Goal: Task Accomplishment & Management: Complete application form

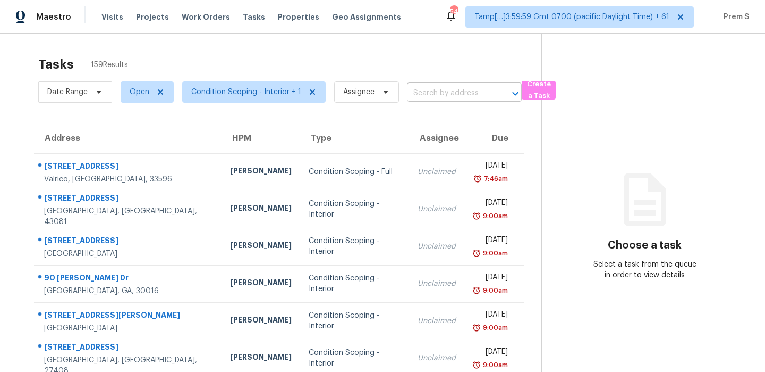
click at [456, 92] on input "text" at bounding box center [449, 93] width 85 height 16
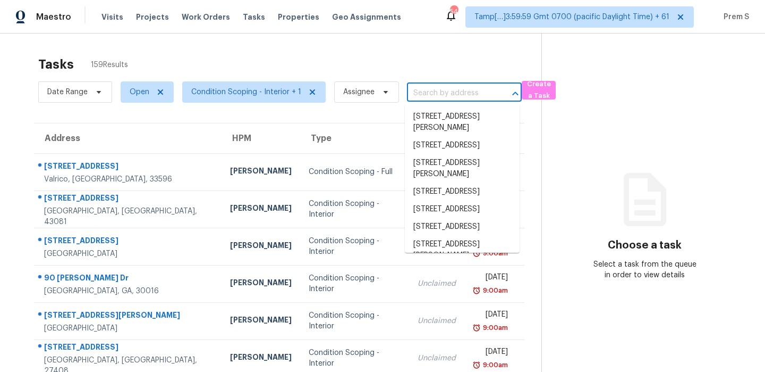
paste input "6033 Dandelion Dr Aubrey, TX, 76227"
type input "6033 Dandelion Dr Aubrey, TX, 76227"
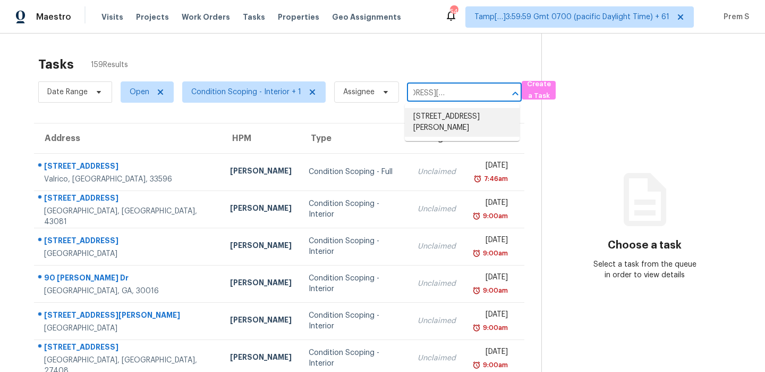
click at [452, 120] on li "6033 Dandelion Dr, Aubrey, TX 76227" at bounding box center [462, 122] width 115 height 29
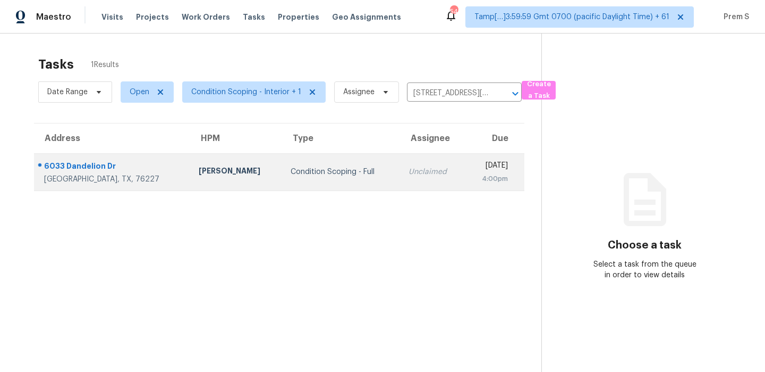
click at [409, 169] on div "Unclaimed" at bounding box center [432, 171] width 47 height 11
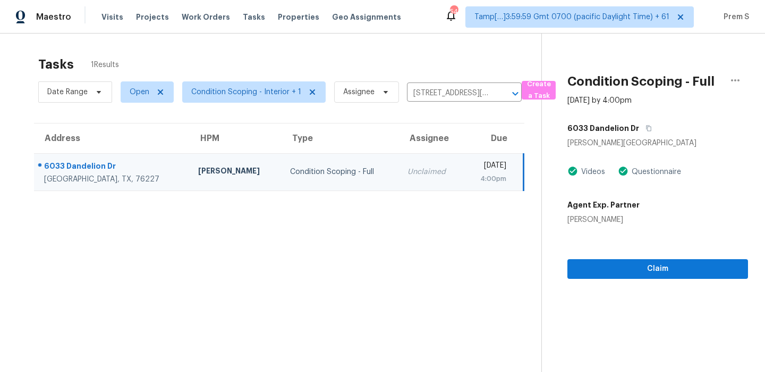
scroll to position [33, 0]
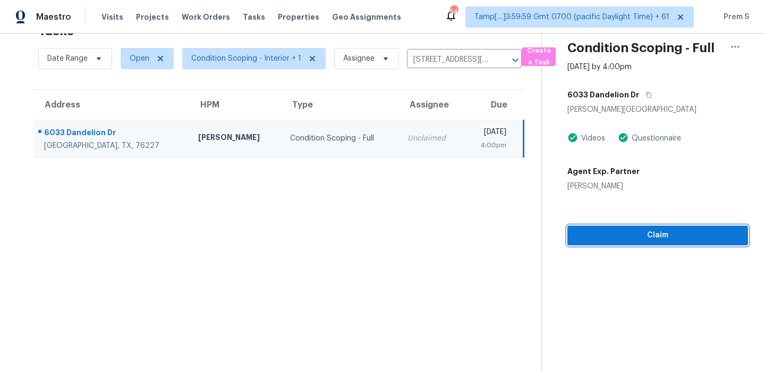
click at [670, 233] on span "Claim" at bounding box center [658, 235] width 164 height 13
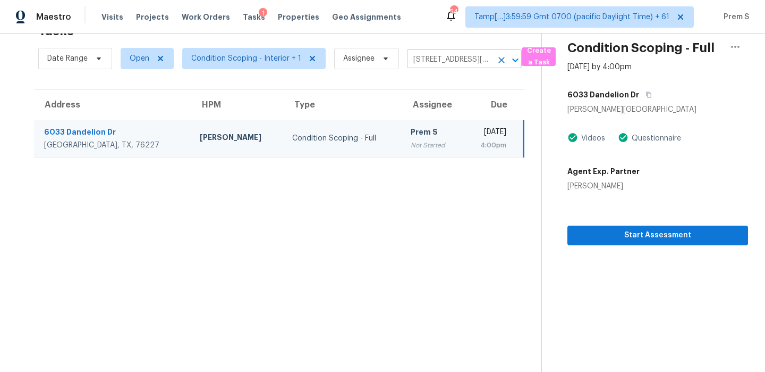
click at [501, 58] on icon "Clear" at bounding box center [502, 60] width 6 height 6
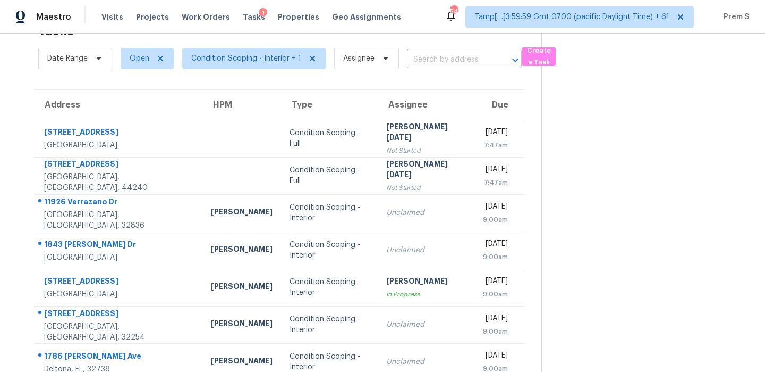
click at [456, 68] on body "Maestro Visits Projects Work Orders Tasks 1 Properties Geo Assignments 545 Tamp…" at bounding box center [382, 186] width 765 height 372
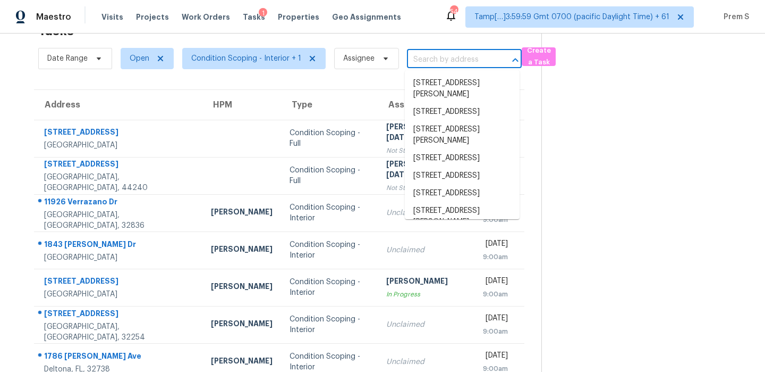
paste input "4511 Bac Ct Fayetteville, NC, 28314"
type input "4511 Bac Ct Fayetteville, NC, 28314"
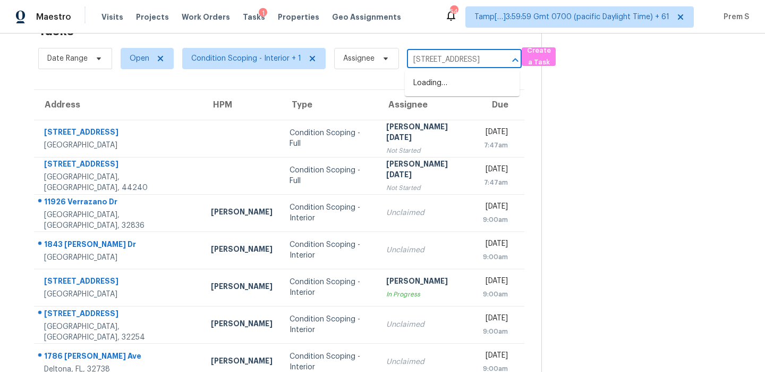
scroll to position [0, 41]
click at [460, 92] on li "4511 Bac Ct, Fayetteville, NC 28314" at bounding box center [462, 83] width 115 height 18
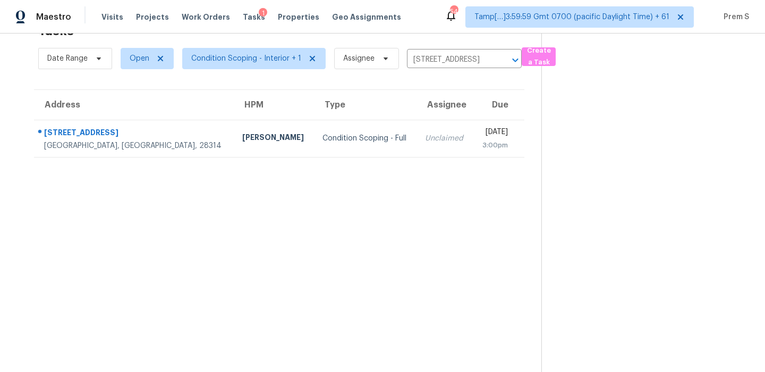
click at [473, 143] on td "Mon, Aug 18th 2025 3:00pm" at bounding box center [499, 138] width 52 height 37
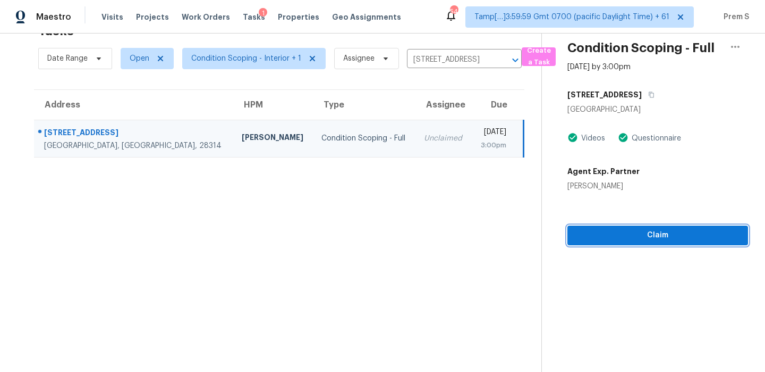
click at [631, 234] on span "Claim" at bounding box center [658, 235] width 164 height 13
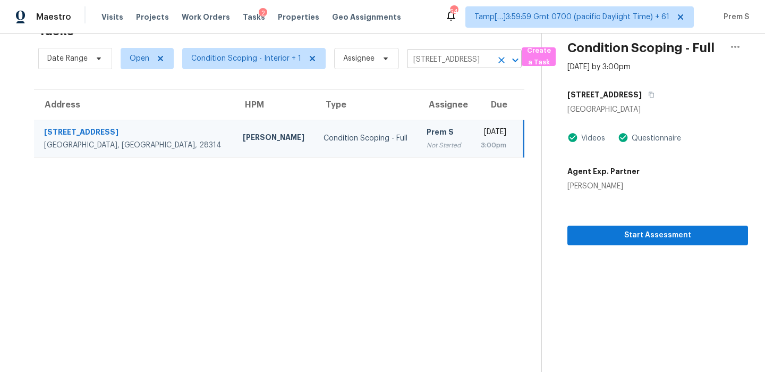
click at [496, 63] on icon "Clear" at bounding box center [501, 60] width 11 height 11
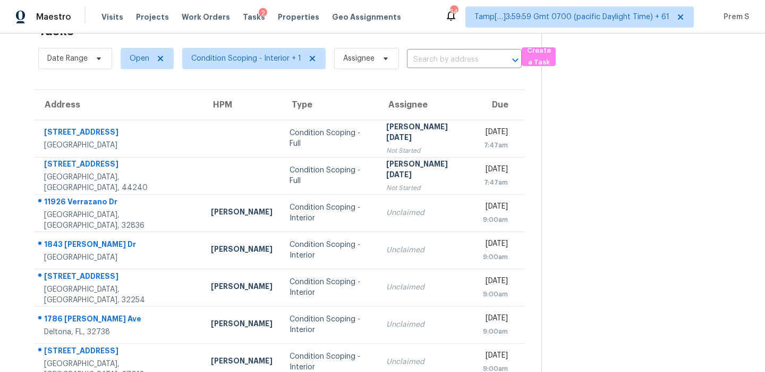
click at [474, 49] on div "Date Range Open Condition Scoping - Interior + 1 Assignee ​" at bounding box center [280, 59] width 484 height 28
click at [464, 60] on input "text" at bounding box center [449, 60] width 85 height 16
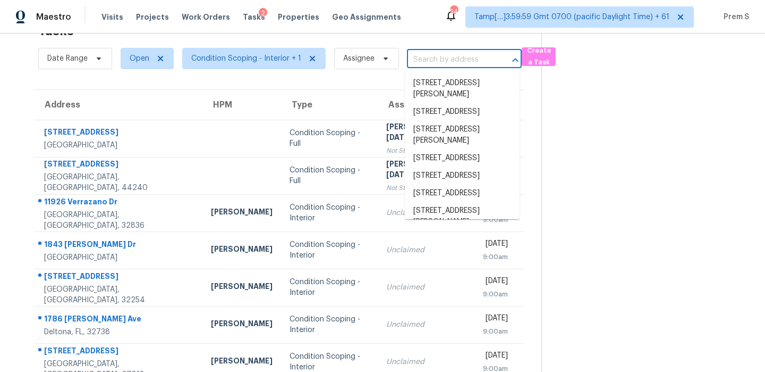
paste input "[STREET_ADDRESS][PERSON_NAME]"
type input "[STREET_ADDRESS][PERSON_NAME]"
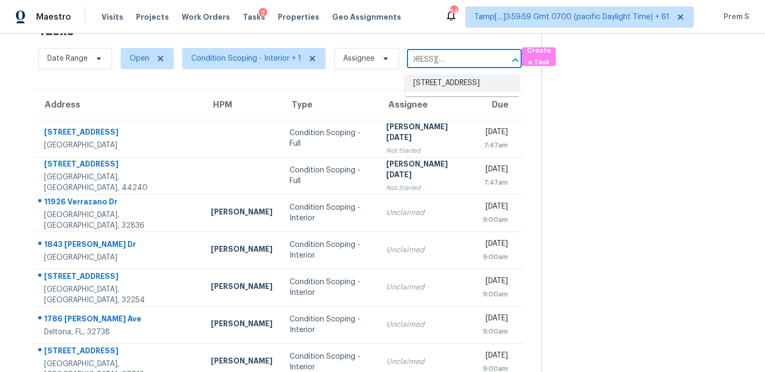
click at [456, 84] on li "[STREET_ADDRESS]" at bounding box center [462, 83] width 115 height 18
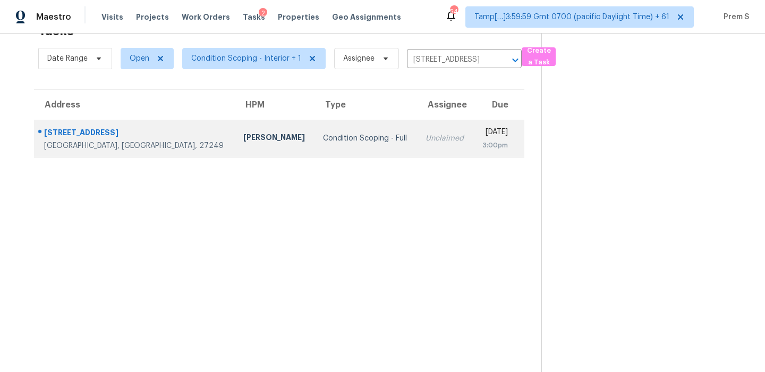
click at [473, 131] on td "Mon, Aug 18th 2025 3:00pm" at bounding box center [498, 138] width 51 height 37
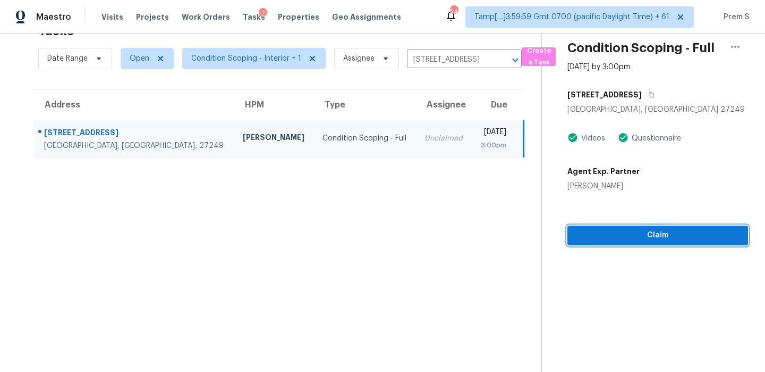
click at [642, 227] on button "Claim" at bounding box center [658, 235] width 181 height 20
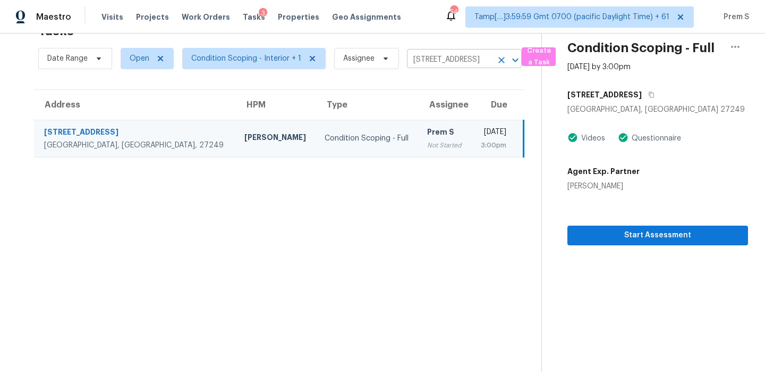
click at [496, 60] on icon "Clear" at bounding box center [501, 60] width 11 height 11
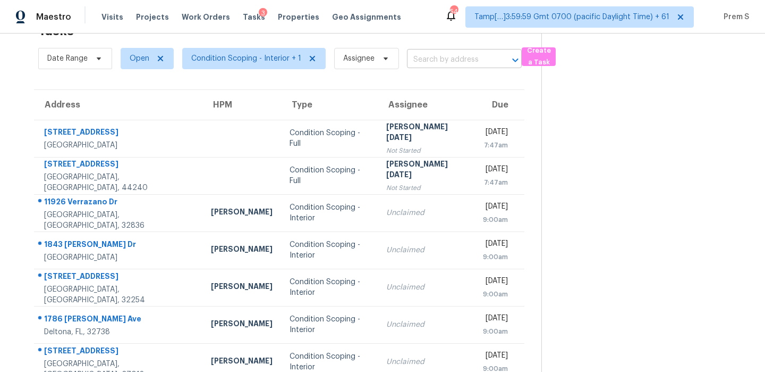
click at [465, 56] on input "text" at bounding box center [449, 60] width 85 height 16
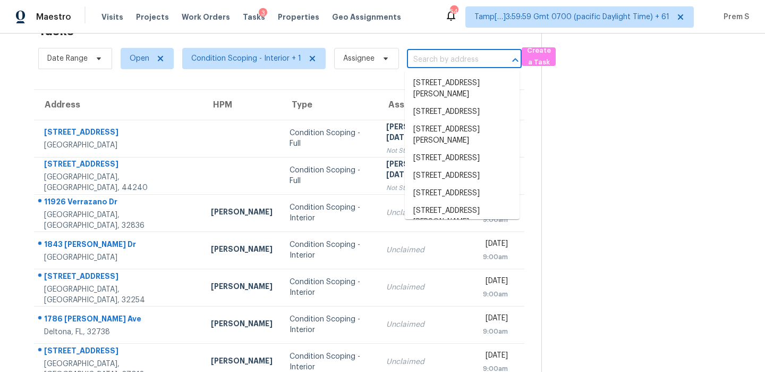
paste input "204 Wyntfield Dr Lewisville, NC, 27023"
type input "204 Wyntfield Dr Lewisville, NC, 27023"
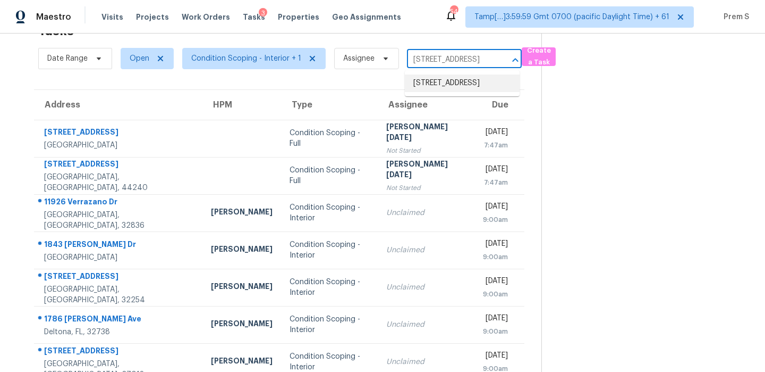
click at [452, 88] on li "204 Wyntfield Dr, Lewisville, NC 27023" at bounding box center [462, 83] width 115 height 18
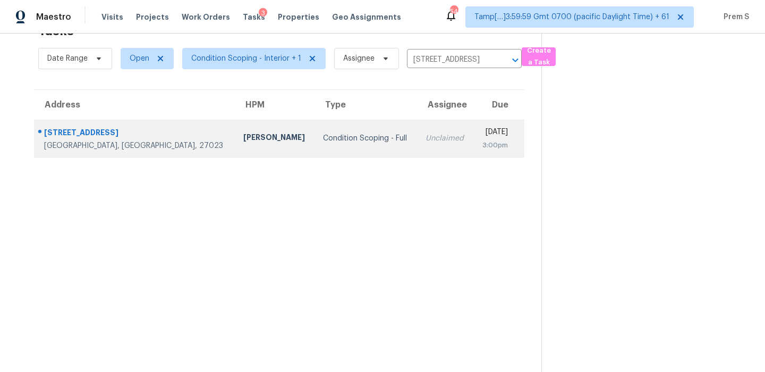
click at [473, 140] on td "Mon, Aug 18th 2025 3:00pm" at bounding box center [498, 138] width 51 height 37
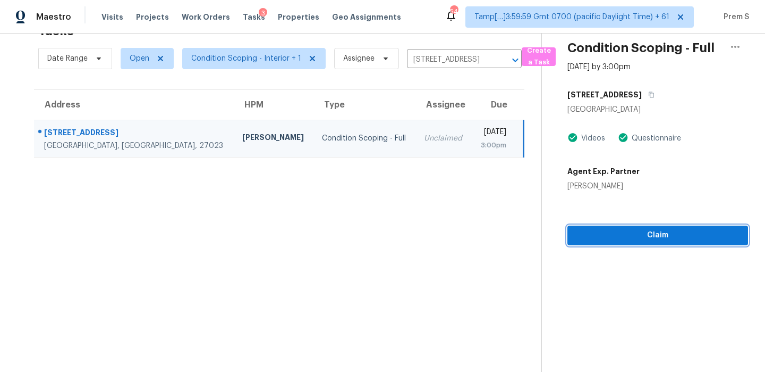
click at [656, 241] on span "Claim" at bounding box center [658, 235] width 164 height 13
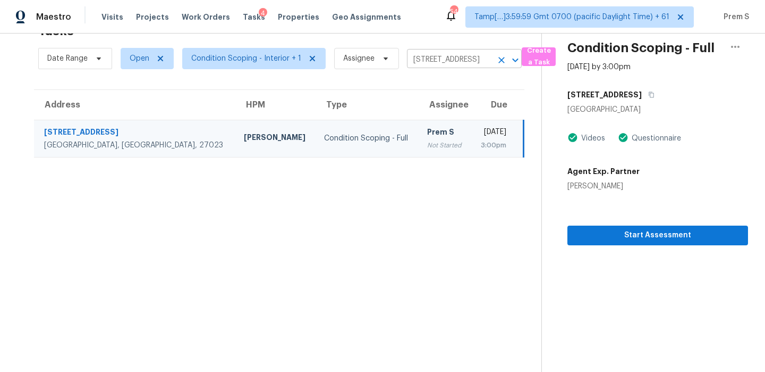
click at [498, 57] on icon "Clear" at bounding box center [501, 60] width 11 height 11
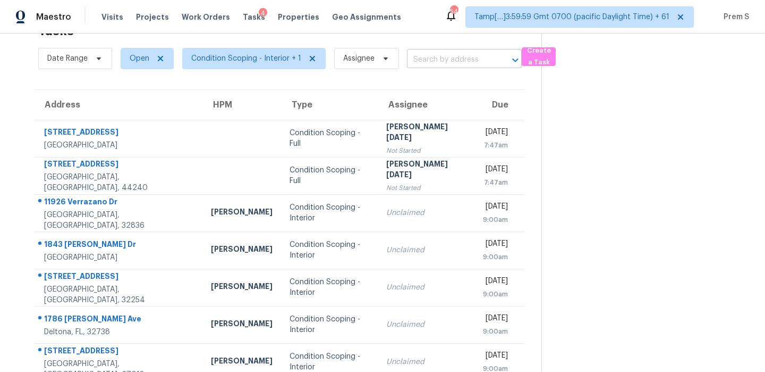
click at [477, 62] on input "text" at bounding box center [449, 60] width 85 height 16
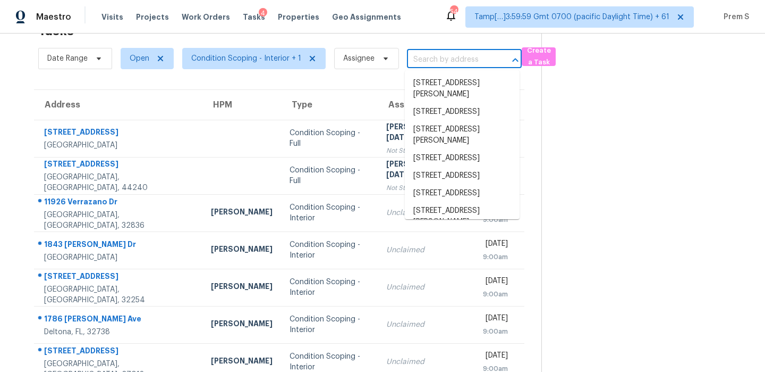
paste input "8531 Willhill Rd Mint Hill, NC, 28227"
type input "8531 Willhill Rd Mint Hill, NC, 28227"
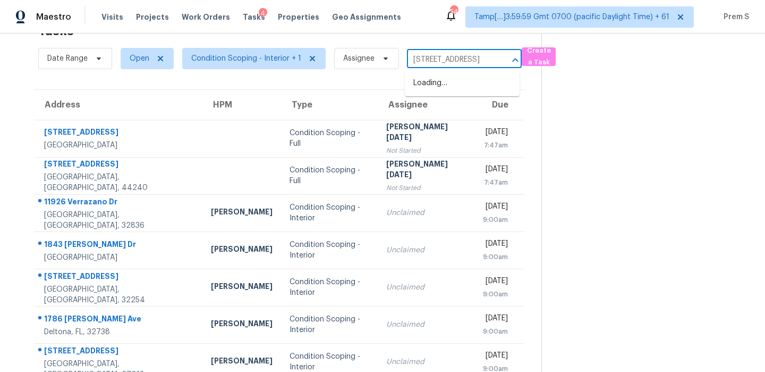
scroll to position [0, 43]
click at [456, 91] on li "8531 Willhill Rd, Mint Hill, NC 28227" at bounding box center [462, 83] width 115 height 18
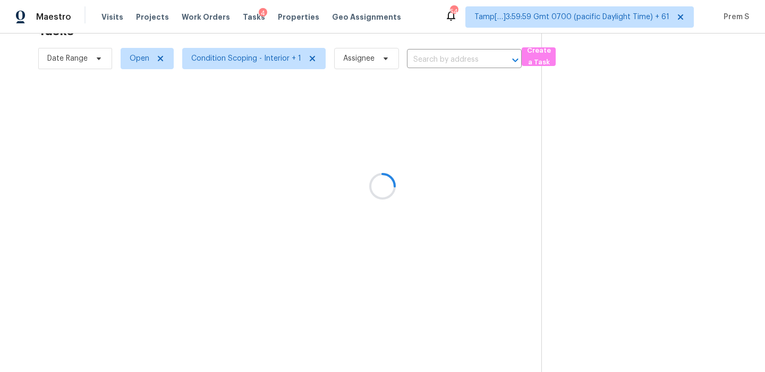
type input "8531 Willhill Rd, Mint Hill, NC 28227"
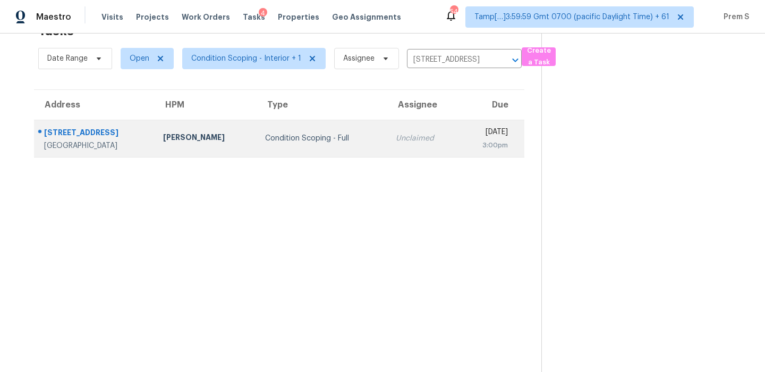
click at [459, 128] on td "Mon, Aug 18th 2025 3:00pm" at bounding box center [491, 138] width 65 height 37
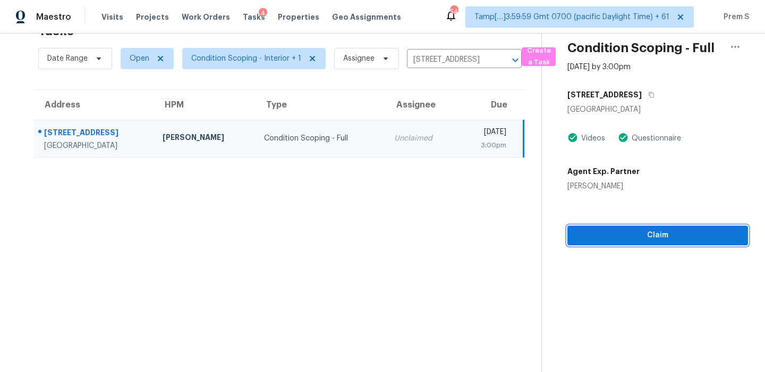
click at [682, 235] on span "Claim" at bounding box center [658, 235] width 164 height 13
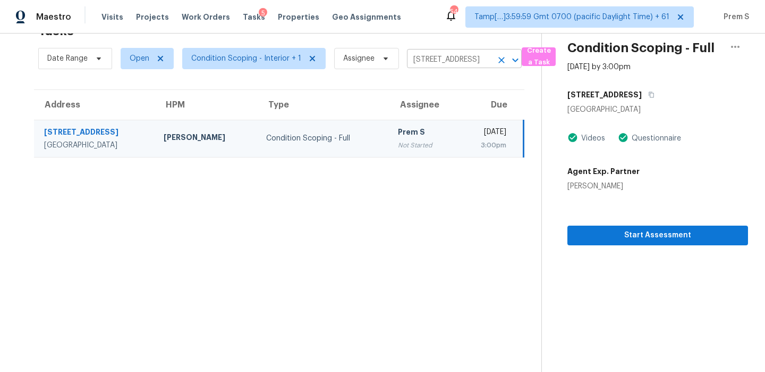
click at [498, 57] on icon "Clear" at bounding box center [501, 60] width 11 height 11
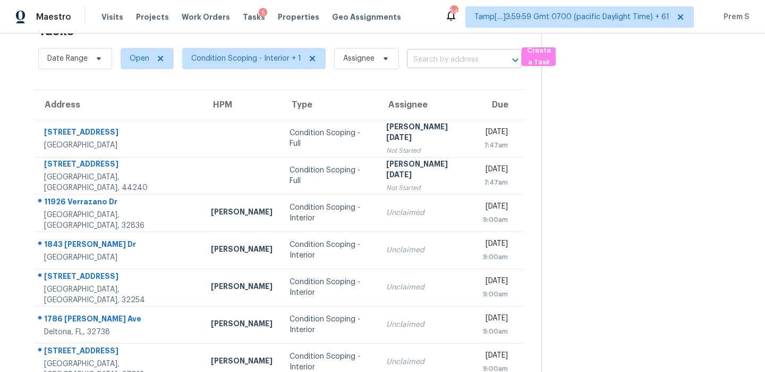
click at [462, 65] on input "text" at bounding box center [449, 60] width 85 height 16
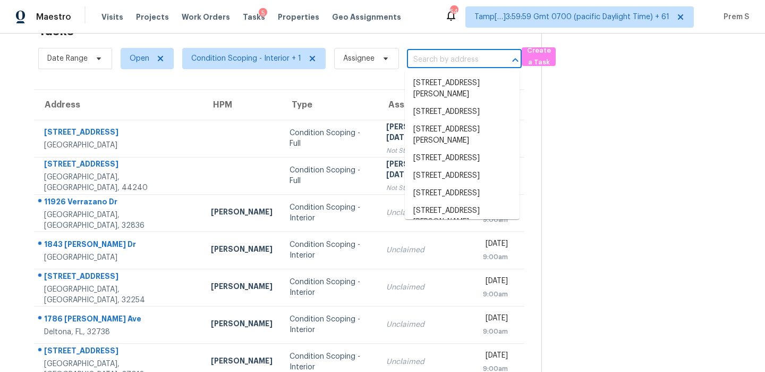
paste input "410 E Peachtree Dr High Point, NC, 27265"
type input "410 E Peachtree Dr High Point, NC, 27265"
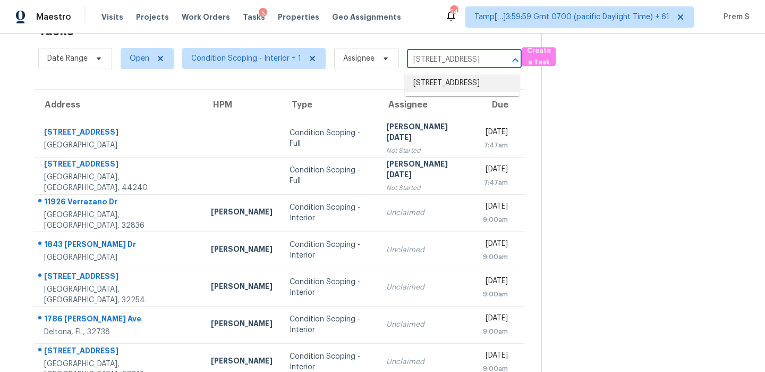
click at [456, 86] on li "410 E Peachtree Dr, High Point, NC 27265" at bounding box center [462, 83] width 115 height 18
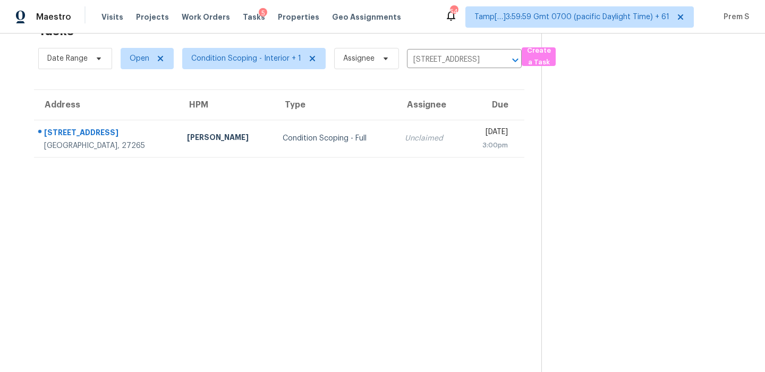
click at [472, 140] on div "3:00pm" at bounding box center [490, 145] width 36 height 11
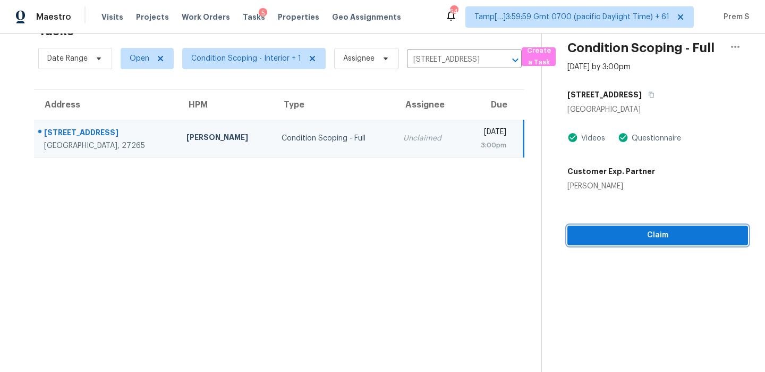
click at [599, 234] on span "Claim" at bounding box center [658, 235] width 164 height 13
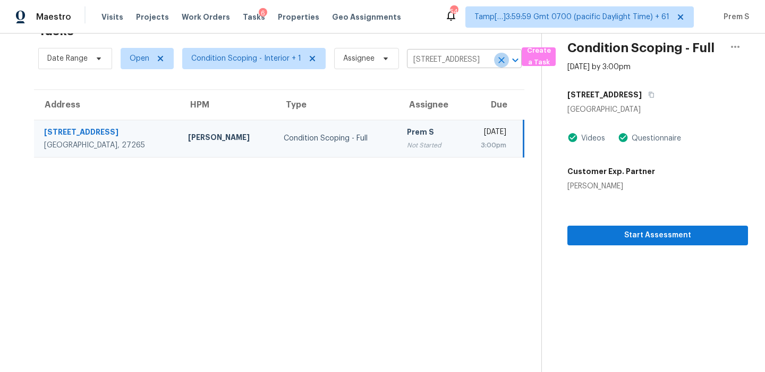
click at [501, 60] on icon "Clear" at bounding box center [501, 60] width 11 height 11
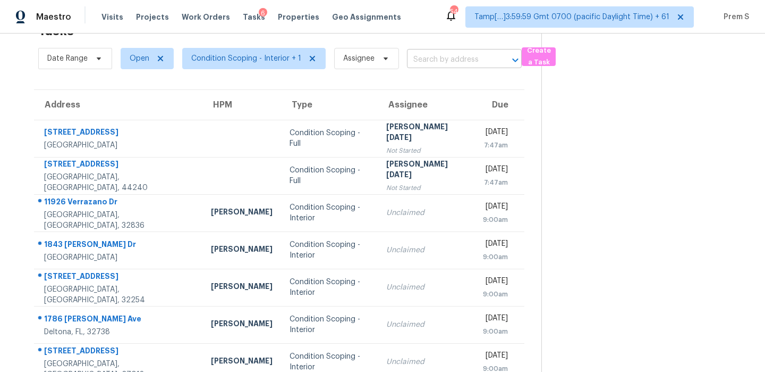
click at [474, 56] on input "text" at bounding box center [449, 60] width 85 height 16
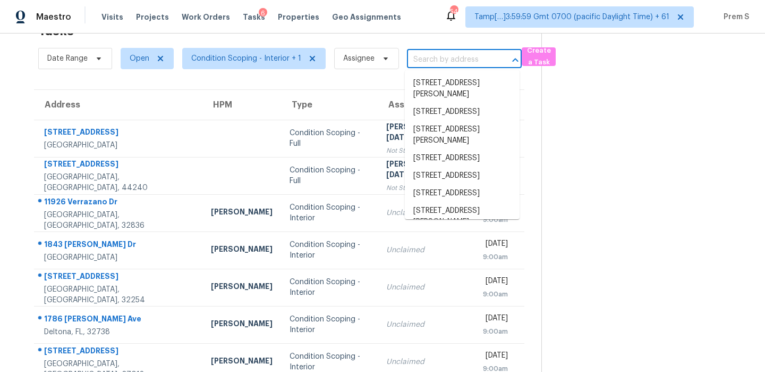
paste input "4601 N 102nd Ave Unit 1020 Phoenix, AZ, 85037"
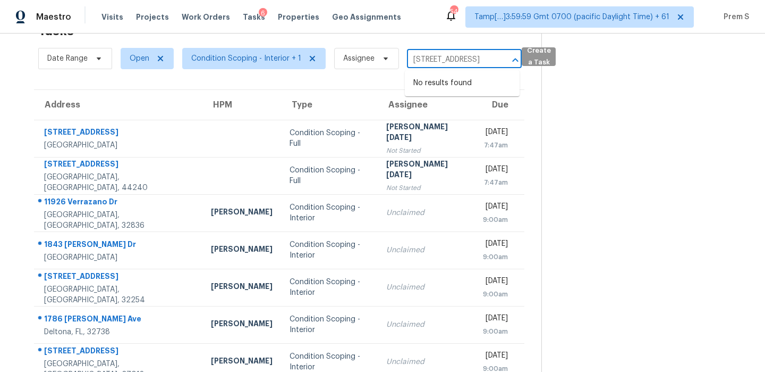
drag, startPoint x: 423, startPoint y: 59, endPoint x: 529, endPoint y: 58, distance: 106.8
click at [529, 58] on div "Date Range Open Condition Scoping - Interior + 1 Assignee 4601 N 102nd Ave Unit…" at bounding box center [289, 59] width 503 height 28
type input "4601 N 102nd"
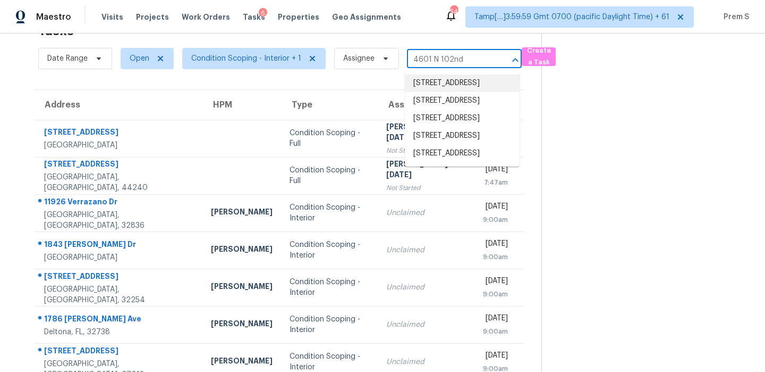
click at [462, 90] on li "4601 N 102nd Ave Unit 1030, Phoenix, AZ 85037" at bounding box center [462, 83] width 115 height 18
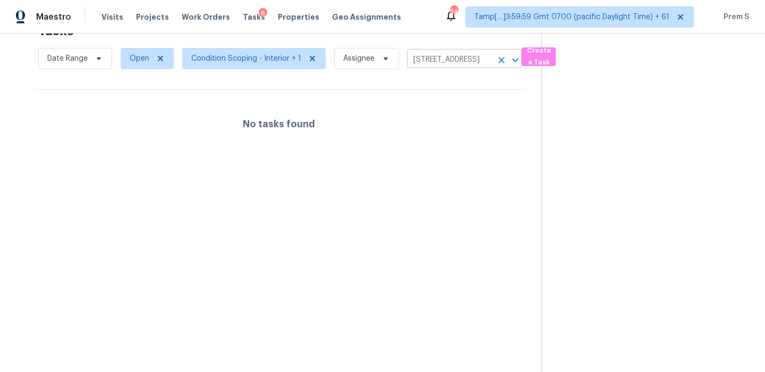
click at [500, 57] on icon "Clear" at bounding box center [501, 60] width 11 height 11
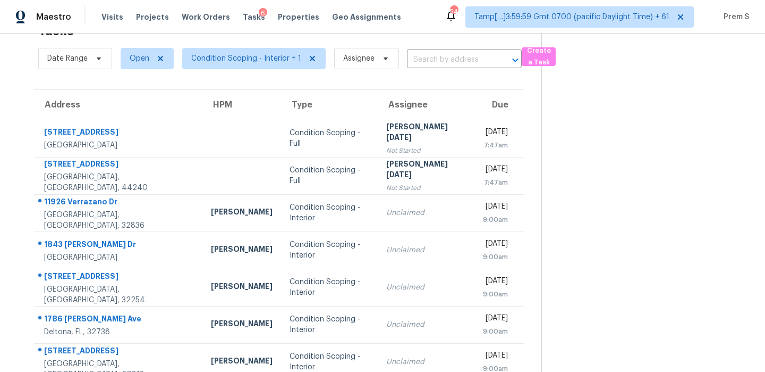
click at [446, 50] on div "Date Range Open Condition Scoping - Interior + 1 Assignee ​" at bounding box center [280, 59] width 484 height 28
click at [430, 61] on input "text" at bounding box center [449, 60] width 85 height 16
paste input "4601 N 102nd Ave Unit 1020 Phoenix, AZ, 85037"
drag, startPoint x: 420, startPoint y: 61, endPoint x: 510, endPoint y: 56, distance: 89.9
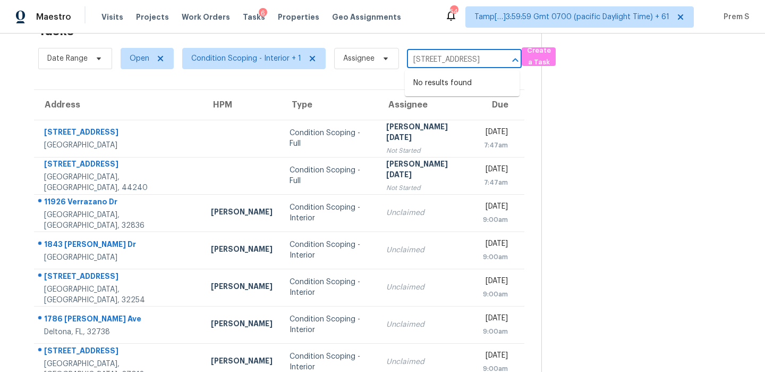
click at [510, 57] on div "4601 N 102nd Ave Unit 1020 Phoenix, AZ, 85037 ​" at bounding box center [464, 60] width 115 height 16
type input "4601 N 102nd A"
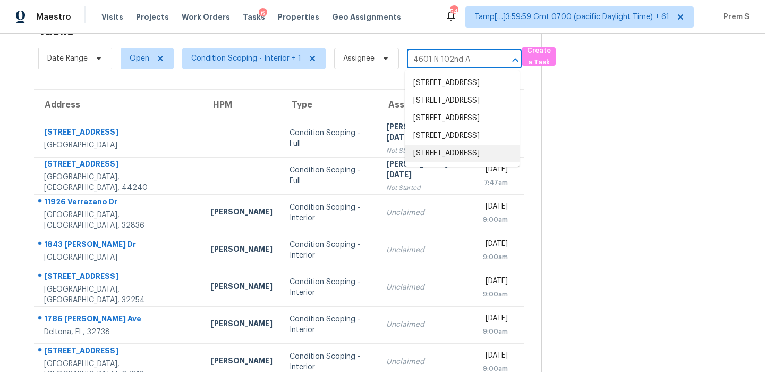
click at [458, 162] on li "4601 N 102nd Ave Unit 1020, Phoenix, AZ 85037" at bounding box center [462, 154] width 115 height 18
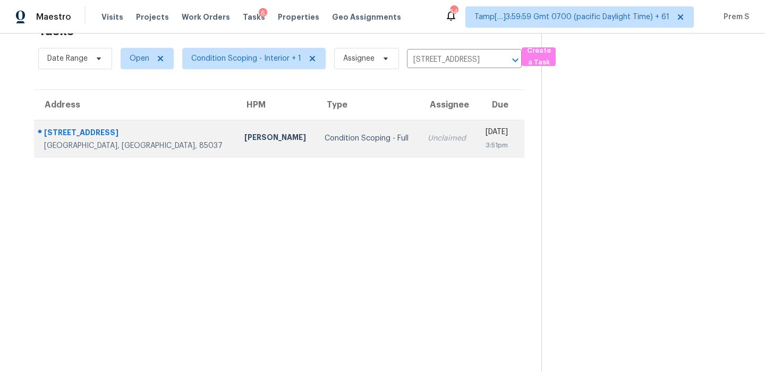
click at [485, 144] on div "3:51pm" at bounding box center [496, 145] width 23 height 11
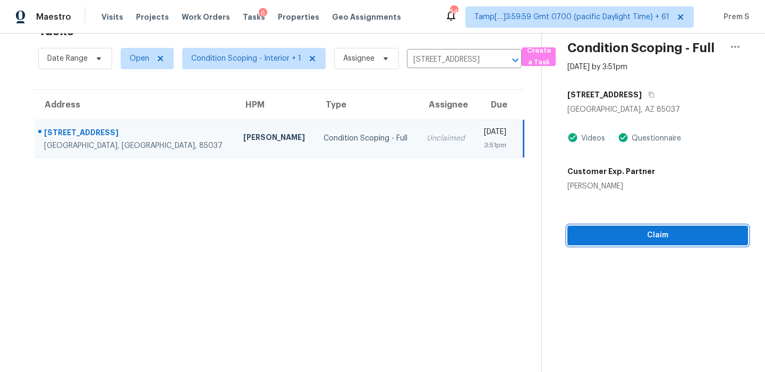
click at [656, 231] on span "Claim" at bounding box center [658, 235] width 164 height 13
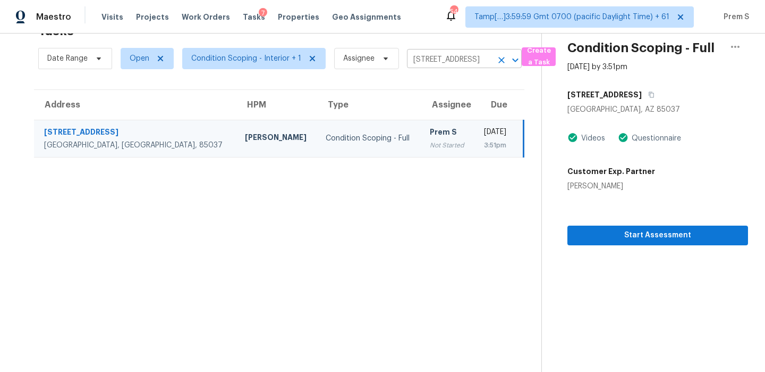
click at [500, 62] on icon "Clear" at bounding box center [501, 60] width 11 height 11
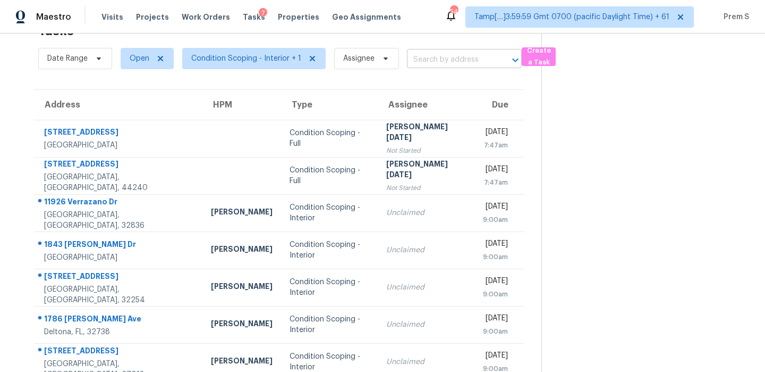
click at [444, 60] on input "text" at bounding box center [449, 60] width 85 height 16
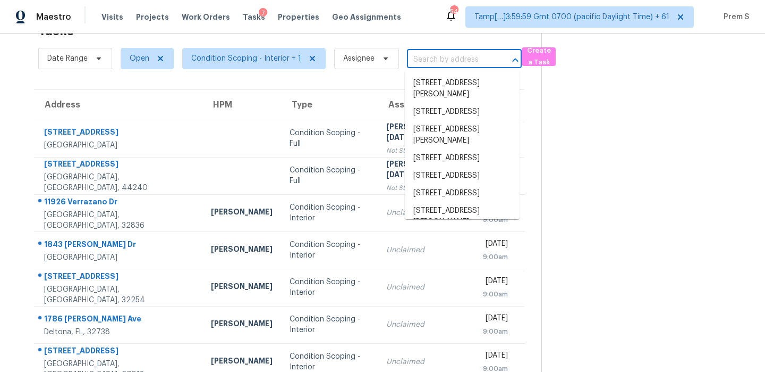
paste input "908 Frog Gip Pond Ct Clarksville, TN, 37043"
type input "908 Frog Gip Pond Ct Clarksville, TN, 37043"
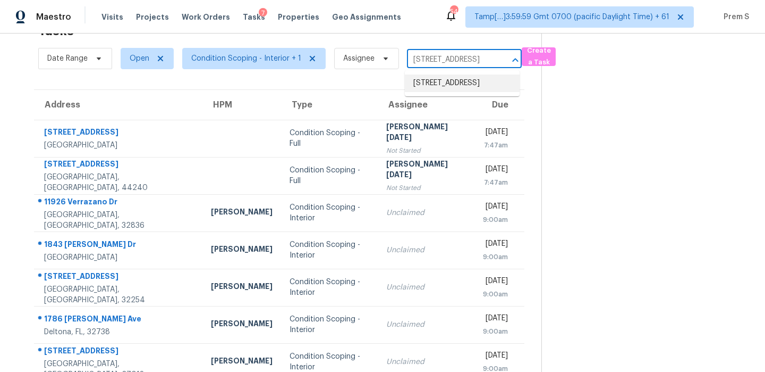
click at [459, 88] on li "908 Frog Gip Pond Ct, Clarksville, TN 37043" at bounding box center [462, 83] width 115 height 18
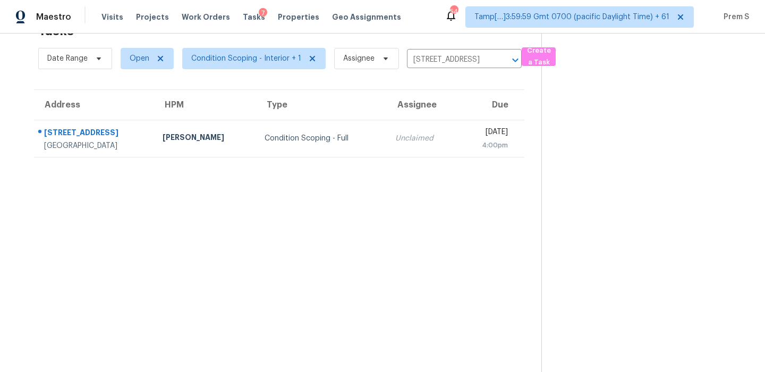
click at [406, 140] on td "Unclaimed" at bounding box center [423, 138] width 72 height 37
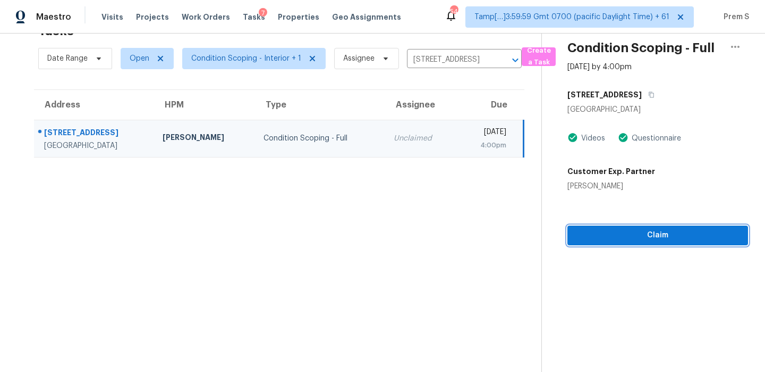
click at [663, 232] on span "Claim" at bounding box center [658, 235] width 164 height 13
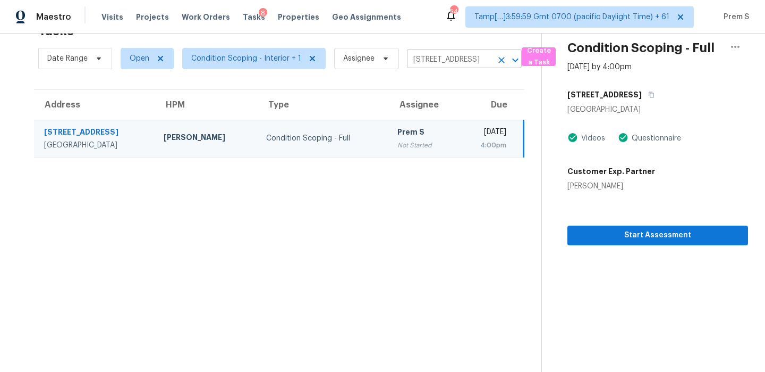
click at [496, 63] on icon "Clear" at bounding box center [501, 60] width 11 height 11
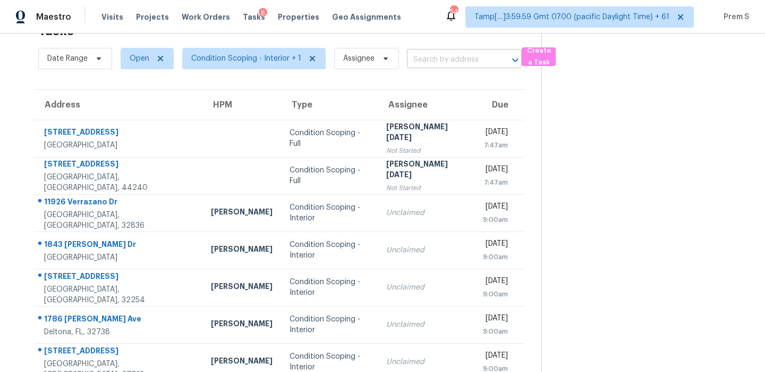
click at [467, 61] on input "text" at bounding box center [449, 60] width 85 height 16
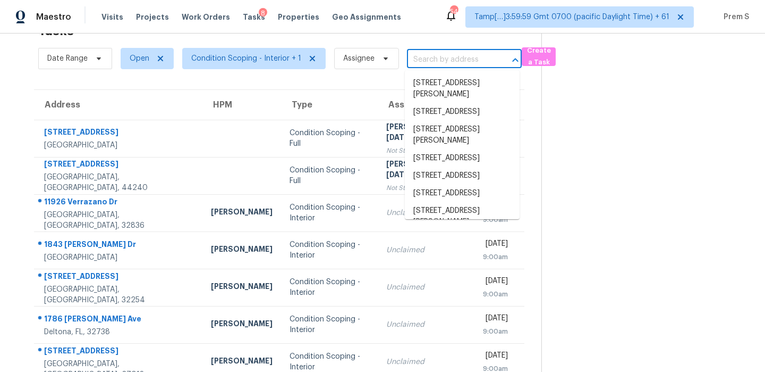
click at [467, 61] on input "text" at bounding box center [449, 60] width 85 height 16
paste input "1281 Judge Tyler Dr Clarksville, TN, 37043"
type input "1281 Judge Tyler Dr Clarksville, TN, 37043"
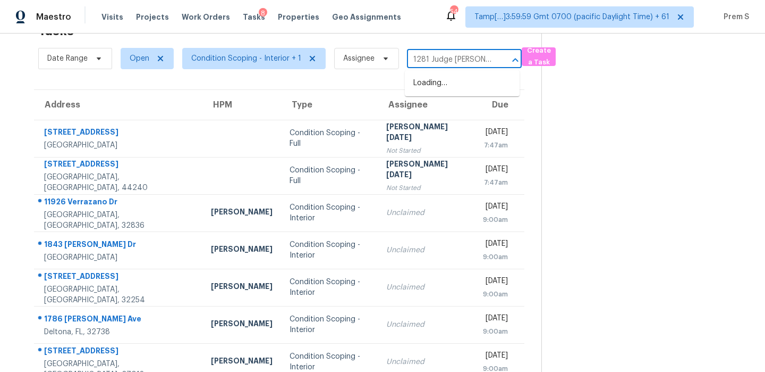
scroll to position [0, 64]
click at [448, 81] on li "1281 Judge Tyler Dr, Clarksville, TN 37043" at bounding box center [462, 88] width 115 height 29
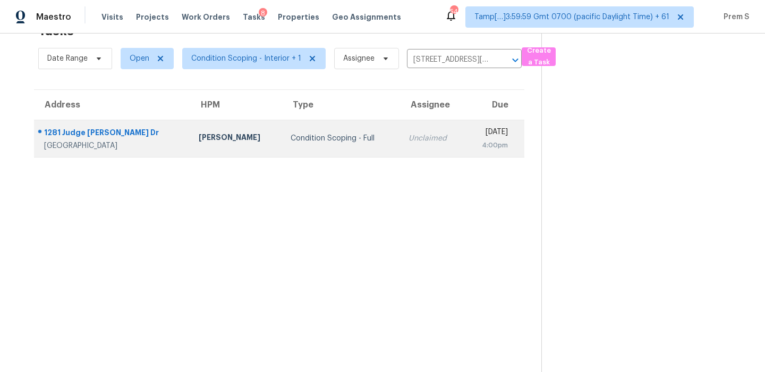
click at [465, 154] on td "Mon, Aug 18th 2025 4:00pm" at bounding box center [495, 138] width 60 height 37
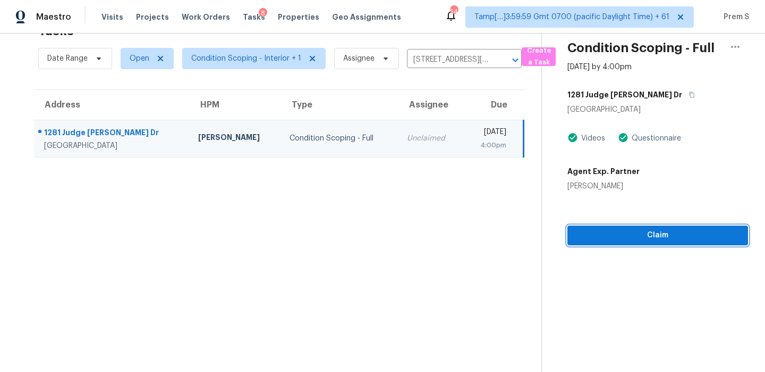
click at [613, 232] on span "Claim" at bounding box center [658, 235] width 164 height 13
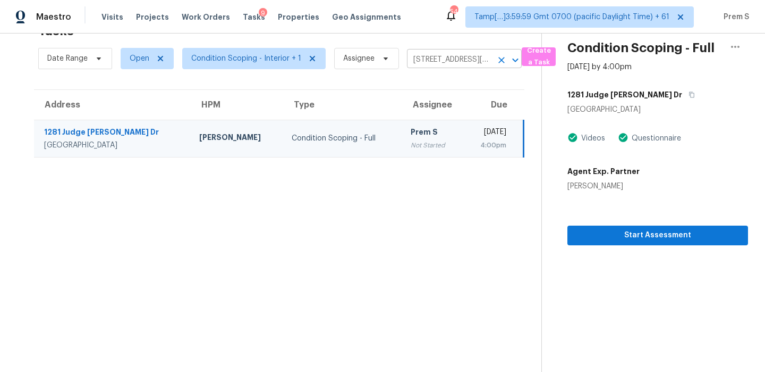
click at [502, 65] on button "Clear" at bounding box center [501, 60] width 15 height 15
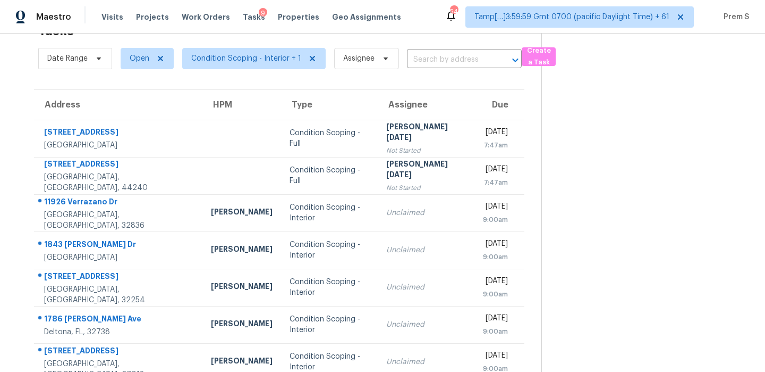
click at [448, 49] on div "Date Range Open Condition Scoping - Interior + 1 Assignee ​" at bounding box center [280, 59] width 484 height 28
click at [443, 57] on input "text" at bounding box center [449, 60] width 85 height 16
paste input "15105 General Williamson Dr Austin, TX, 78734"
type input "15105 General Williamson Dr Austin, TX, 78734"
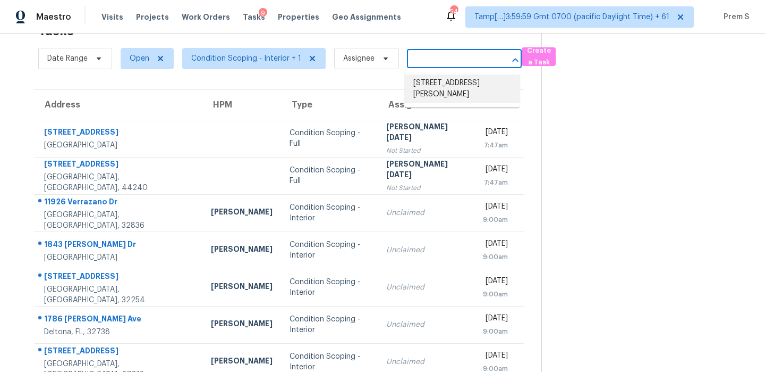
click at [454, 74] on li "15105 General Williamson Dr, Austin, TX 78734" at bounding box center [462, 88] width 115 height 29
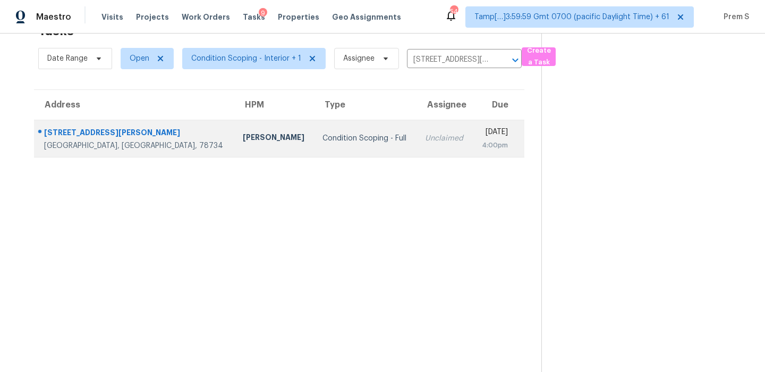
click at [417, 139] on td "Unclaimed" at bounding box center [445, 138] width 56 height 37
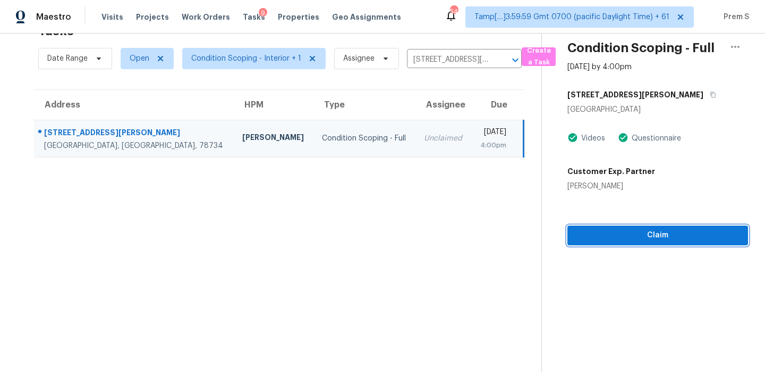
click at [705, 239] on span "Claim" at bounding box center [658, 235] width 164 height 13
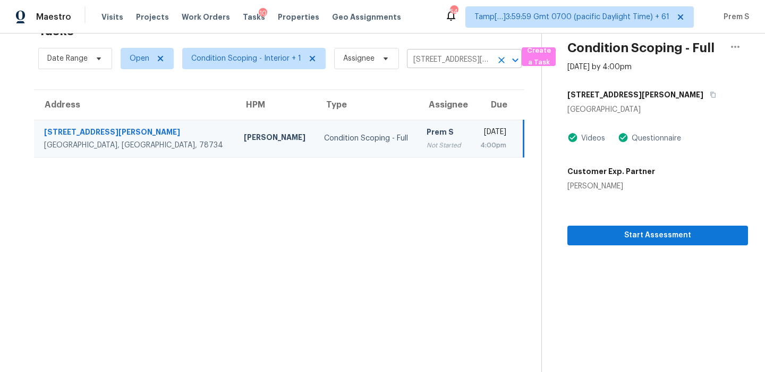
click at [499, 61] on icon "Clear" at bounding box center [502, 60] width 6 height 6
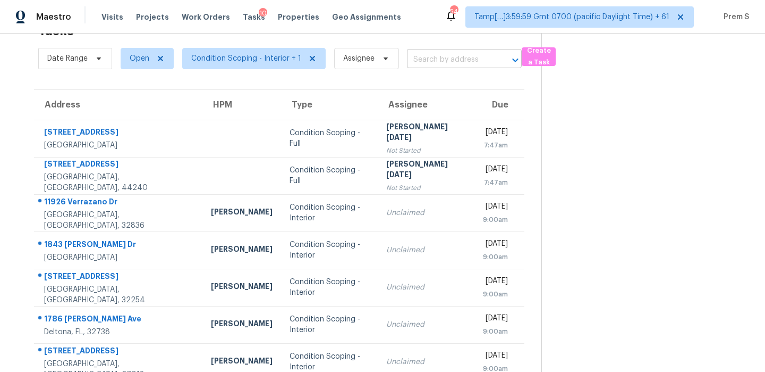
click at [433, 63] on input "text" at bounding box center [449, 60] width 85 height 16
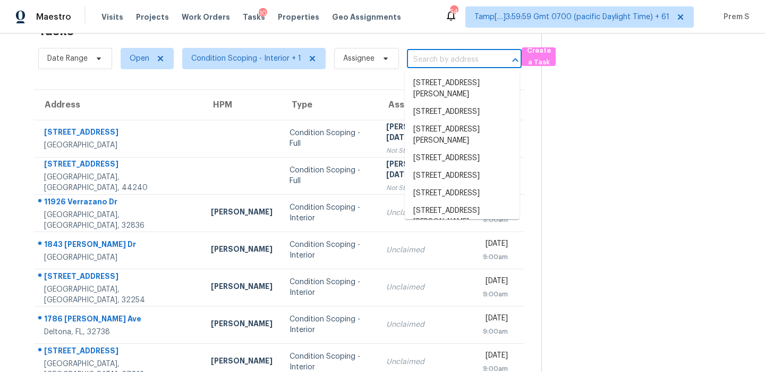
paste input "4240 Harbinson Ave La Mesa, CA, 91942"
type input "4240 Harbinson Ave La Mesa, CA, 91942"
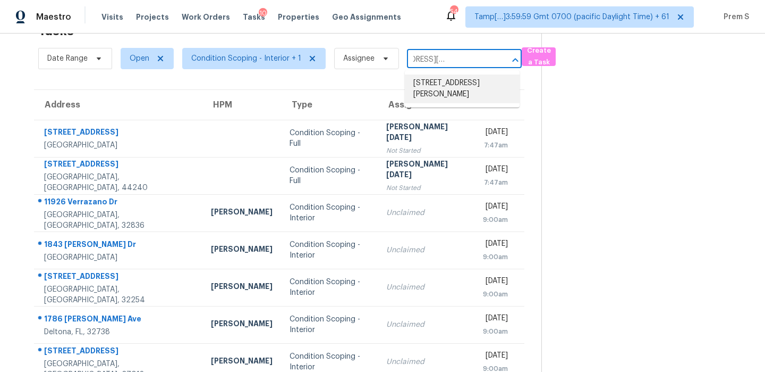
click at [445, 83] on li "4240 Harbinson Ave, La Mesa, CA 91942" at bounding box center [462, 88] width 115 height 29
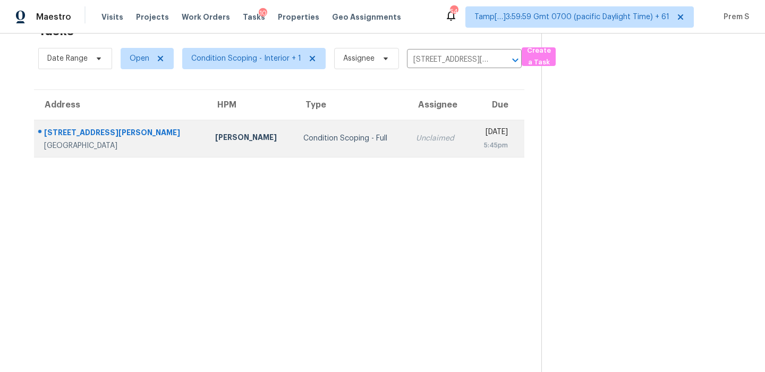
click at [416, 135] on div "Unclaimed" at bounding box center [438, 138] width 45 height 11
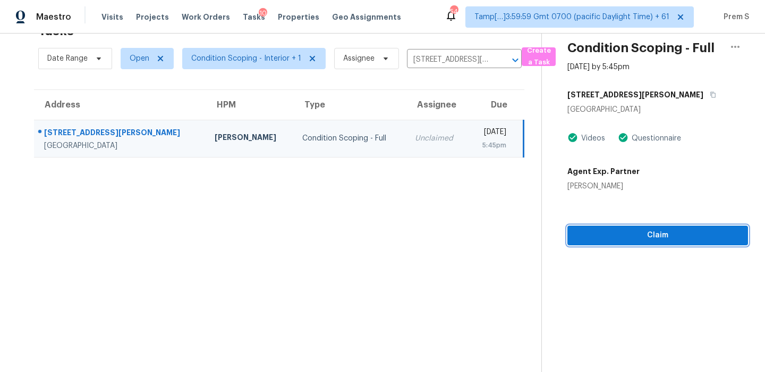
click at [651, 233] on span "Claim" at bounding box center [658, 235] width 164 height 13
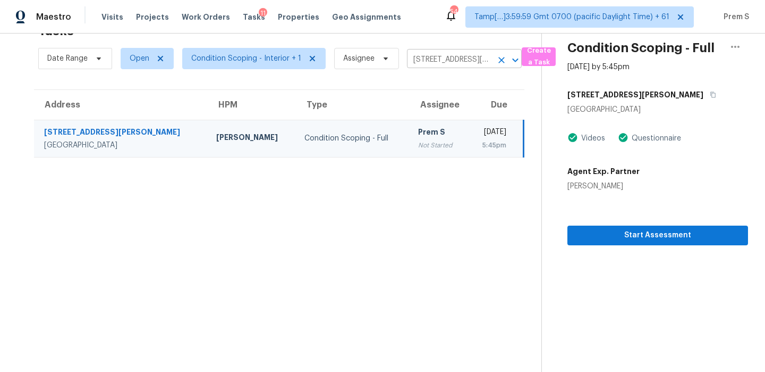
click at [500, 65] on button "Clear" at bounding box center [501, 60] width 15 height 15
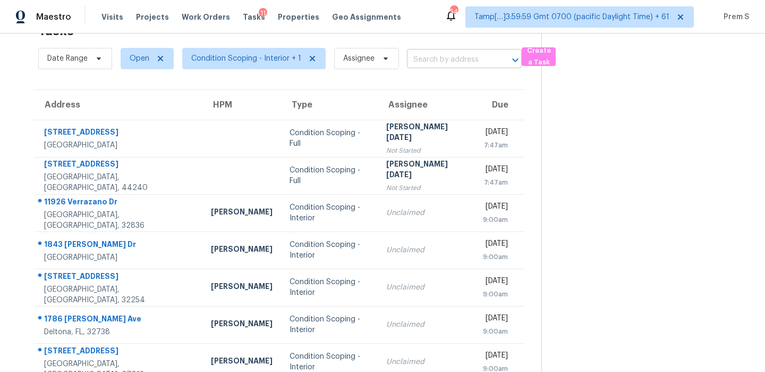
click at [442, 66] on input "text" at bounding box center [449, 60] width 85 height 16
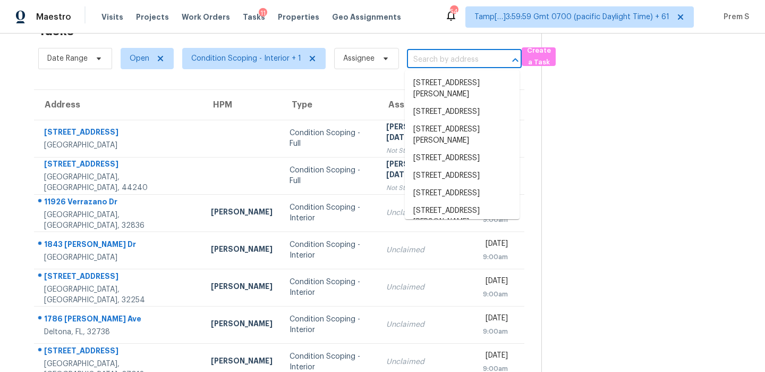
paste input "309 Caiden Dr Ponte Vedra, FL, 32081"
type input "309 Caiden Dr Ponte Vedra, FL, 32081"
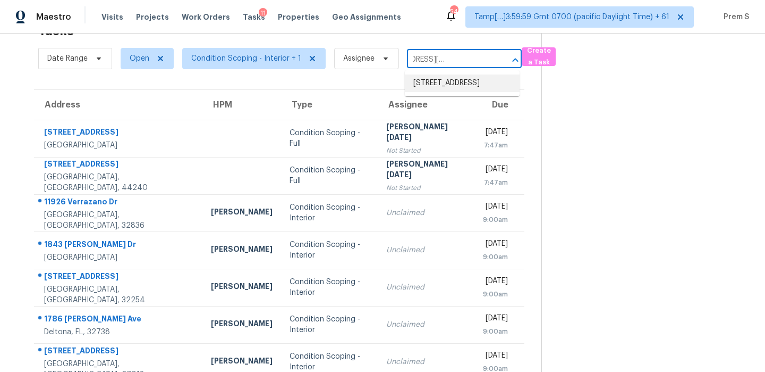
click at [443, 90] on li "309 Caiden Dr, Ponte Vedra, FL 32081" at bounding box center [462, 83] width 115 height 18
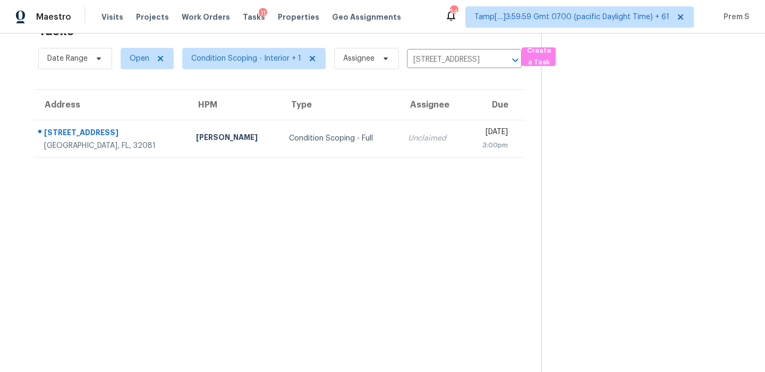
click at [474, 135] on div "[DATE]" at bounding box center [491, 133] width 35 height 13
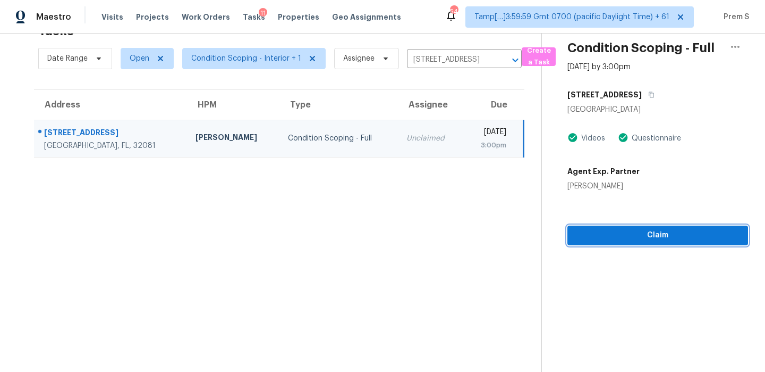
click at [677, 236] on span "Claim" at bounding box center [658, 235] width 164 height 13
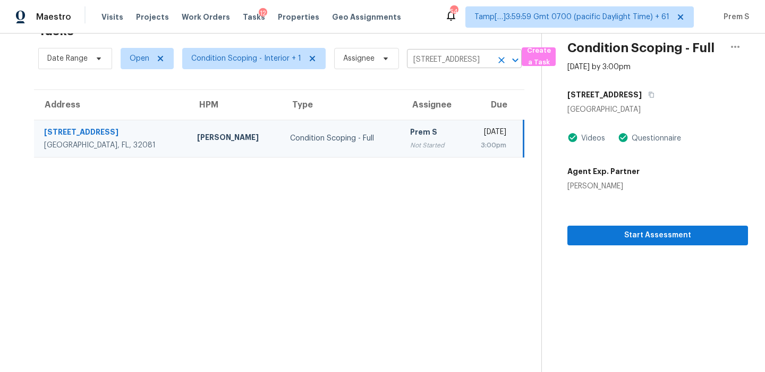
click at [499, 56] on icon "Clear" at bounding box center [501, 60] width 11 height 11
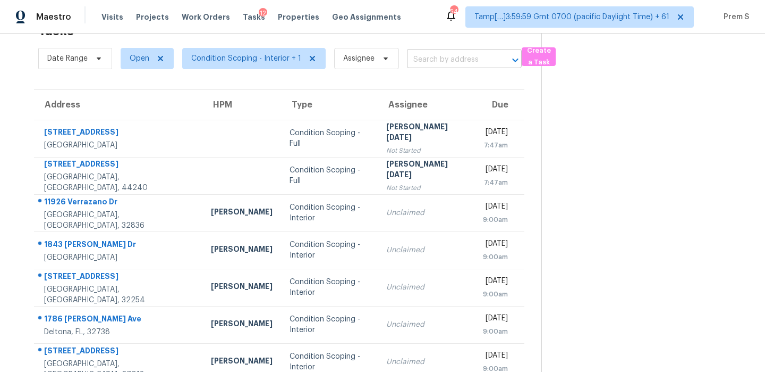
click at [459, 60] on input "text" at bounding box center [449, 60] width 85 height 16
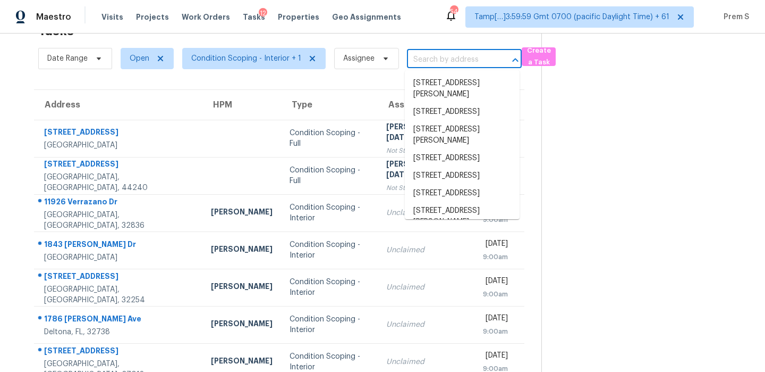
paste input "5471 Crittenden St Oakland, CA, 94601"
type input "5471 Crittenden St Oakland, CA, 94601"
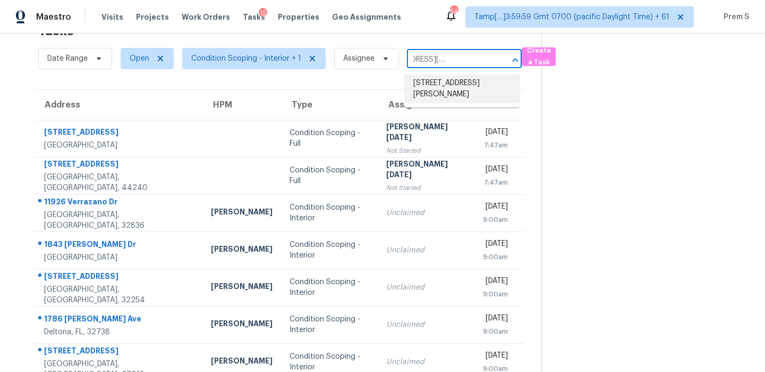
click at [444, 83] on li "5471 Crittenden St, Oakland, CA 94601" at bounding box center [462, 88] width 115 height 29
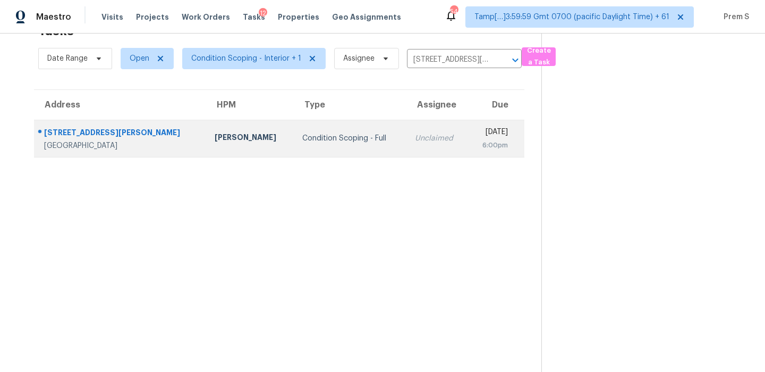
click at [477, 147] on div "6:00pm" at bounding box center [492, 145] width 31 height 11
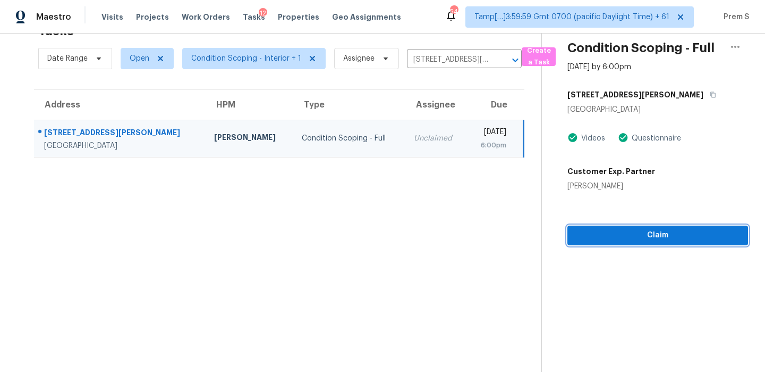
click at [636, 229] on span "Claim" at bounding box center [658, 235] width 164 height 13
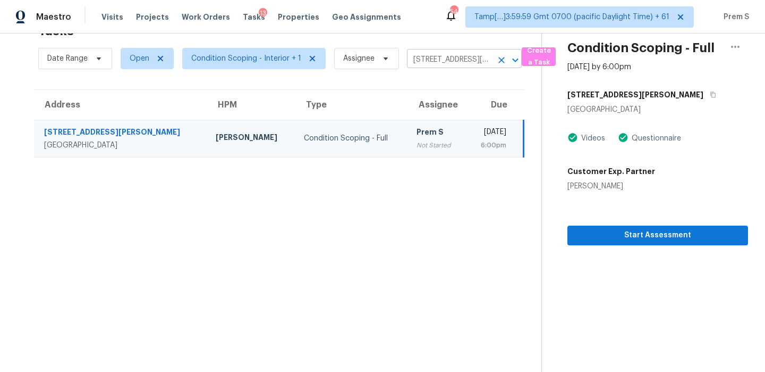
click at [502, 58] on icon "Clear" at bounding box center [501, 60] width 11 height 11
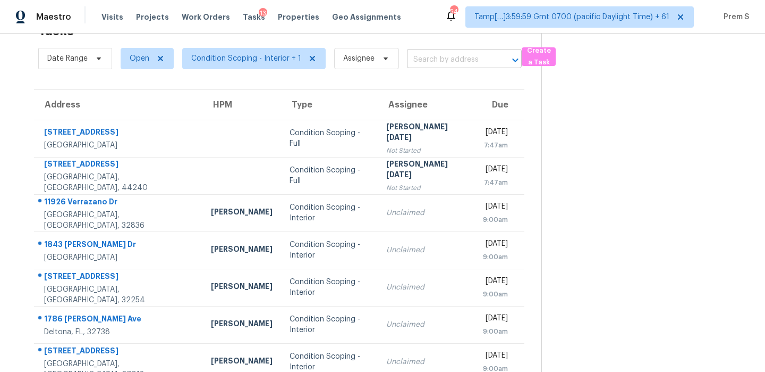
click at [476, 52] on input "text" at bounding box center [449, 60] width 85 height 16
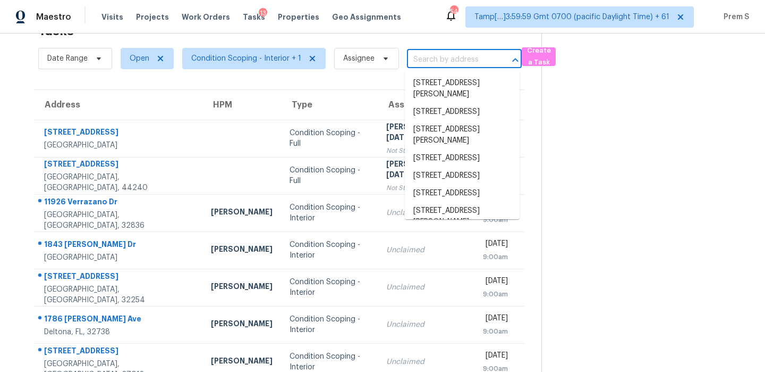
paste input "17703 Morninghigh Dr Lutz, FL, 33549"
type input "17703 Morninghigh Dr Lutz, FL, 33549"
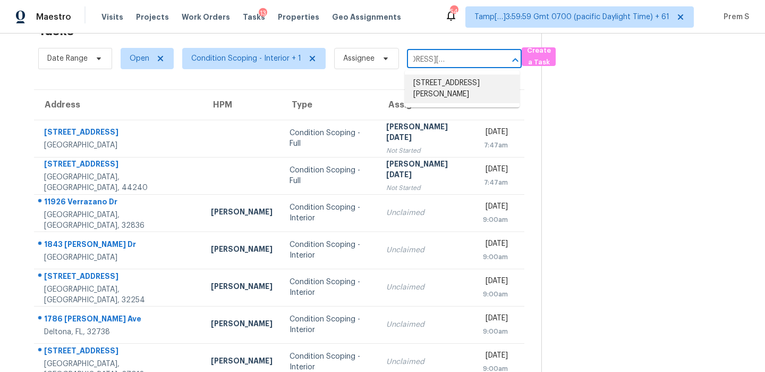
click at [445, 82] on li "17703 Morninghigh Dr, Lutz, FL 33549" at bounding box center [462, 88] width 115 height 29
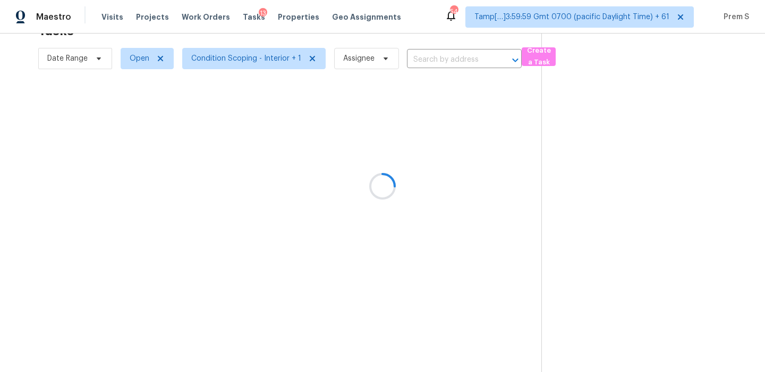
type input "17703 Morninghigh Dr, Lutz, FL 33549"
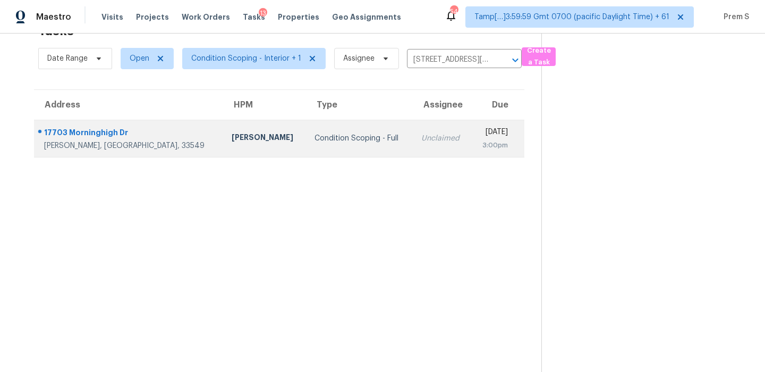
click at [471, 146] on td "Mon, Aug 18th 2025 3:00pm" at bounding box center [497, 138] width 53 height 37
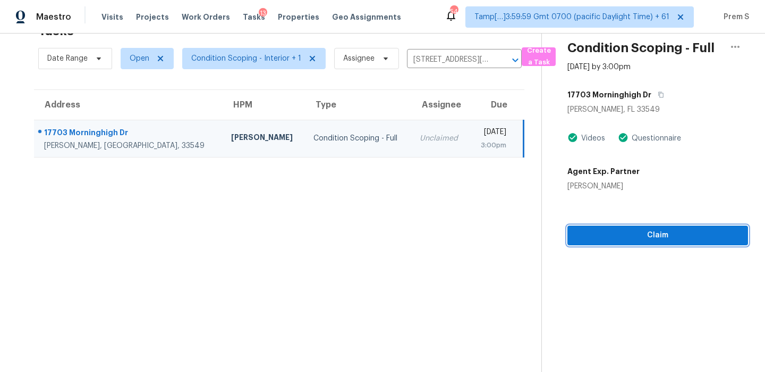
click at [654, 228] on button "Claim" at bounding box center [658, 235] width 181 height 20
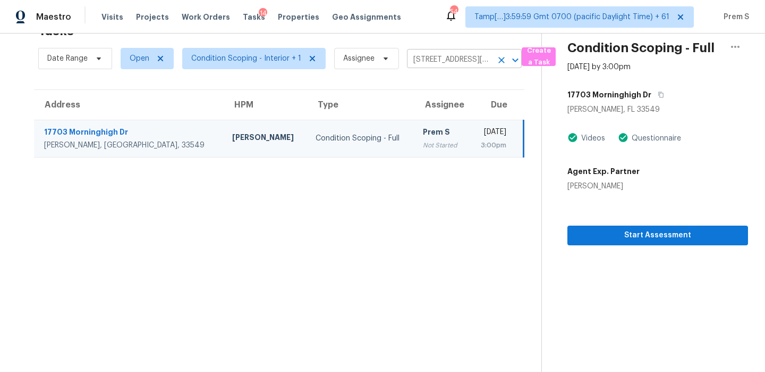
click at [498, 61] on icon "Clear" at bounding box center [501, 60] width 11 height 11
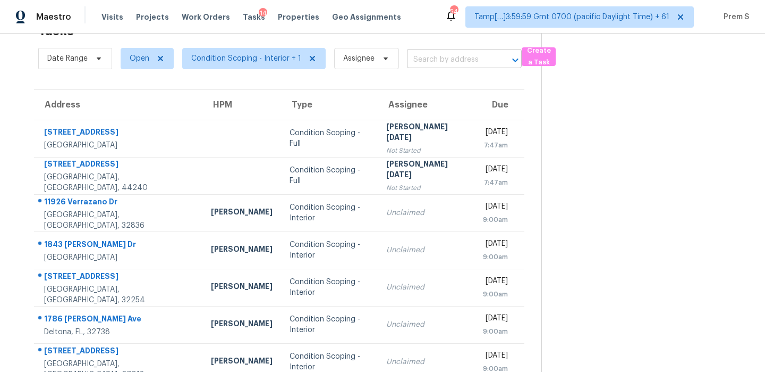
click at [434, 61] on input "text" at bounding box center [449, 60] width 85 height 16
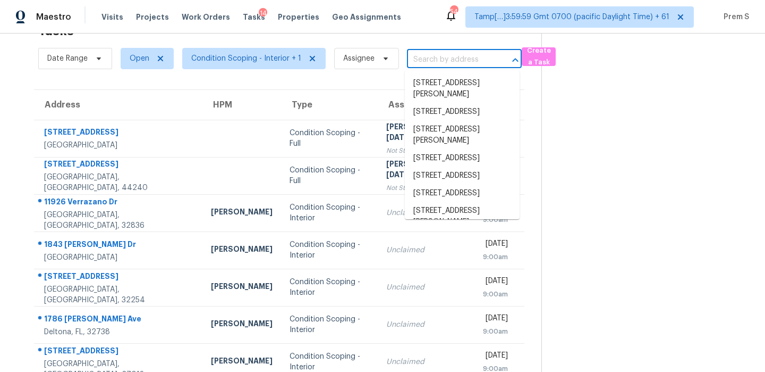
paste input "1131 Veleiros Blvd Pompano Beach, FL, 33064"
type input "1131 Veleiros Blvd Pompano Beach, FL, 33064"
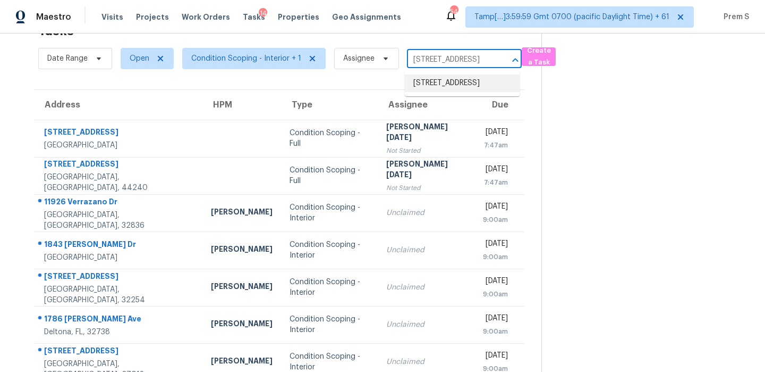
click at [434, 92] on li "1131 Veleiros Blvd, Pompano Beach, FL 33064" at bounding box center [462, 83] width 115 height 18
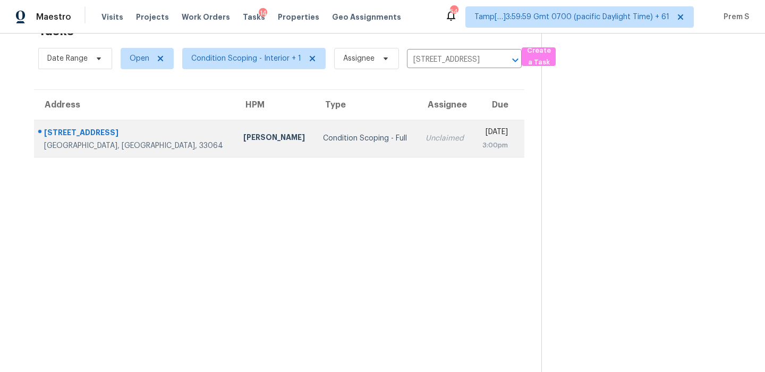
click at [417, 127] on td "Unclaimed" at bounding box center [445, 138] width 56 height 37
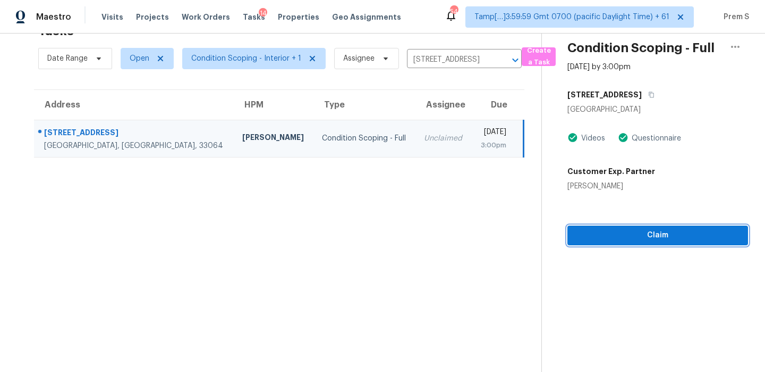
click at [662, 234] on span "Claim" at bounding box center [658, 235] width 164 height 13
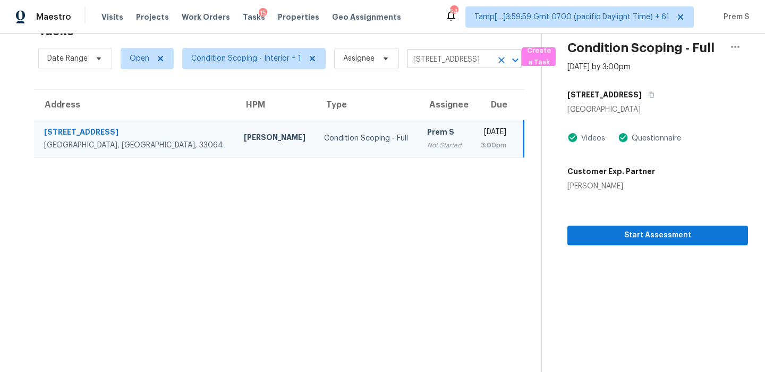
click at [501, 64] on icon "Clear" at bounding box center [501, 60] width 11 height 11
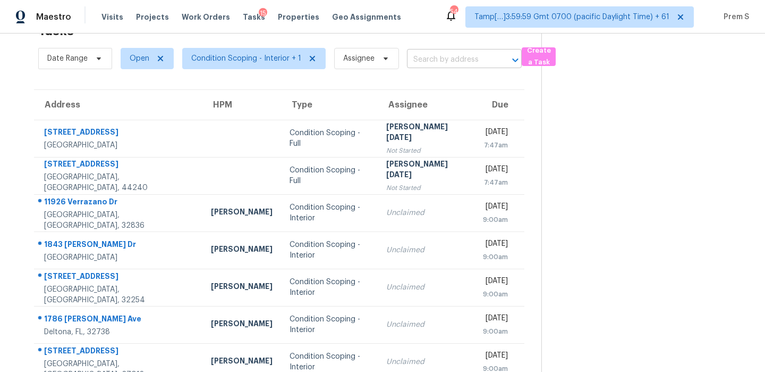
click at [429, 57] on input "text" at bounding box center [449, 60] width 85 height 16
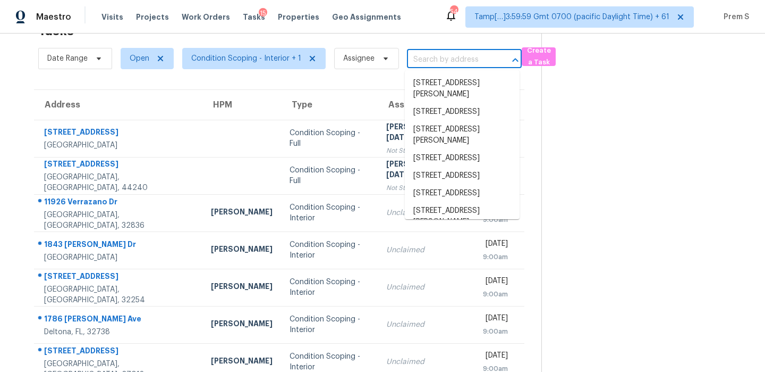
paste input "6033 Dandelion Dr Aubrey, TX, 76227"
type input "6033 Dandelion Dr Aubrey, TX, 76227"
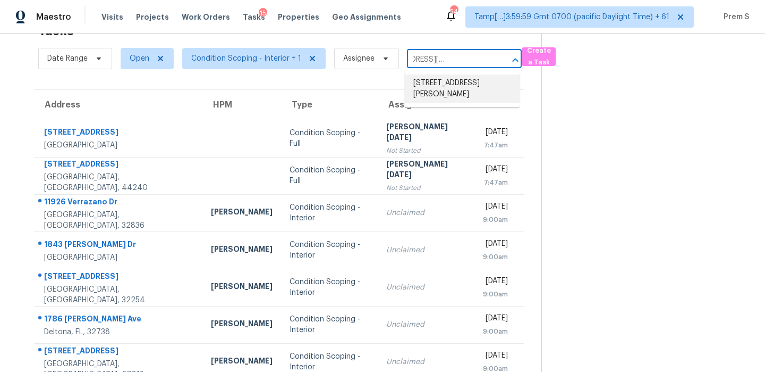
click at [442, 86] on li "6033 Dandelion Dr, Aubrey, TX 76227" at bounding box center [462, 88] width 115 height 29
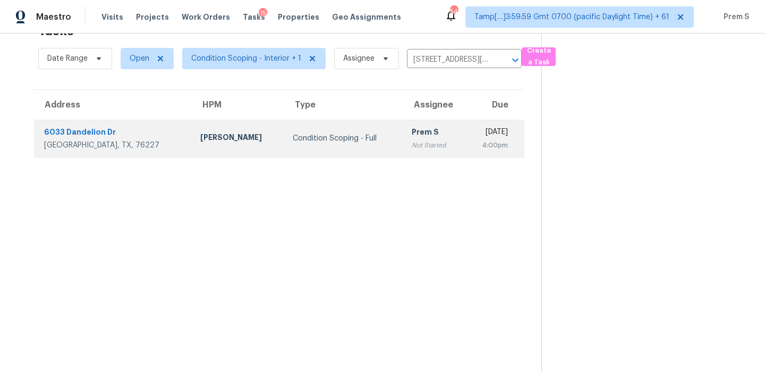
click at [473, 129] on div "[DATE]" at bounding box center [490, 133] width 35 height 13
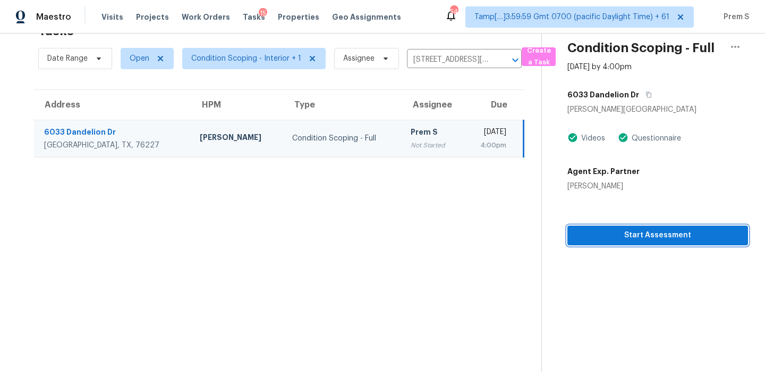
click at [654, 241] on span "Start Assessment" at bounding box center [658, 235] width 164 height 13
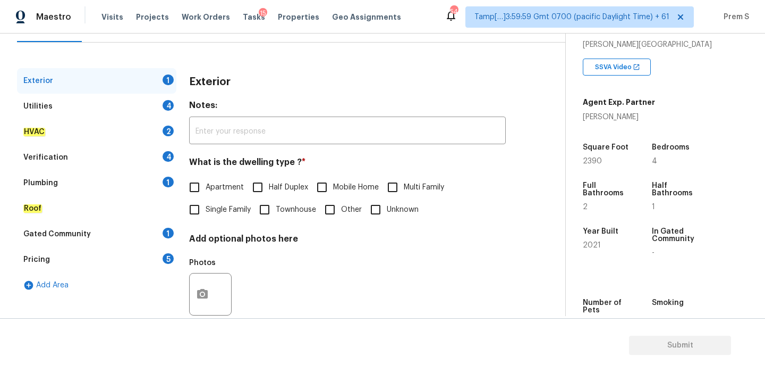
scroll to position [140, 0]
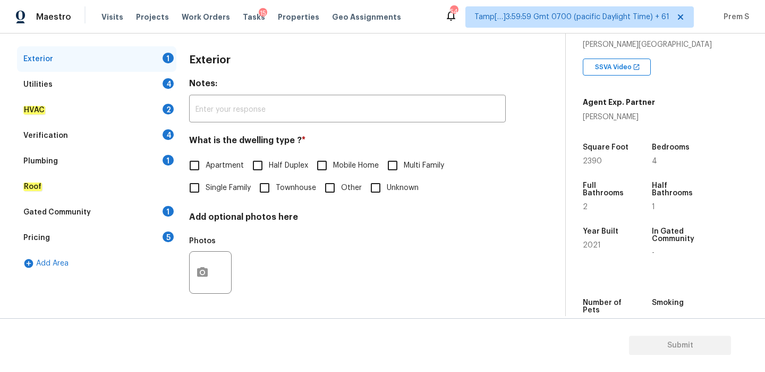
click at [210, 191] on span "Single Family" at bounding box center [228, 187] width 45 height 11
click at [206, 191] on input "Single Family" at bounding box center [194, 187] width 22 height 22
checkbox input "true"
click at [138, 79] on div "Utilities 4" at bounding box center [96, 85] width 159 height 26
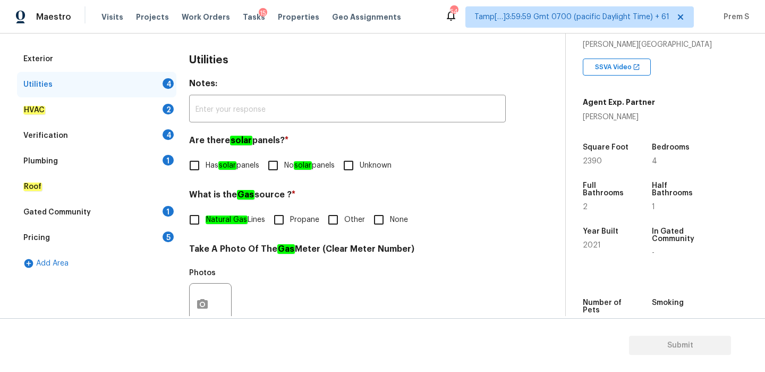
click at [282, 172] on input "No solar panels" at bounding box center [273, 165] width 22 height 22
checkbox input "true"
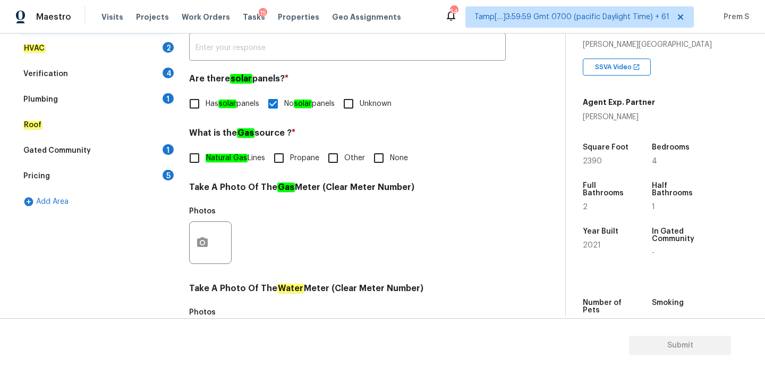
scroll to position [428, 0]
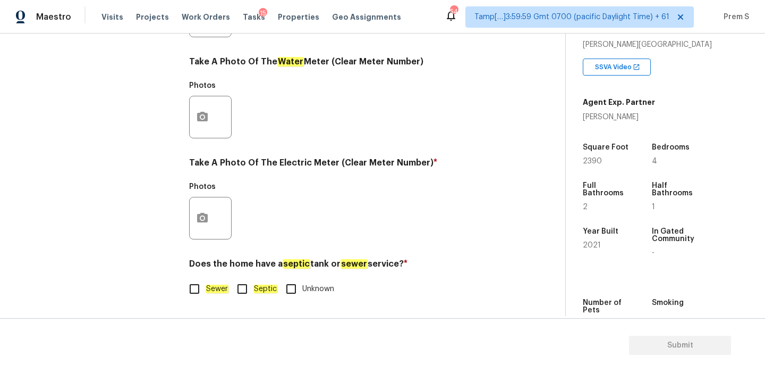
click at [189, 294] on input "Sewer" at bounding box center [194, 288] width 22 height 22
checkbox input "true"
click at [199, 222] on icon "button" at bounding box center [202, 218] width 11 height 10
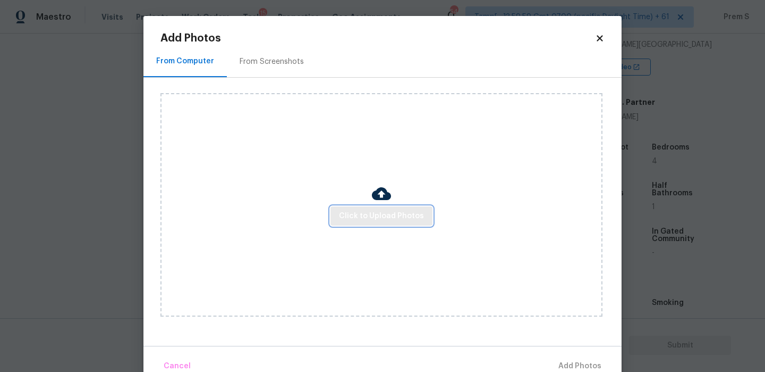
click at [360, 217] on span "Click to Upload Photos" at bounding box center [381, 215] width 85 height 13
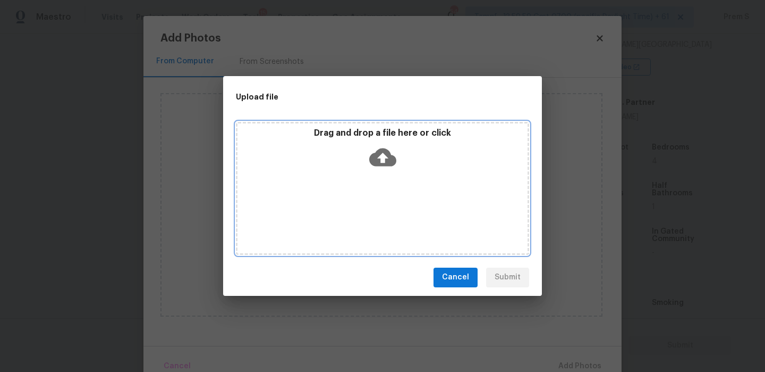
click at [381, 167] on icon at bounding box center [382, 157] width 27 height 27
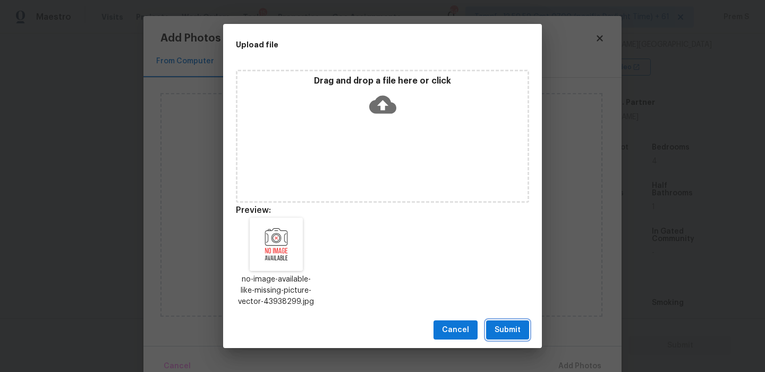
click at [503, 330] on span "Submit" at bounding box center [508, 329] width 26 height 13
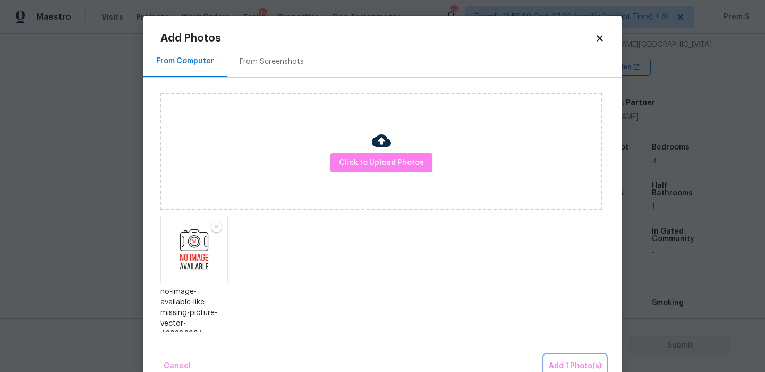
click at [585, 368] on span "Add 1 Photo(s)" at bounding box center [575, 365] width 53 height 13
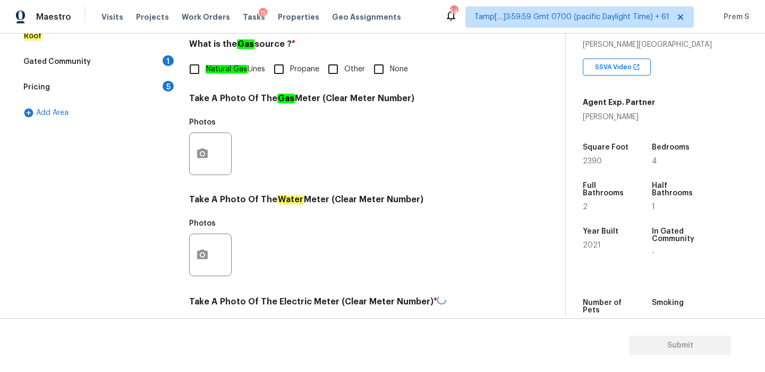
scroll to position [165, 0]
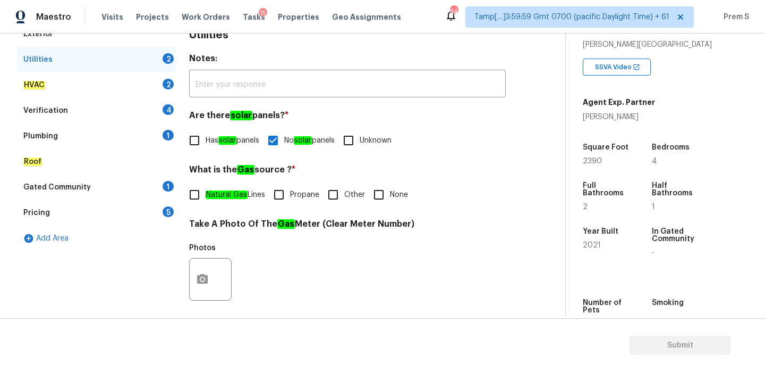
click at [169, 83] on div "2" at bounding box center [168, 84] width 11 height 11
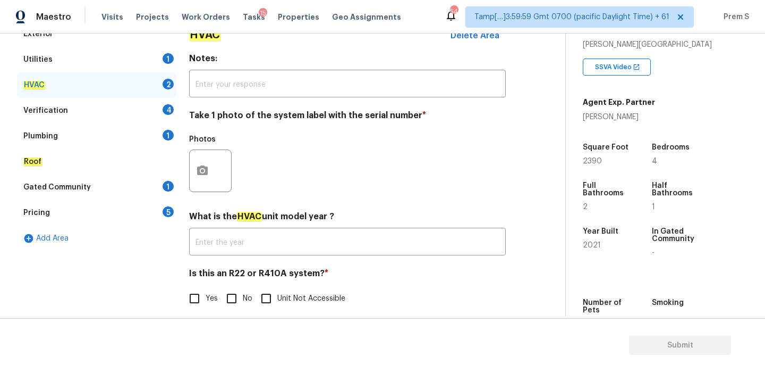
click at [204, 303] on input "Yes" at bounding box center [194, 298] width 22 height 22
checkbox input "true"
click at [238, 307] on input "No" at bounding box center [232, 298] width 22 height 22
checkbox input "true"
checkbox input "false"
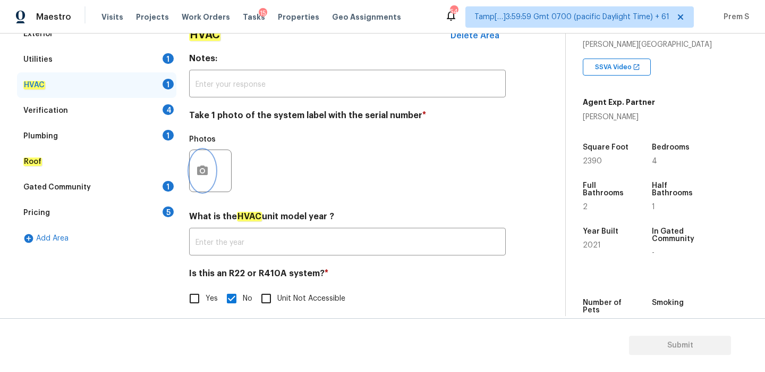
click at [202, 153] on button "button" at bounding box center [203, 170] width 26 height 41
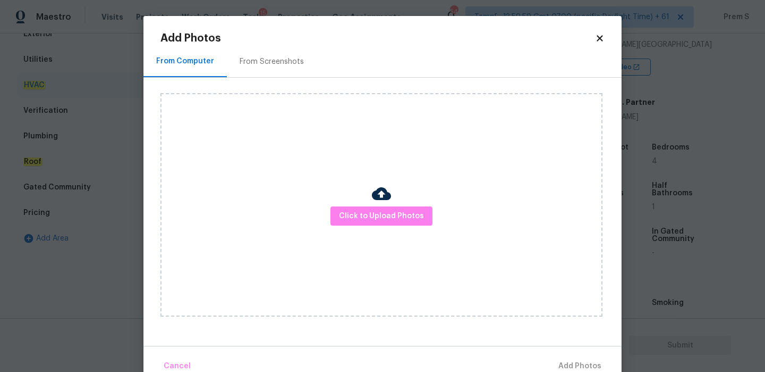
click at [432, 237] on div "Click to Upload Photos" at bounding box center [382, 204] width 442 height 223
click at [375, 231] on div "Click to Upload Photos" at bounding box center [382, 204] width 442 height 223
click at [386, 210] on span "Click to Upload Photos" at bounding box center [381, 215] width 85 height 13
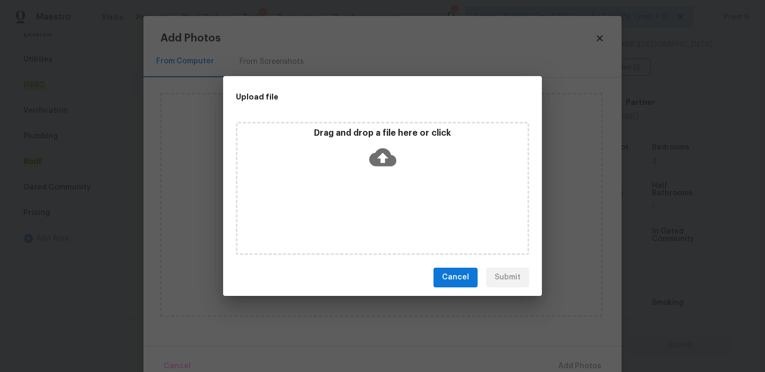
click at [385, 167] on icon at bounding box center [382, 157] width 27 height 27
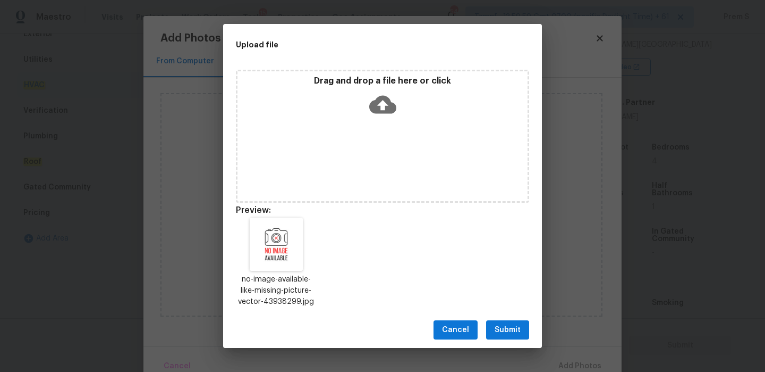
click at [500, 324] on span "Submit" at bounding box center [508, 329] width 26 height 13
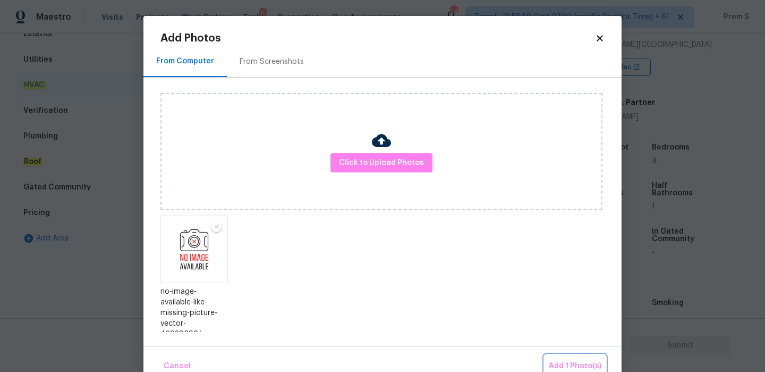
click at [570, 363] on span "Add 1 Photo(s)" at bounding box center [575, 365] width 53 height 13
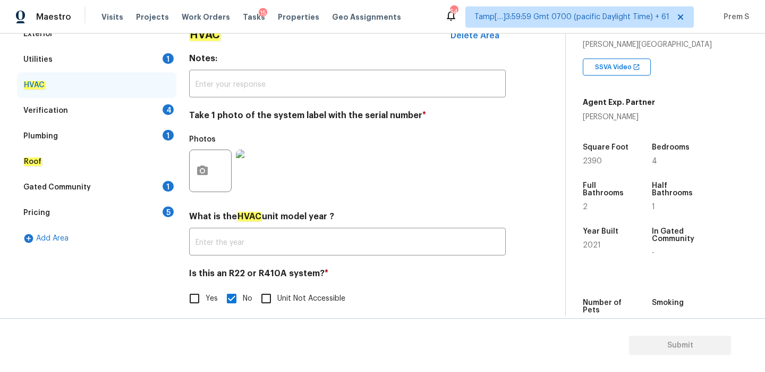
click at [162, 111] on div "Verification 4" at bounding box center [96, 111] width 159 height 26
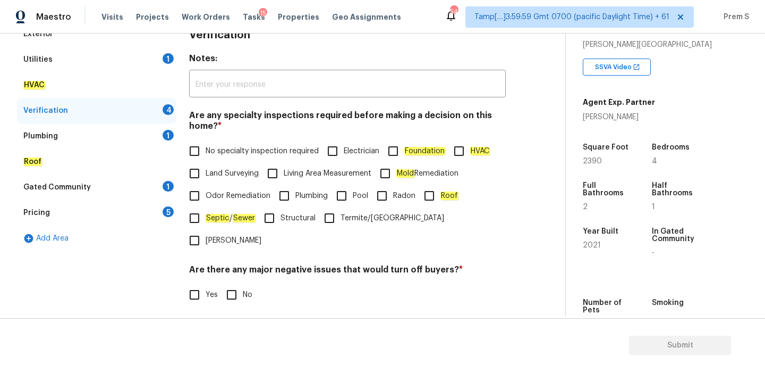
click at [235, 155] on span "No specialty inspection required" at bounding box center [262, 151] width 113 height 11
click at [206, 155] on input "No specialty inspection required" at bounding box center [194, 151] width 22 height 22
checkbox input "true"
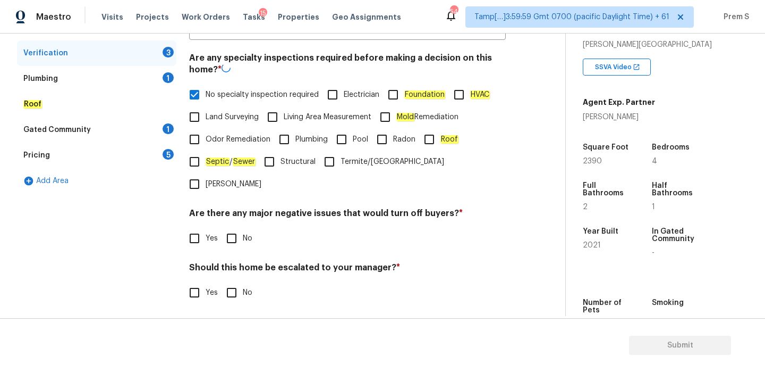
scroll to position [268, 0]
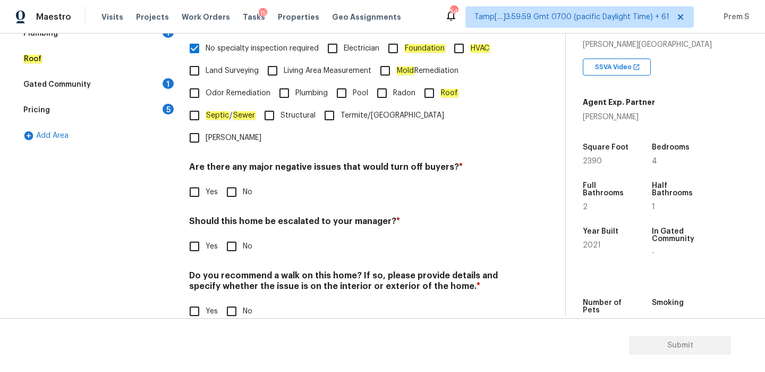
click at [241, 181] on input "No" at bounding box center [232, 192] width 22 height 22
checkbox input "true"
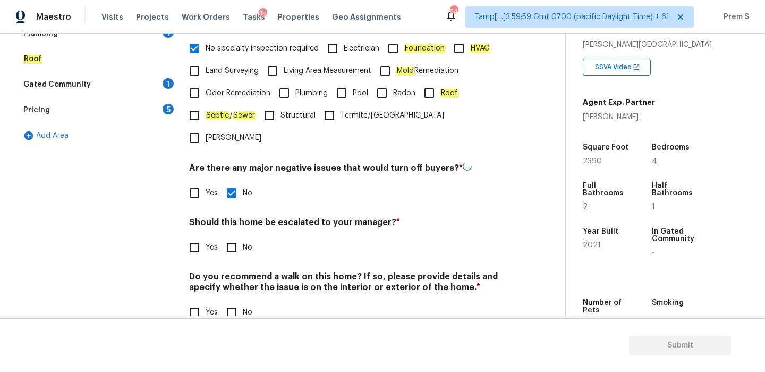
click at [198, 236] on input "Yes" at bounding box center [194, 247] width 22 height 22
checkbox input "true"
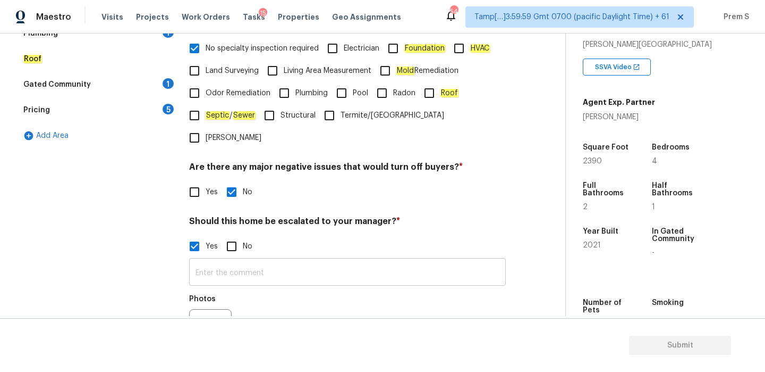
click at [240, 260] on input "text" at bounding box center [347, 272] width 317 height 25
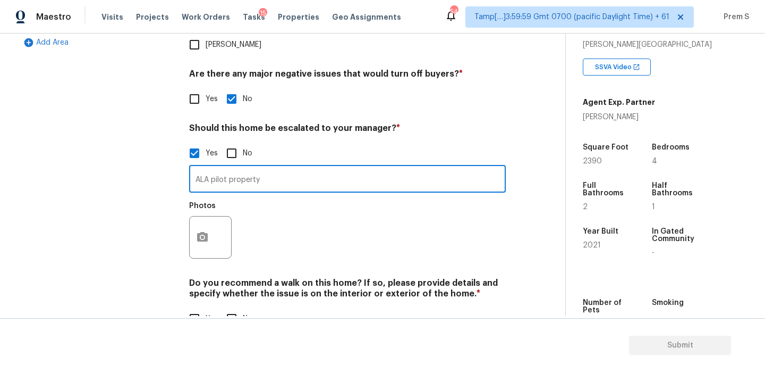
scroll to position [369, 0]
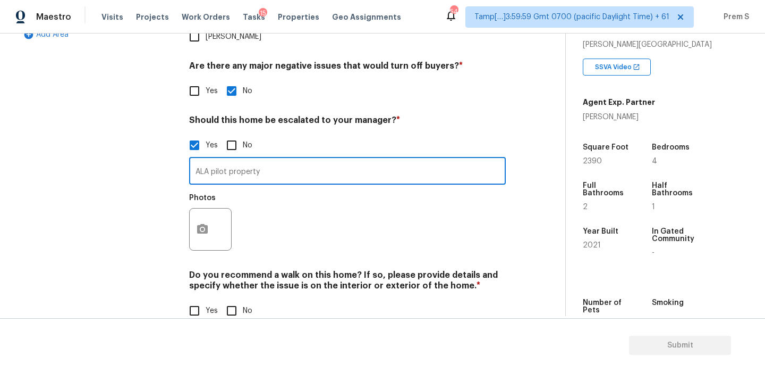
type input "ALA pilot property"
click at [202, 208] on button "button" at bounding box center [203, 228] width 26 height 41
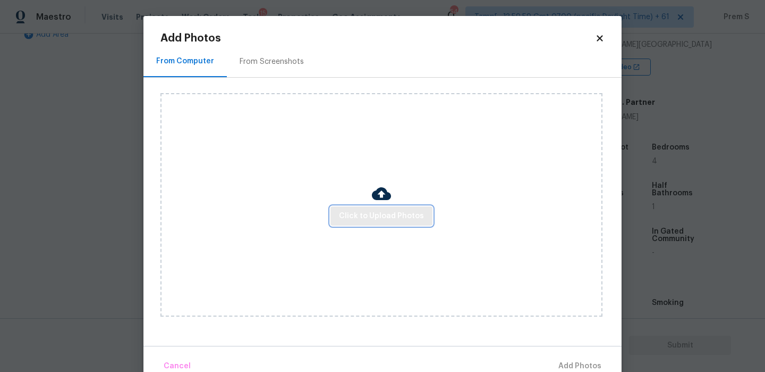
click at [372, 211] on span "Click to Upload Photos" at bounding box center [381, 215] width 85 height 13
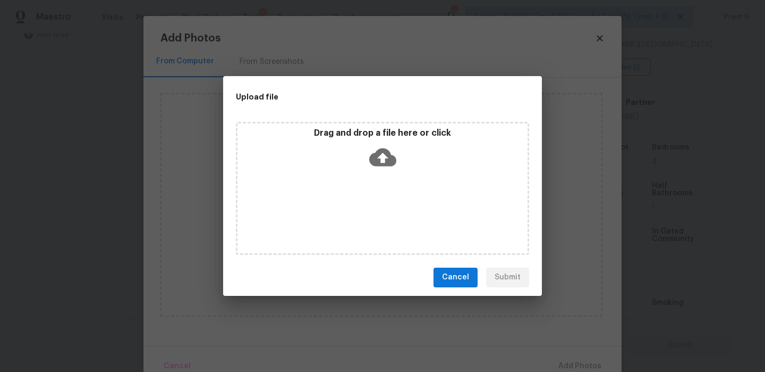
click at [383, 146] on icon at bounding box center [382, 157] width 27 height 27
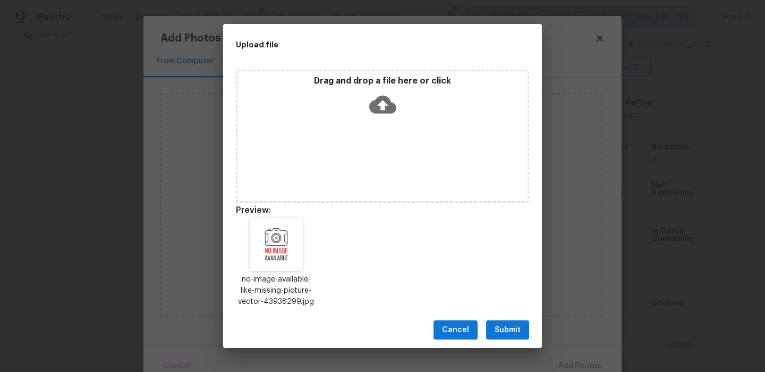
click at [510, 328] on span "Submit" at bounding box center [508, 329] width 26 height 13
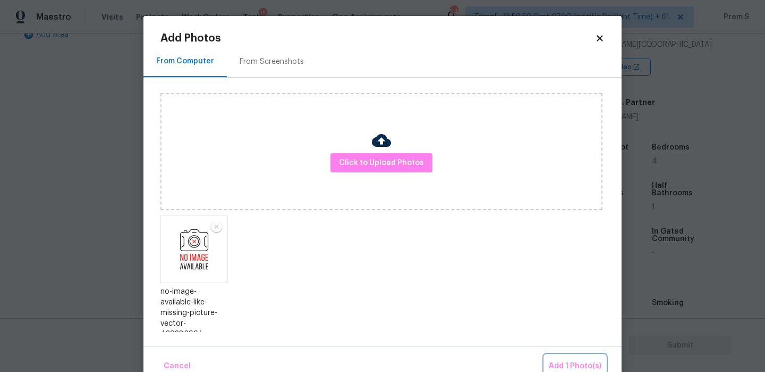
click at [563, 363] on span "Add 1 Photo(s)" at bounding box center [575, 365] width 53 height 13
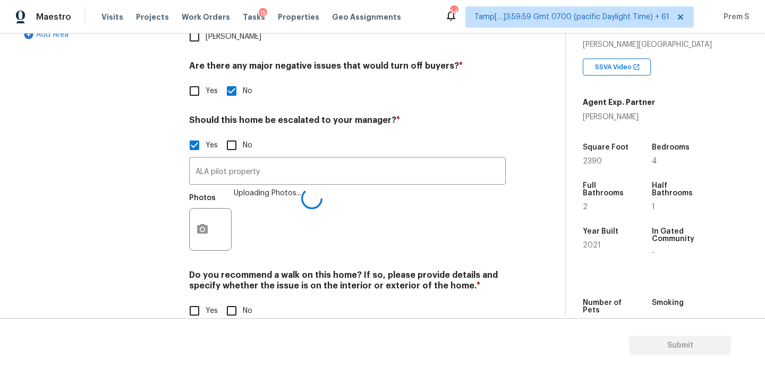
click at [232, 299] on input "No" at bounding box center [232, 310] width 22 height 22
checkbox input "true"
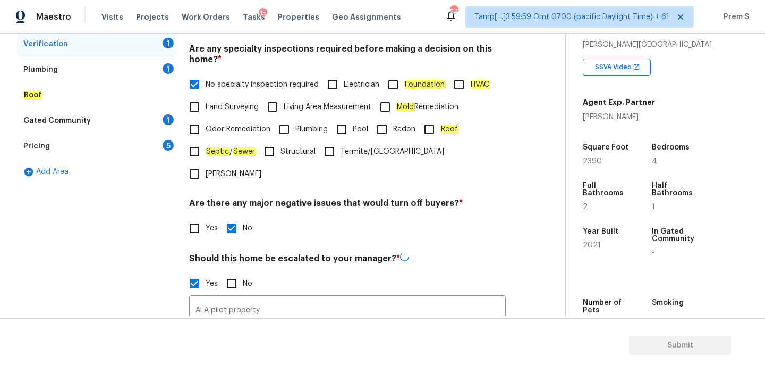
scroll to position [221, 0]
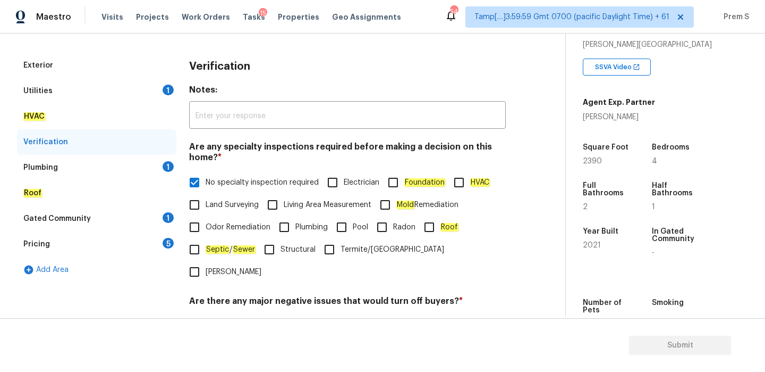
click at [167, 167] on div "1" at bounding box center [168, 166] width 11 height 11
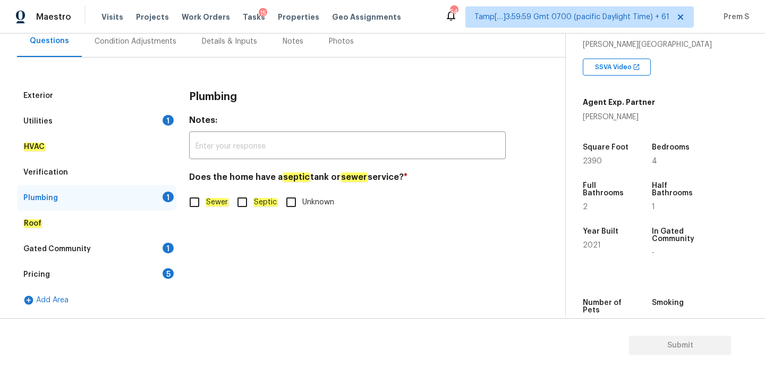
click at [207, 202] on em "Sewer" at bounding box center [217, 202] width 23 height 9
click at [206, 202] on input "Sewer" at bounding box center [194, 202] width 22 height 22
checkbox input "true"
click at [161, 252] on div "Gated Community 1" at bounding box center [96, 249] width 159 height 26
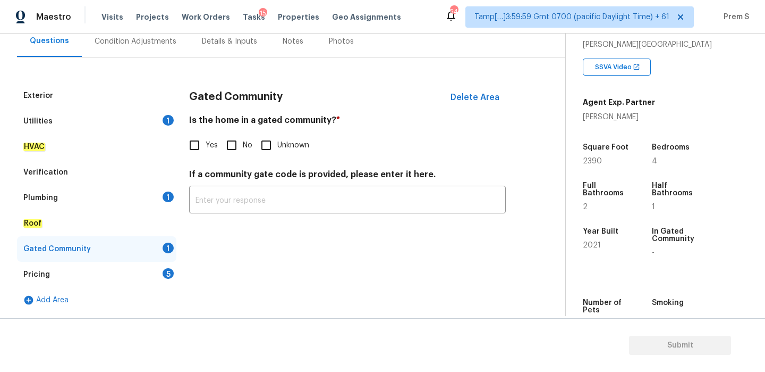
click at [235, 144] on input "No" at bounding box center [232, 145] width 22 height 22
checkbox input "true"
click at [176, 266] on div "Exterior Utilities 1 HVAC Verification Plumbing 1 Roof Gated Community Pricing …" at bounding box center [278, 198] width 523 height 230
click at [165, 275] on div "5" at bounding box center [168, 273] width 11 height 11
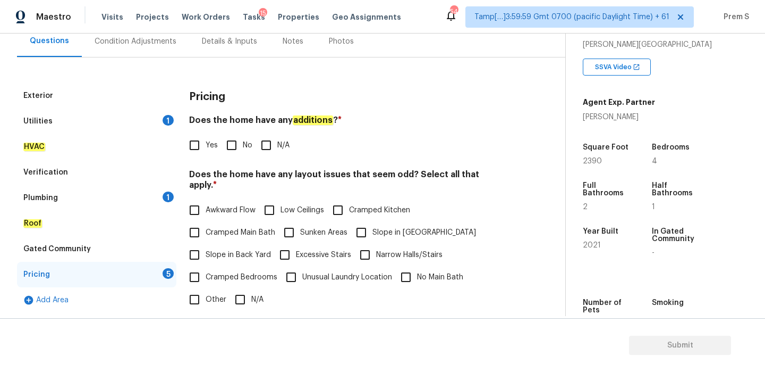
click at [231, 151] on input "No" at bounding box center [232, 145] width 22 height 22
checkbox input "true"
click at [240, 295] on input "N/A" at bounding box center [240, 299] width 22 height 22
checkbox input "true"
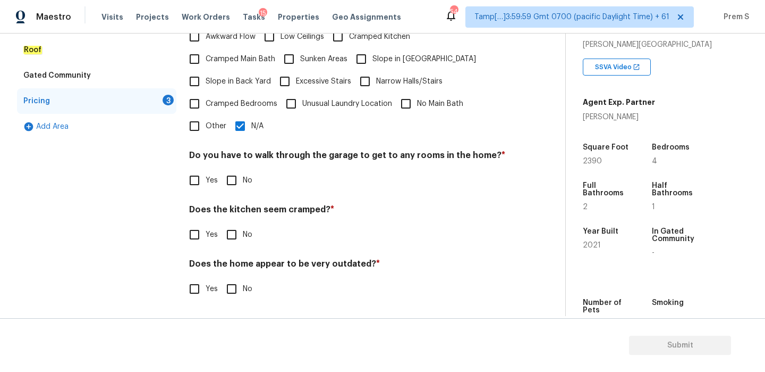
scroll to position [266, 0]
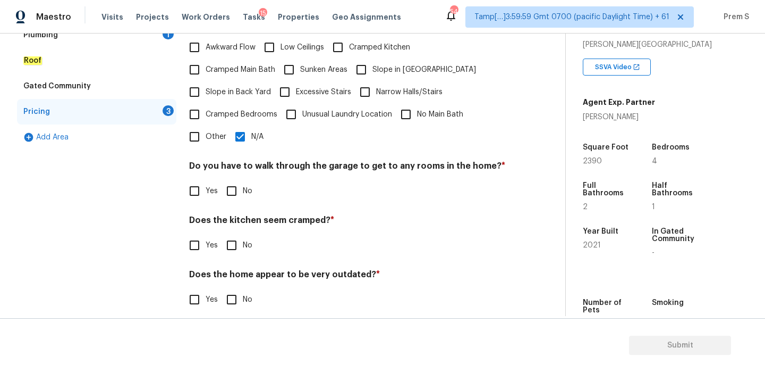
click at [233, 190] on input "No" at bounding box center [232, 191] width 22 height 22
checkbox input "true"
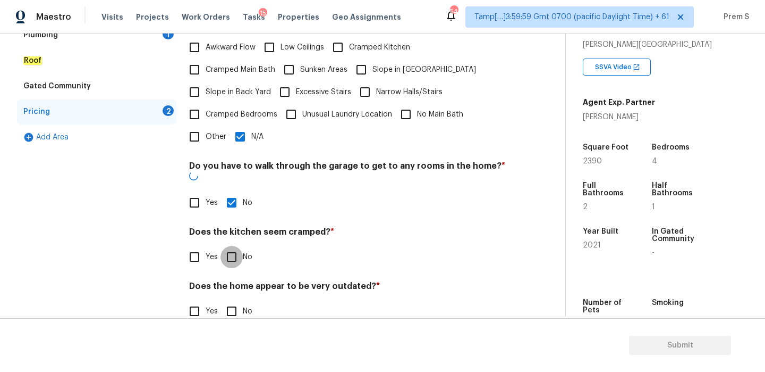
click at [229, 246] on input "No" at bounding box center [232, 257] width 22 height 22
checkbox input "true"
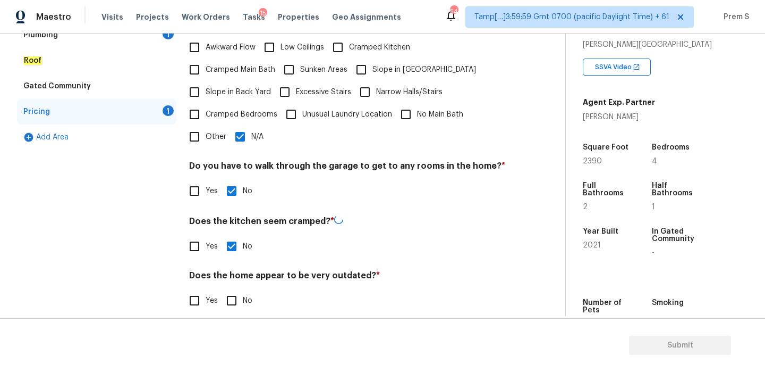
click at [230, 289] on input "No" at bounding box center [232, 300] width 22 height 22
checkbox input "true"
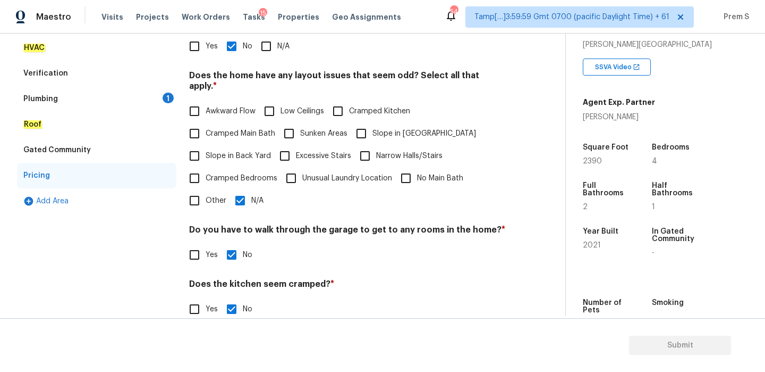
scroll to position [105, 0]
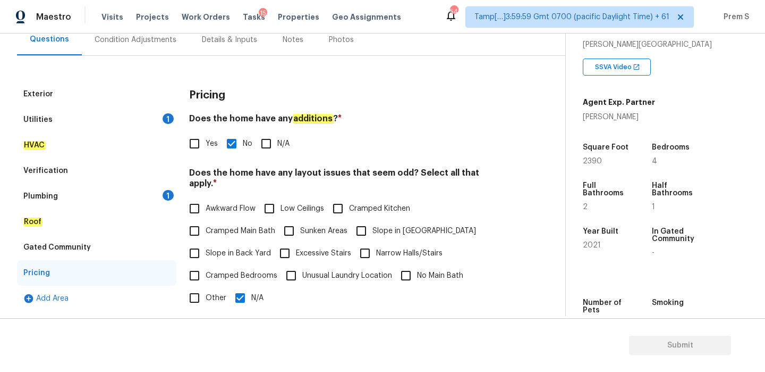
click at [155, 198] on div "Plumbing 1" at bounding box center [96, 196] width 159 height 26
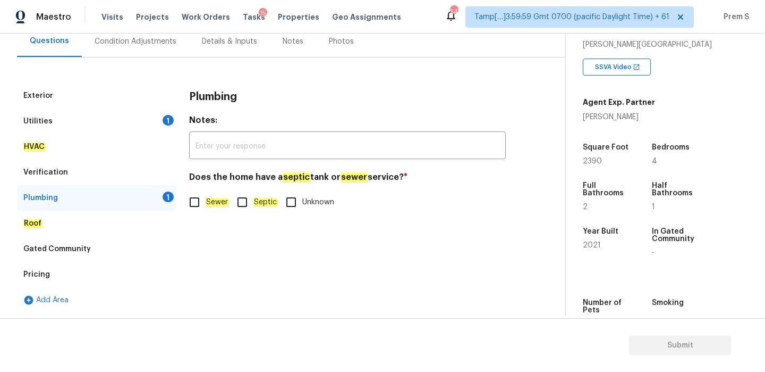
click at [212, 206] on em "Sewer" at bounding box center [217, 202] width 23 height 9
click at [206, 206] on input "Sewer" at bounding box center [194, 202] width 22 height 22
checkbox input "true"
click at [166, 121] on div "1" at bounding box center [168, 120] width 11 height 11
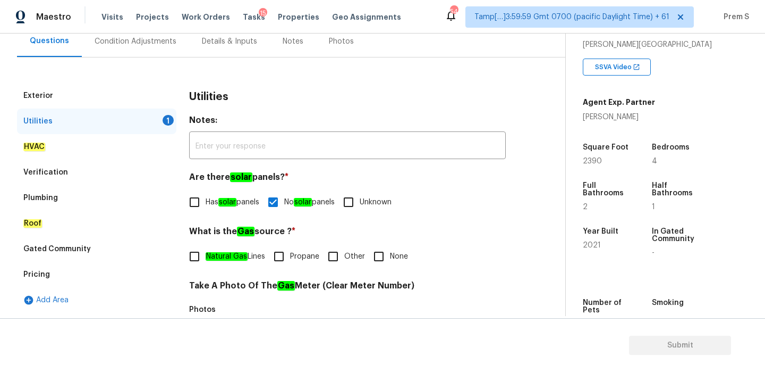
click at [193, 254] on input "Natural Gas Lines" at bounding box center [194, 256] width 22 height 22
checkbox input "true"
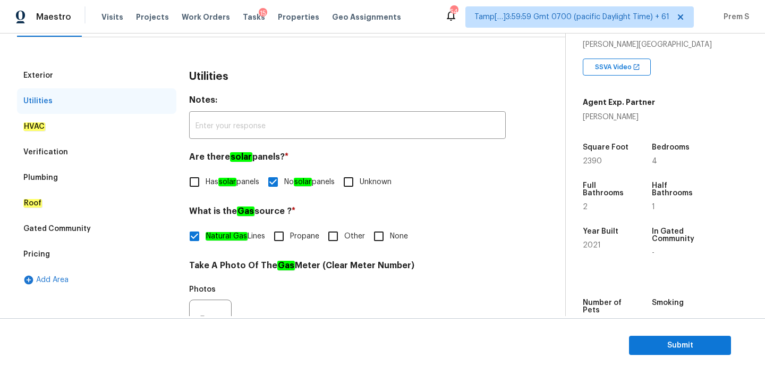
scroll to position [71, 0]
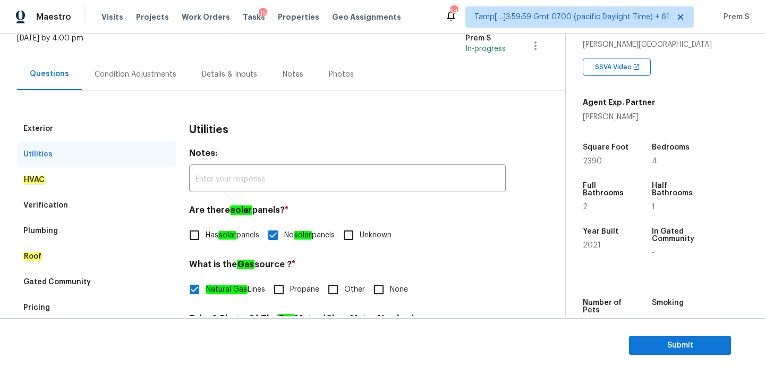
click at [164, 79] on div "Condition Adjustments" at bounding box center [136, 74] width 82 height 11
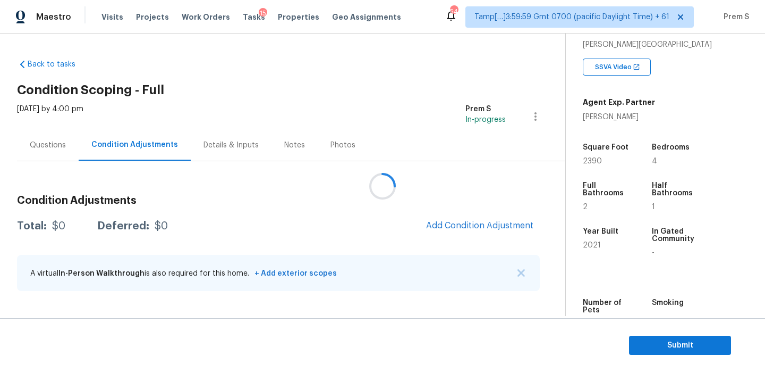
click at [506, 223] on div at bounding box center [382, 186] width 765 height 372
click at [485, 223] on span "Add Condition Adjustment" at bounding box center [479, 226] width 107 height 10
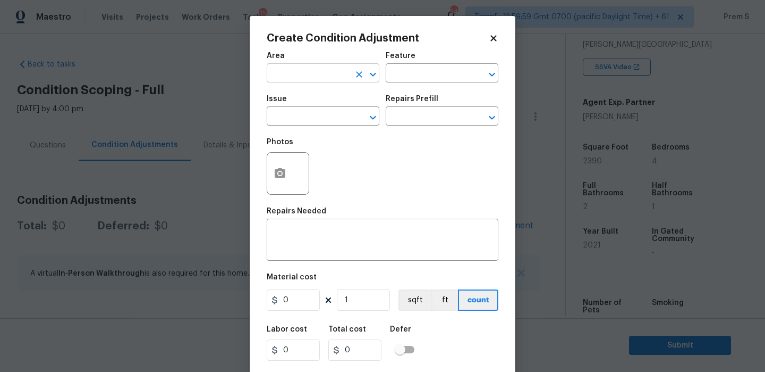
click at [289, 68] on input "text" at bounding box center [308, 74] width 83 height 16
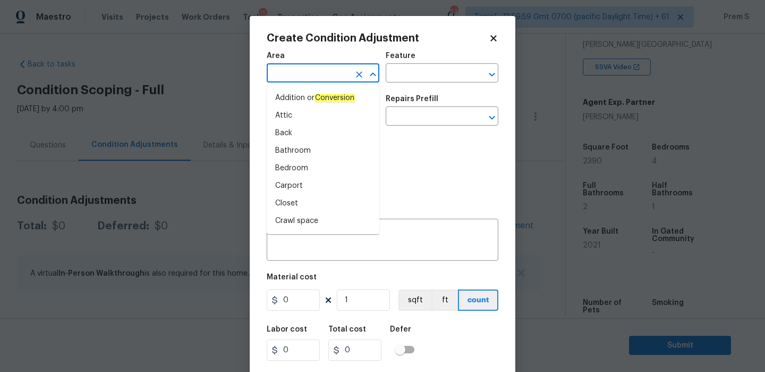
type input "i"
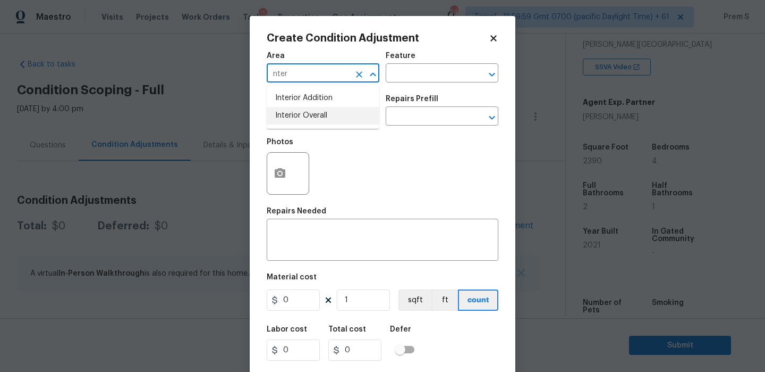
click at [293, 112] on li "Interior Overall" at bounding box center [323, 116] width 113 height 18
type input "Interior Overall"
click at [293, 112] on input "text" at bounding box center [308, 117] width 83 height 16
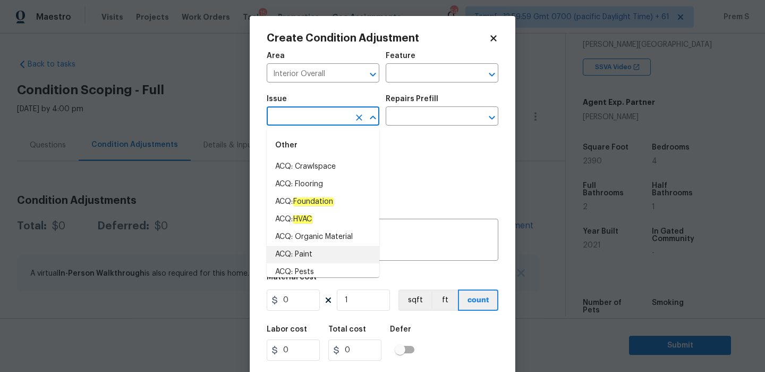
click at [294, 257] on li "ACQ: Paint" at bounding box center [323, 255] width 113 height 18
type input "ACQ: Paint"
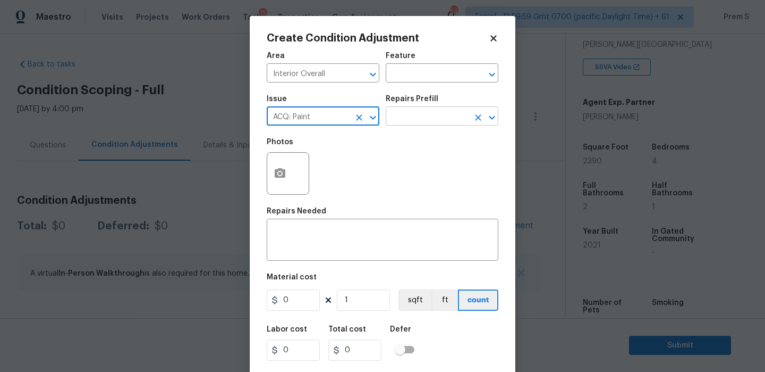
click at [424, 123] on input "text" at bounding box center [427, 117] width 83 height 16
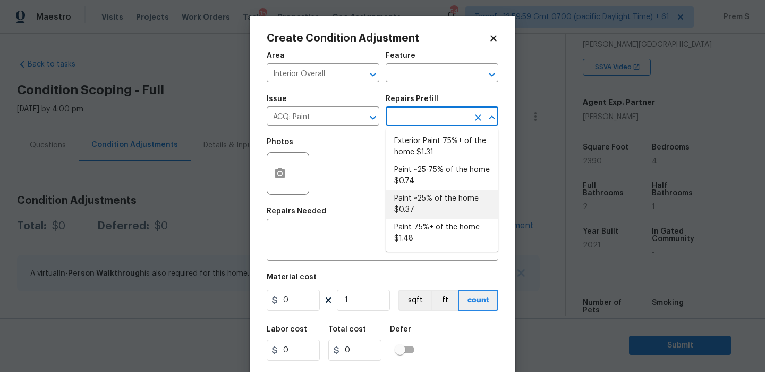
click at [431, 211] on li "Paint ~25% of the home $0.37" at bounding box center [442, 204] width 113 height 29
type input "Acquisition"
type textarea "Acquisition Scope: ~25% of the home needs interior paint"
type input "0.37"
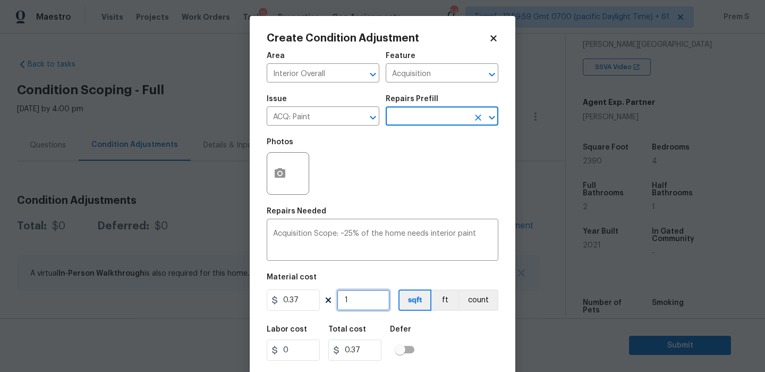
click at [373, 302] on input "1" at bounding box center [363, 299] width 53 height 21
type input "2"
type input "0.74"
type input "23"
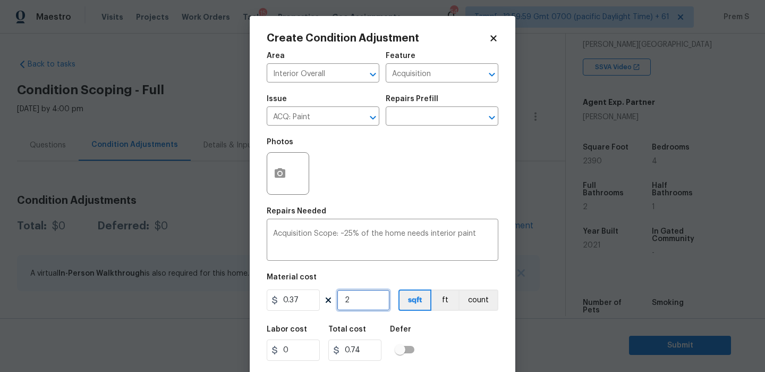
type input "8.51"
type input "239"
type input "88.43"
type input "2390"
type input "884.3"
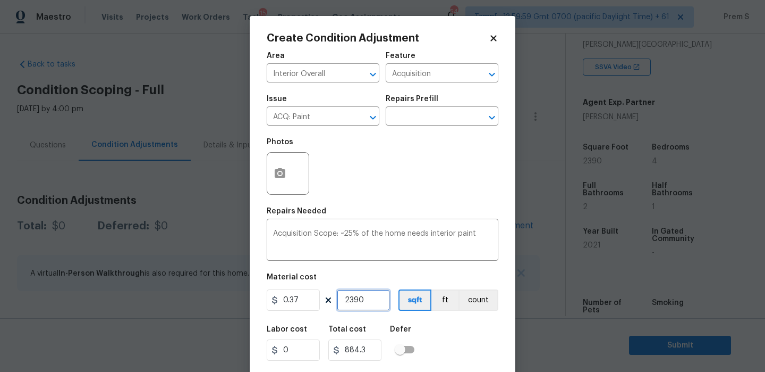
type input "2390"
click at [433, 335] on div "Labor cost 0 Total cost 884.3 Defer" at bounding box center [383, 343] width 232 height 48
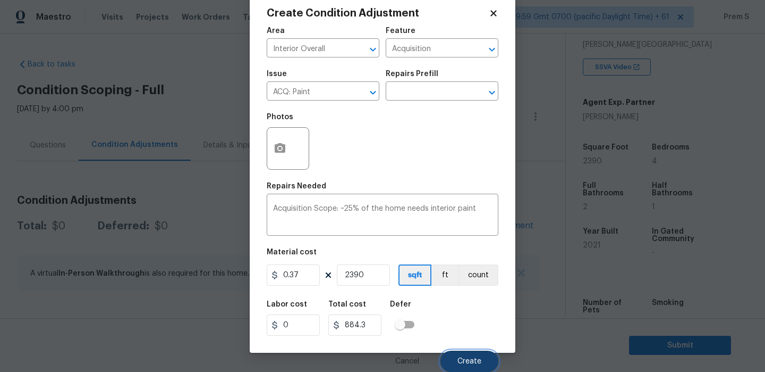
click at [473, 368] on button "Create" at bounding box center [470, 360] width 58 height 21
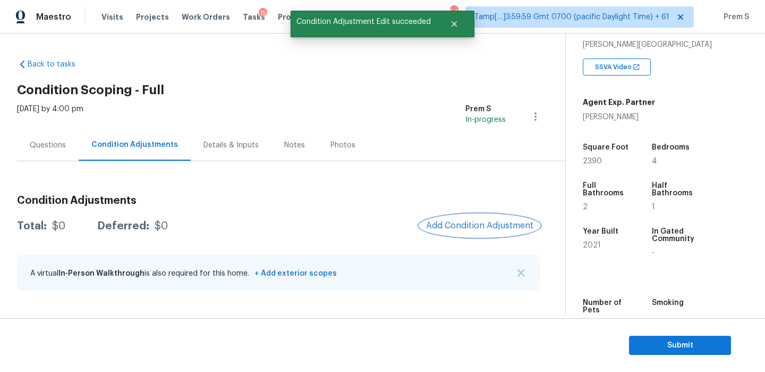
scroll to position [0, 0]
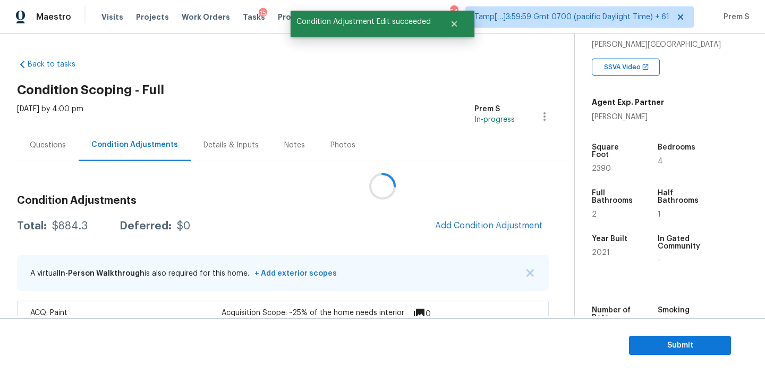
click at [500, 223] on div at bounding box center [382, 186] width 765 height 372
click at [500, 223] on span "Add Condition Adjustment" at bounding box center [488, 226] width 107 height 10
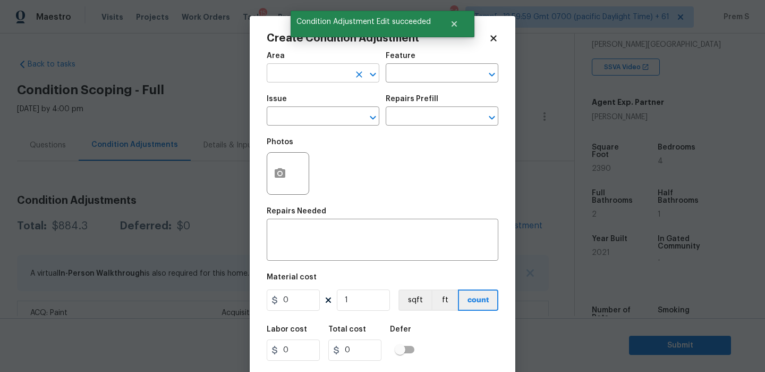
click at [342, 75] on input "text" at bounding box center [308, 74] width 83 height 16
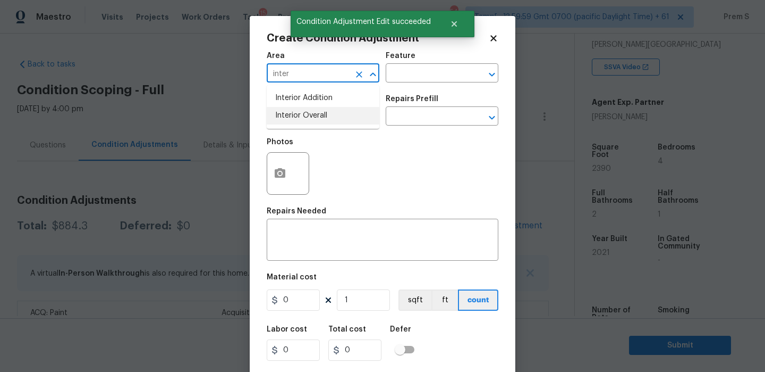
click at [336, 117] on li "Interior Overall" at bounding box center [323, 116] width 113 height 18
type input "Interior Overall"
click at [336, 117] on input "text" at bounding box center [308, 117] width 83 height 16
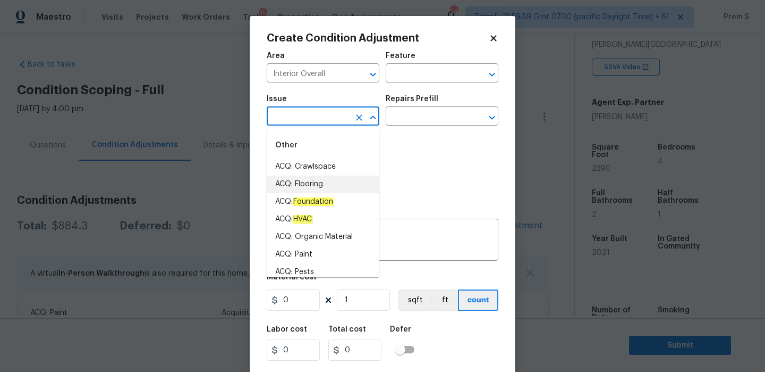
click at [350, 181] on li "ACQ: Flooring" at bounding box center [323, 184] width 113 height 18
type input "ACQ: Flooring"
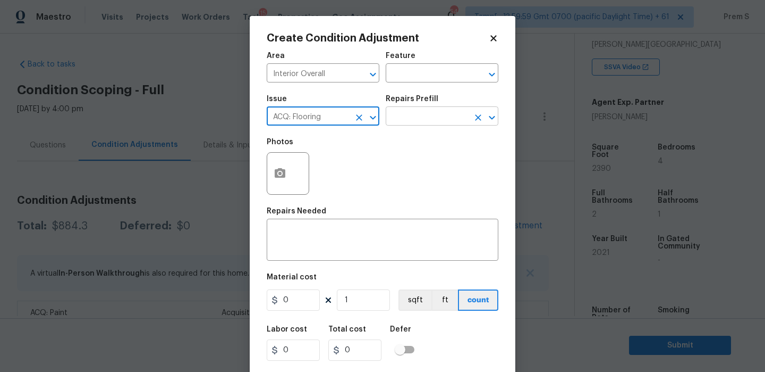
click at [451, 116] on input "text" at bounding box center [427, 117] width 83 height 16
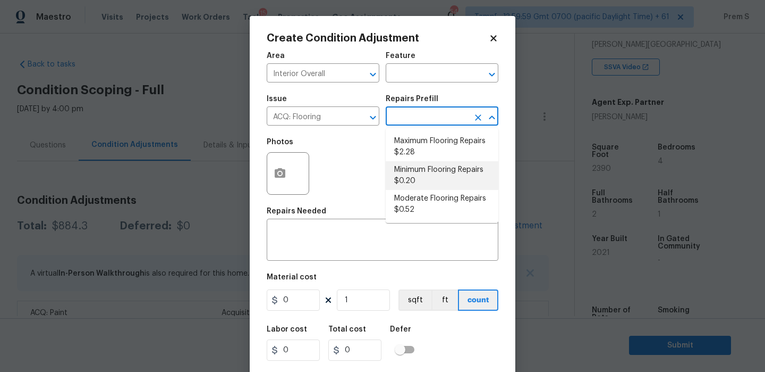
click at [444, 179] on li "Minimum Flooring Repairs $0.20" at bounding box center [442, 175] width 113 height 29
type input "Acquisition"
type textarea "Acquisition Scope: Minimum flooring repairs"
type input "0.2"
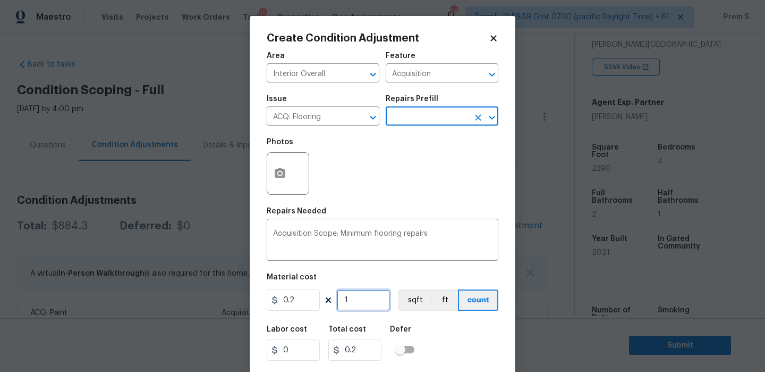
click at [366, 310] on input "1" at bounding box center [363, 299] width 53 height 21
type input "2"
type input "0.4"
type input "23"
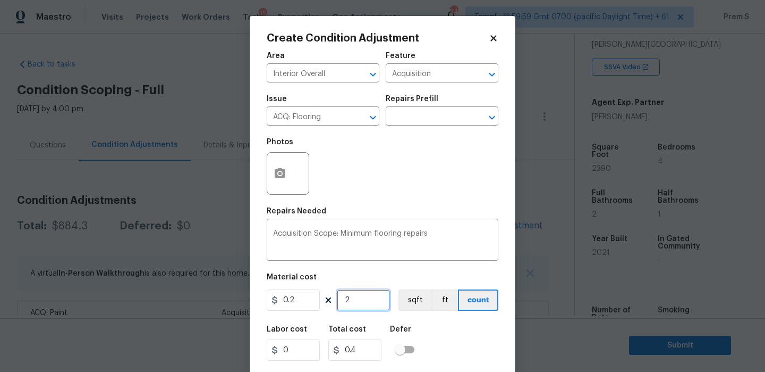
type input "4.6"
type input "239"
type input "47.8"
type input "2390"
type input "478"
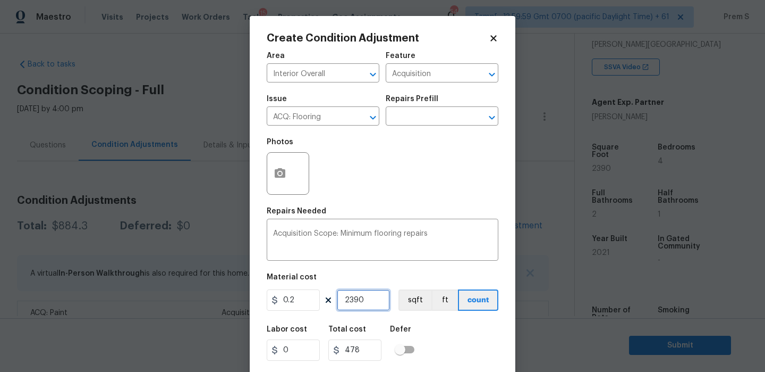
type input "2390"
click at [291, 297] on input "0.2" at bounding box center [293, 299] width 53 height 21
type input "400"
type input "956000"
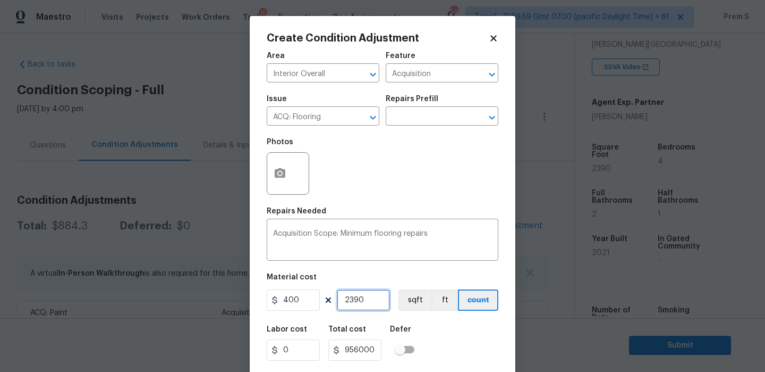
click at [365, 301] on input "2390" at bounding box center [363, 299] width 53 height 21
type input "1"
type input "400"
type input "1"
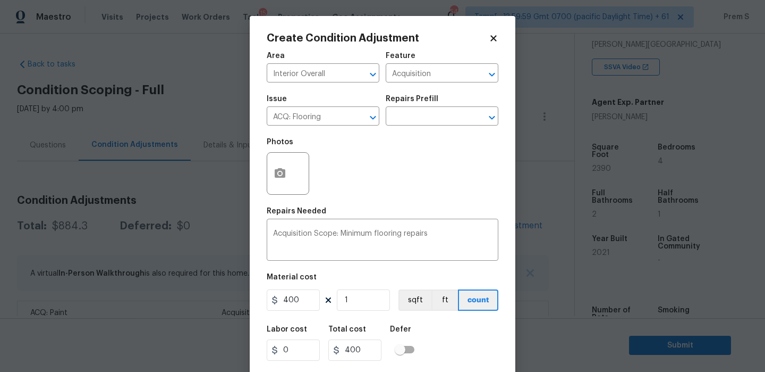
click at [445, 336] on div "Labor cost 0 Total cost 400 Defer" at bounding box center [383, 343] width 232 height 48
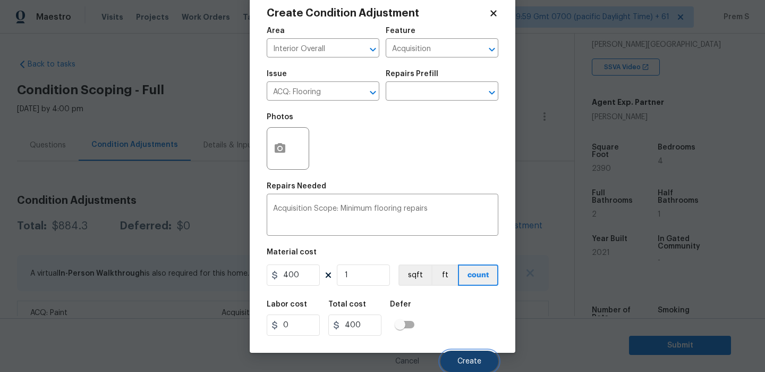
click at [455, 357] on button "Create" at bounding box center [470, 360] width 58 height 21
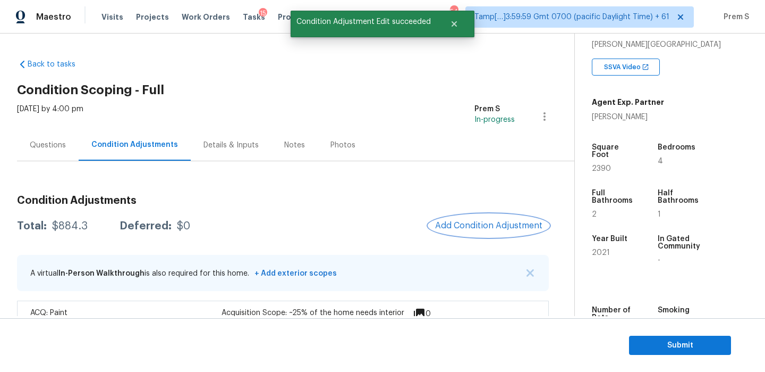
scroll to position [0, 0]
click at [493, 230] on button "Add Condition Adjustment" at bounding box center [489, 225] width 120 height 22
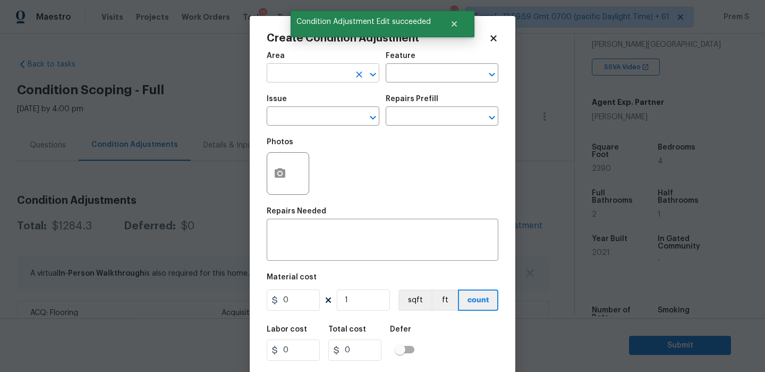
click at [324, 74] on input "text" at bounding box center [308, 74] width 83 height 16
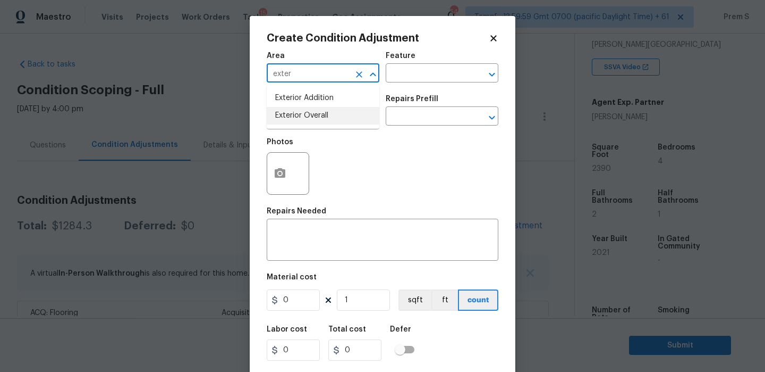
click at [318, 119] on li "Exterior Overall" at bounding box center [323, 116] width 113 height 18
type input "Exterior Overall"
click at [318, 119] on input "text" at bounding box center [308, 117] width 83 height 16
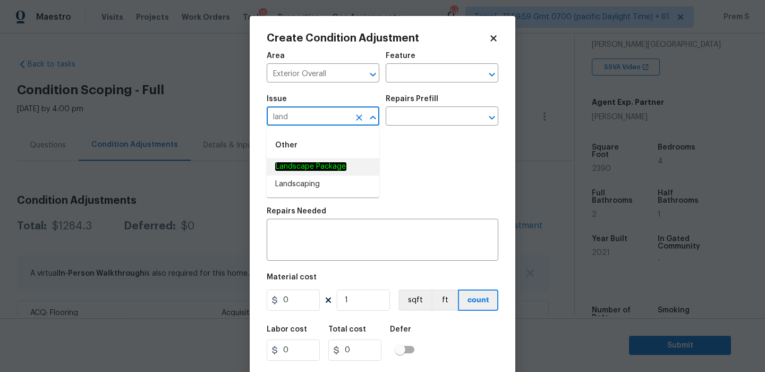
click at [351, 171] on li "Landscape Package" at bounding box center [323, 167] width 113 height 18
type input "Landscape Package"
click at [440, 111] on input "text" at bounding box center [427, 117] width 83 height 16
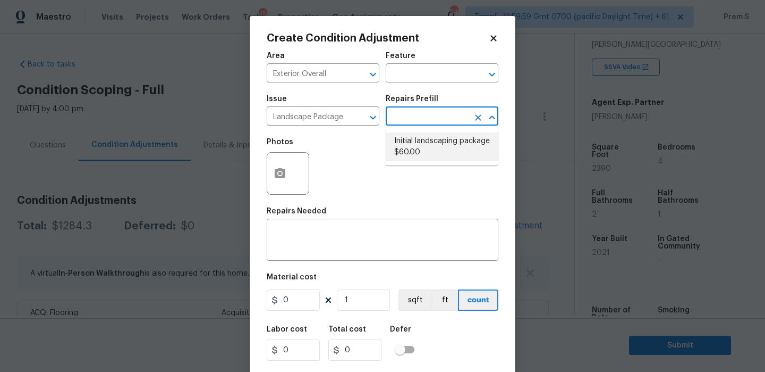
click at [433, 145] on li "Initial landscaping package $60.00" at bounding box center [442, 146] width 113 height 29
type input "Home Readiness Packages"
type textarea "Mowing of grass up to 6" in height. Mow, edge along driveways & sidewalks, trim…"
type input "60"
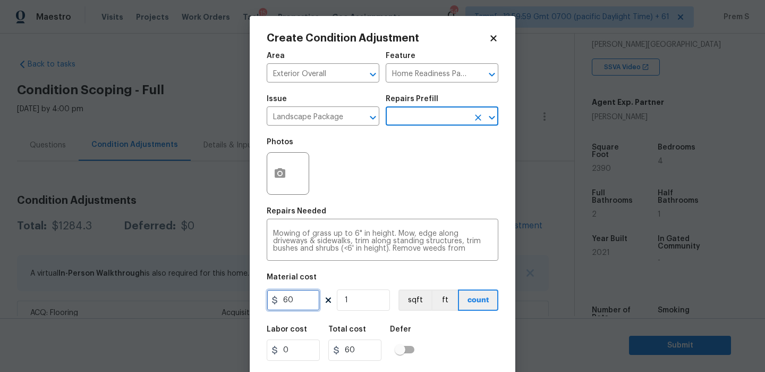
click at [294, 301] on input "60" at bounding box center [293, 299] width 53 height 21
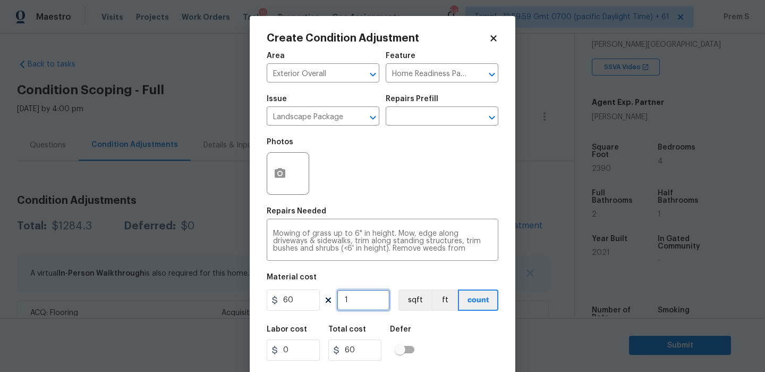
click at [355, 302] on input "1" at bounding box center [363, 299] width 53 height 21
type input "2"
type input "120"
type input "2"
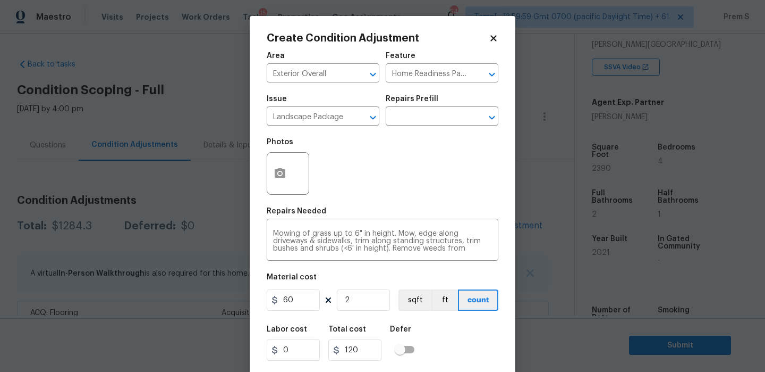
click at [464, 335] on div "Labor cost 0 Total cost 120 Defer" at bounding box center [383, 343] width 232 height 48
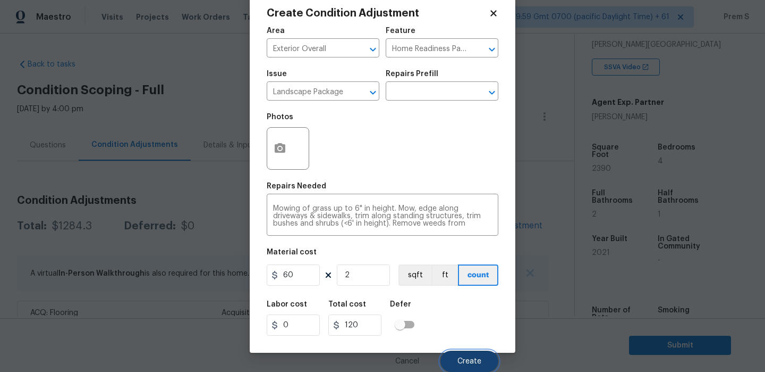
click at [474, 358] on span "Create" at bounding box center [470, 361] width 24 height 8
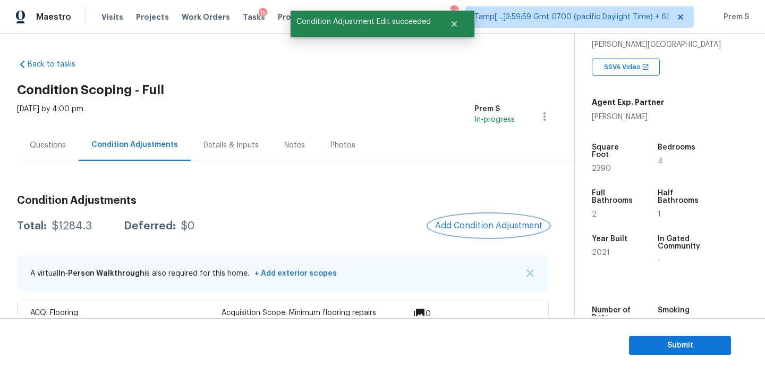
scroll to position [0, 0]
click at [482, 213] on div at bounding box center [382, 186] width 765 height 372
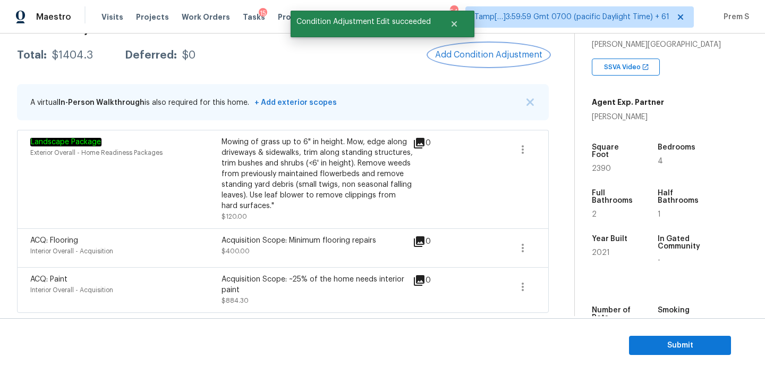
click at [504, 57] on span "Add Condition Adjustment" at bounding box center [488, 55] width 107 height 10
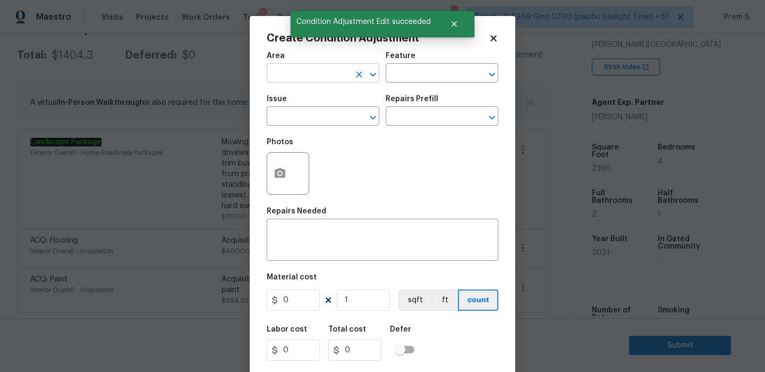
click at [333, 71] on input "text" at bounding box center [308, 74] width 83 height 16
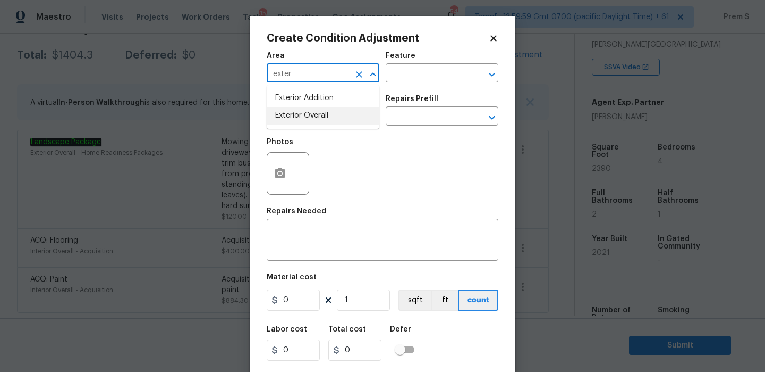
click at [313, 117] on li "Exterior Overall" at bounding box center [323, 116] width 113 height 18
type input "Exterior Overall"
click at [313, 117] on input "text" at bounding box center [308, 117] width 83 height 16
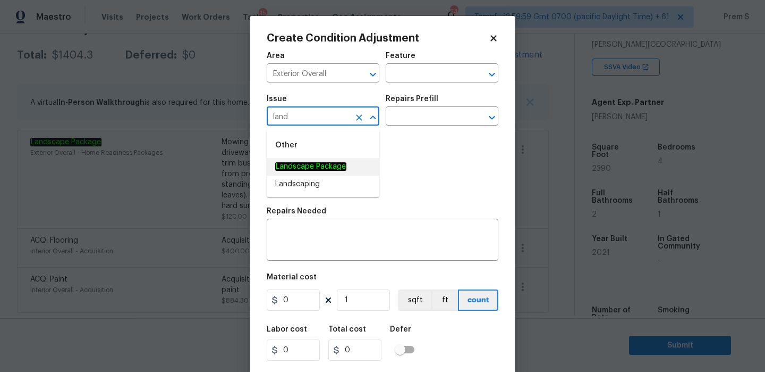
click at [300, 164] on em "Landscape Package" at bounding box center [310, 166] width 71 height 9
type input "Landscape Package"
click at [417, 118] on input "text" at bounding box center [427, 117] width 83 height 16
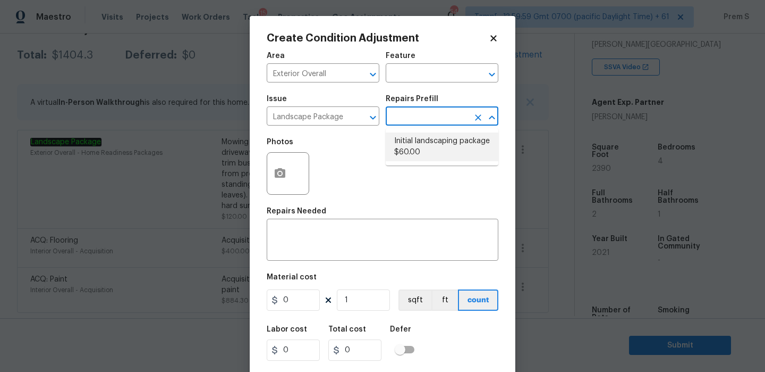
click at [420, 148] on li "Initial landscaping package $60.00" at bounding box center [442, 146] width 113 height 29
type input "Home Readiness Packages"
type textarea "Mowing of grass up to 6" in height. Mow, edge along driveways & sidewalks, trim…"
type input "60"
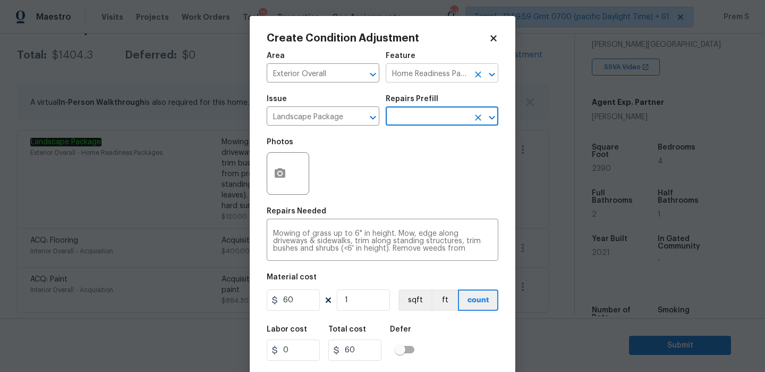
click at [479, 75] on icon "Clear" at bounding box center [478, 74] width 6 height 6
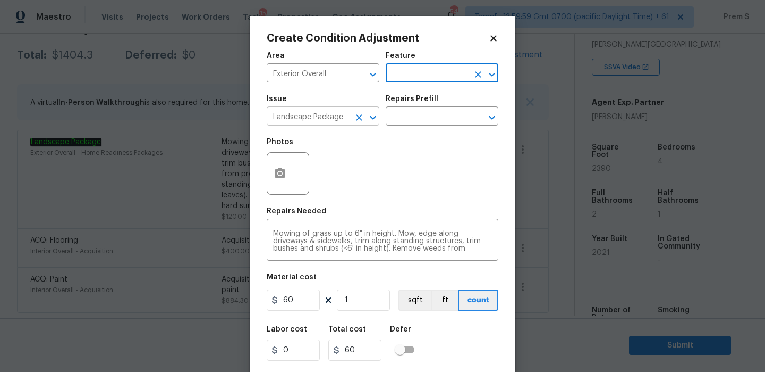
scroll to position [0, 0]
click at [359, 117] on icon "Clear" at bounding box center [359, 117] width 6 height 6
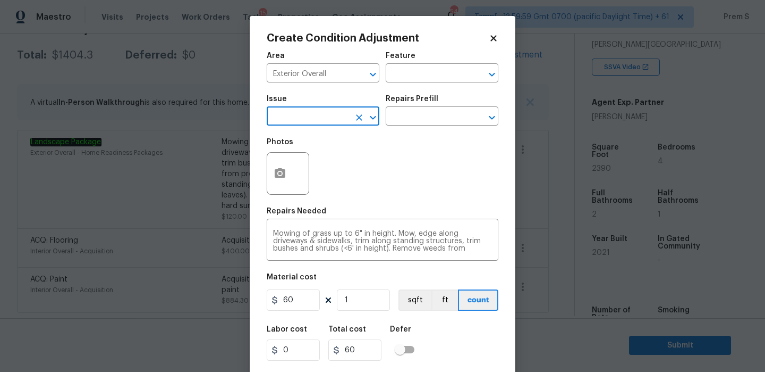
click at [334, 117] on input "text" at bounding box center [308, 117] width 83 height 16
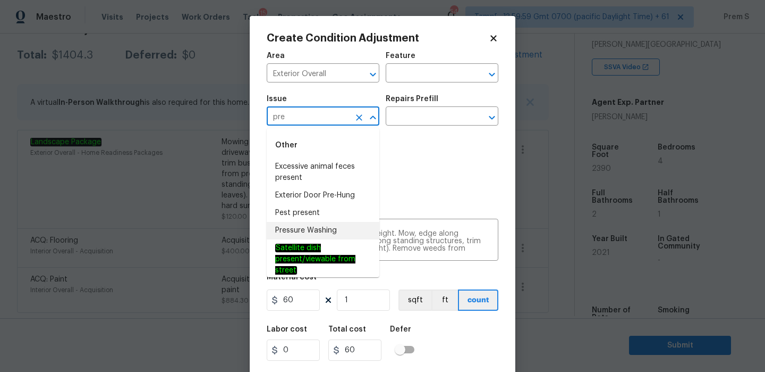
click at [316, 226] on li "Pressure Washing" at bounding box center [323, 231] width 113 height 18
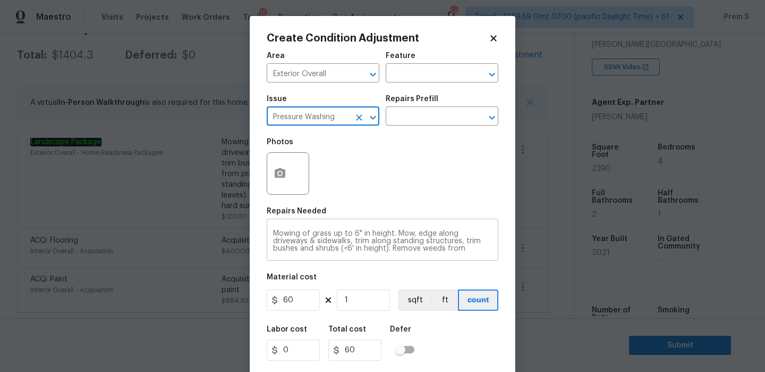
type input "Pressure Washing"
click at [306, 242] on textarea "Mowing of grass up to 6" in height. Mow, edge along driveways & sidewalks, trim…" at bounding box center [382, 241] width 219 height 22
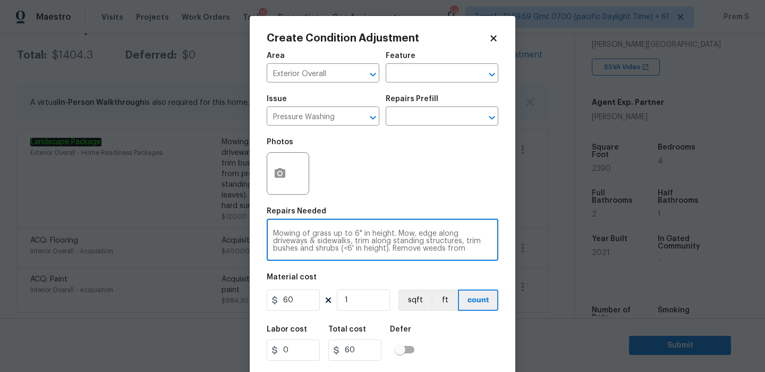
click at [306, 242] on textarea "Mowing of grass up to 6" in height. Mow, edge along driveways & sidewalks, trim…" at bounding box center [382, 241] width 219 height 22
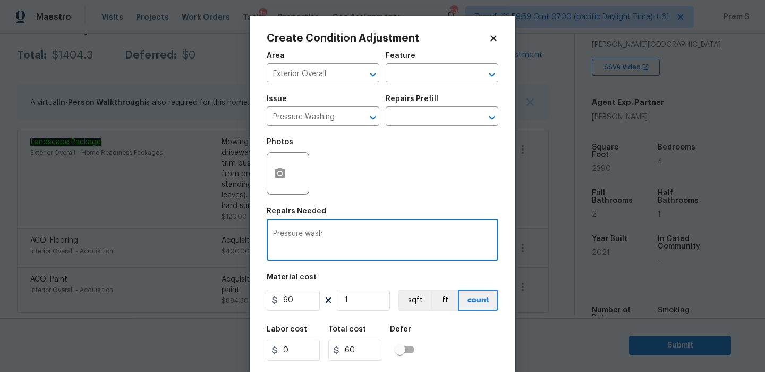
type textarea "Pressure wash"
click at [300, 305] on input "60" at bounding box center [293, 299] width 53 height 21
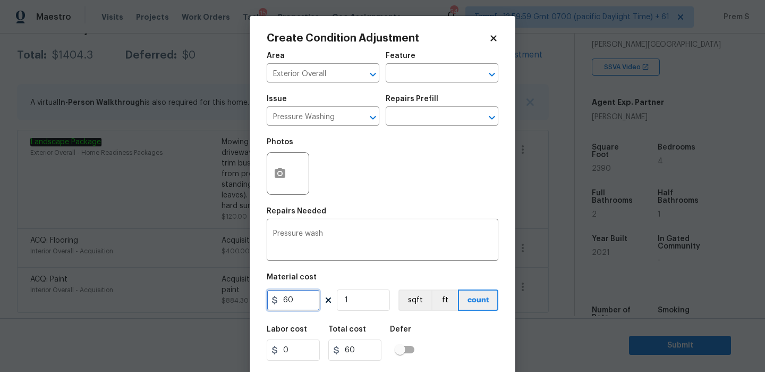
click at [300, 305] on input "60" at bounding box center [293, 299] width 53 height 21
type input "200"
click at [471, 347] on div "Labor cost 0 Total cost 200 Defer" at bounding box center [383, 343] width 232 height 48
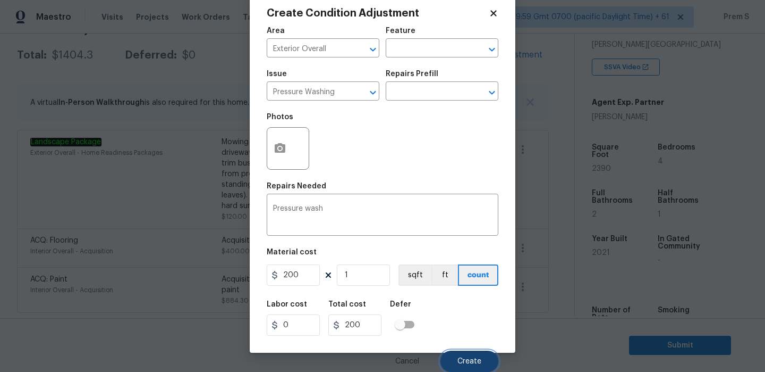
click at [482, 357] on button "Create" at bounding box center [470, 360] width 58 height 21
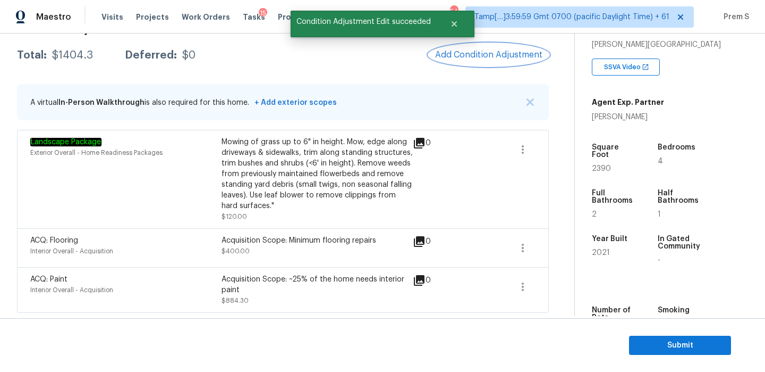
scroll to position [0, 0]
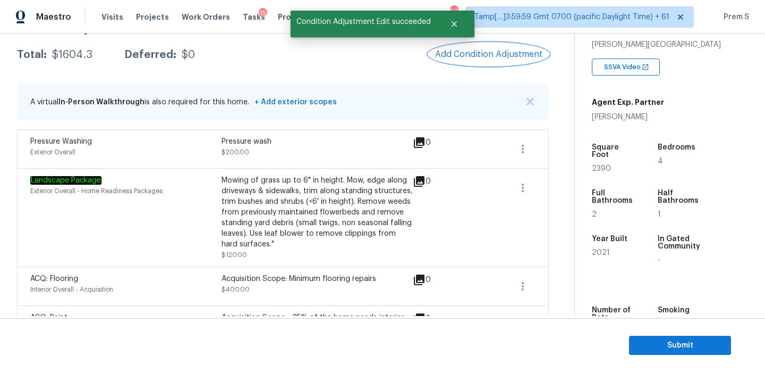
click at [477, 50] on span "Add Condition Adjustment" at bounding box center [488, 54] width 107 height 10
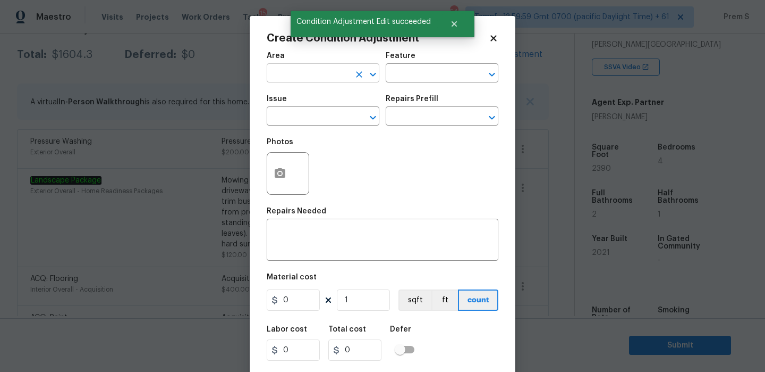
click at [332, 73] on input "text" at bounding box center [308, 74] width 83 height 16
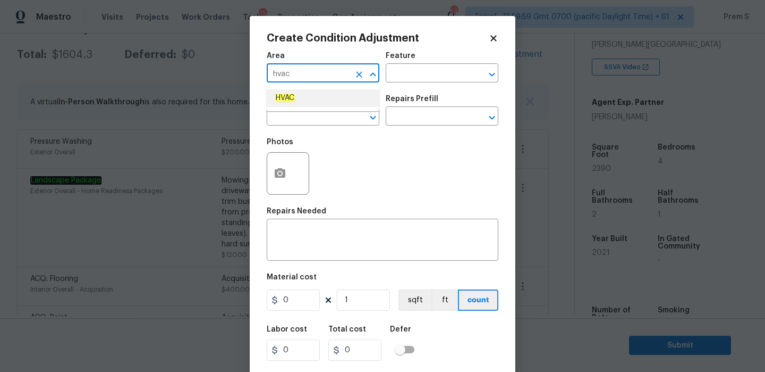
click at [301, 97] on li "HVAC" at bounding box center [323, 98] width 113 height 18
type input "HVAC"
click at [282, 119] on input "text" at bounding box center [308, 117] width 83 height 16
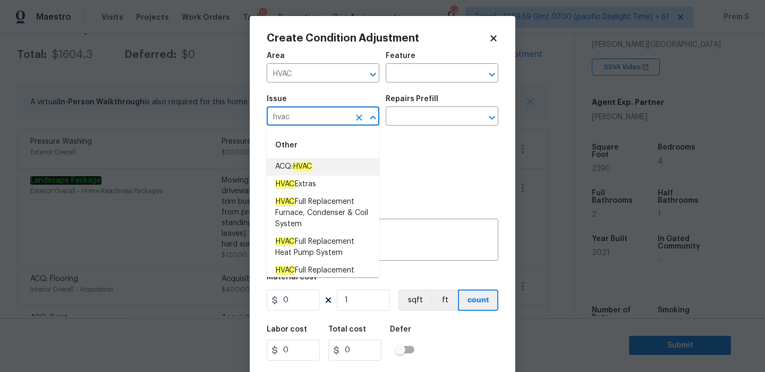
click at [291, 170] on span "ACQ: HVAC" at bounding box center [293, 166] width 37 height 11
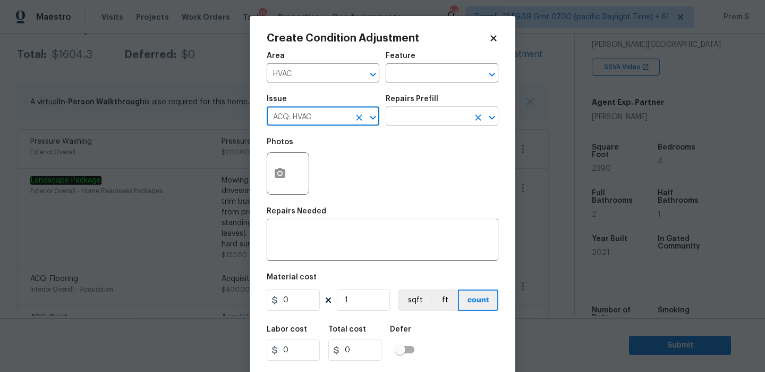
type input "ACQ: HVAC"
click at [430, 110] on input "text" at bounding box center [427, 117] width 83 height 16
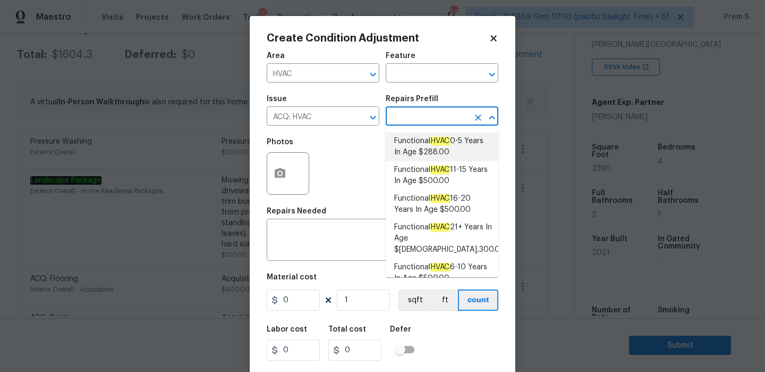
click at [428, 159] on li "Functional HVAC 0-5 Years In Age $288.00" at bounding box center [442, 146] width 113 height 29
type input "Acquisition"
type textarea "Acquisition Scope: Functional HVAC 0-5 years"
type input "288"
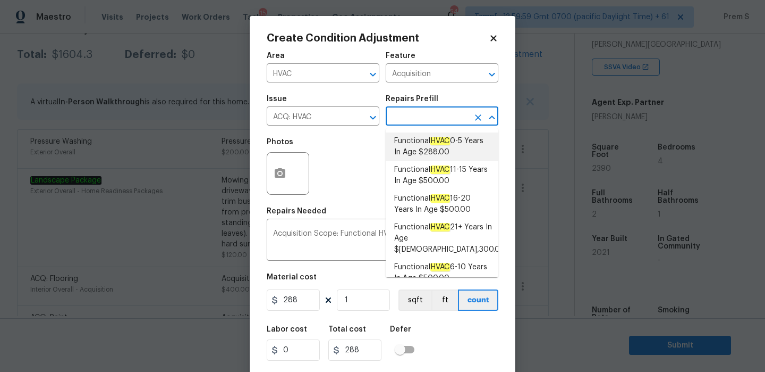
click at [438, 153] on span "Functional HVAC 0-5 Years In Age $288.00" at bounding box center [442, 147] width 96 height 22
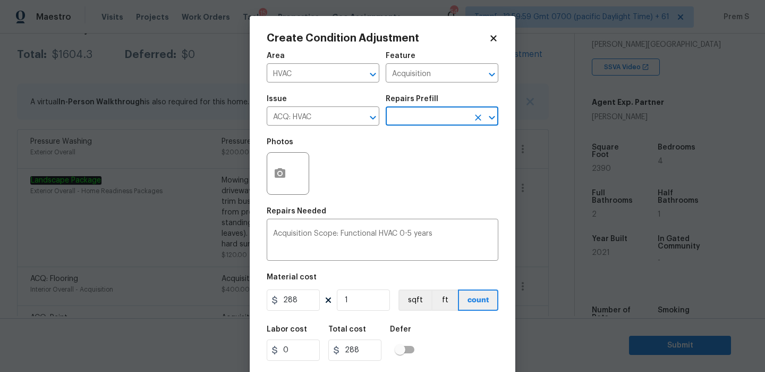
scroll to position [26, 0]
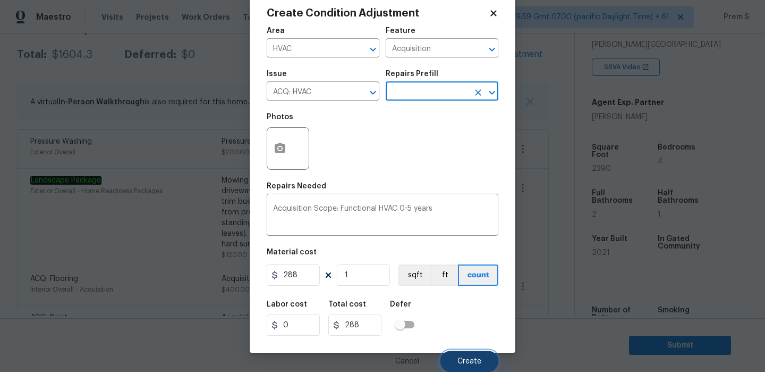
click at [462, 360] on span "Create" at bounding box center [470, 361] width 24 height 8
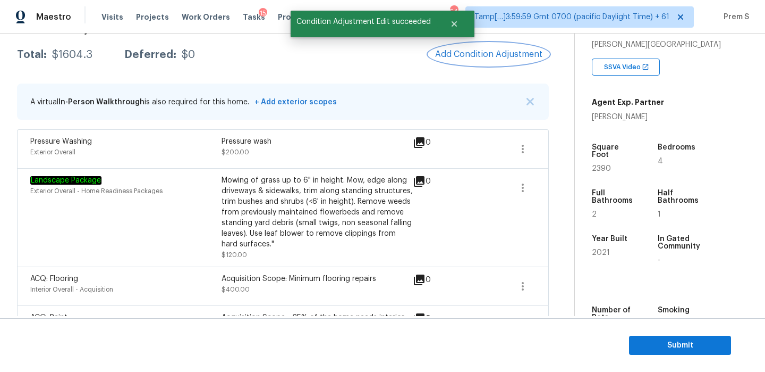
scroll to position [0, 0]
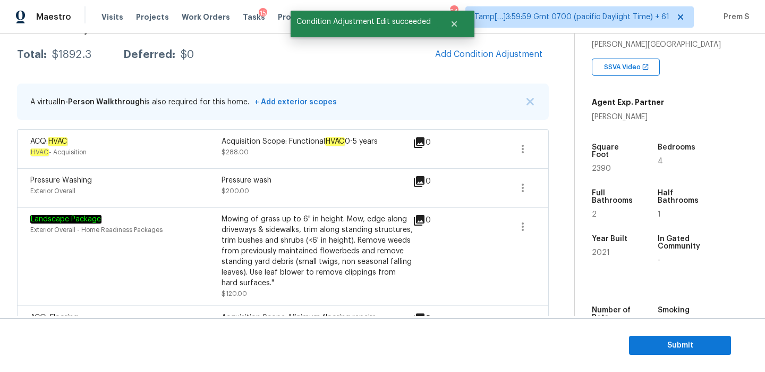
click at [492, 66] on div "Condition Adjustments Total: $1892.3 Deferred: $0 Add Condition Adjustment A vi…" at bounding box center [283, 202] width 532 height 374
click at [498, 60] on button "Add Condition Adjustment" at bounding box center [489, 54] width 120 height 22
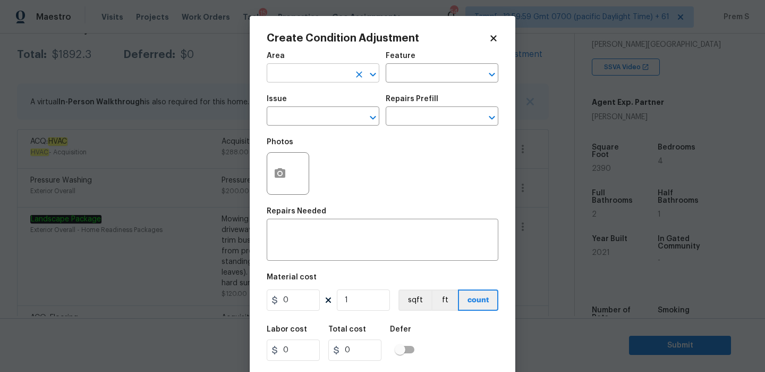
click at [334, 80] on input "text" at bounding box center [308, 74] width 83 height 16
click at [320, 101] on li "Roof" at bounding box center [323, 98] width 113 height 18
type input "Roof"
click at [303, 114] on input "text" at bounding box center [308, 117] width 83 height 16
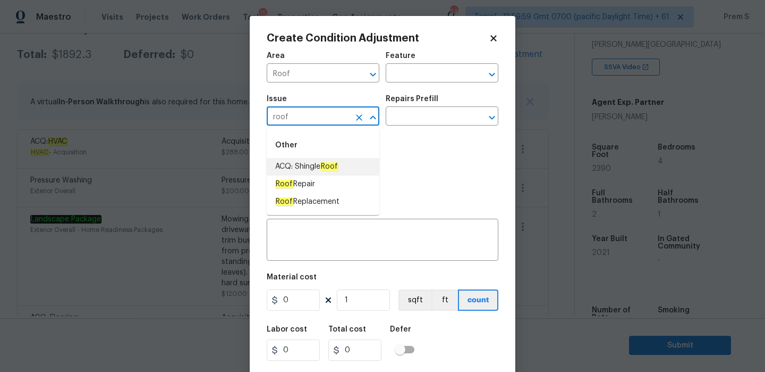
click at [331, 163] on em "Roof" at bounding box center [330, 166] width 18 height 9
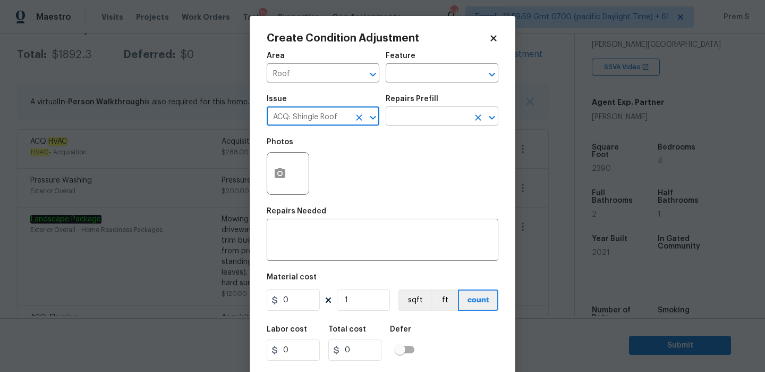
type input "ACQ: Shingle Roof"
click at [461, 117] on input "text" at bounding box center [427, 117] width 83 height 16
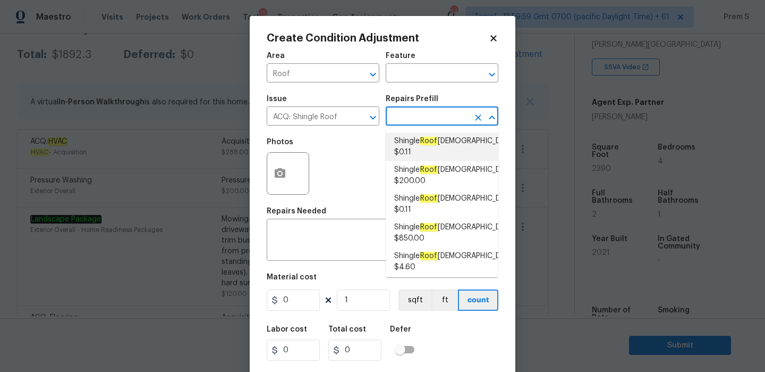
click at [445, 152] on span "Shingle Roof 0-10 Years Old $0.11" at bounding box center [455, 147] width 122 height 22
type input "Acquisition"
type textarea "Acquisition Scope: Shingle Roof 0-10 years in age maintenance."
type input "0.11"
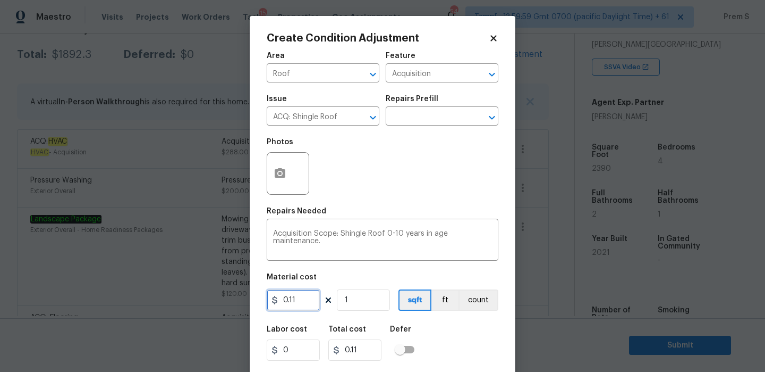
click at [310, 303] on input "0.11" at bounding box center [293, 299] width 53 height 21
type input "0.29"
click at [367, 299] on input "1" at bounding box center [363, 299] width 53 height 21
type input "0.29"
click at [367, 299] on input "1" at bounding box center [363, 299] width 53 height 21
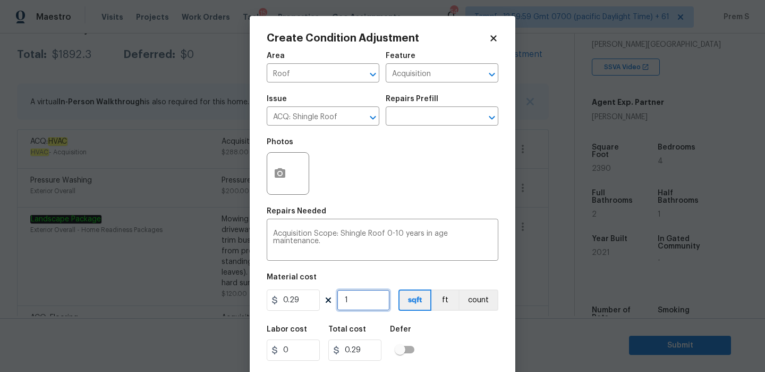
type input "2"
type input "0.58"
type input "23"
type input "6.669999999999999"
type input "239"
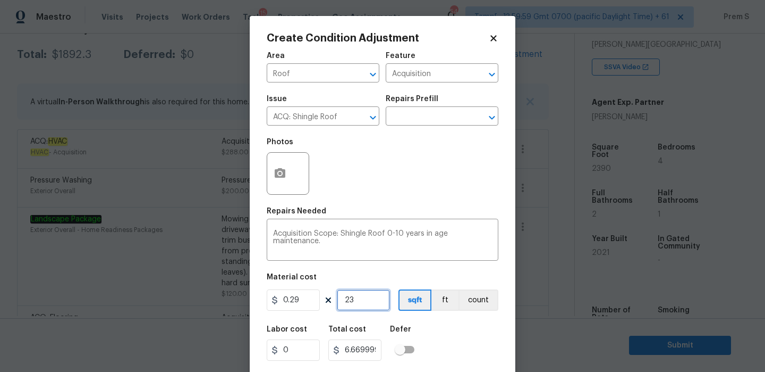
type input "69.30999999999999"
type input "2390"
type input "693.0999999999999"
type input "2390"
click at [466, 344] on div "Labor cost 0 Total cost 693.0999999999999 Defer" at bounding box center [383, 343] width 232 height 48
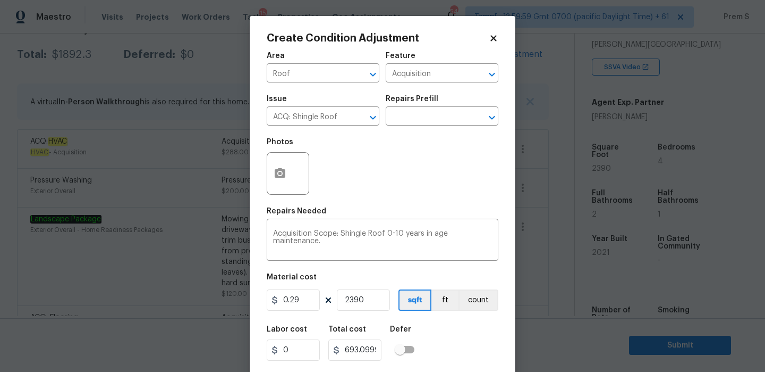
scroll to position [26, 0]
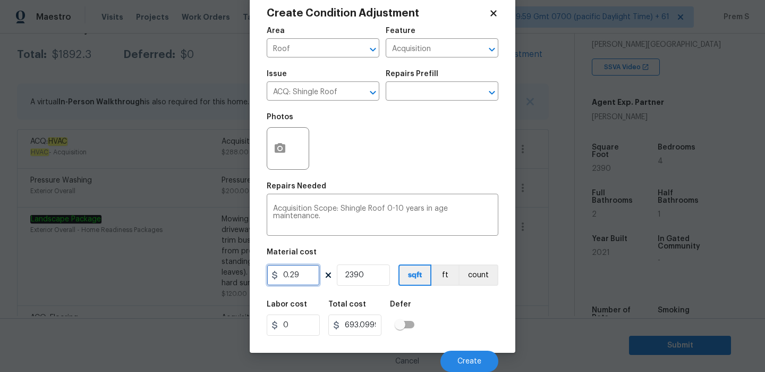
click at [306, 281] on input "0.29" at bounding box center [293, 274] width 53 height 21
type input "693"
type input "1656270"
click at [376, 274] on input "2390" at bounding box center [363, 274] width 53 height 21
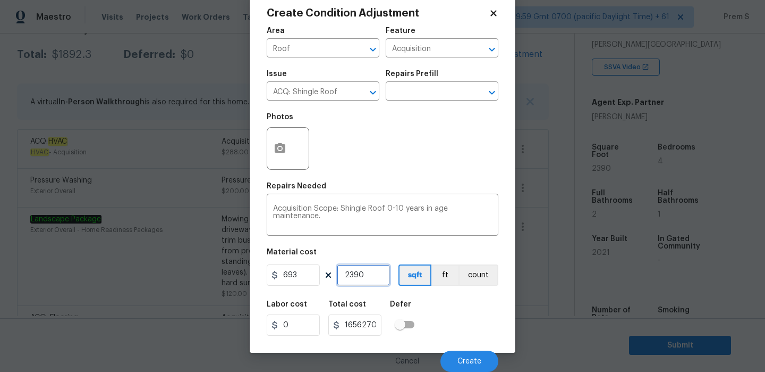
click at [376, 274] on input "2390" at bounding box center [363, 274] width 53 height 21
type input "1"
type input "693"
type input "1"
click at [459, 301] on div "Labor cost 0 Total cost 693 Defer" at bounding box center [383, 318] width 232 height 48
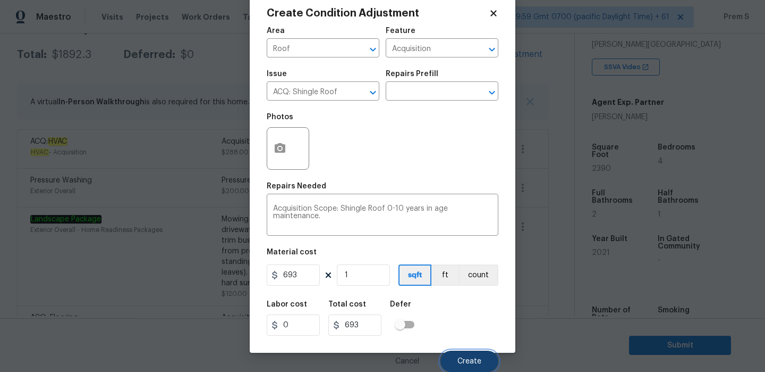
click at [456, 355] on button "Create" at bounding box center [470, 360] width 58 height 21
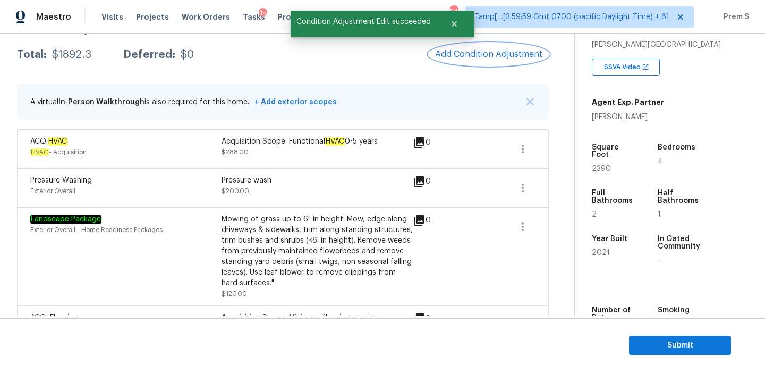
scroll to position [0, 0]
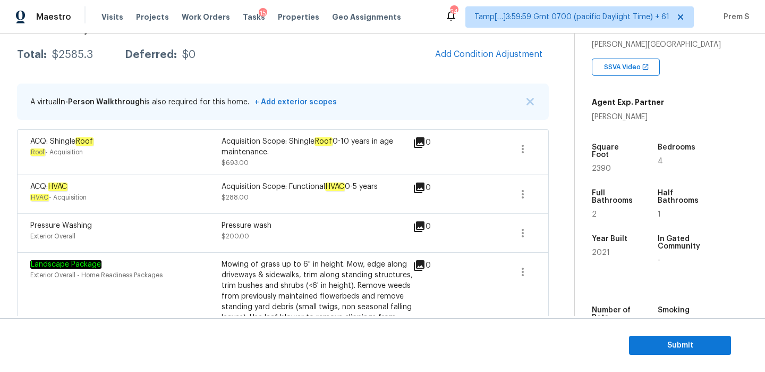
click at [503, 66] on span "Add Condition Adjustment" at bounding box center [489, 54] width 120 height 23
click at [476, 48] on button "Add Condition Adjustment" at bounding box center [489, 54] width 120 height 22
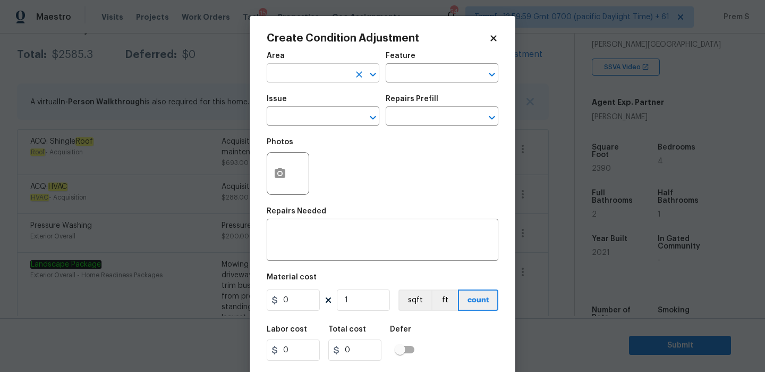
click at [310, 75] on input "text" at bounding box center [308, 74] width 83 height 16
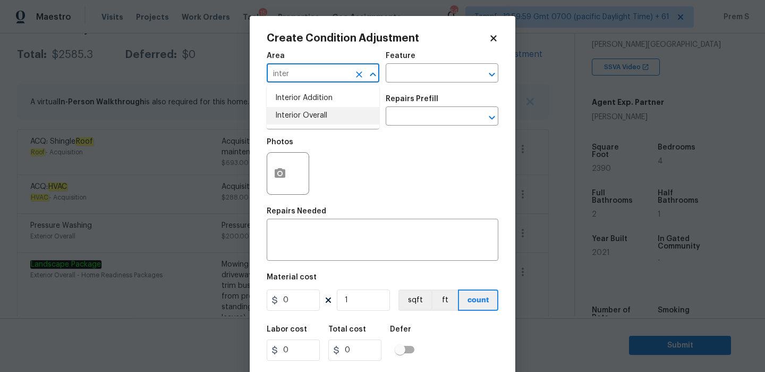
click at [306, 122] on li "Interior Overall" at bounding box center [323, 116] width 113 height 18
type input "Interior Overall"
click at [306, 122] on input "text" at bounding box center [308, 117] width 83 height 16
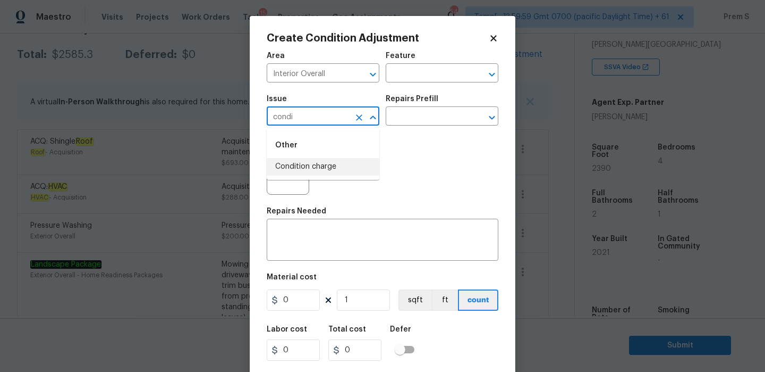
click at [346, 174] on li "Condition charge" at bounding box center [323, 167] width 113 height 18
type input "Condition charge"
click at [444, 118] on input "text" at bounding box center [427, 117] width 83 height 16
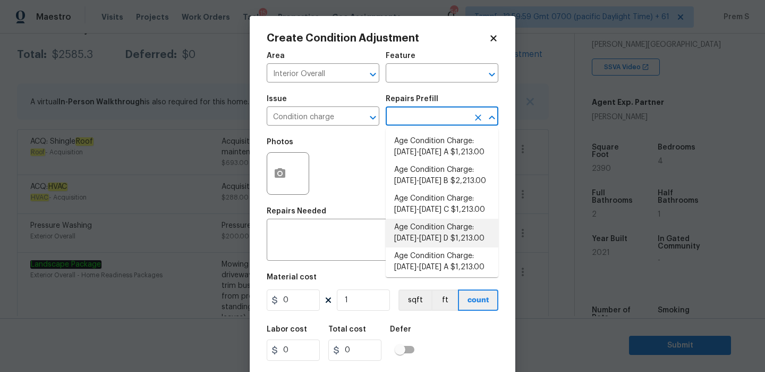
scroll to position [365, 0]
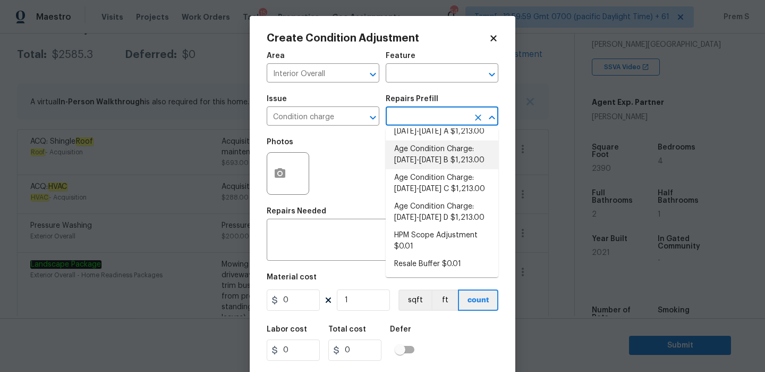
click at [444, 153] on li "Age Condition Charge: 2009-2023 B $1,213.00" at bounding box center [442, 154] width 113 height 29
type input "Home Readiness Packages"
type textarea "Age Condition Charge: 2009-2023 B"
type input "1213"
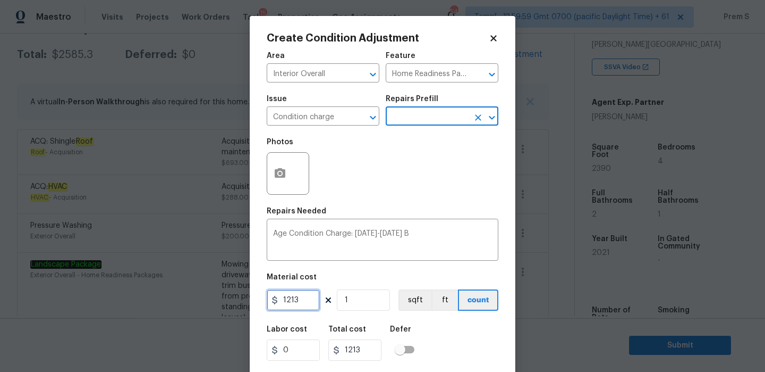
click at [296, 299] on input "1213" at bounding box center [293, 299] width 53 height 21
type input "2000"
click at [481, 328] on div "Labor cost 0 Total cost 1213 Defer" at bounding box center [383, 343] width 232 height 48
type input "2000"
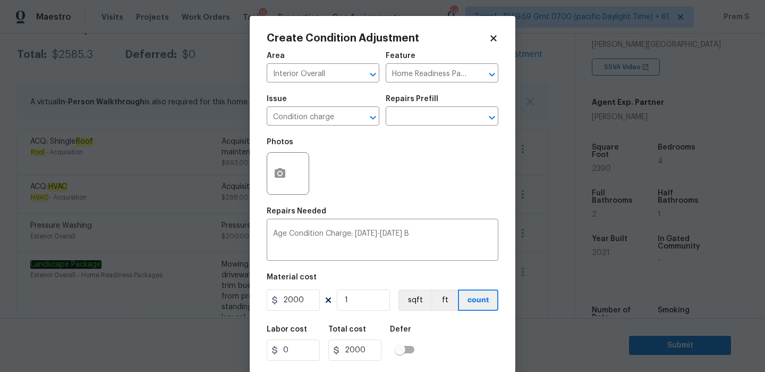
scroll to position [26, 0]
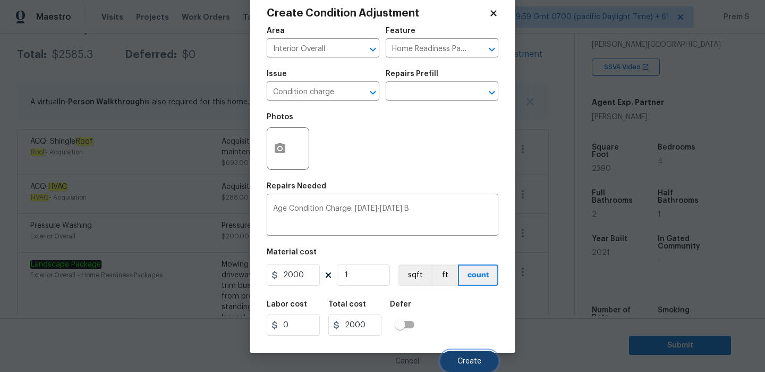
click at [475, 352] on button "Create" at bounding box center [470, 360] width 58 height 21
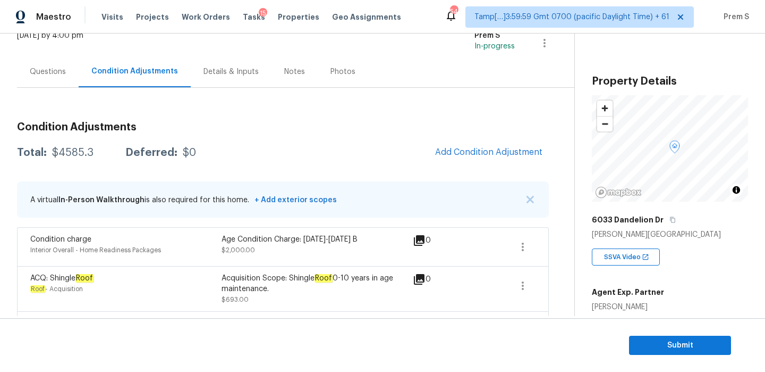
scroll to position [106, 0]
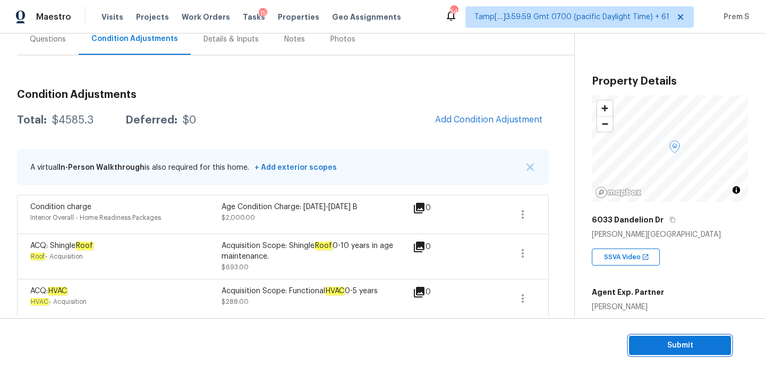
click at [692, 347] on span "Submit" at bounding box center [680, 345] width 85 height 13
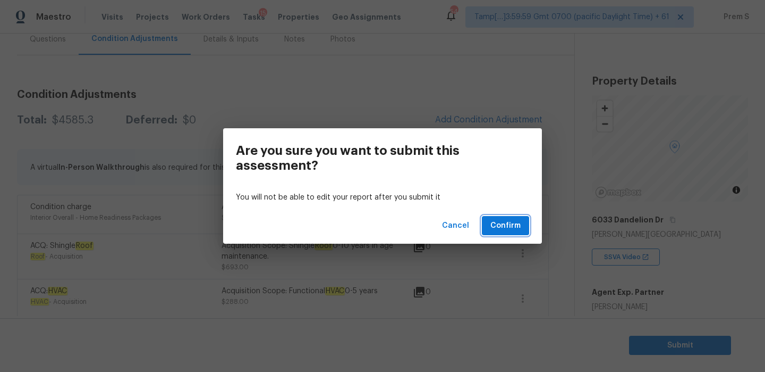
click at [497, 228] on span "Confirm" at bounding box center [506, 225] width 30 height 13
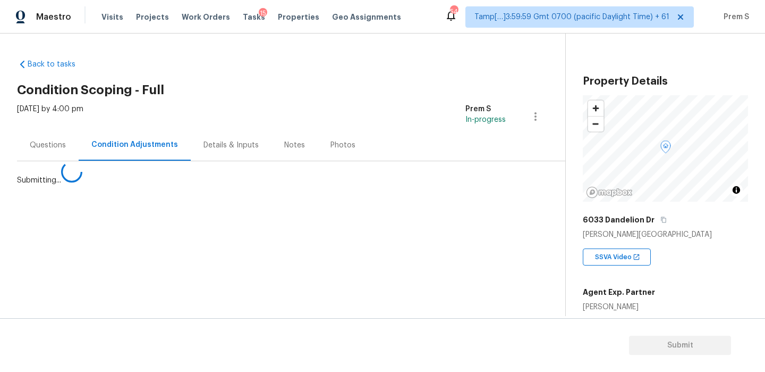
scroll to position [0, 0]
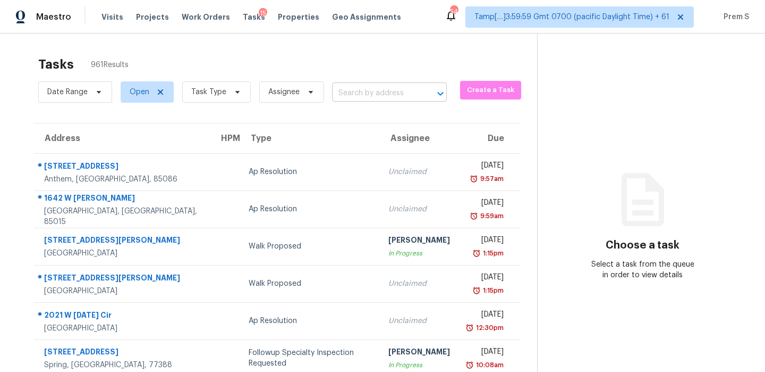
click at [401, 92] on input "text" at bounding box center [374, 93] width 85 height 16
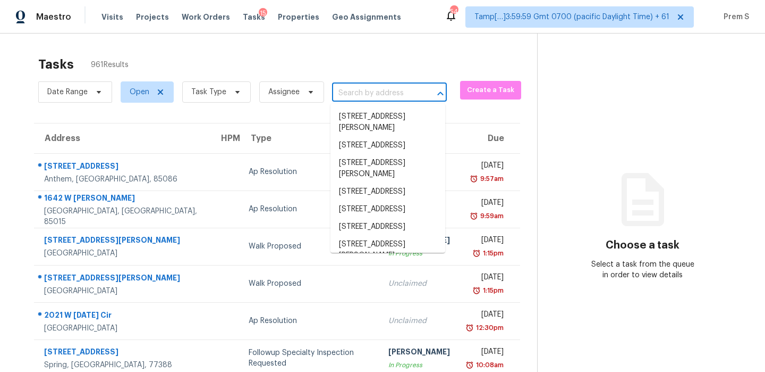
paste input "4511 Bac Ct Fayetteville, NC, 28314"
type input "4511 Bac Ct Fayetteville, NC, 28314"
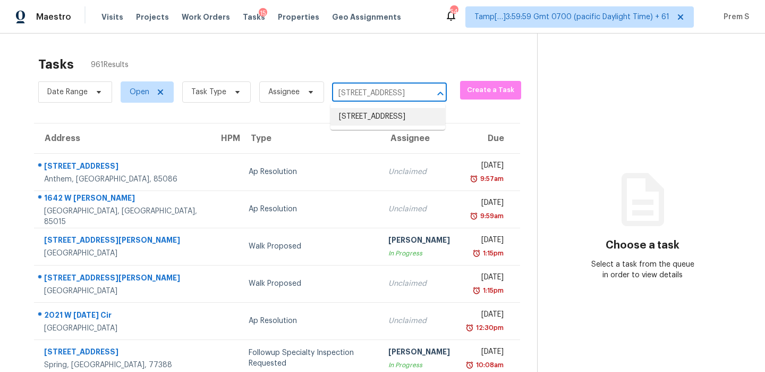
click at [391, 118] on li "4511 Bac Ct, Fayetteville, NC 28314" at bounding box center [388, 117] width 115 height 18
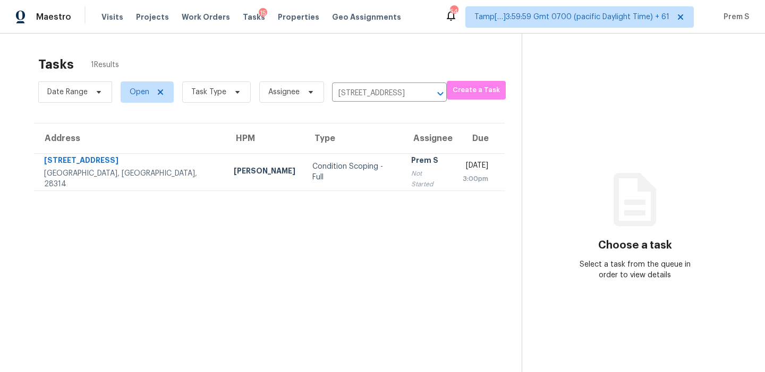
click at [403, 185] on td "Prem S Not Started" at bounding box center [429, 171] width 52 height 37
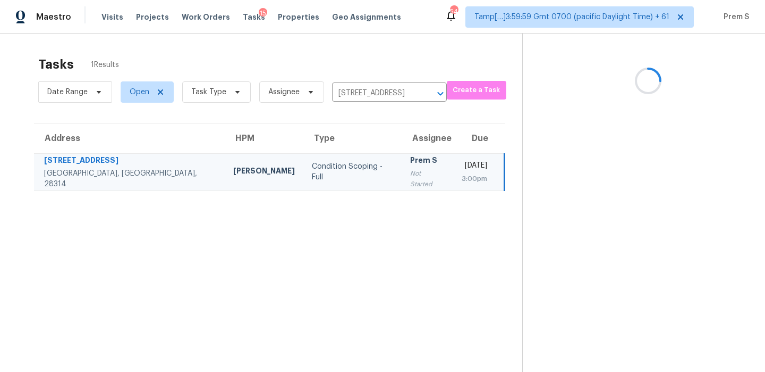
scroll to position [33, 0]
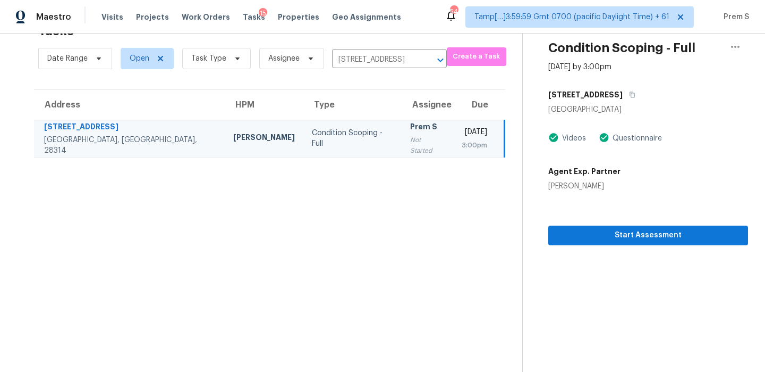
click at [453, 150] on td "Mon, Aug 18th 2025 3:00pm" at bounding box center [479, 138] width 52 height 37
click at [622, 233] on span "Start Assessment" at bounding box center [648, 235] width 183 height 13
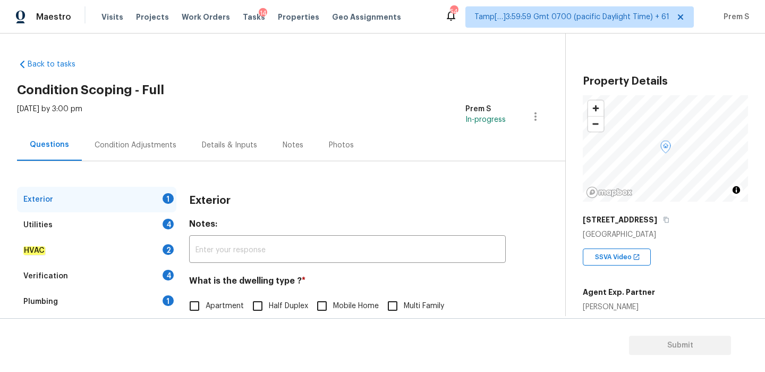
scroll to position [108, 0]
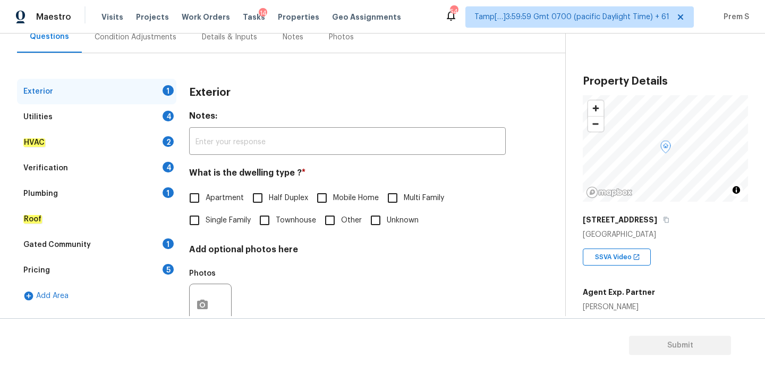
click at [212, 230] on label "Single Family" at bounding box center [217, 220] width 68 height 22
click at [206, 230] on input "Single Family" at bounding box center [194, 220] width 22 height 22
checkbox input "true"
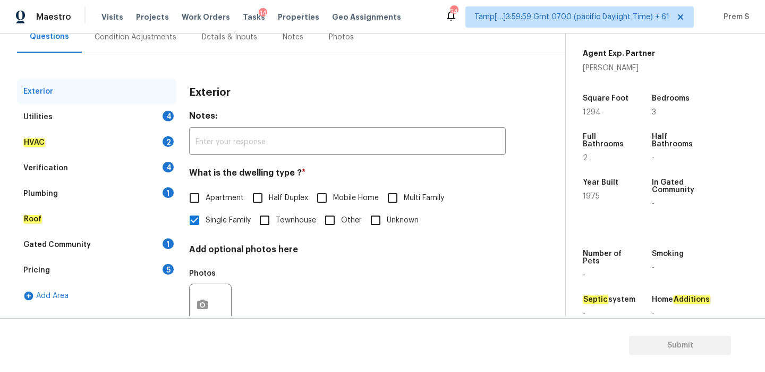
scroll to position [132, 0]
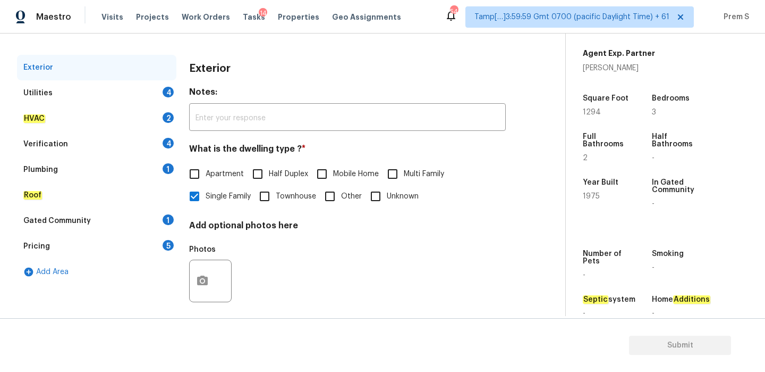
click at [159, 93] on div "Utilities 4" at bounding box center [96, 93] width 159 height 26
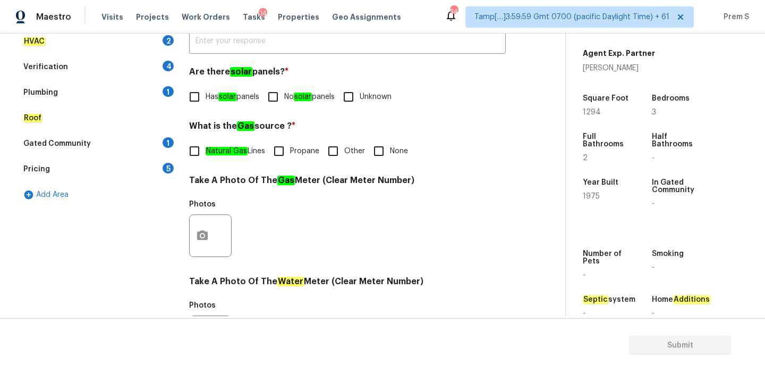
scroll to position [216, 0]
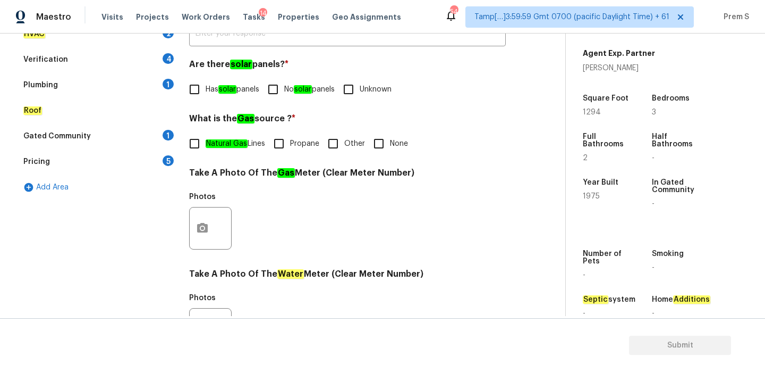
click at [336, 144] on input "Other" at bounding box center [333, 143] width 22 height 22
checkbox input "true"
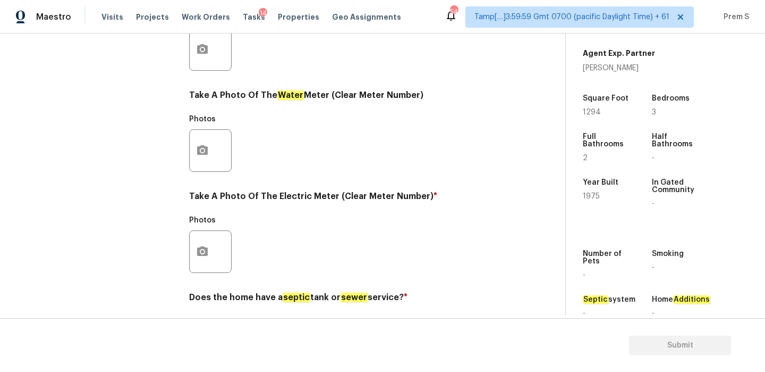
scroll to position [428, 0]
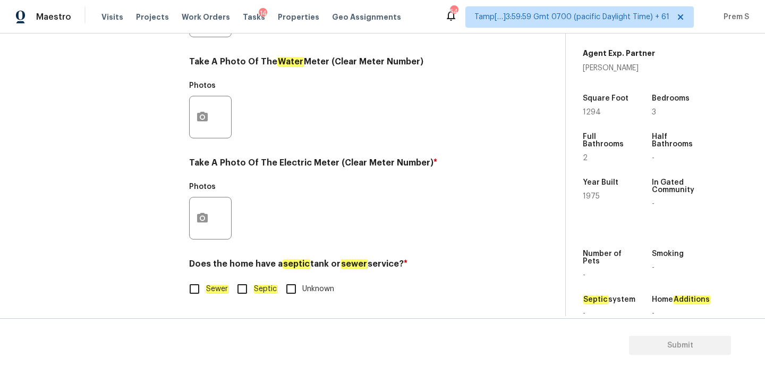
click at [197, 286] on input "Sewer" at bounding box center [194, 288] width 22 height 22
checkbox input "true"
click at [205, 213] on icon "button" at bounding box center [202, 218] width 13 height 13
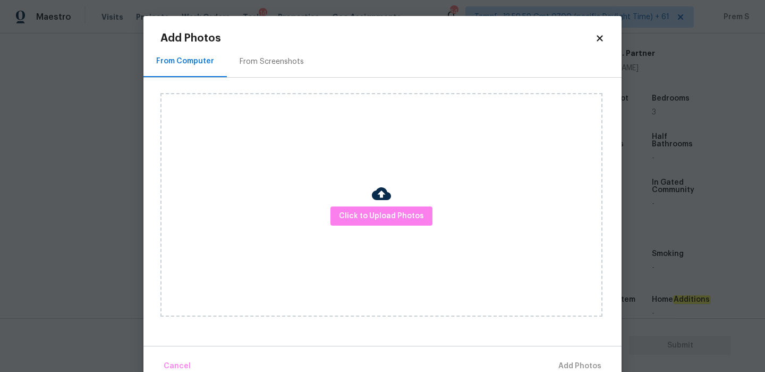
click at [377, 205] on div at bounding box center [381, 195] width 19 height 22
click at [362, 217] on span "Click to Upload Photos" at bounding box center [381, 215] width 85 height 13
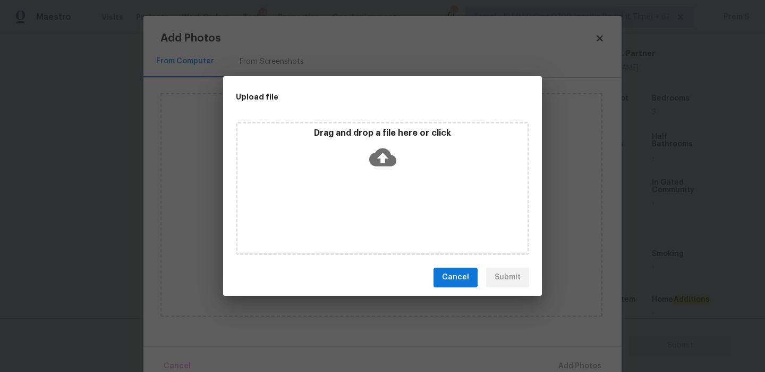
click at [372, 153] on icon at bounding box center [382, 157] width 27 height 18
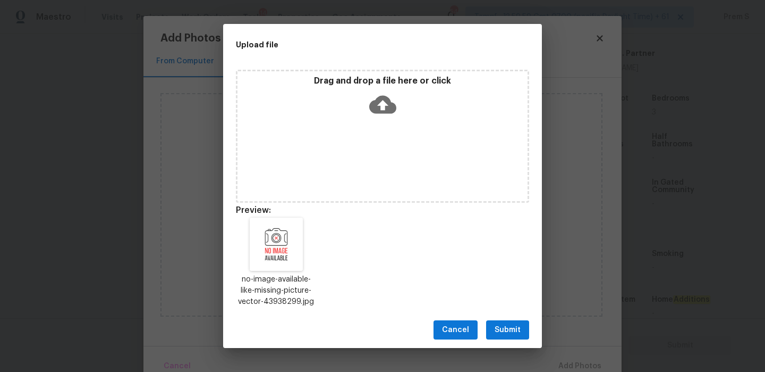
click at [502, 330] on span "Submit" at bounding box center [508, 329] width 26 height 13
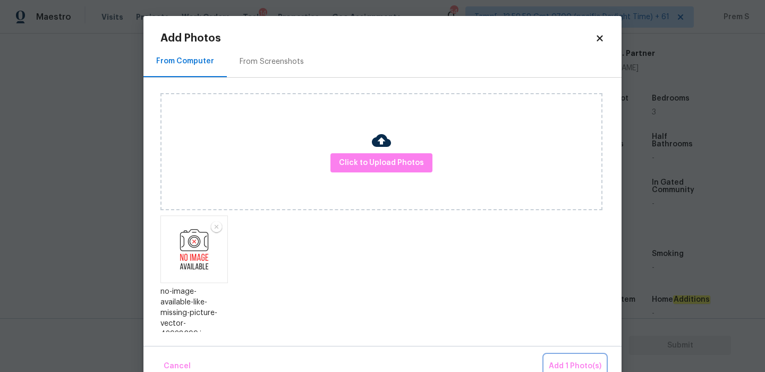
click at [579, 362] on span "Add 1 Photo(s)" at bounding box center [575, 365] width 53 height 13
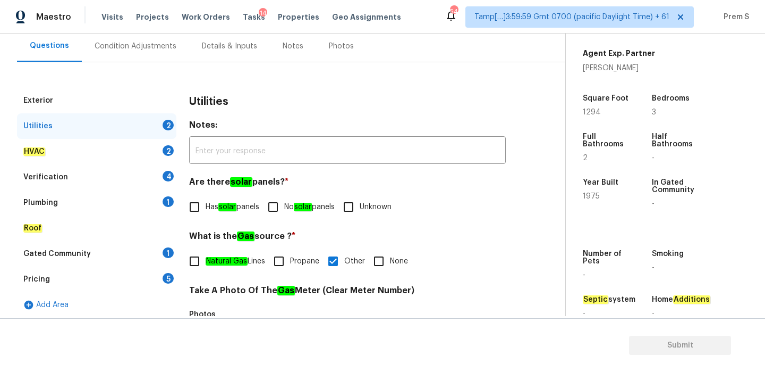
scroll to position [163, 0]
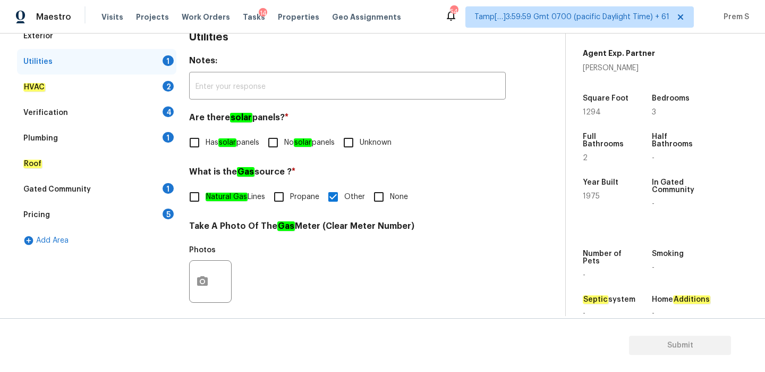
click at [282, 142] on input "No solar panels" at bounding box center [273, 142] width 22 height 22
checkbox input "true"
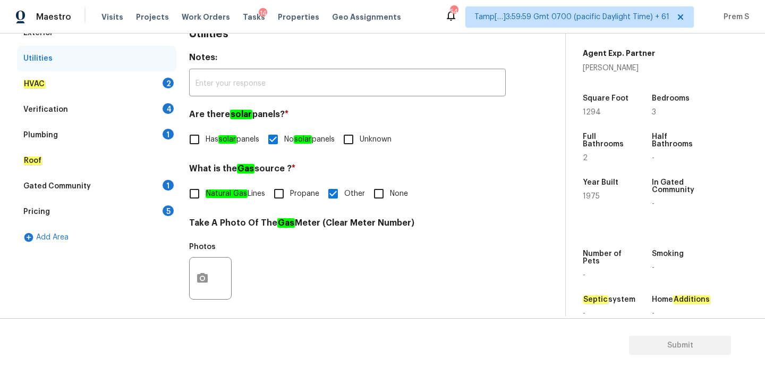
scroll to position [102, 0]
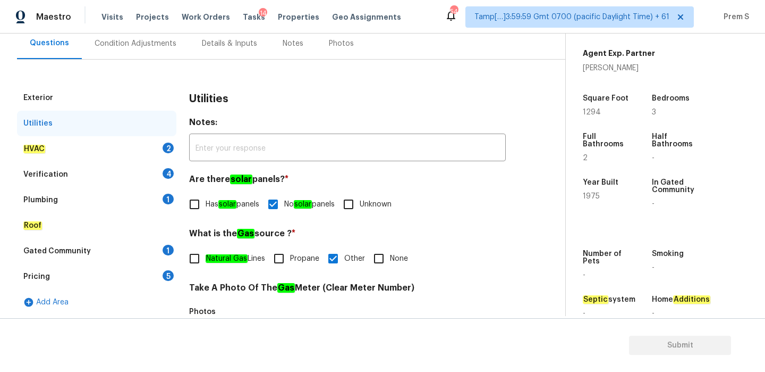
click at [155, 150] on div "HVAC 2" at bounding box center [96, 149] width 159 height 26
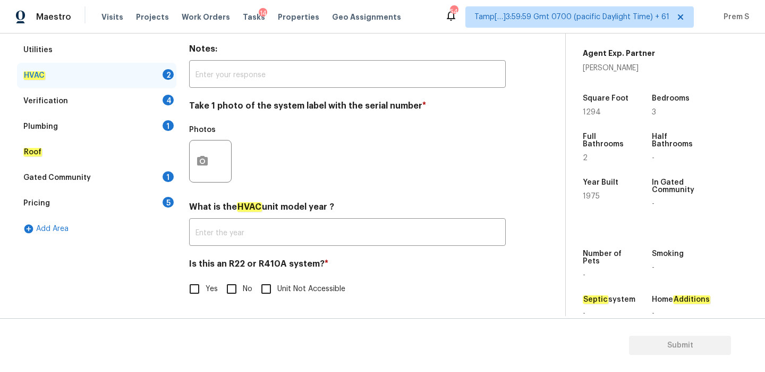
scroll to position [175, 0]
click at [230, 287] on input "No" at bounding box center [232, 288] width 22 height 22
checkbox input "true"
click at [196, 148] on button "button" at bounding box center [203, 160] width 26 height 41
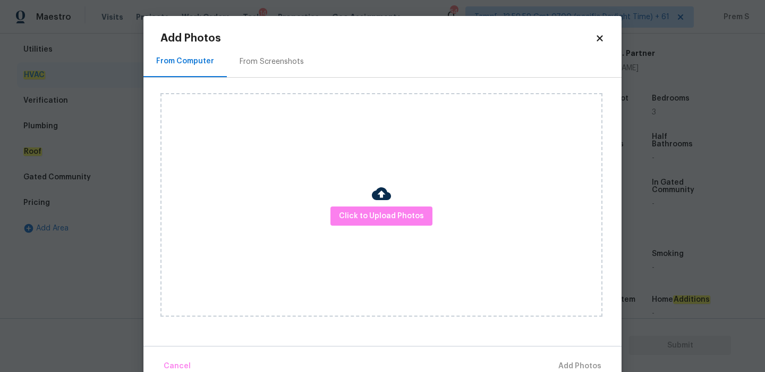
click at [347, 231] on div "Click to Upload Photos" at bounding box center [382, 204] width 442 height 223
click at [363, 220] on span "Click to Upload Photos" at bounding box center [381, 215] width 85 height 13
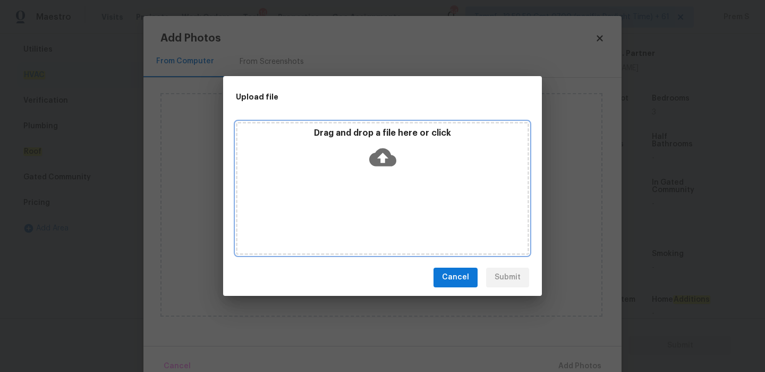
click at [377, 156] on icon at bounding box center [382, 157] width 27 height 18
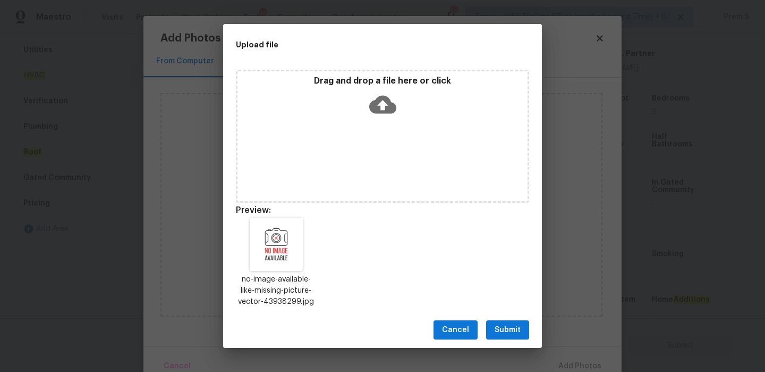
click at [502, 330] on span "Submit" at bounding box center [508, 329] width 26 height 13
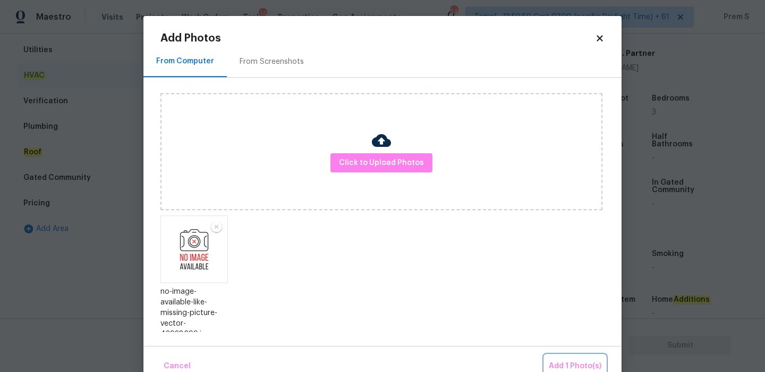
click at [577, 364] on span "Add 1 Photo(s)" at bounding box center [575, 365] width 53 height 13
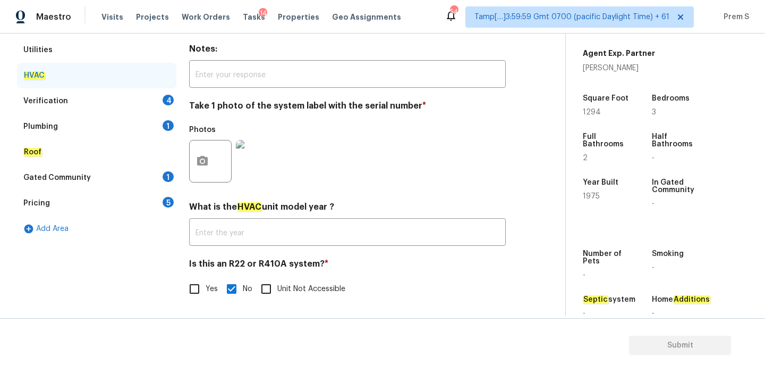
click at [155, 100] on div "Verification 4" at bounding box center [96, 101] width 159 height 26
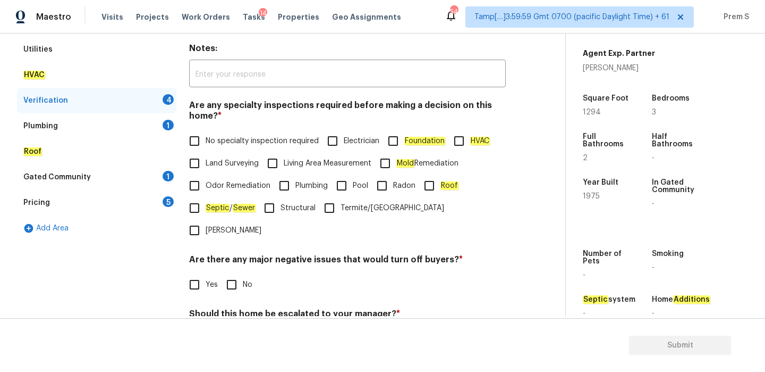
click at [205, 138] on input "No specialty inspection required" at bounding box center [194, 141] width 22 height 22
checkbox input "true"
click at [229, 273] on input "No" at bounding box center [232, 284] width 22 height 22
checkbox input "true"
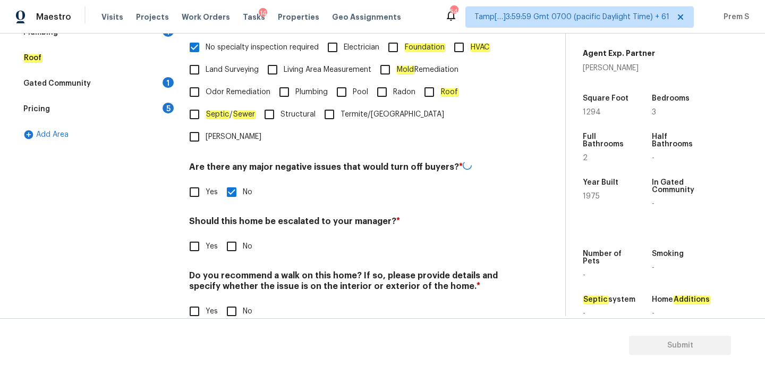
scroll to position [268, 0]
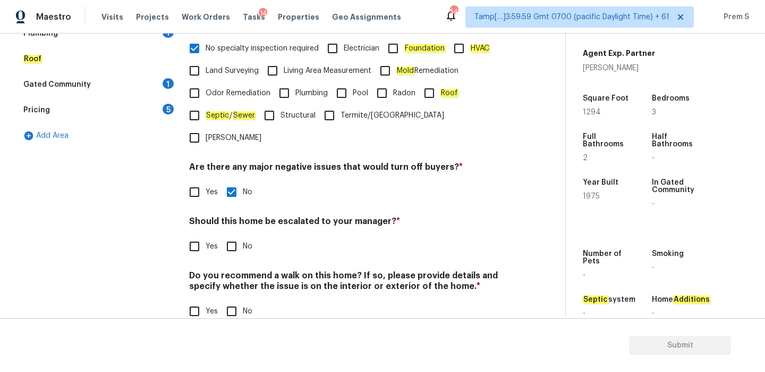
click at [198, 235] on input "Yes" at bounding box center [194, 246] width 22 height 22
checkbox input "true"
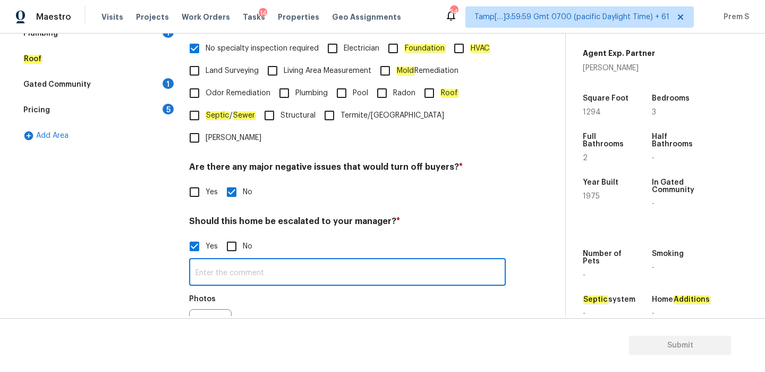
click at [254, 260] on input "text" at bounding box center [347, 272] width 317 height 25
type input "ALA pilot property"
click at [208, 309] on button "button" at bounding box center [203, 329] width 26 height 41
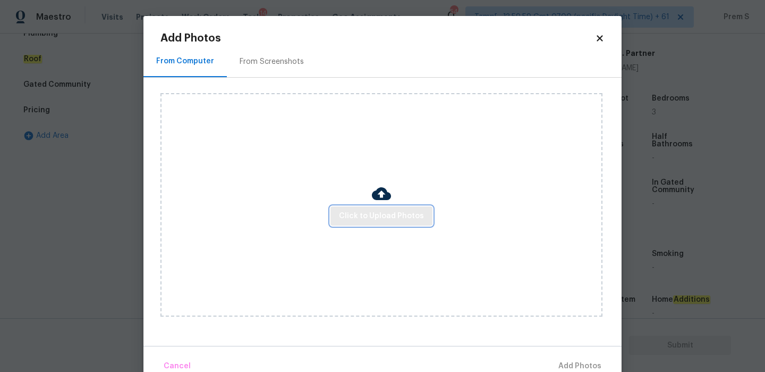
click at [372, 215] on span "Click to Upload Photos" at bounding box center [381, 215] width 85 height 13
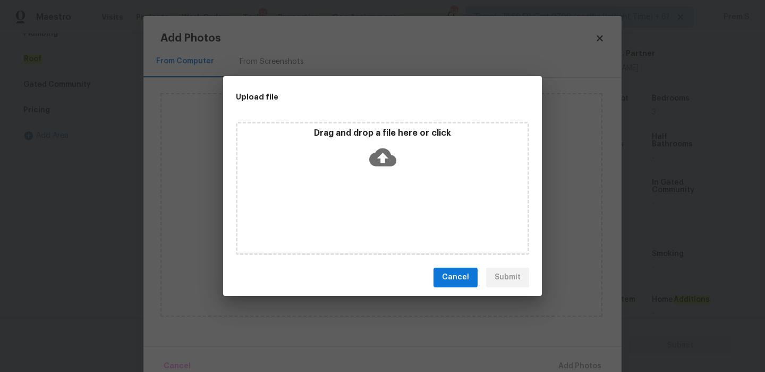
click at [391, 156] on icon at bounding box center [382, 157] width 27 height 18
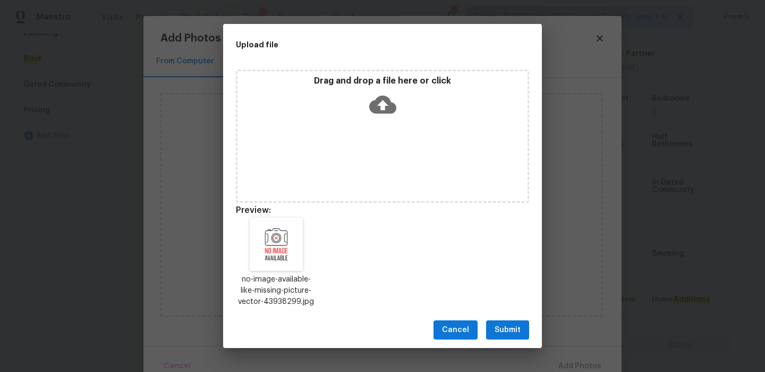
click at [498, 328] on span "Submit" at bounding box center [508, 329] width 26 height 13
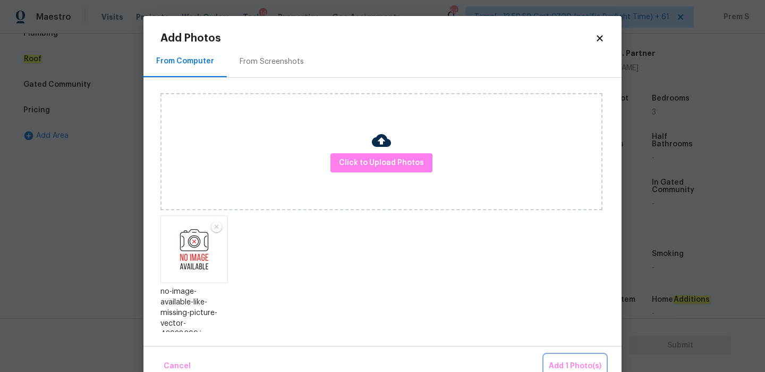
click at [588, 363] on span "Add 1 Photo(s)" at bounding box center [575, 365] width 53 height 13
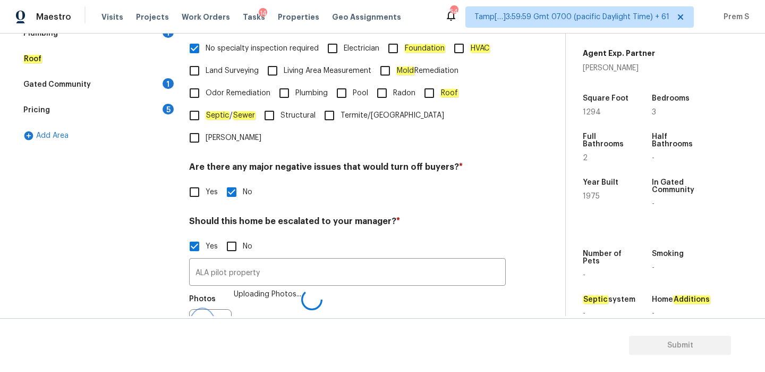
scroll to position [281, 0]
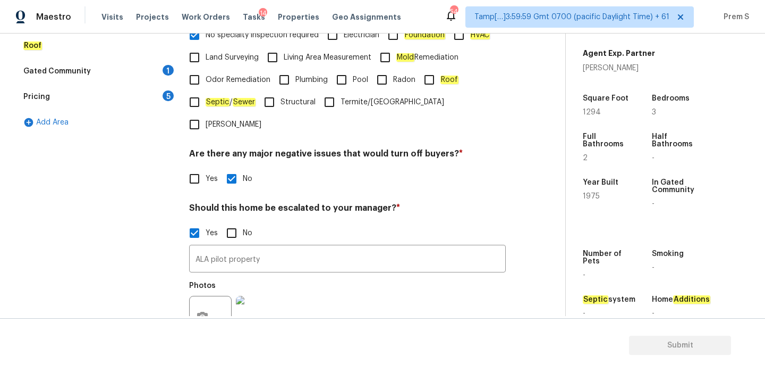
click at [541, 64] on div "Back to tasks Condition Scoping - Full Mon, Aug 18 2025 by 3:00 pm Prem S In-pr…" at bounding box center [291, 97] width 549 height 656
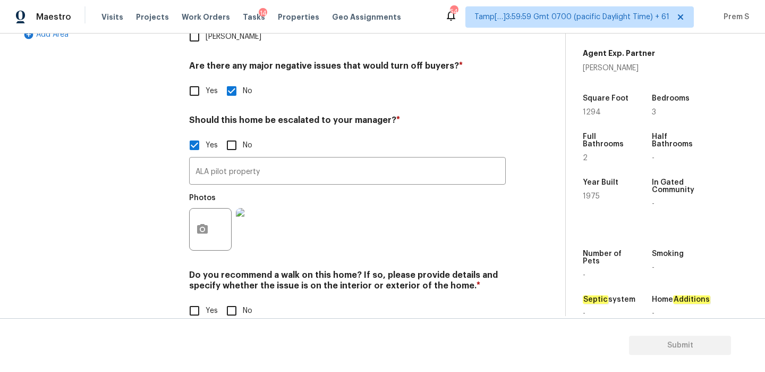
click at [227, 299] on input "No" at bounding box center [232, 310] width 22 height 22
checkbox input "true"
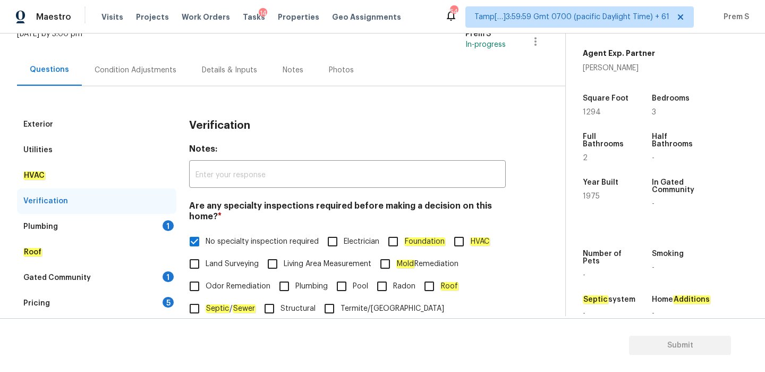
click at [153, 223] on div "Plumbing 1" at bounding box center [96, 227] width 159 height 26
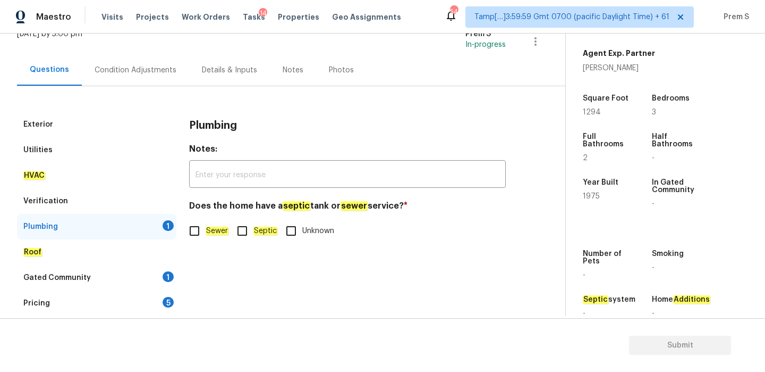
click at [193, 229] on input "Sewer" at bounding box center [194, 231] width 22 height 22
checkbox input "true"
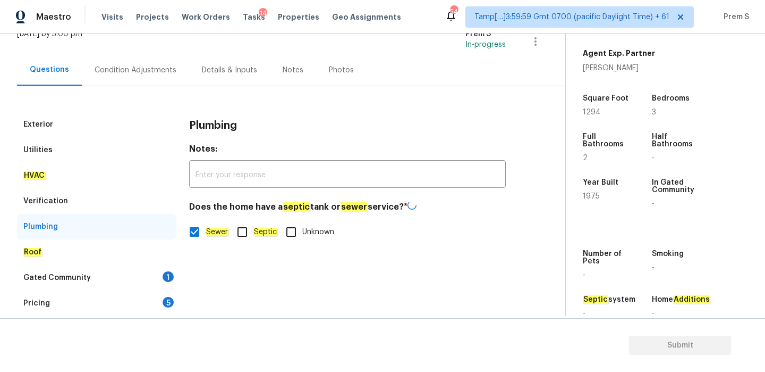
click at [148, 273] on div "Gated Community 1" at bounding box center [96, 278] width 159 height 26
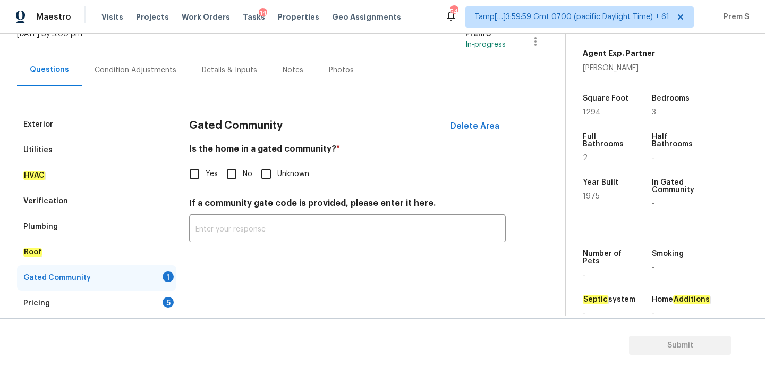
click at [239, 182] on input "No" at bounding box center [232, 174] width 22 height 22
checkbox input "true"
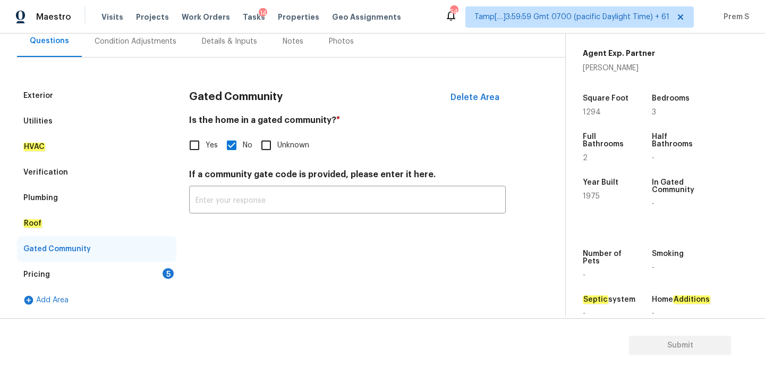
click at [173, 275] on div "5" at bounding box center [168, 273] width 11 height 11
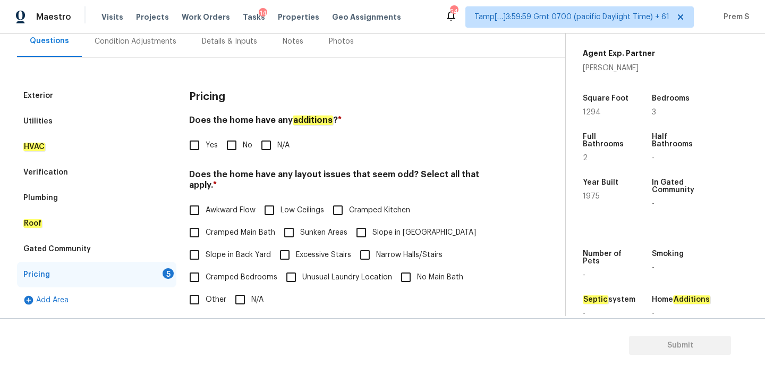
click at [241, 151] on input "No" at bounding box center [232, 145] width 22 height 22
checkbox input "true"
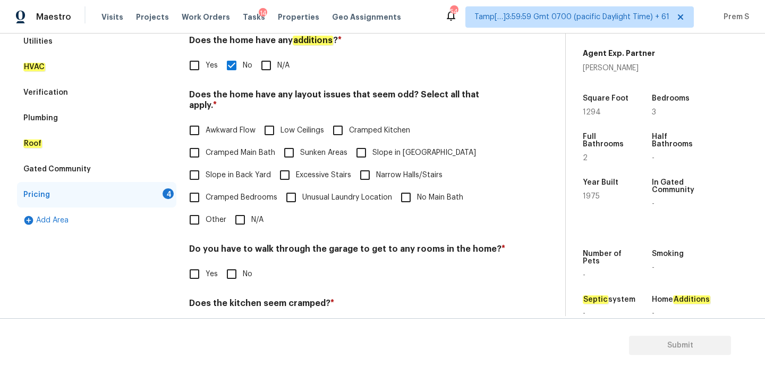
click at [241, 210] on input "N/A" at bounding box center [240, 219] width 22 height 22
checkbox input "true"
click at [231, 267] on input "No" at bounding box center [232, 274] width 22 height 22
checkbox input "true"
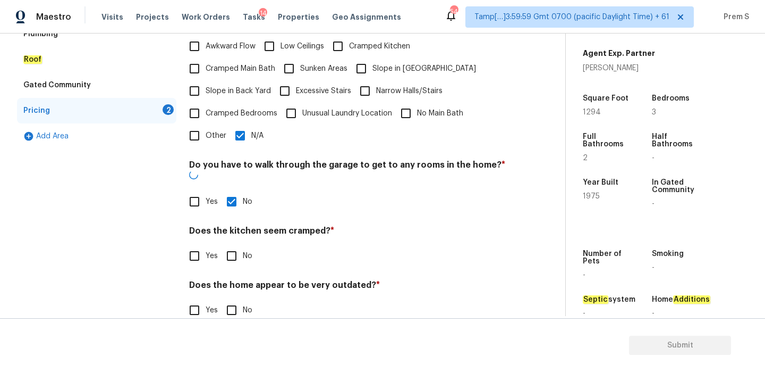
scroll to position [266, 0]
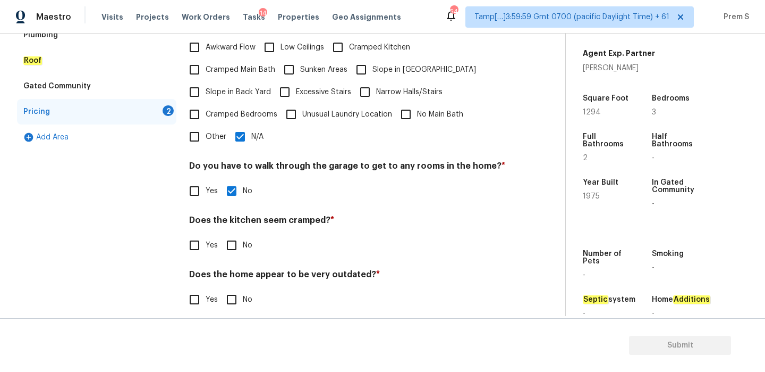
click at [232, 239] on input "No" at bounding box center [232, 245] width 22 height 22
checkbox input "true"
click at [229, 292] on input "No" at bounding box center [232, 299] width 22 height 22
checkbox input "true"
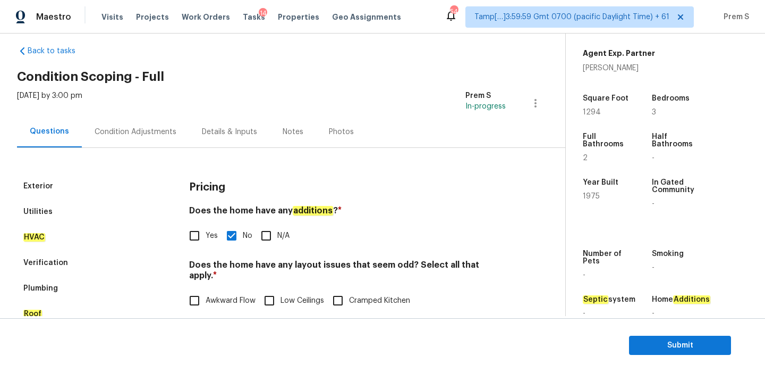
scroll to position [0, 0]
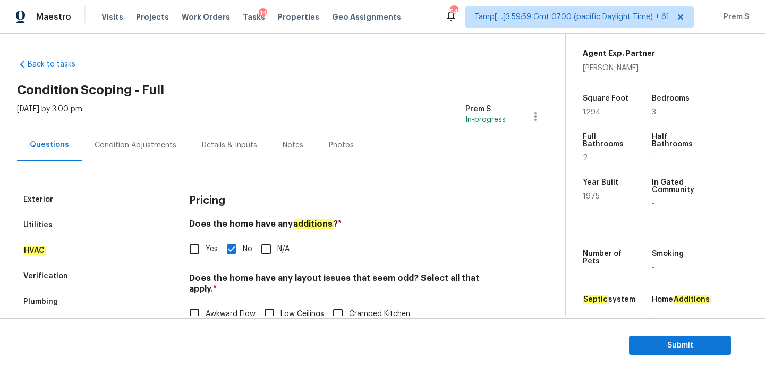
click at [145, 149] on div "Condition Adjustments" at bounding box center [136, 145] width 82 height 11
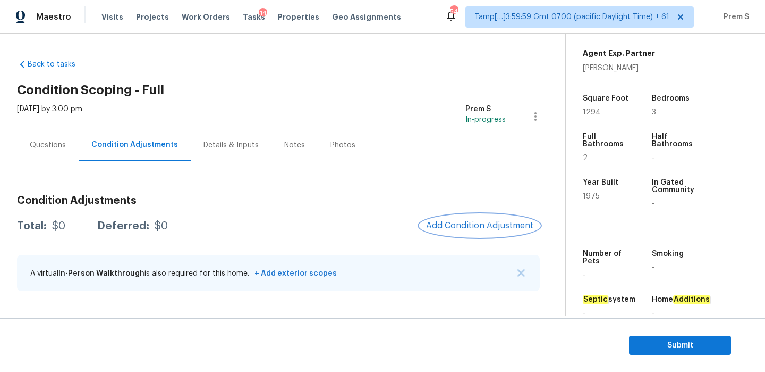
click at [478, 217] on button "Add Condition Adjustment" at bounding box center [480, 225] width 120 height 22
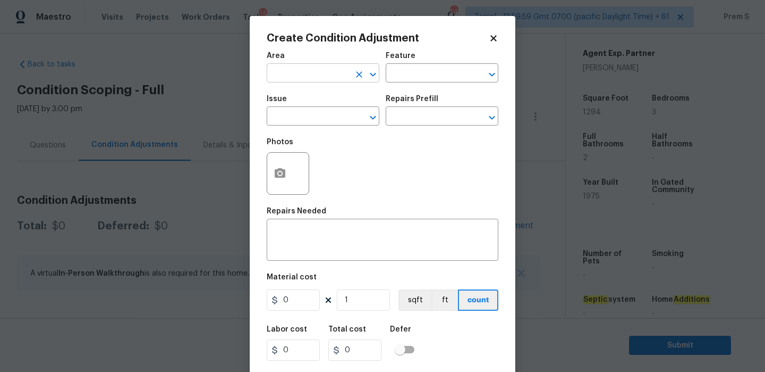
click at [332, 74] on input "text" at bounding box center [308, 74] width 83 height 16
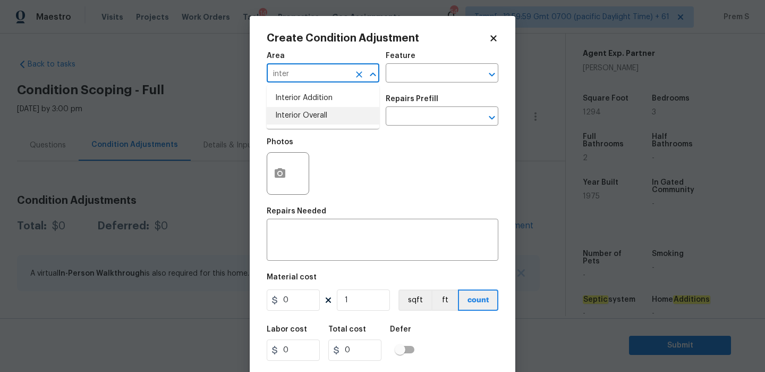
click at [319, 121] on li "Interior Overall" at bounding box center [323, 116] width 113 height 18
type input "Interior Overall"
click at [319, 121] on input "text" at bounding box center [308, 117] width 83 height 16
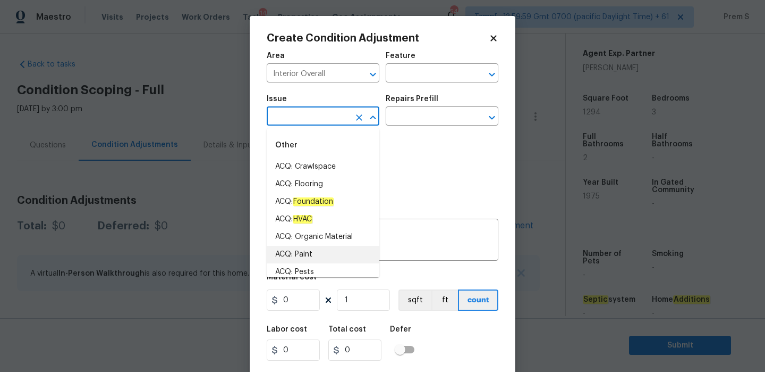
click at [305, 255] on li "ACQ: Paint" at bounding box center [323, 255] width 113 height 18
type input "ACQ: Paint"
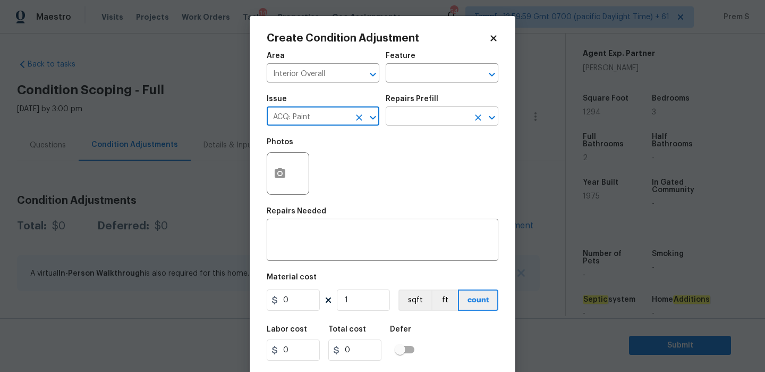
click at [405, 117] on input "text" at bounding box center [427, 117] width 83 height 16
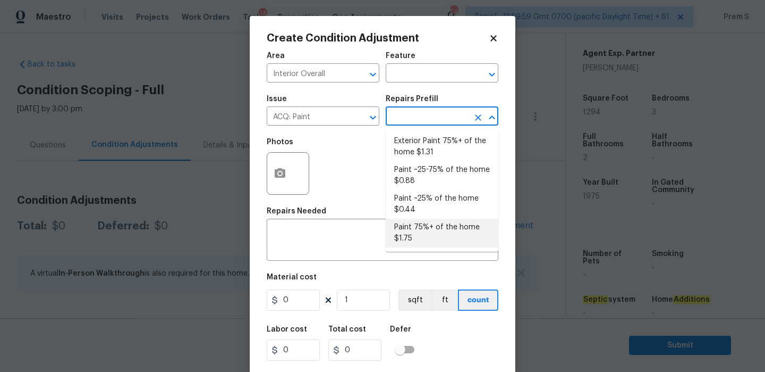
click at [406, 237] on li "Paint 75%+ of the home $1.75" at bounding box center [442, 232] width 113 height 29
type input "Acquisition"
type textarea "Acquisition Scope: 75%+ of the home will likely require interior paint"
type input "1.75"
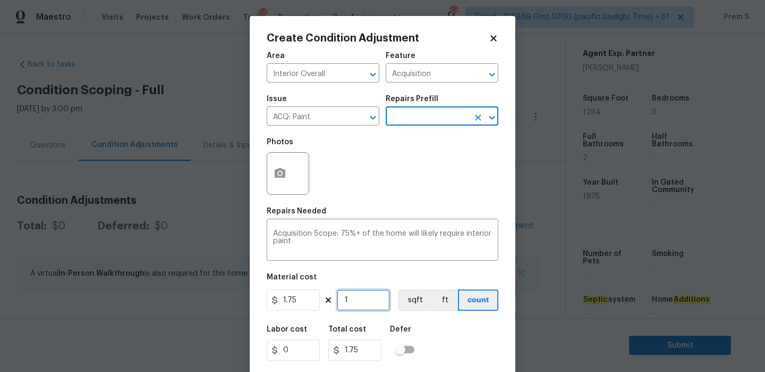
click at [366, 306] on input "1" at bounding box center [363, 299] width 53 height 21
type input "12"
type input "21"
type input "129"
type input "225.75"
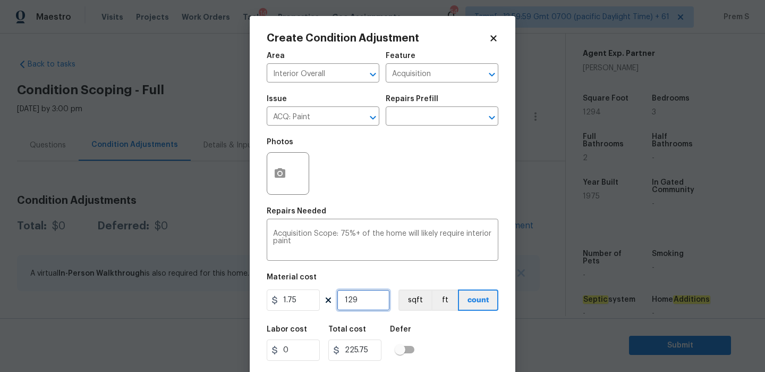
type input "1294"
type input "2264.5"
type input "1294"
click at [287, 171] on button "button" at bounding box center [280, 173] width 26 height 41
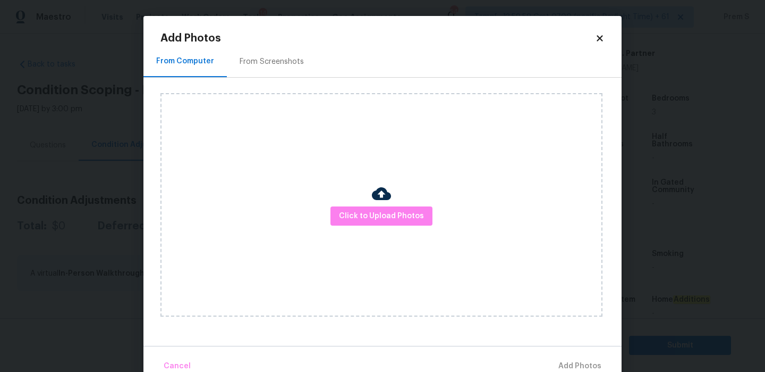
click at [298, 69] on div "From Screenshots" at bounding box center [272, 61] width 90 height 31
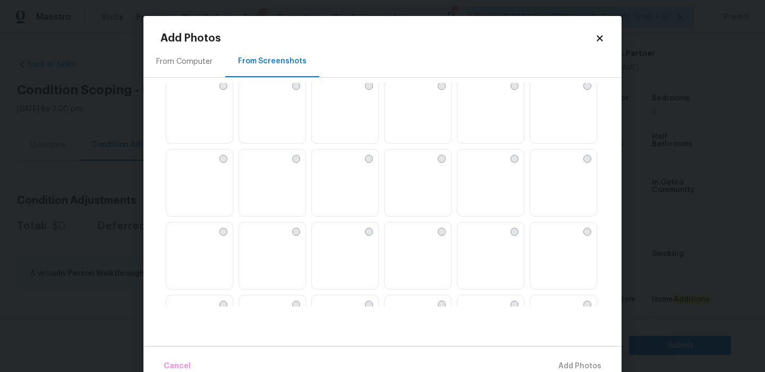
scroll to position [184, 0]
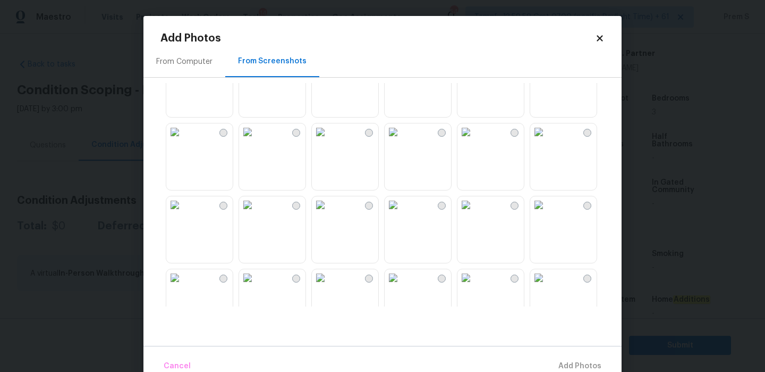
click at [329, 140] on img at bounding box center [320, 131] width 17 height 17
click at [394, 140] on img at bounding box center [393, 131] width 17 height 17
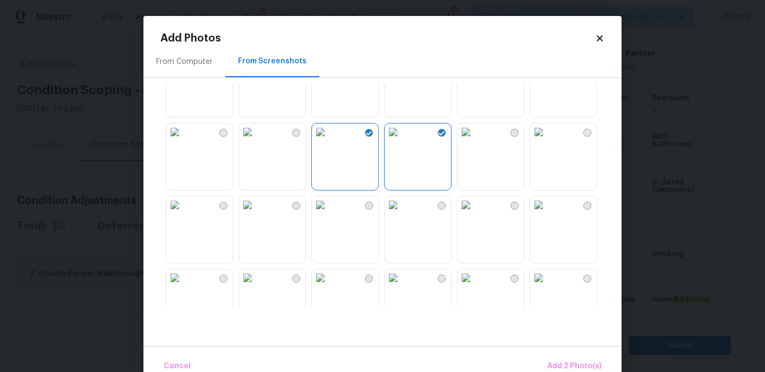
click at [402, 213] on img at bounding box center [393, 204] width 17 height 17
click at [475, 213] on img at bounding box center [466, 204] width 17 height 17
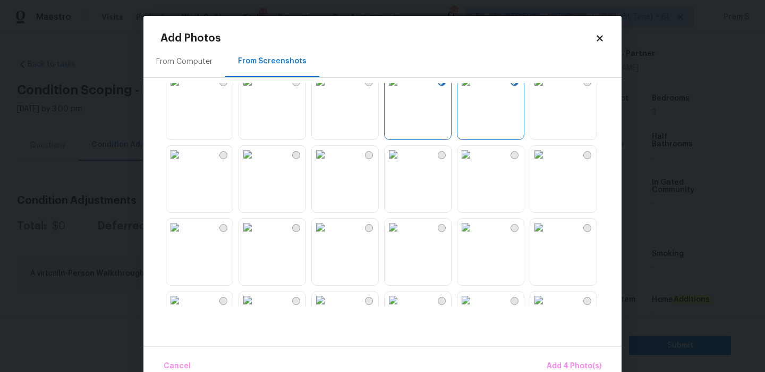
scroll to position [321, 0]
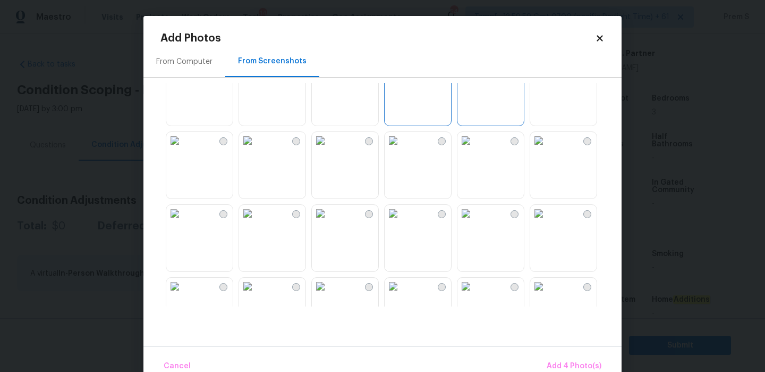
click at [402, 222] on img at bounding box center [393, 213] width 17 height 17
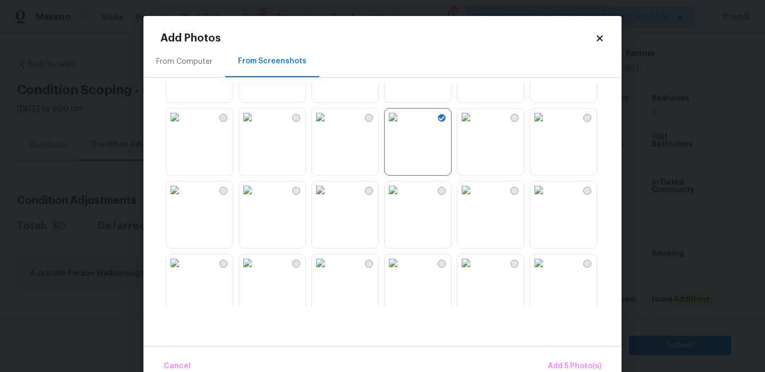
scroll to position [445, 0]
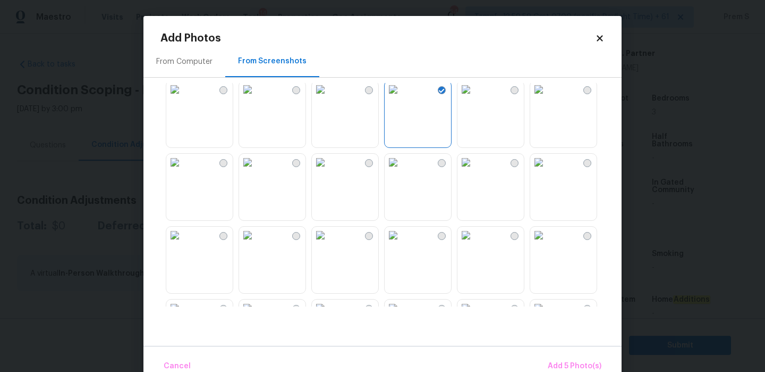
click at [329, 171] on img at bounding box center [320, 162] width 17 height 17
click at [256, 171] on img at bounding box center [247, 162] width 17 height 17
click at [256, 243] on img at bounding box center [247, 234] width 17 height 17
click at [329, 243] on img at bounding box center [320, 234] width 17 height 17
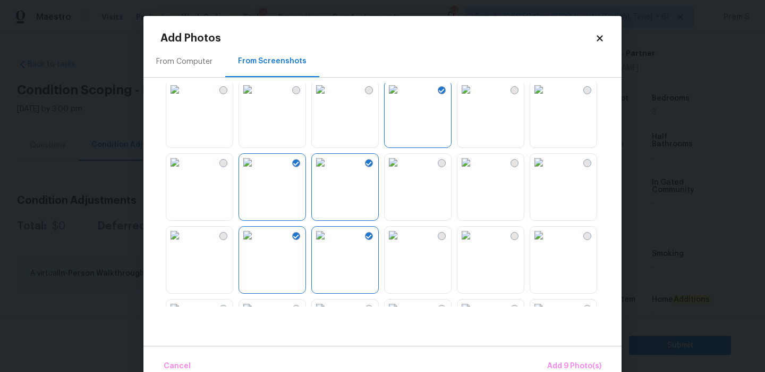
click at [402, 243] on img at bounding box center [393, 234] width 17 height 17
click at [475, 243] on img at bounding box center [466, 234] width 17 height 17
click at [550, 367] on span "Add 11 Photo(s)" at bounding box center [574, 365] width 56 height 13
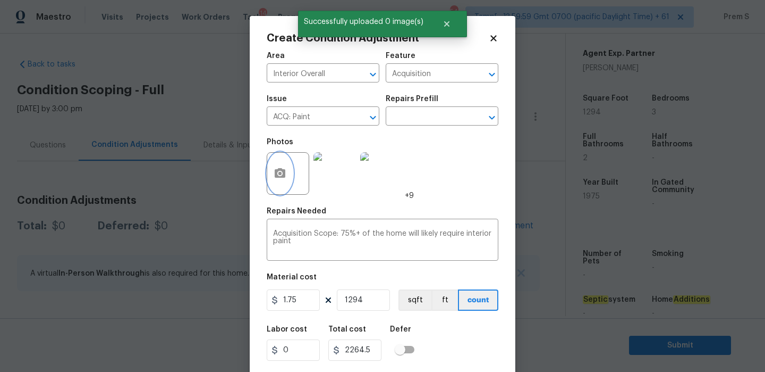
scroll to position [26, 0]
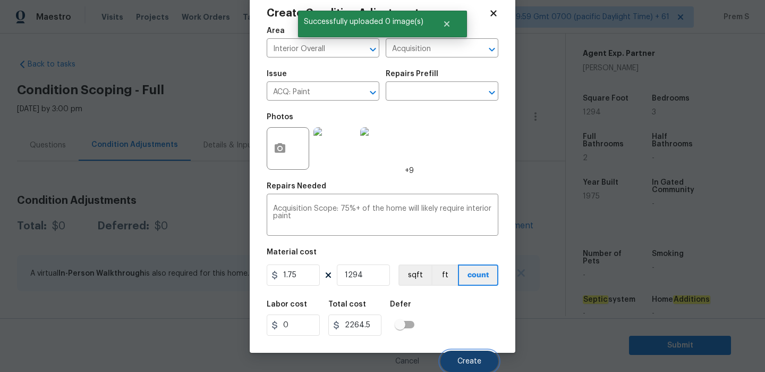
click at [469, 355] on button "Create" at bounding box center [470, 360] width 58 height 21
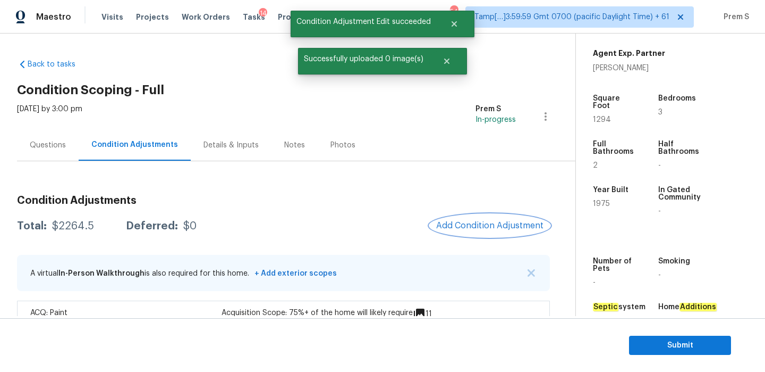
scroll to position [33, 0]
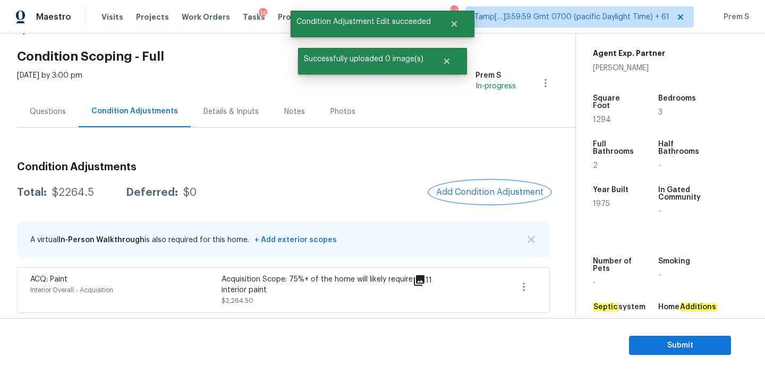
click at [478, 198] on button "Add Condition Adjustment" at bounding box center [490, 192] width 120 height 22
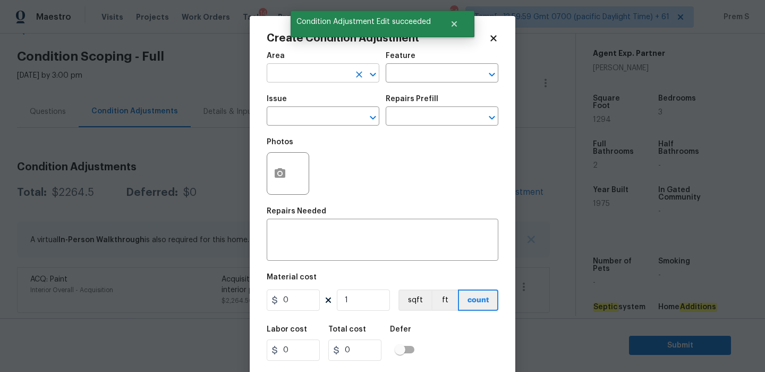
click at [297, 77] on input "text" at bounding box center [308, 74] width 83 height 16
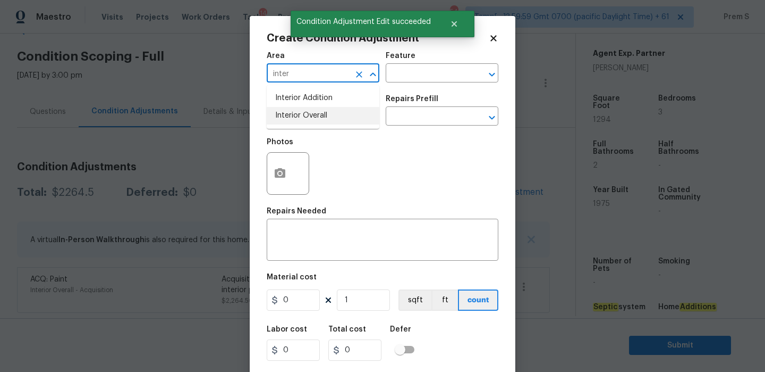
click at [344, 122] on li "Interior Overall" at bounding box center [323, 116] width 113 height 18
type input "Interior Overall"
click at [344, 122] on input "text" at bounding box center [308, 117] width 83 height 16
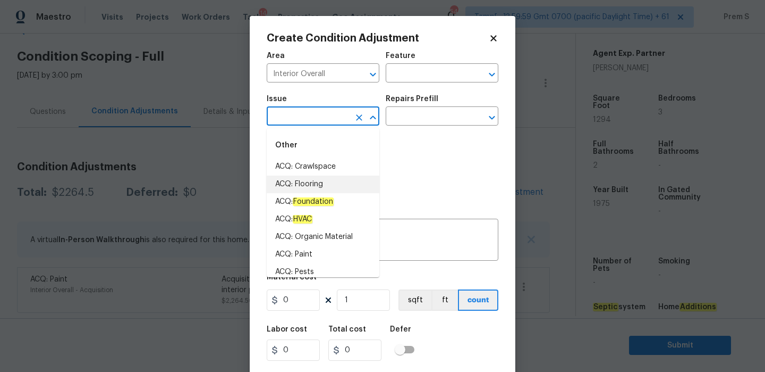
click at [322, 189] on li "ACQ: Flooring" at bounding box center [323, 184] width 113 height 18
type input "ACQ: Flooring"
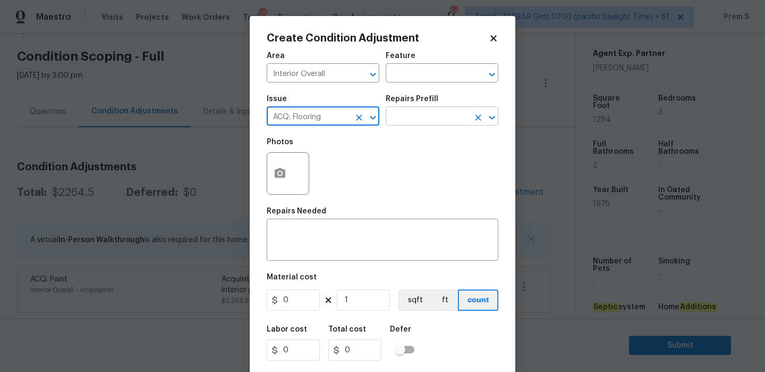
click at [425, 117] on input "text" at bounding box center [427, 117] width 83 height 16
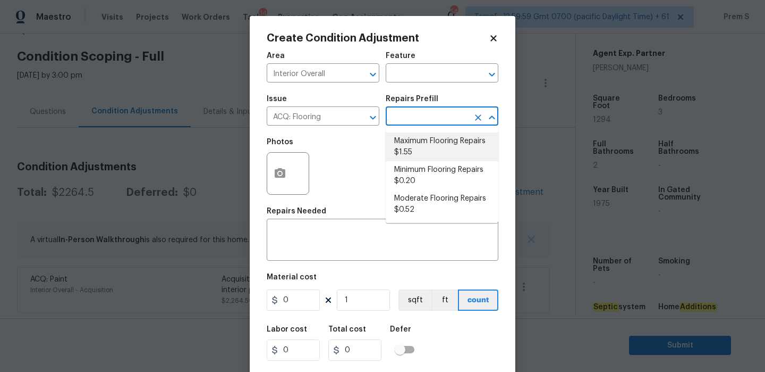
click at [430, 153] on li "Maximum Flooring Repairs $1.55" at bounding box center [442, 146] width 113 height 29
type input "Acquisition"
type textarea "Acquisition Scope: Maximum flooring repairs"
type input "1.55"
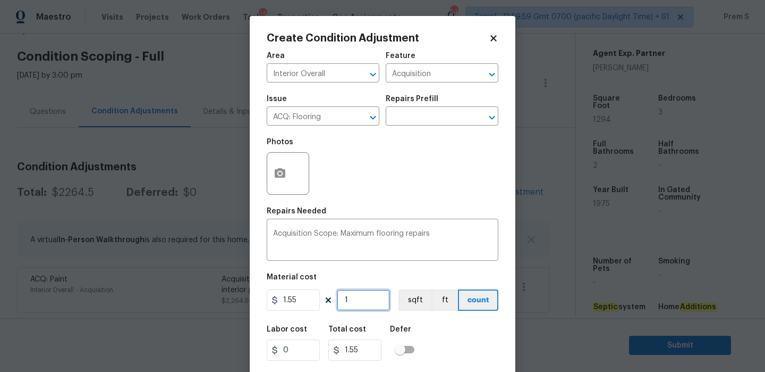
click at [354, 300] on input "1" at bounding box center [363, 299] width 53 height 21
type input "12"
type input "18.6"
type input "129"
type input "199.95"
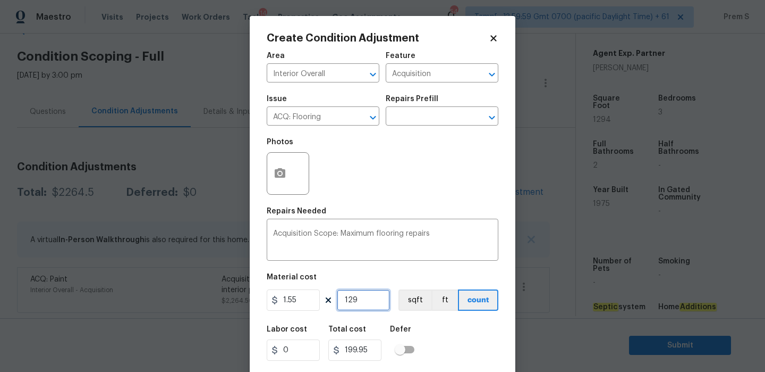
type input "1294"
type input "2005.7"
type input "1294"
click at [279, 178] on icon "button" at bounding box center [280, 173] width 13 height 13
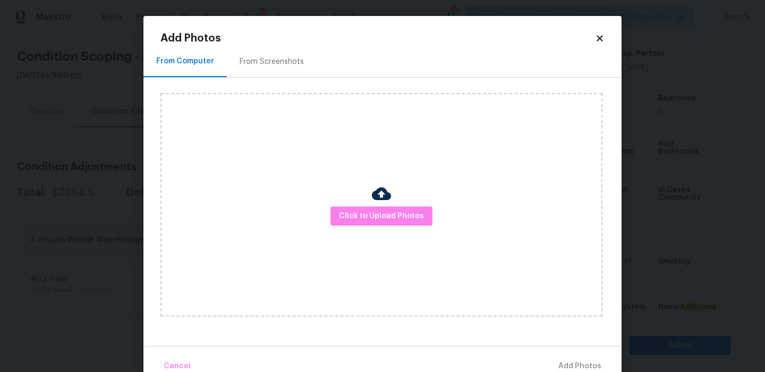
click at [290, 57] on div "From Screenshots" at bounding box center [272, 61] width 64 height 11
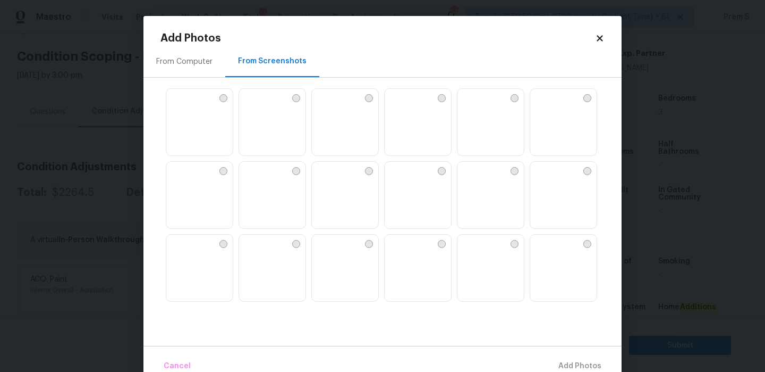
click at [331, 198] on img at bounding box center [345, 196] width 66 height 68
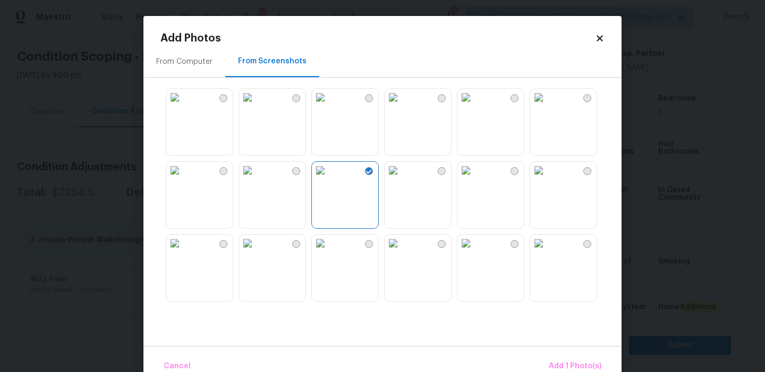
click at [475, 106] on img at bounding box center [466, 97] width 17 height 17
click at [183, 104] on img at bounding box center [174, 95] width 17 height 17
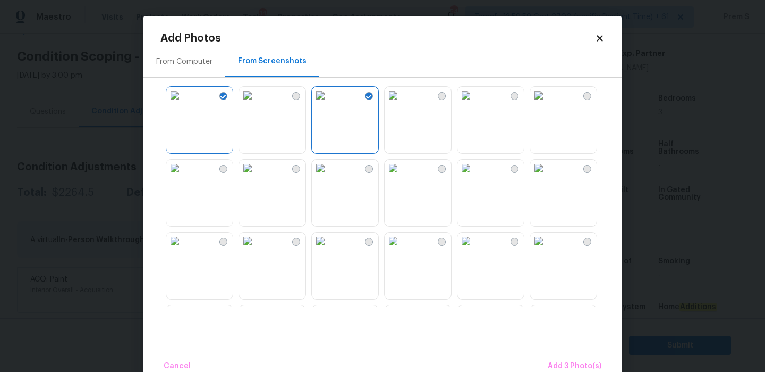
click at [183, 175] on img at bounding box center [174, 167] width 17 height 17
click at [183, 249] on img at bounding box center [174, 240] width 17 height 17
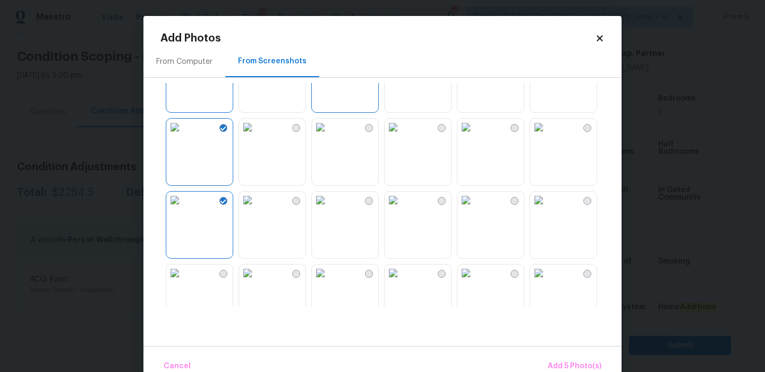
scroll to position [170, 0]
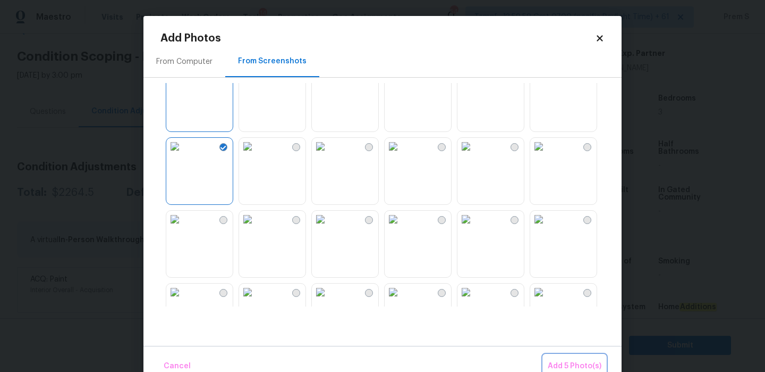
click at [561, 363] on span "Add 5 Photo(s)" at bounding box center [575, 365] width 54 height 13
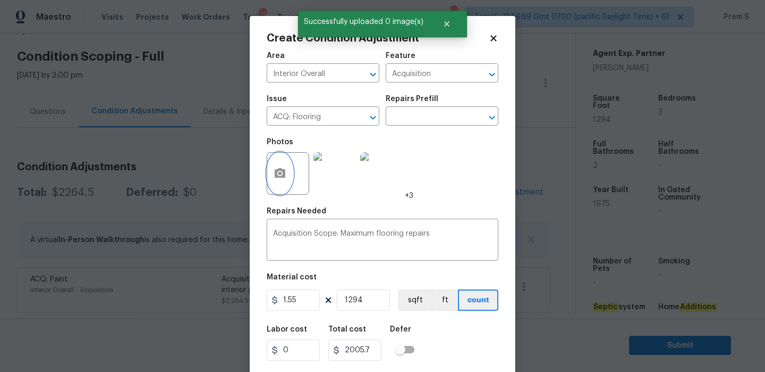
scroll to position [26, 0]
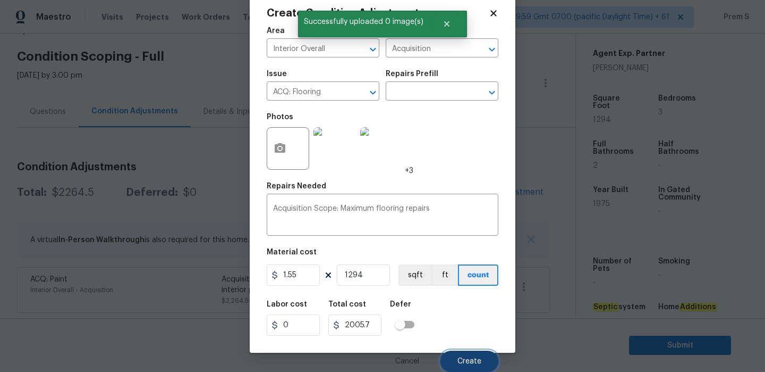
click at [458, 360] on span "Create" at bounding box center [470, 361] width 24 height 8
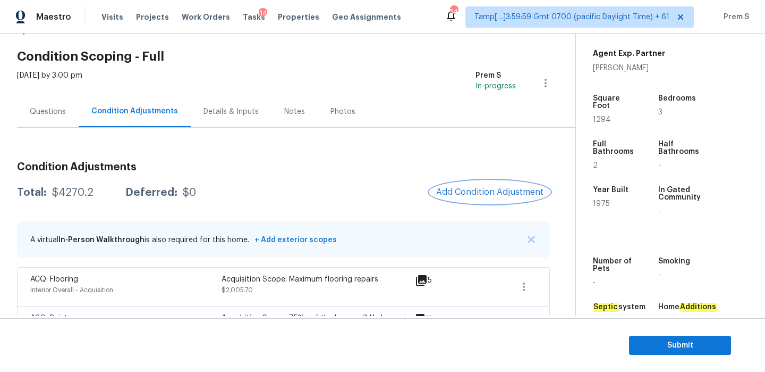
scroll to position [72, 0]
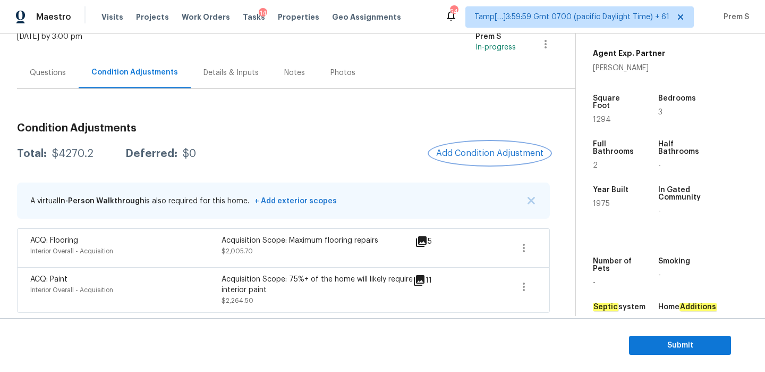
click at [479, 151] on span "Add Condition Adjustment" at bounding box center [489, 153] width 107 height 10
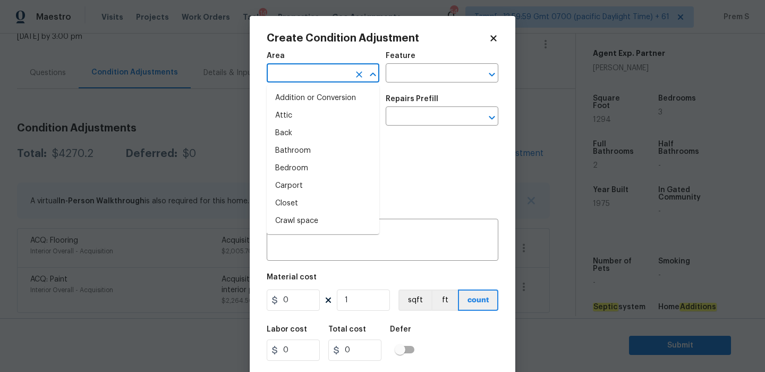
click at [342, 71] on input "text" at bounding box center [308, 74] width 83 height 16
type input "e"
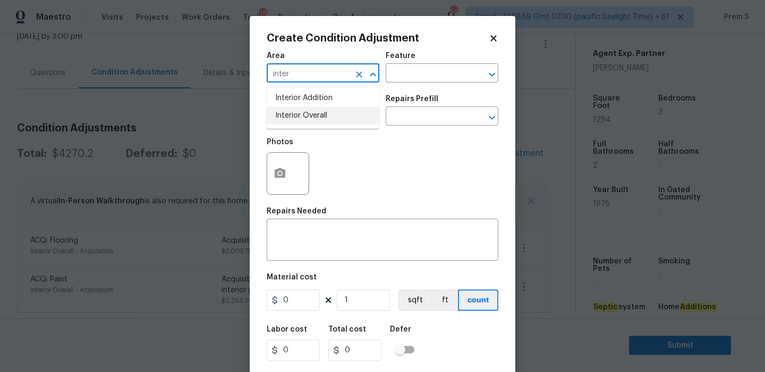
click at [309, 121] on li "Interior Overall" at bounding box center [323, 116] width 113 height 18
type input "Interior Overall"
click at [309, 121] on input "text" at bounding box center [308, 117] width 83 height 16
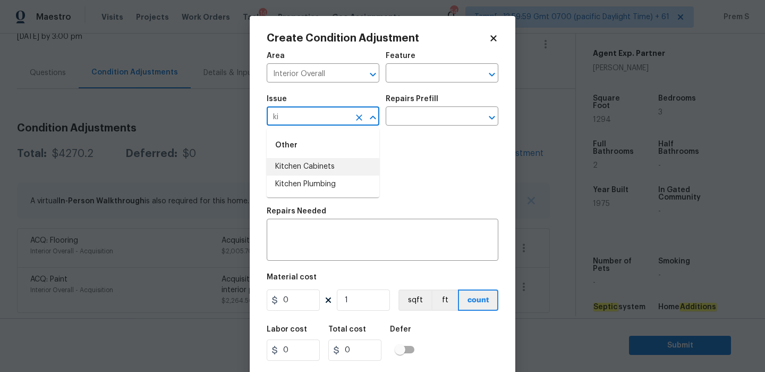
click at [323, 167] on li "Kitchen Cabinets" at bounding box center [323, 167] width 113 height 18
drag, startPoint x: 347, startPoint y: 119, endPoint x: 265, endPoint y: 117, distance: 82.4
click at [265, 117] on div "Create Condition Adjustment Area Interior Overall ​ Feature ​ Issue Kitchen Cab…" at bounding box center [383, 196] width 266 height 361
type input "Kitchen Cabinets"
click at [316, 241] on textarea at bounding box center [382, 241] width 219 height 22
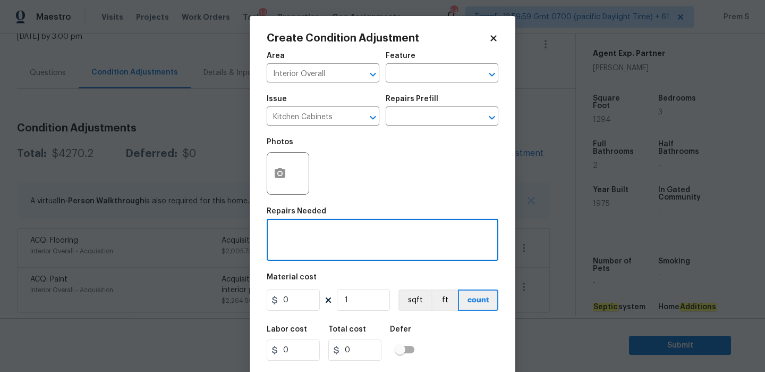
paste textarea "Kitchen Cabinets"
type textarea "Kitchen Cabinets Repainting"
click at [291, 308] on input "0" at bounding box center [293, 299] width 53 height 21
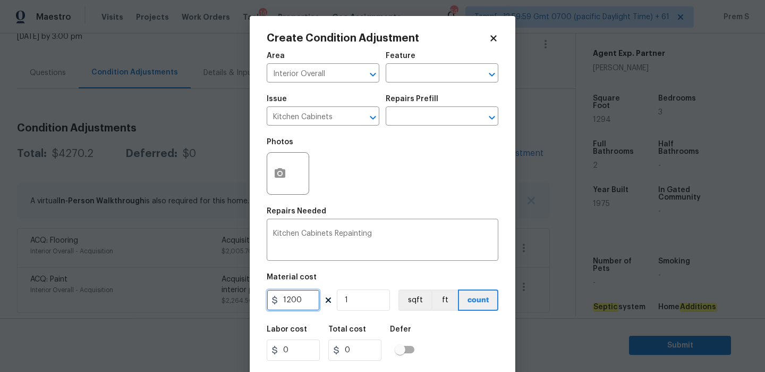
type input "1200"
click at [460, 344] on div "Labor cost 0 Total cost 1200 Defer" at bounding box center [383, 343] width 232 height 48
click at [282, 176] on icon "button" at bounding box center [280, 173] width 11 height 10
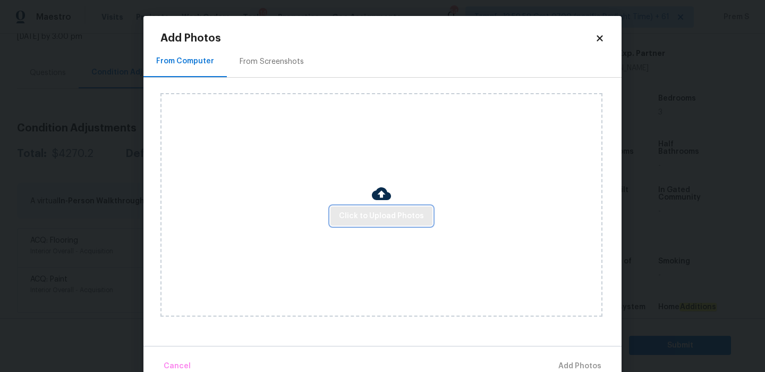
click at [363, 210] on span "Click to Upload Photos" at bounding box center [381, 215] width 85 height 13
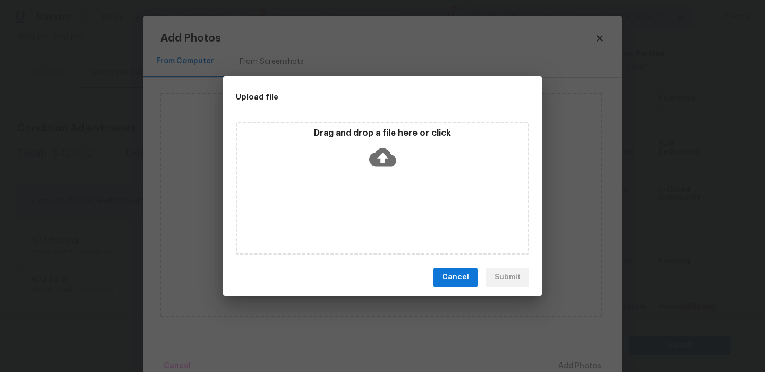
click at [380, 162] on icon at bounding box center [382, 157] width 27 height 18
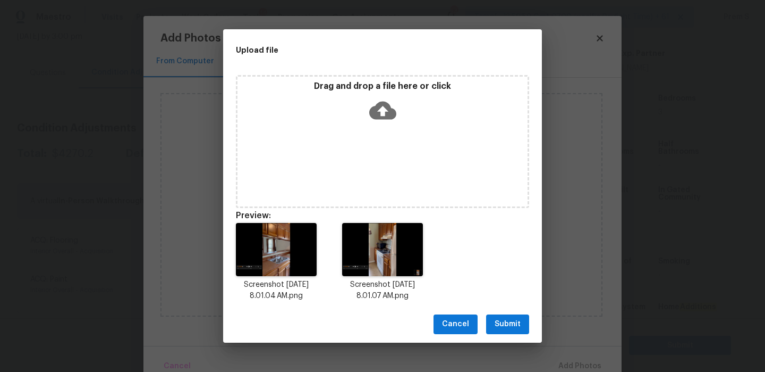
click at [523, 325] on button "Submit" at bounding box center [507, 324] width 43 height 20
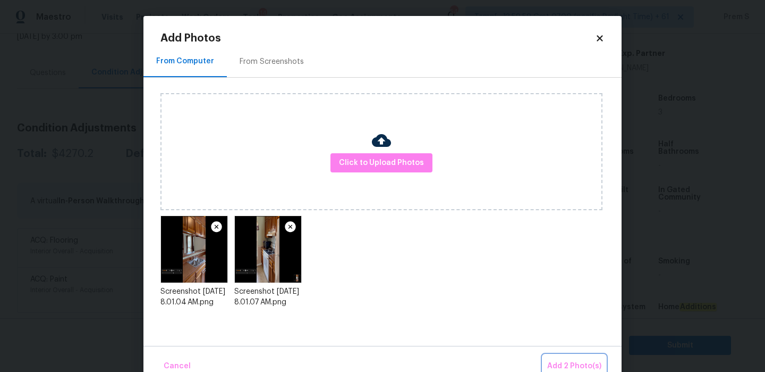
click at [564, 364] on span "Add 2 Photo(s)" at bounding box center [574, 365] width 54 height 13
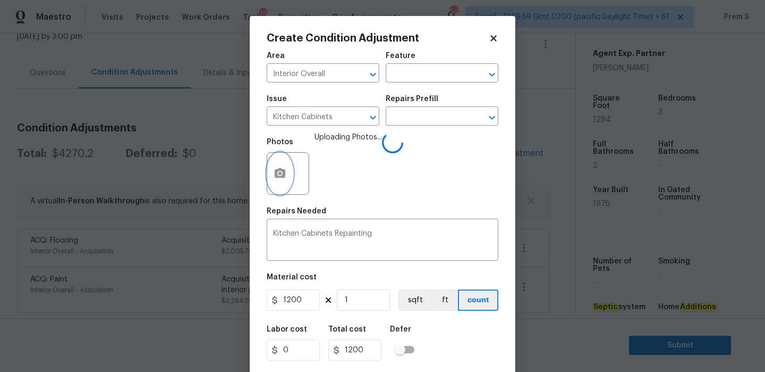
scroll to position [26, 0]
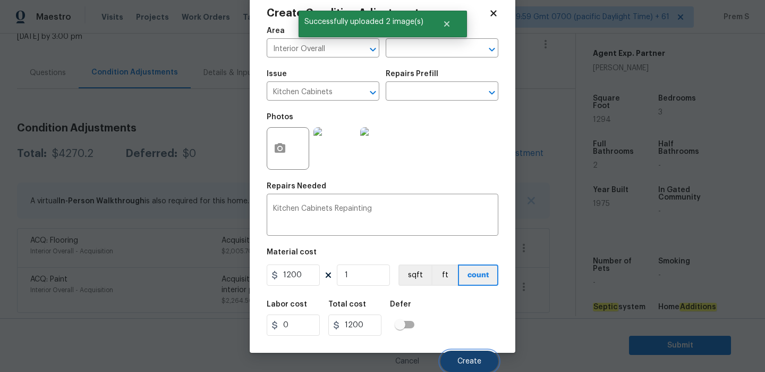
click at [454, 360] on button "Create" at bounding box center [470, 360] width 58 height 21
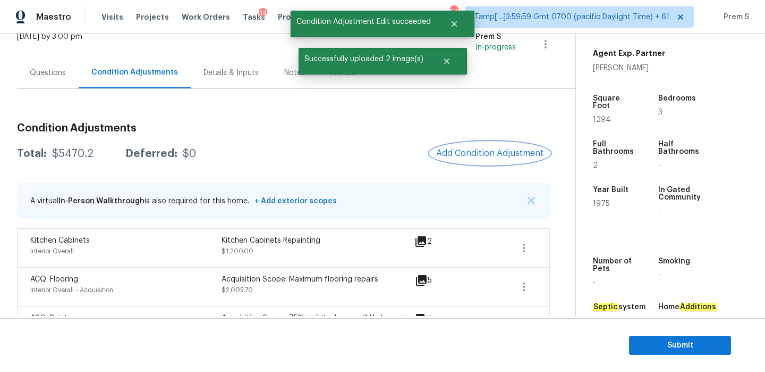
scroll to position [88, 0]
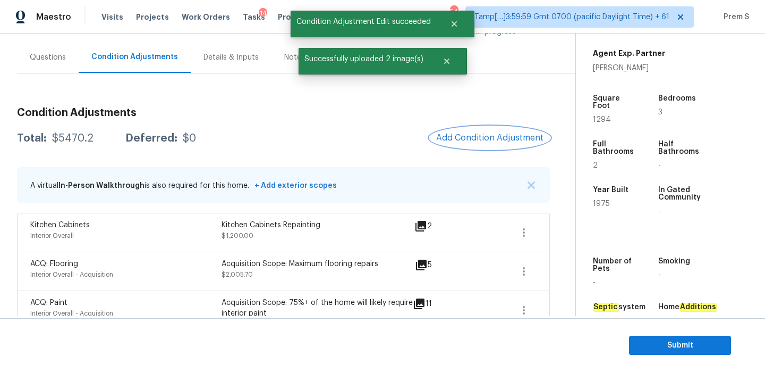
click at [483, 143] on button "Add Condition Adjustment" at bounding box center [490, 138] width 120 height 22
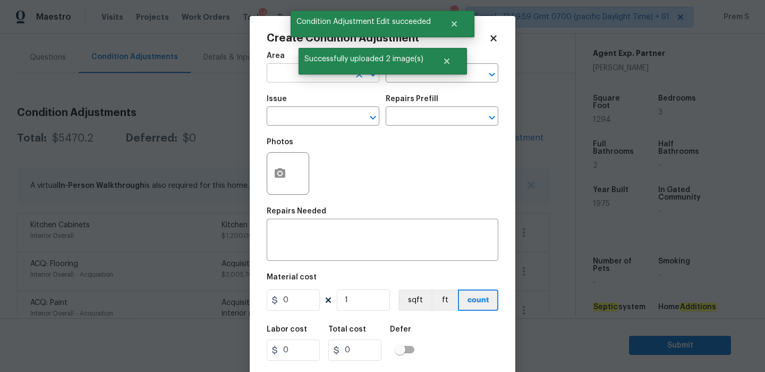
click at [279, 72] on input "text" at bounding box center [308, 74] width 83 height 16
click at [289, 117] on li "Interior Overall" at bounding box center [323, 116] width 113 height 18
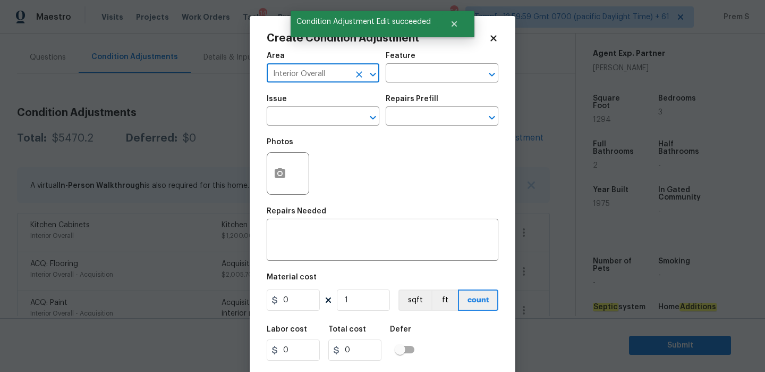
type input "Interior Overall"
click at [289, 117] on input "text" at bounding box center [308, 117] width 83 height 16
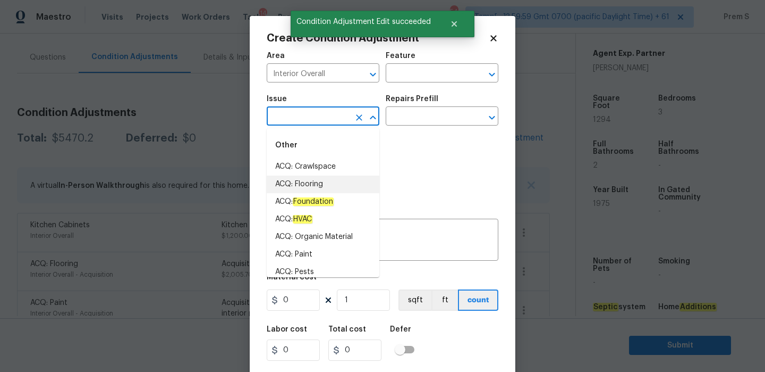
click at [322, 184] on li "ACQ: Flooring" at bounding box center [323, 184] width 113 height 18
type input "ACQ: Flooring"
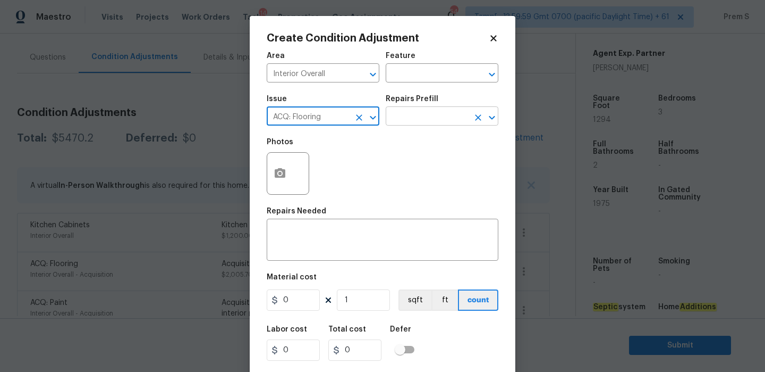
click at [427, 116] on input "text" at bounding box center [427, 117] width 83 height 16
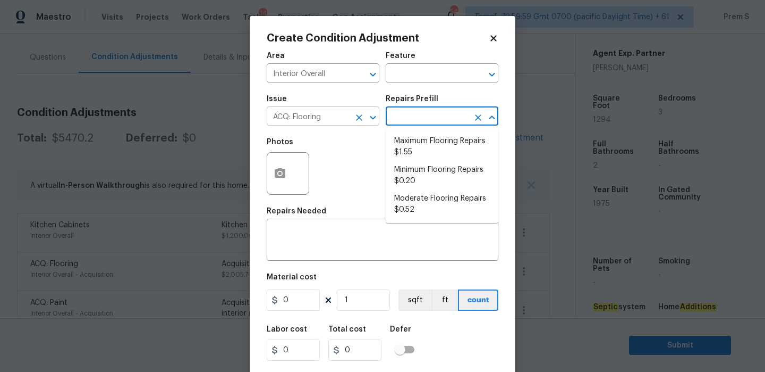
click at [362, 117] on icon "Clear" at bounding box center [359, 117] width 11 height 11
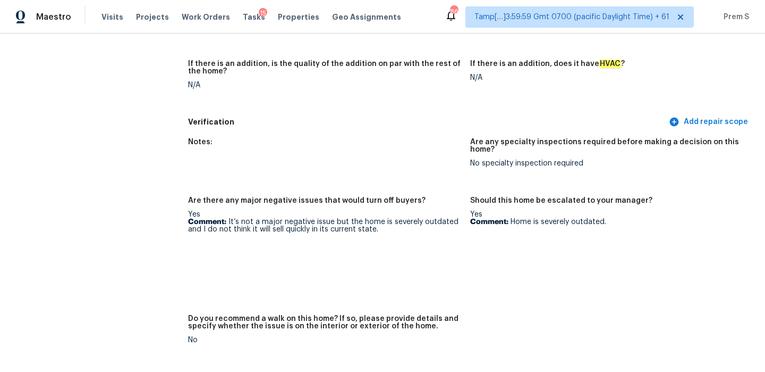
scroll to position [2629, 0]
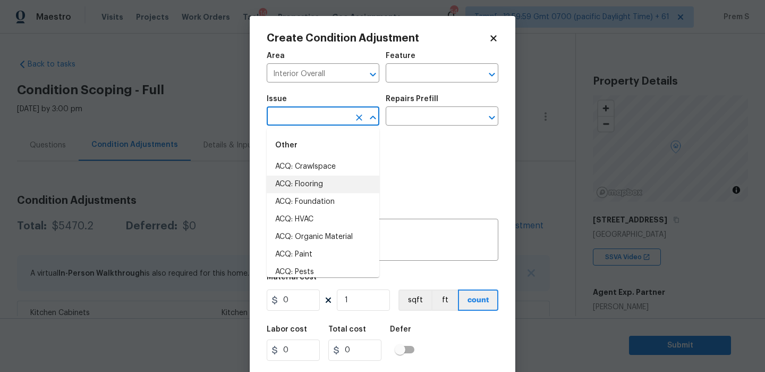
scroll to position [239, 0]
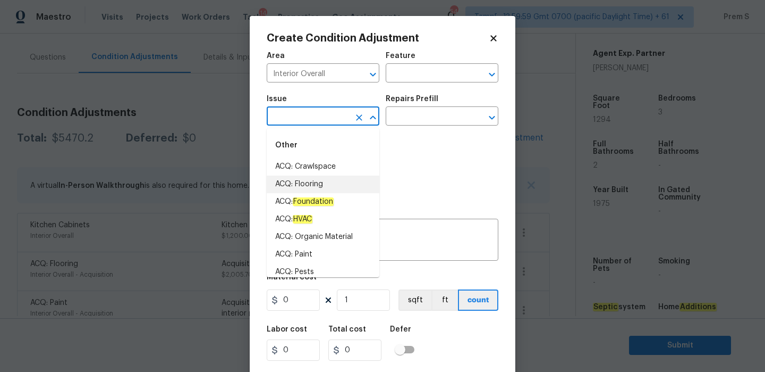
type input "s"
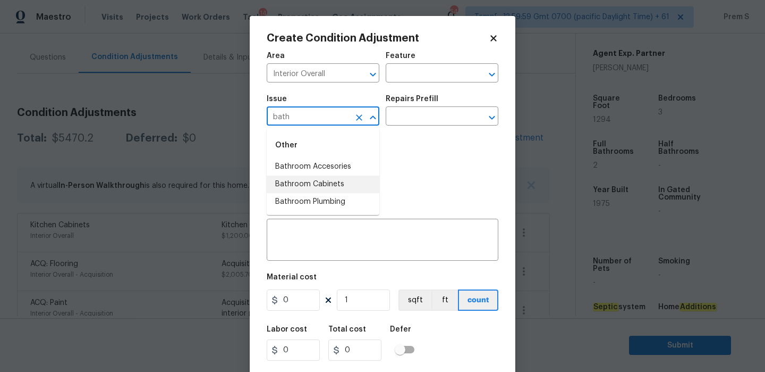
click at [290, 190] on li "Bathroom Cabinets" at bounding box center [323, 184] width 113 height 18
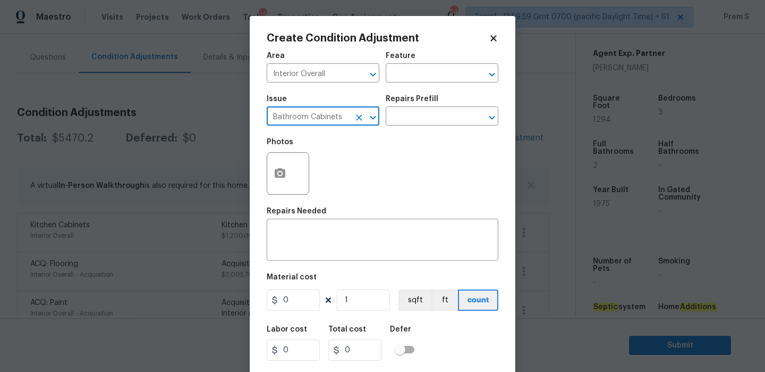
drag, startPoint x: 347, startPoint y: 117, endPoint x: 267, endPoint y: 116, distance: 79.7
click at [267, 116] on input "Bathroom Cabinets" at bounding box center [308, 117] width 83 height 16
type input "Bathroom Cabinets"
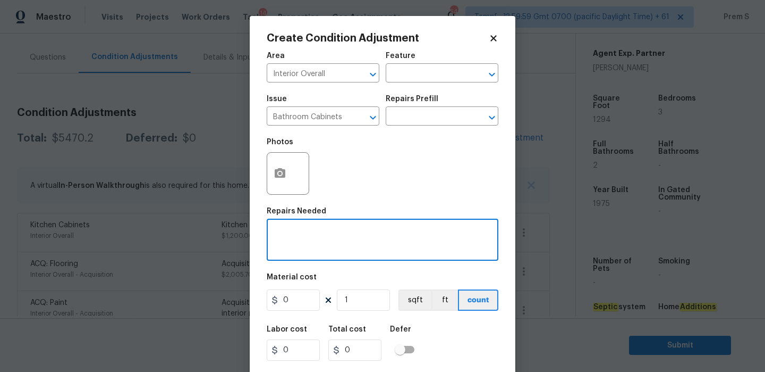
click at [323, 240] on textarea at bounding box center [382, 241] width 219 height 22
paste textarea "Bathroom Cabinets"
type textarea "Bathroom Cabinets Repainting"
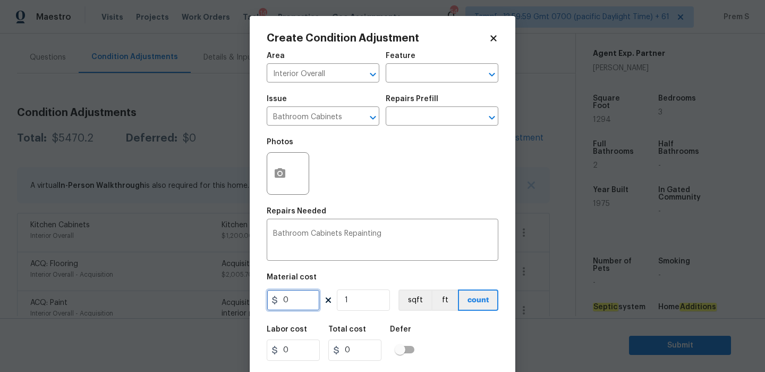
click at [288, 302] on input "0" at bounding box center [293, 299] width 53 height 21
type input "800"
click at [447, 339] on div "Labor cost 0 Total cost 0 Defer" at bounding box center [383, 343] width 232 height 48
type input "800"
click at [277, 170] on icon "button" at bounding box center [280, 173] width 11 height 10
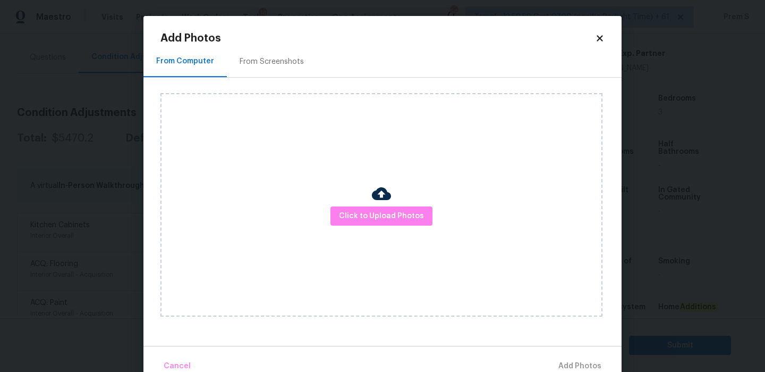
click at [384, 195] on img at bounding box center [381, 193] width 19 height 19
click at [374, 215] on span "Click to Upload Photos" at bounding box center [381, 215] width 85 height 13
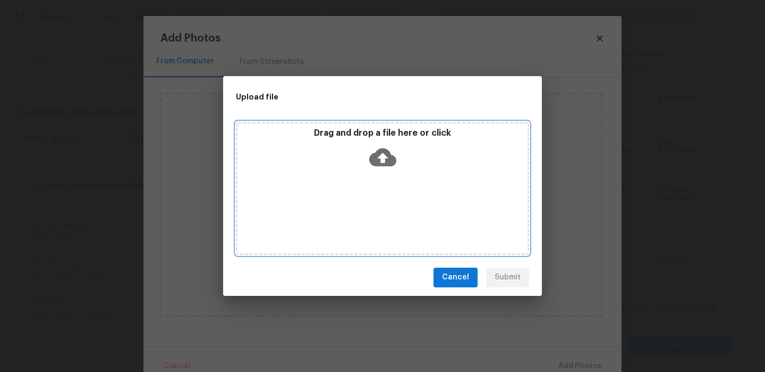
click at [382, 151] on icon at bounding box center [382, 157] width 27 height 18
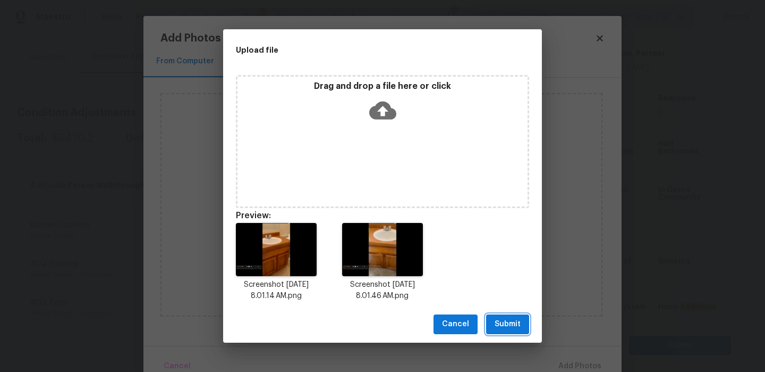
click at [521, 321] on button "Submit" at bounding box center [507, 324] width 43 height 20
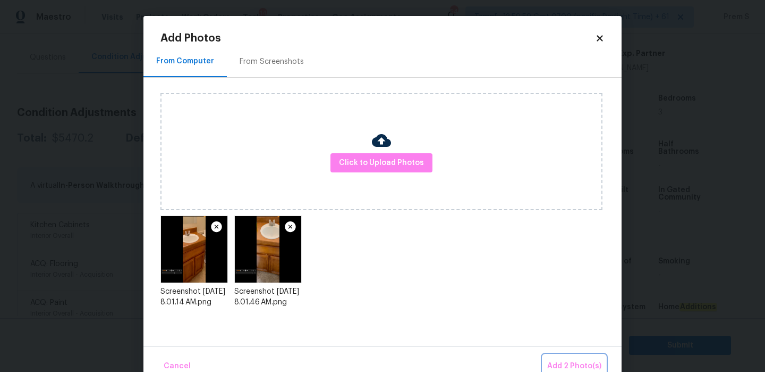
click at [572, 365] on span "Add 2 Photo(s)" at bounding box center [574, 365] width 54 height 13
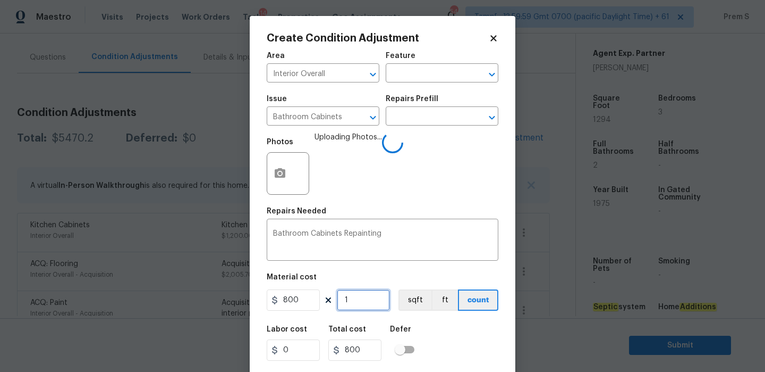
click at [351, 299] on input "1" at bounding box center [363, 299] width 53 height 21
type input "2"
type input "1600"
click at [457, 334] on div "Labor cost 0 Total cost 1600 Defer" at bounding box center [383, 343] width 232 height 48
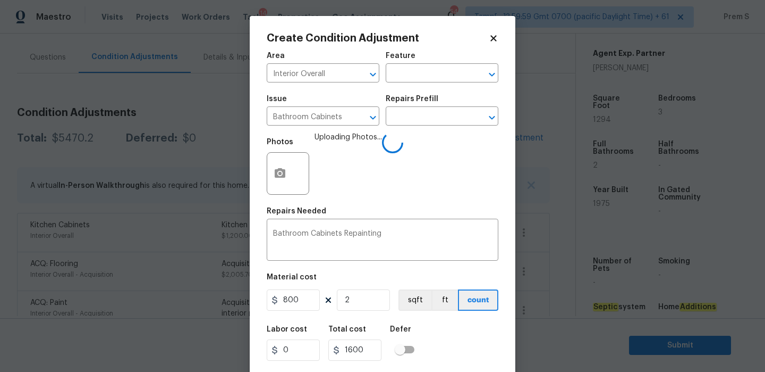
scroll to position [26, 0]
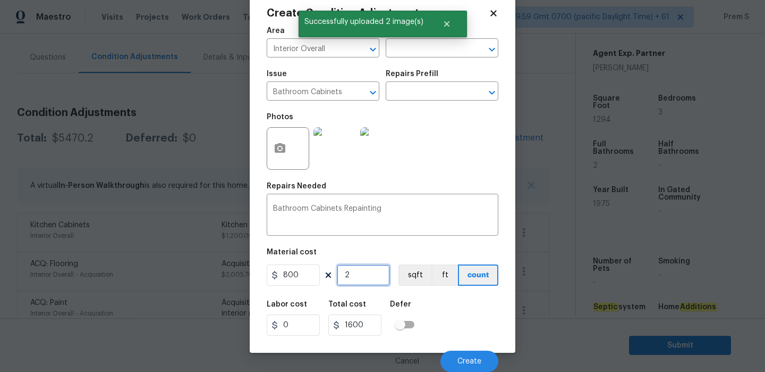
click at [358, 271] on input "2" at bounding box center [363, 274] width 53 height 21
type input "1"
type input "800"
type input "1"
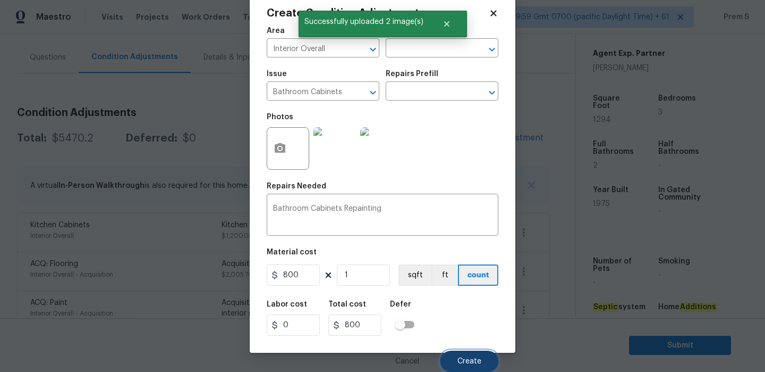
click at [461, 359] on span "Create" at bounding box center [470, 361] width 24 height 8
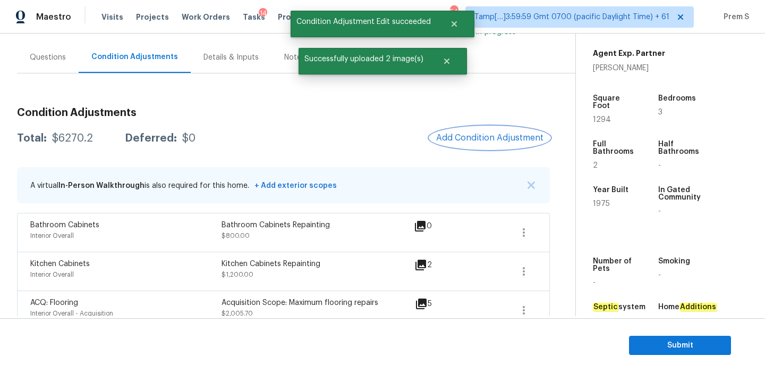
scroll to position [0, 0]
click at [464, 138] on span "Add Condition Adjustment" at bounding box center [489, 138] width 107 height 10
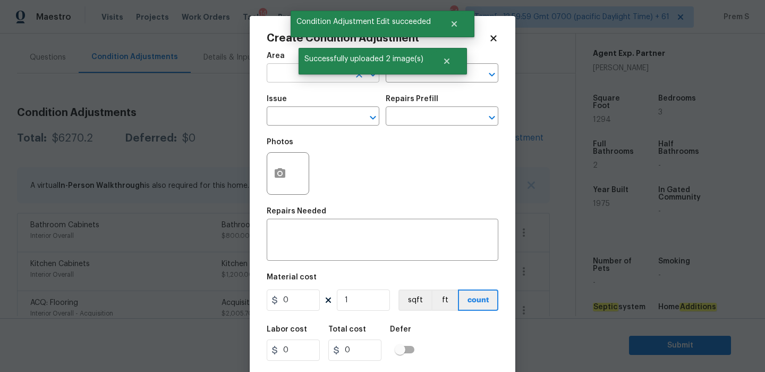
click at [287, 70] on input "text" at bounding box center [308, 74] width 83 height 16
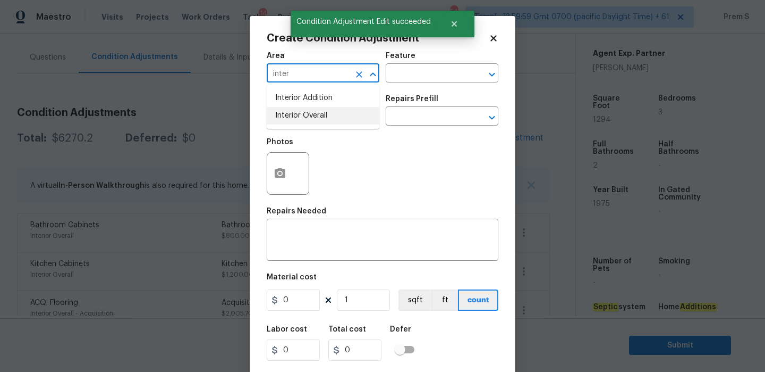
click at [297, 117] on li "Interior Overall" at bounding box center [323, 116] width 113 height 18
type input "Interior Overall"
click at [297, 117] on input "text" at bounding box center [308, 117] width 83 height 16
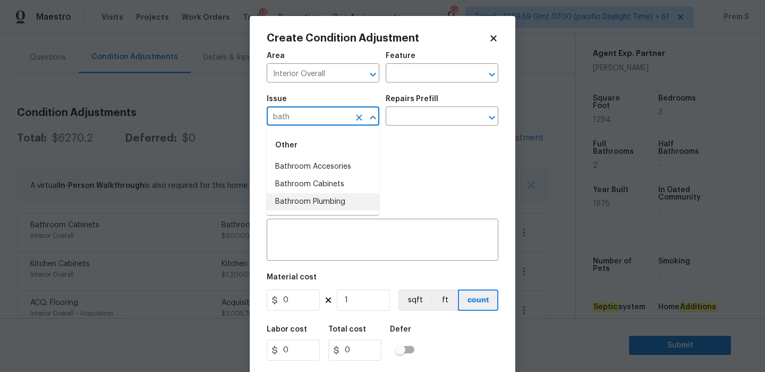
click at [346, 198] on li "Bathroom Plumbing" at bounding box center [323, 202] width 113 height 18
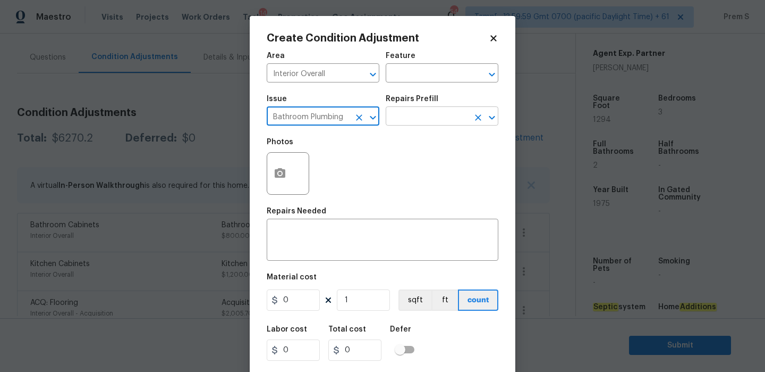
type input "Bathroom Plumbing"
click at [434, 114] on input "text" at bounding box center [427, 117] width 83 height 16
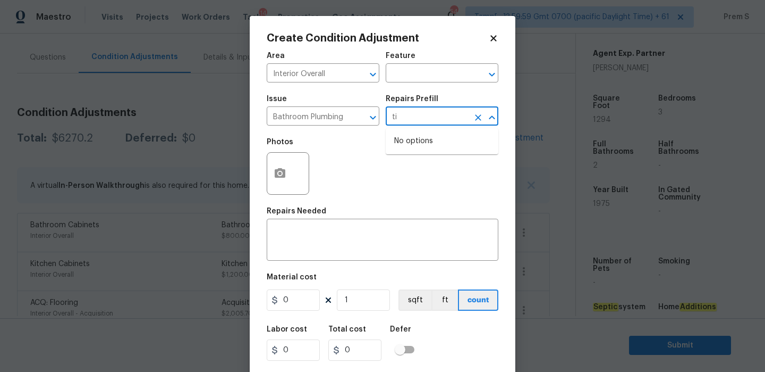
type input "t"
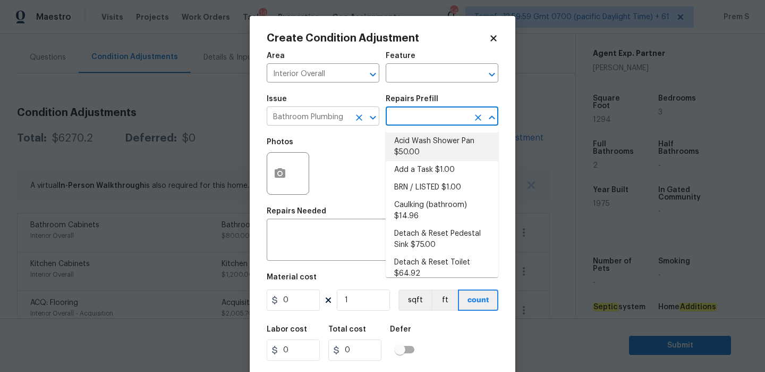
click at [357, 121] on icon "Clear" at bounding box center [359, 117] width 11 height 11
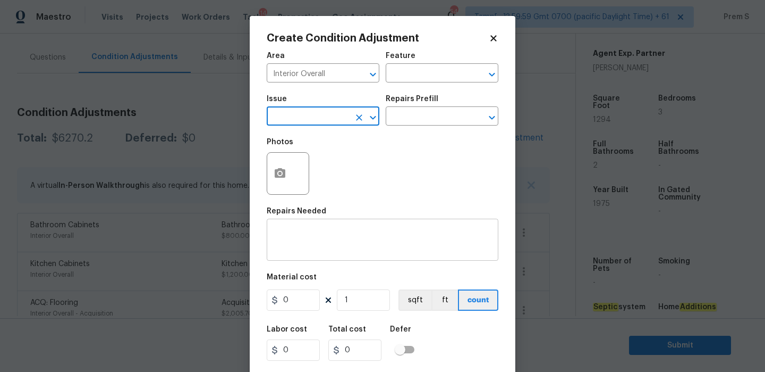
click at [340, 251] on textarea at bounding box center [382, 241] width 219 height 22
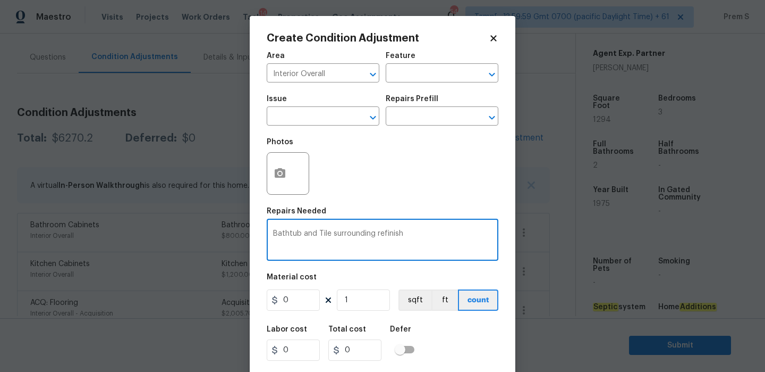
type textarea "Bathtub and Tile surrounding refinish"
click at [298, 305] on input "0" at bounding box center [293, 299] width 53 height 21
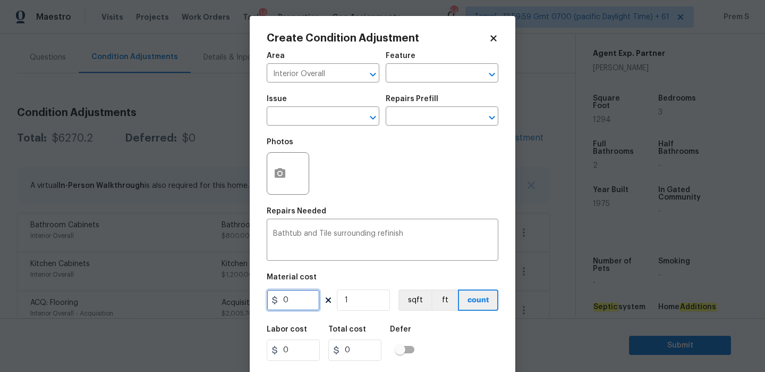
click at [298, 305] on input "0" at bounding box center [293, 299] width 53 height 21
type input "1250"
click at [460, 347] on div "Labor cost 0 Total cost 0 Defer" at bounding box center [383, 343] width 232 height 48
type input "1250"
click at [280, 178] on icon "button" at bounding box center [280, 173] width 11 height 10
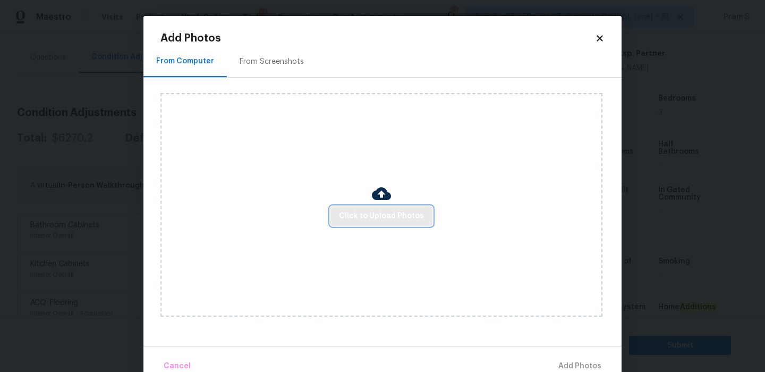
click at [361, 214] on span "Click to Upload Photos" at bounding box center [381, 215] width 85 height 13
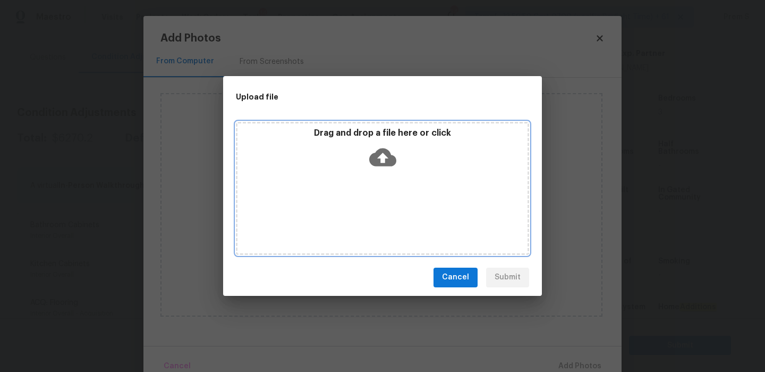
click at [369, 153] on icon at bounding box center [382, 157] width 27 height 27
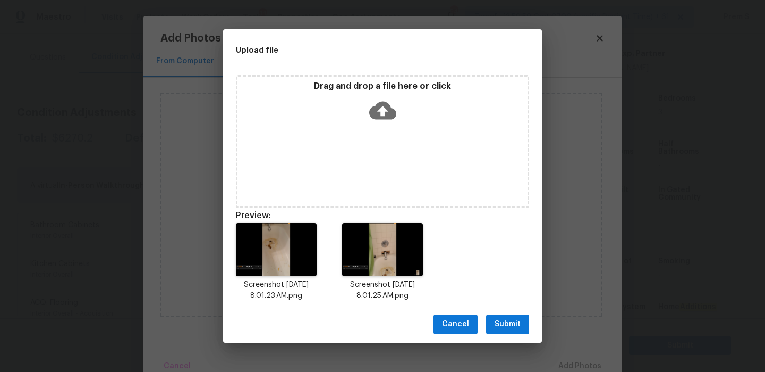
click at [511, 330] on span "Submit" at bounding box center [508, 323] width 26 height 13
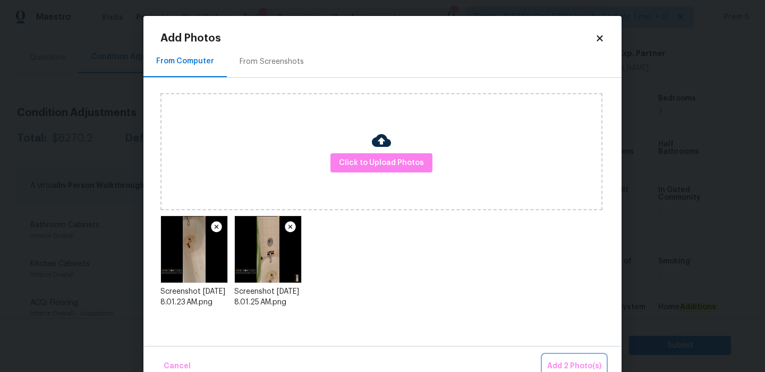
click at [554, 358] on button "Add 2 Photo(s)" at bounding box center [574, 366] width 63 height 23
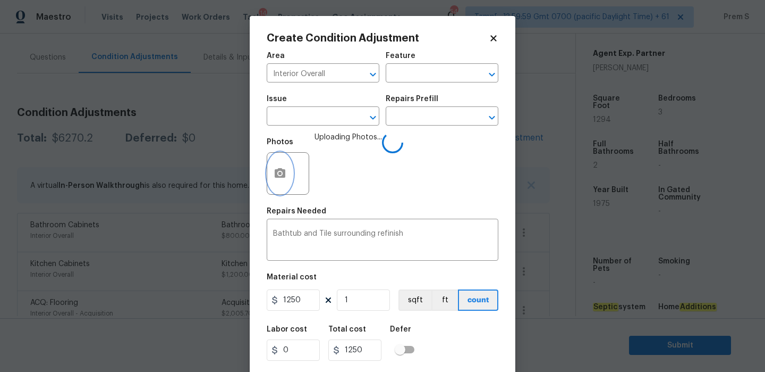
scroll to position [26, 0]
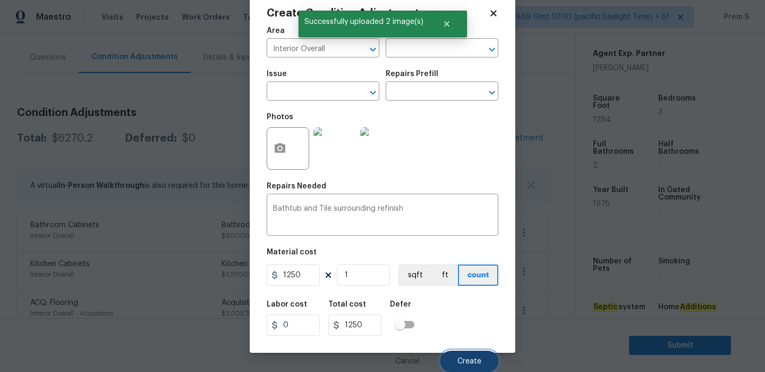
click at [470, 359] on span "Create" at bounding box center [470, 361] width 24 height 8
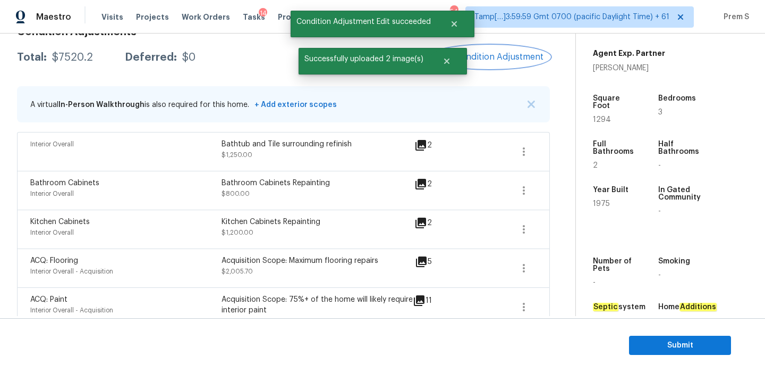
scroll to position [176, 0]
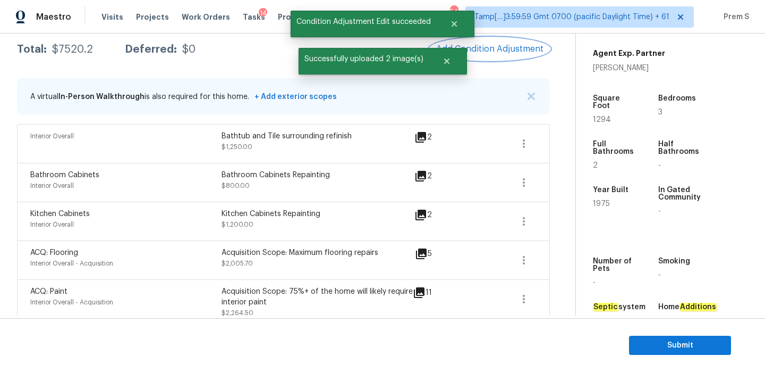
click at [519, 55] on button "Add Condition Adjustment" at bounding box center [490, 49] width 120 height 22
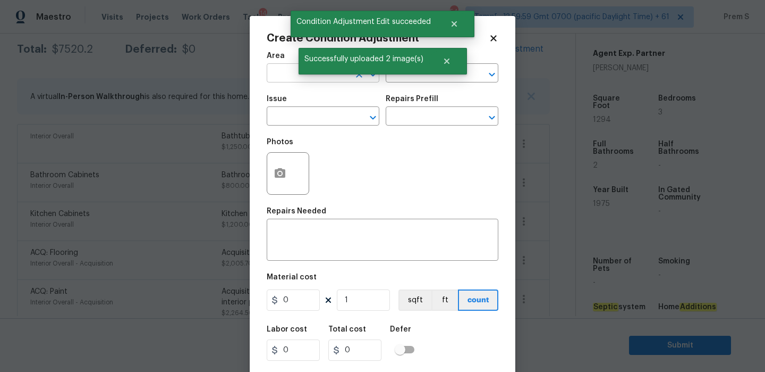
click at [273, 70] on input "text" at bounding box center [308, 74] width 83 height 16
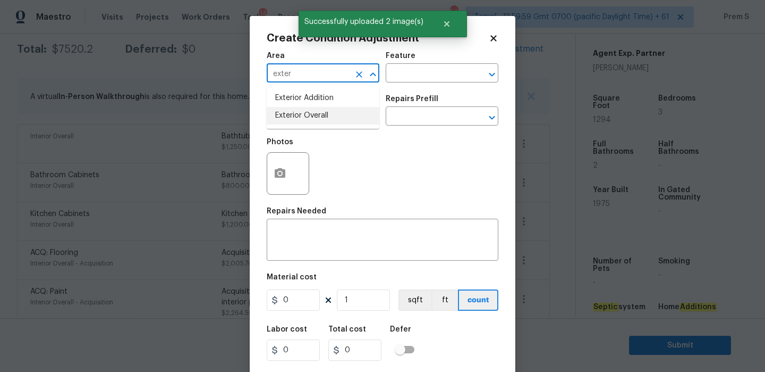
click at [317, 112] on li "Exterior Overall" at bounding box center [323, 116] width 113 height 18
type input "Exterior Overall"
click at [317, 112] on input "text" at bounding box center [308, 117] width 83 height 16
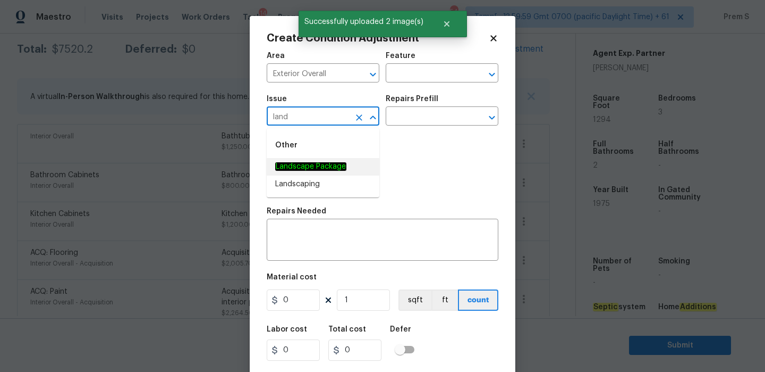
click at [327, 160] on li "Landscape Package" at bounding box center [323, 167] width 113 height 18
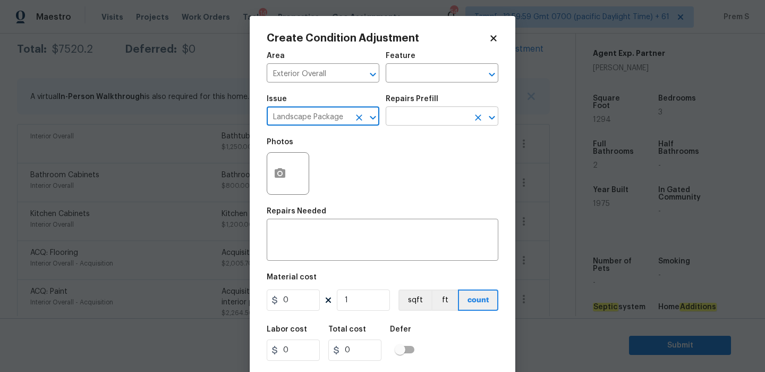
type input "Landscape Package"
click at [414, 121] on input "text" at bounding box center [427, 117] width 83 height 16
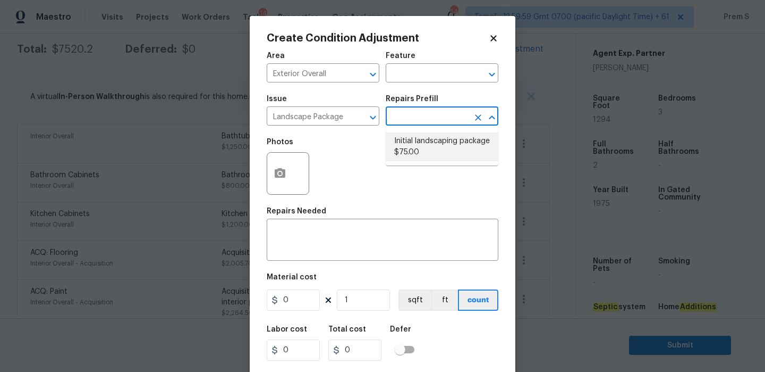
click at [418, 150] on li "Initial landscaping package $75.00" at bounding box center [442, 146] width 113 height 29
type input "Home Readiness Packages"
type textarea "Mowing of grass up to 6" in height. Mow, edge along driveways & sidewalks, trim…"
type input "75"
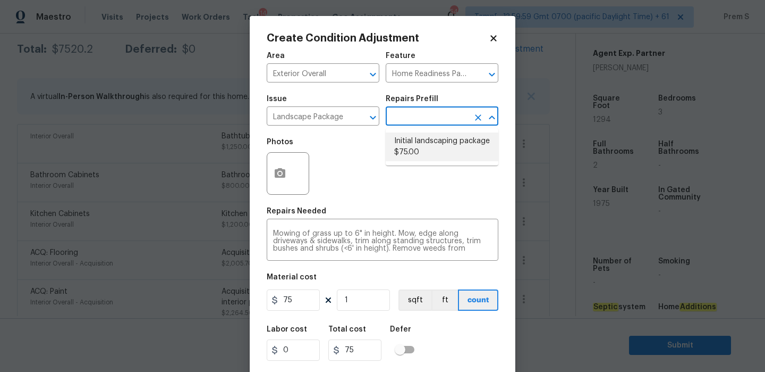
click at [529, 196] on body "Maestro Visits Projects Work Orders Tasks 14 Properties Geo Assignments 541 Tam…" at bounding box center [382, 186] width 765 height 372
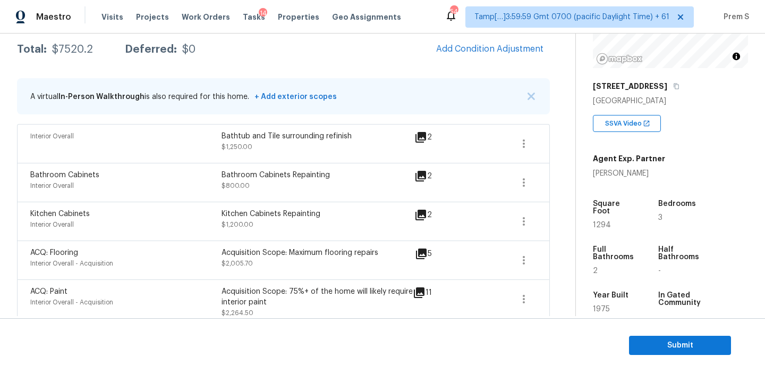
scroll to position [136, 0]
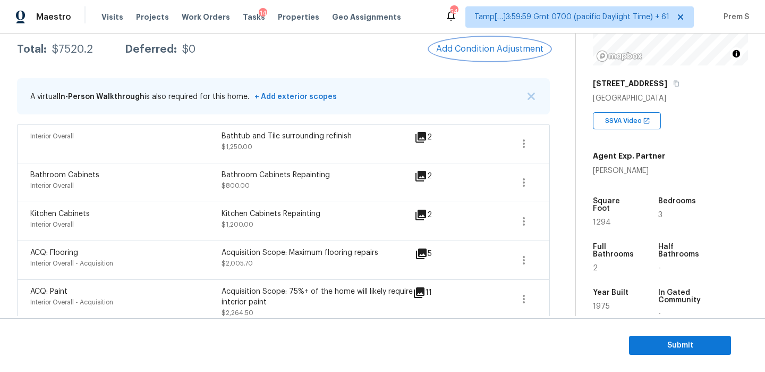
click at [462, 44] on span "Add Condition Adjustment" at bounding box center [489, 49] width 107 height 10
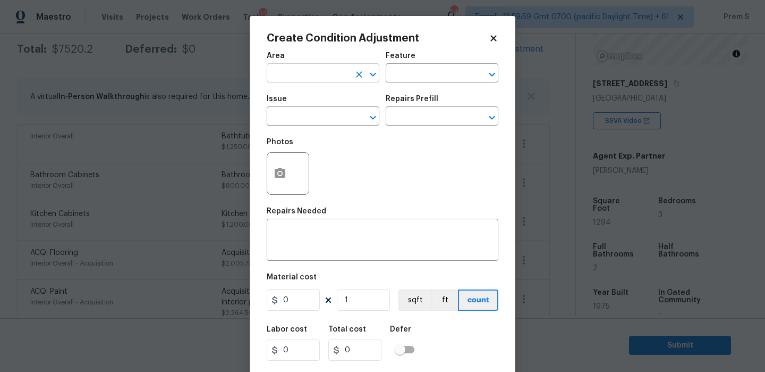
click at [272, 78] on input "text" at bounding box center [308, 74] width 83 height 16
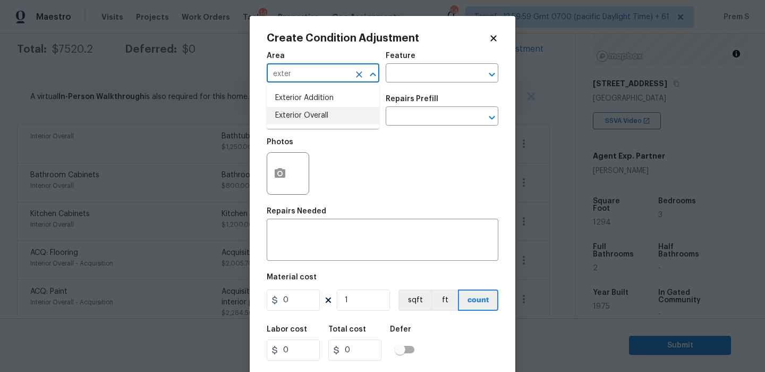
click at [281, 112] on li "Exterior Overall" at bounding box center [323, 116] width 113 height 18
type input "Exterior Overall"
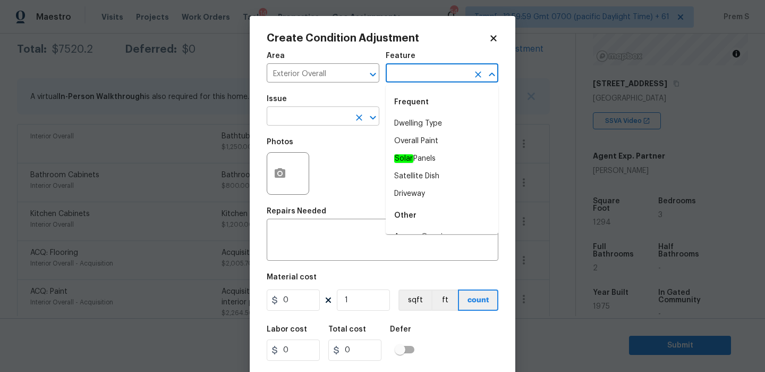
click at [276, 125] on input "text" at bounding box center [308, 117] width 83 height 16
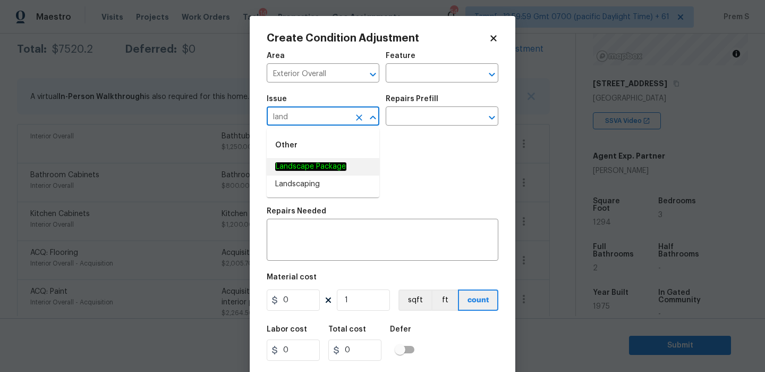
click at [300, 173] on li "Landscape Package" at bounding box center [323, 167] width 113 height 18
type input "Landscape Package"
click at [424, 117] on input "text" at bounding box center [427, 117] width 83 height 16
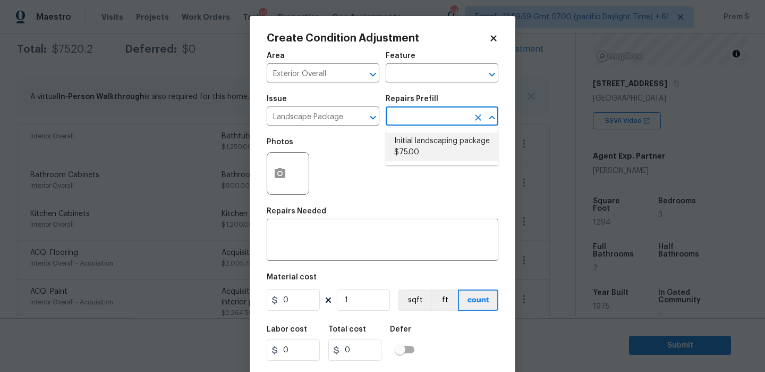
click at [417, 153] on li "Initial landscaping package $75.00" at bounding box center [442, 146] width 113 height 29
type input "Home Readiness Packages"
type textarea "Mowing of grass up to 6" in height. Mow, edge along driveways & sidewalks, trim…"
type input "75"
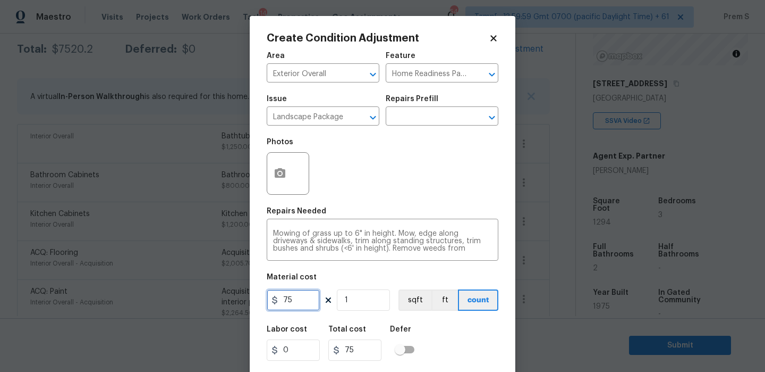
click at [306, 304] on input "75" at bounding box center [293, 299] width 53 height 21
type input "300"
click at [452, 352] on div "Labor cost 0 Total cost 75 Defer" at bounding box center [383, 343] width 232 height 48
type input "300"
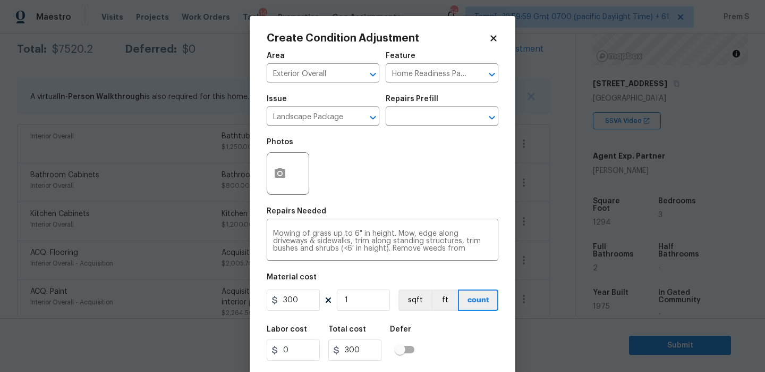
scroll to position [26, 0]
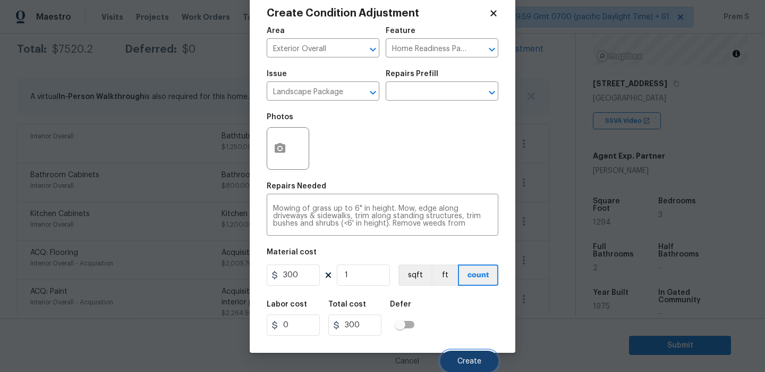
click at [474, 361] on span "Create" at bounding box center [470, 361] width 24 height 8
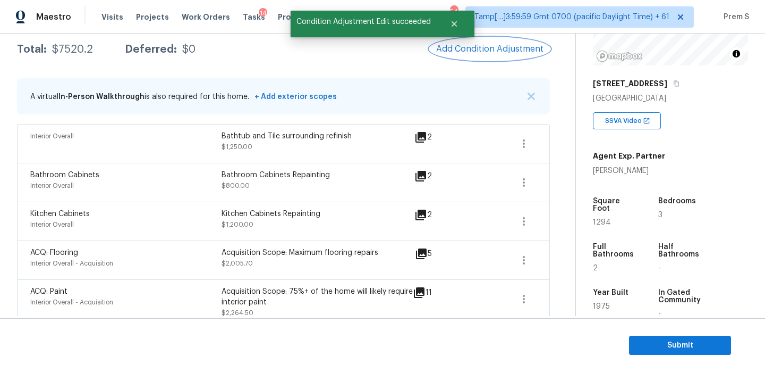
scroll to position [0, 0]
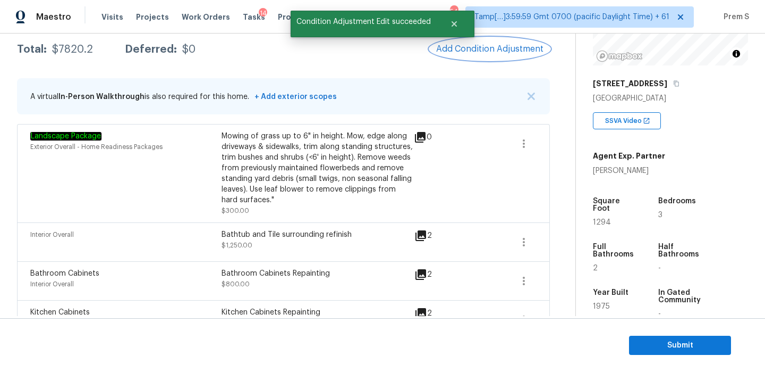
click at [481, 49] on span "Add Condition Adjustment" at bounding box center [489, 49] width 107 height 10
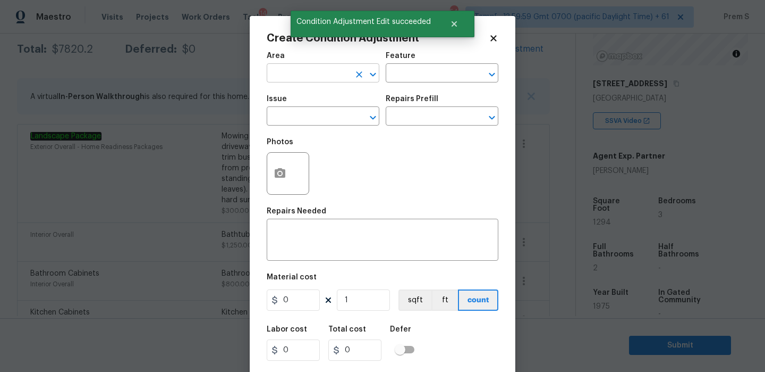
click at [323, 78] on input "text" at bounding box center [308, 74] width 83 height 16
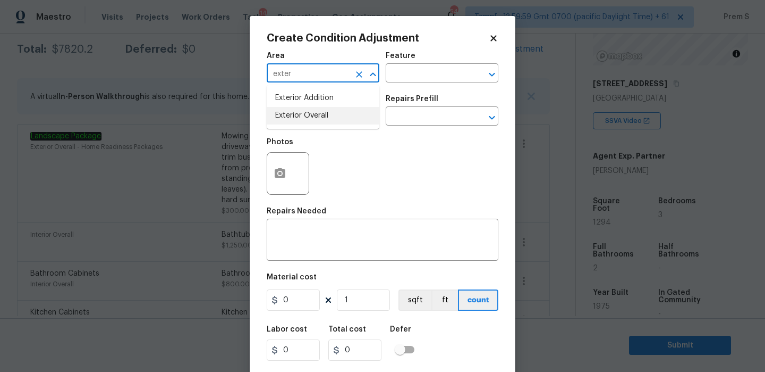
click at [332, 112] on li "Exterior Overall" at bounding box center [323, 116] width 113 height 18
type input "Exterior Overall"
click at [332, 112] on input "text" at bounding box center [308, 117] width 83 height 16
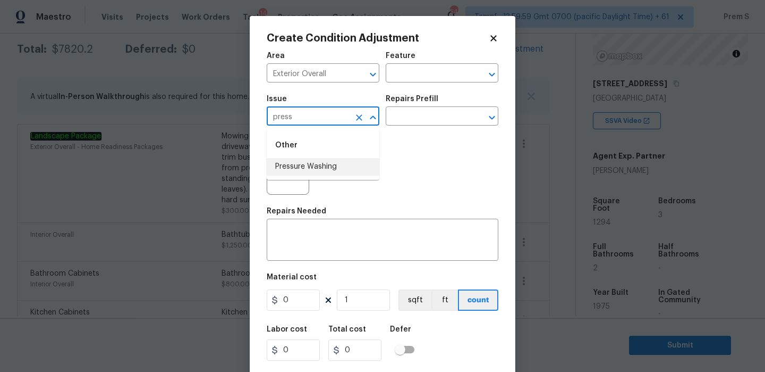
click at [328, 162] on li "Pressure Washing" at bounding box center [323, 167] width 113 height 18
type input "Pressure Washing"
click at [294, 239] on textarea at bounding box center [382, 241] width 219 height 22
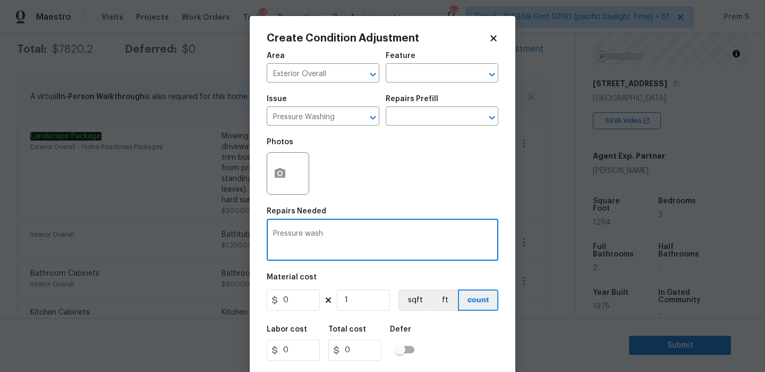
type textarea "Pressure wash"
click at [307, 308] on input "0" at bounding box center [293, 299] width 53 height 21
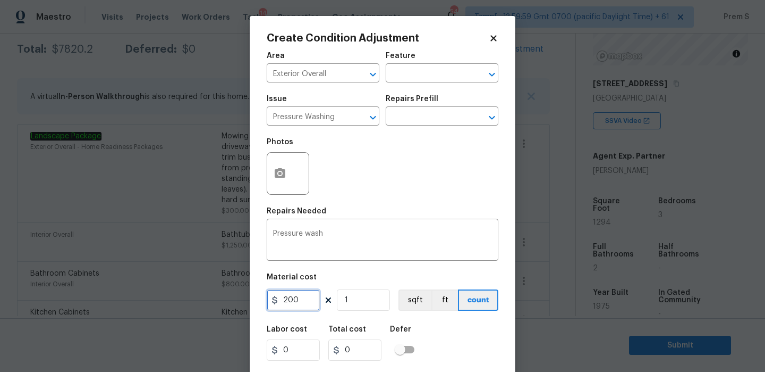
type input "200"
click at [434, 321] on div "Labor cost 0 Total cost 0 Defer" at bounding box center [383, 343] width 232 height 48
type input "200"
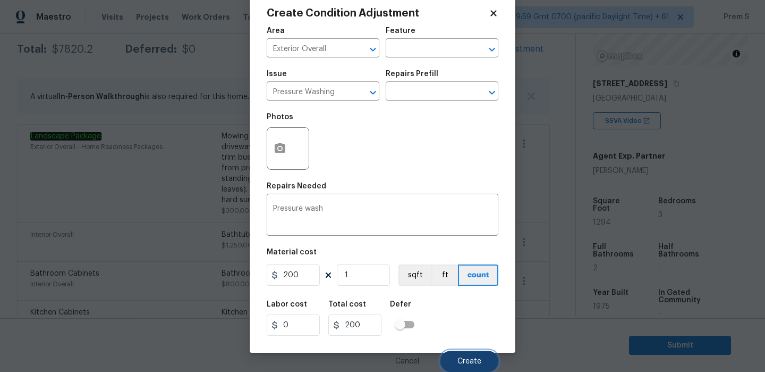
click at [471, 359] on span "Create" at bounding box center [470, 361] width 24 height 8
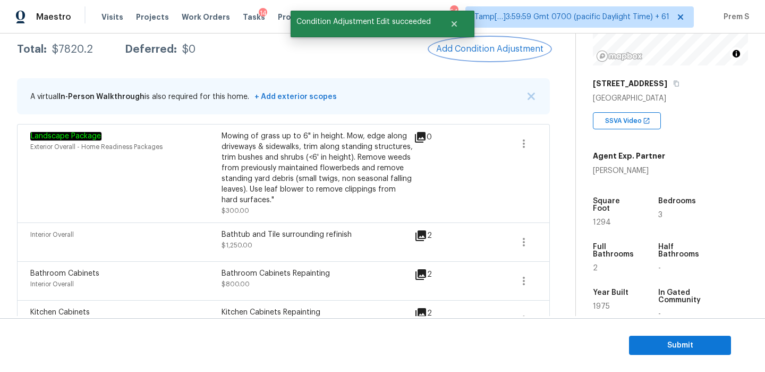
scroll to position [0, 0]
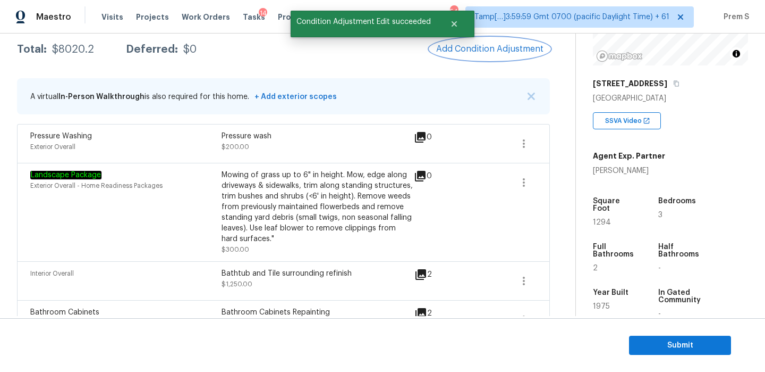
click at [496, 54] on button "Add Condition Adjustment" at bounding box center [490, 49] width 120 height 22
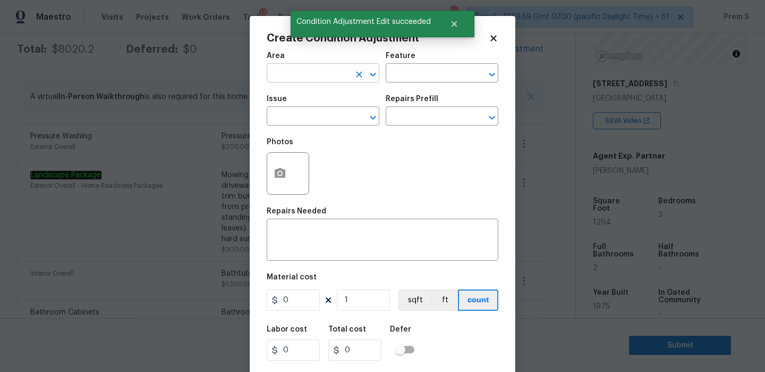
click at [318, 78] on input "text" at bounding box center [308, 74] width 83 height 16
click at [297, 108] on ul "HVAC" at bounding box center [323, 98] width 113 height 26
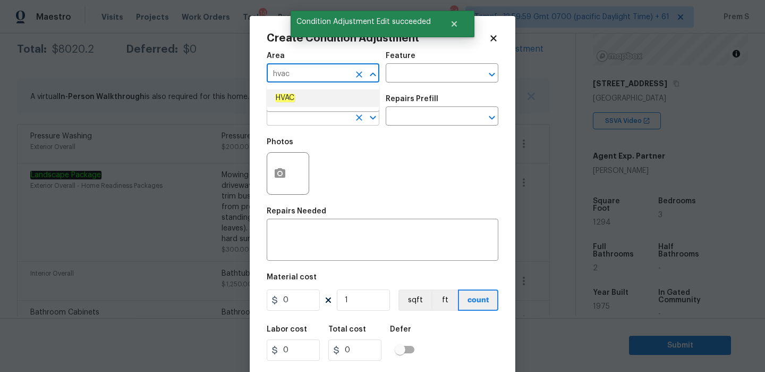
type input "hvac"
click at [293, 115] on input "text" at bounding box center [308, 117] width 83 height 16
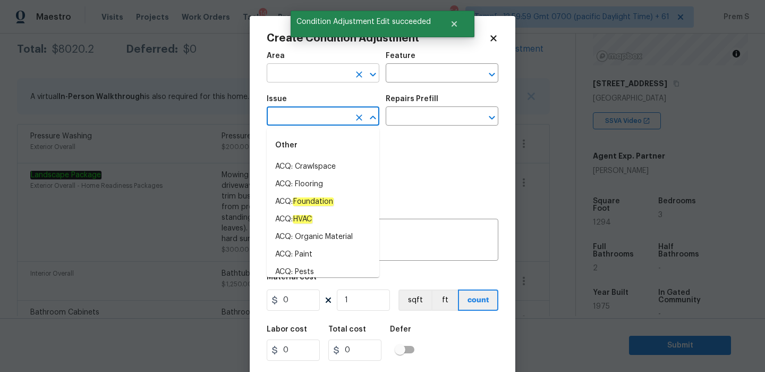
click at [313, 75] on input "text" at bounding box center [308, 74] width 83 height 16
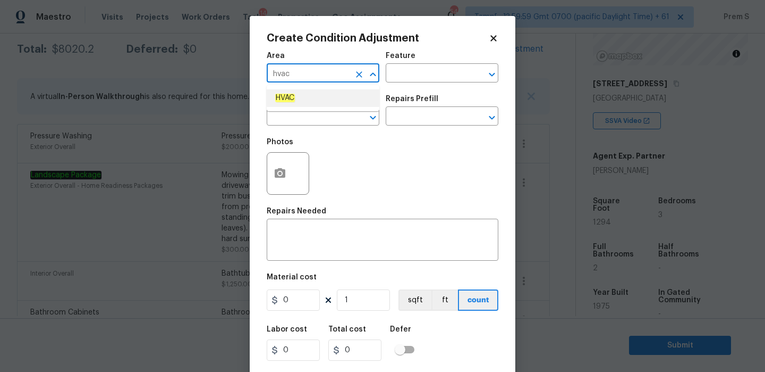
click at [300, 103] on li "HVAC" at bounding box center [323, 98] width 113 height 18
type input "HVAC"
click at [291, 116] on input "text" at bounding box center [308, 117] width 83 height 16
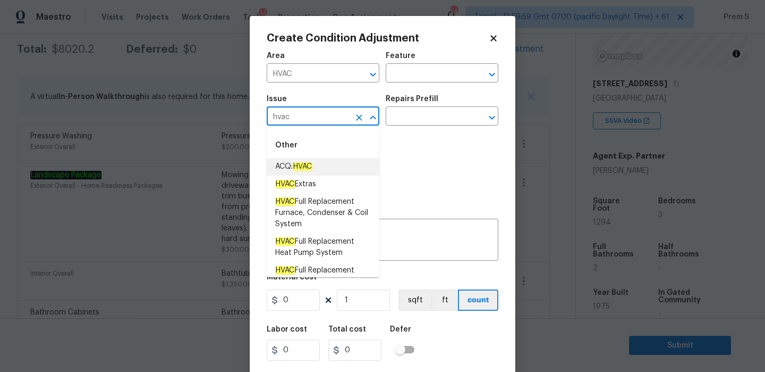
click at [310, 172] on li "ACQ: HVAC" at bounding box center [323, 167] width 113 height 18
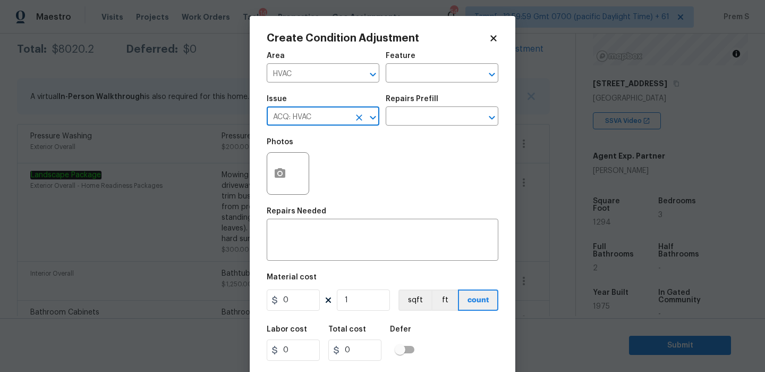
type input "ACQ: HVAC"
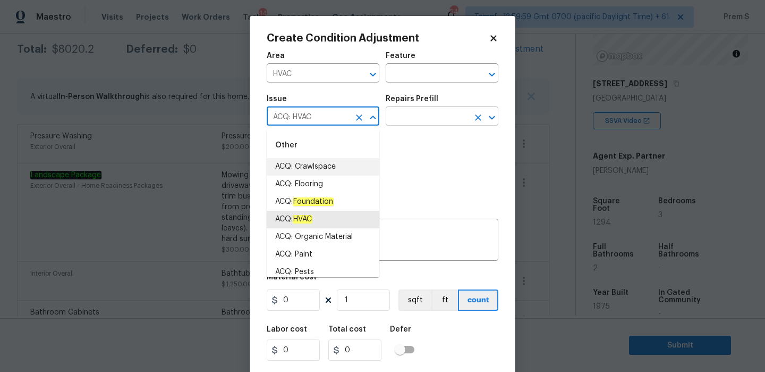
click at [452, 116] on input "text" at bounding box center [427, 117] width 83 height 16
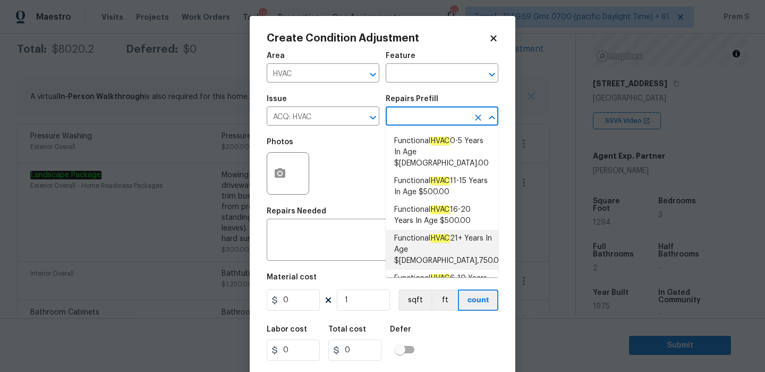
click at [444, 238] on span "Functional HVAC 21+ Years In Age $5,750.00" at bounding box center [449, 249] width 110 height 33
type input "Acquisition"
type textarea "Acquisition Scope: Functional HVAC 21+ years"
type input "5750"
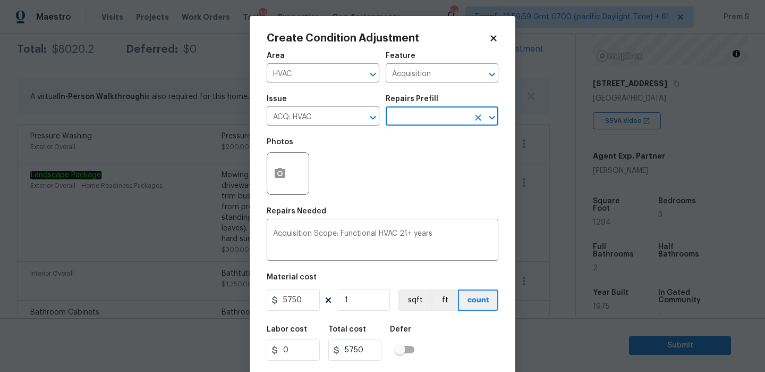
scroll to position [26, 0]
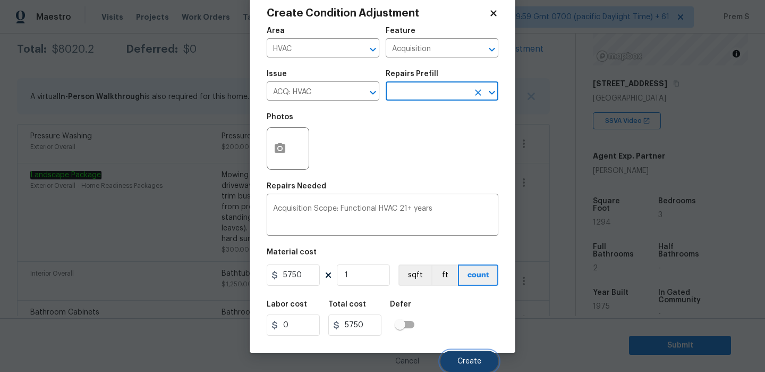
click at [473, 357] on span "Create" at bounding box center [470, 361] width 24 height 8
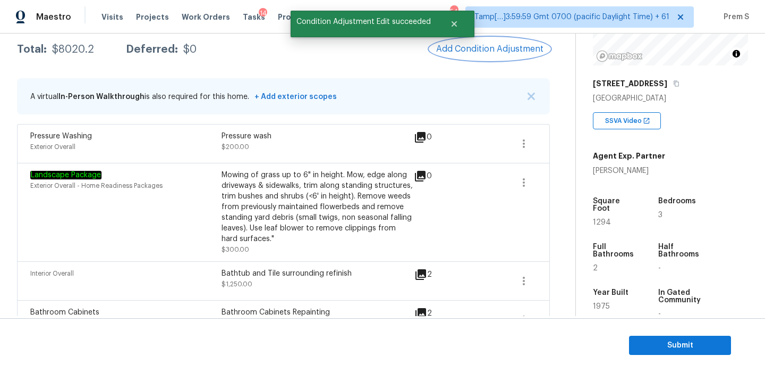
scroll to position [0, 0]
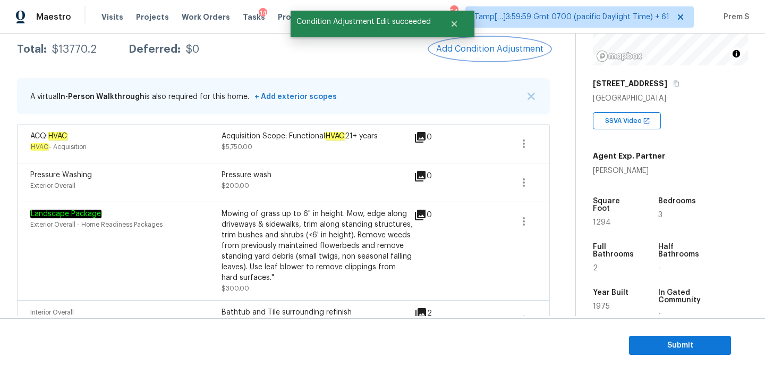
click at [505, 47] on span "Add Condition Adjustment" at bounding box center [489, 49] width 107 height 10
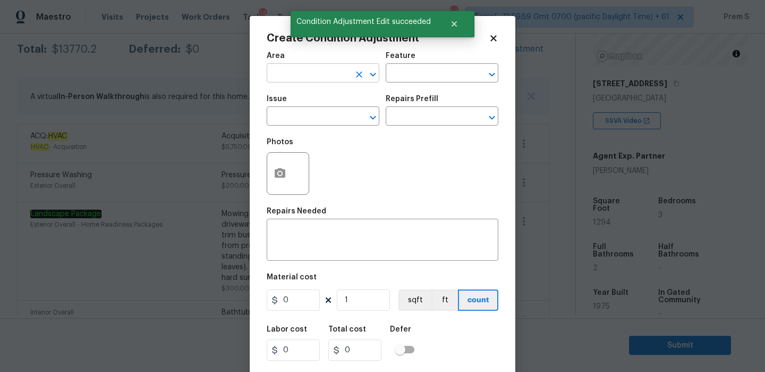
click at [322, 71] on input "text" at bounding box center [308, 74] width 83 height 16
click at [311, 100] on li "Roof" at bounding box center [323, 98] width 113 height 18
type input "Roof"
click at [299, 124] on input "text" at bounding box center [308, 117] width 83 height 16
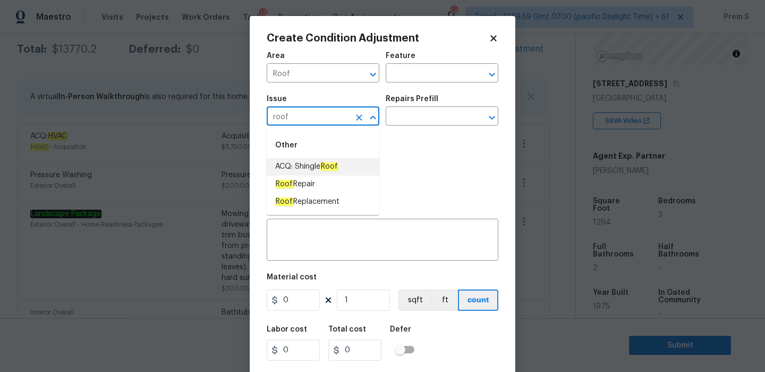
click at [297, 164] on span "ACQ: Shingle Roof" at bounding box center [306, 166] width 63 height 11
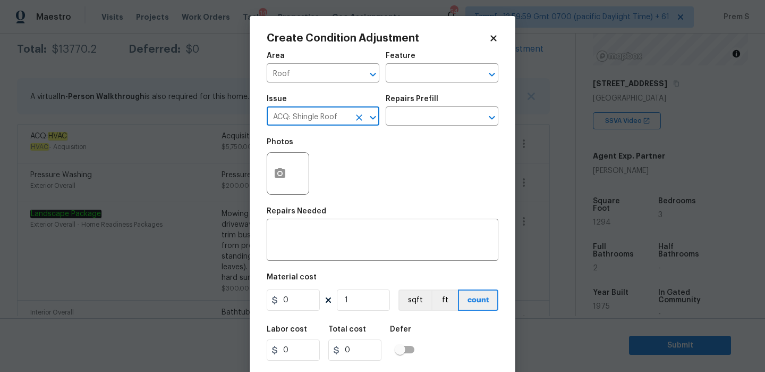
type input "ACQ: Shingle Roof"
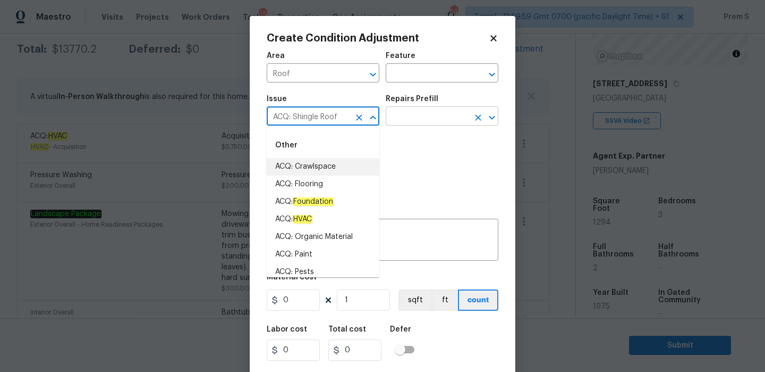
click at [455, 113] on input "text" at bounding box center [427, 117] width 83 height 16
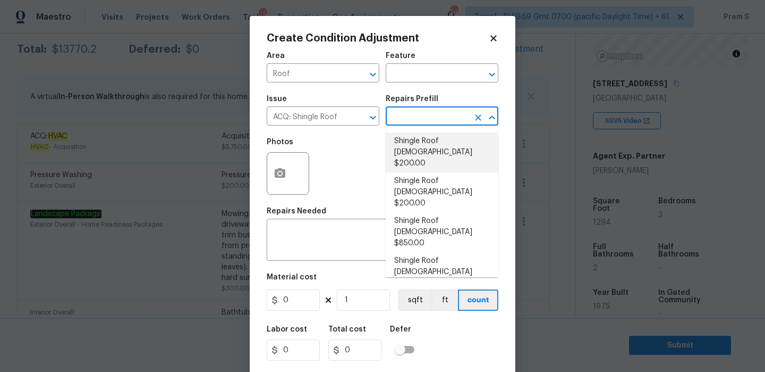
type input "Acquisition"
type textarea "Acquisition Scope: Shingle Roof 0-10 years in age maintenance."
type input "200"
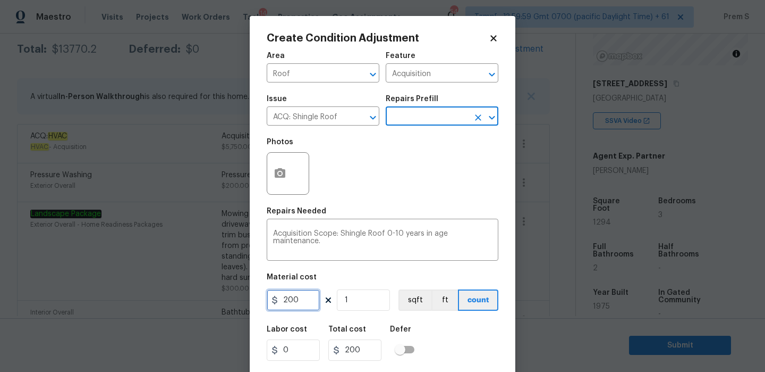
click at [288, 308] on input "200" at bounding box center [293, 299] width 53 height 21
type input "288"
click at [457, 356] on div "Labor cost 0 Total cost 288 Defer" at bounding box center [383, 343] width 232 height 48
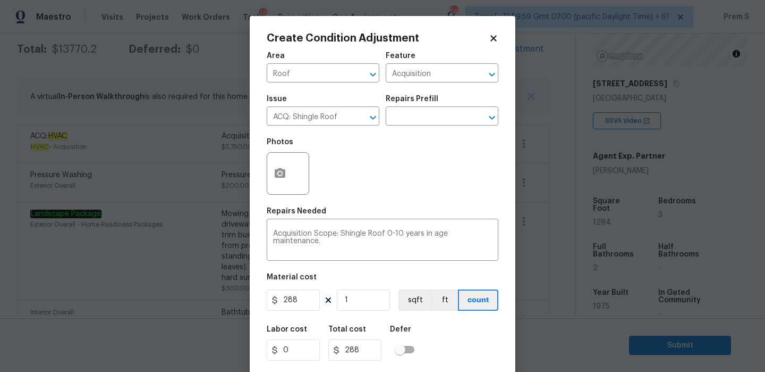
scroll to position [26, 0]
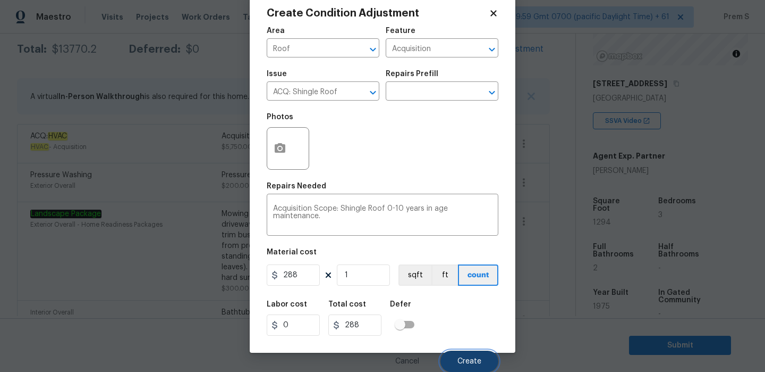
click at [474, 363] on span "Create" at bounding box center [470, 361] width 24 height 8
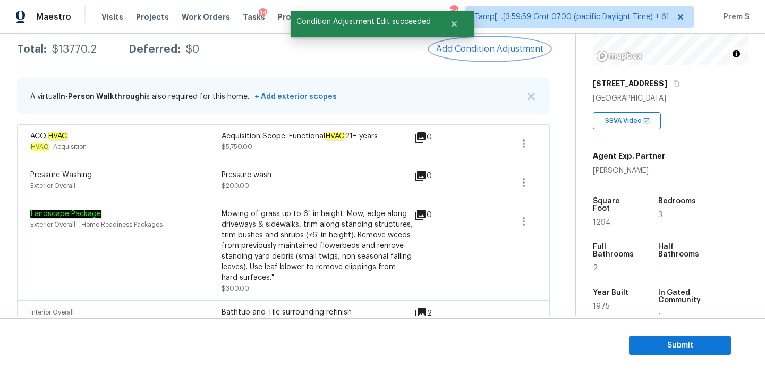
scroll to position [0, 0]
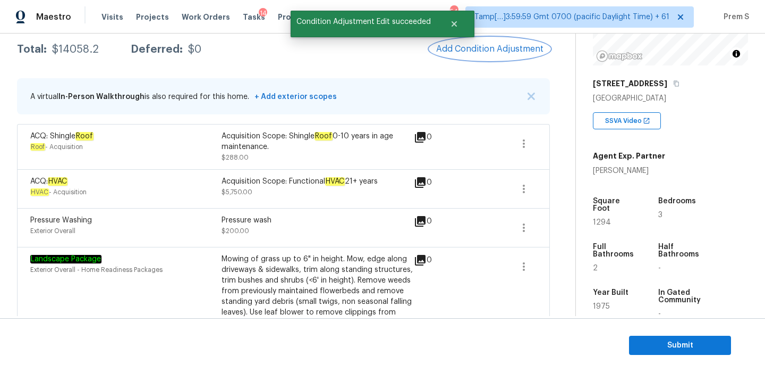
click at [490, 52] on span "Add Condition Adjustment" at bounding box center [489, 49] width 107 height 10
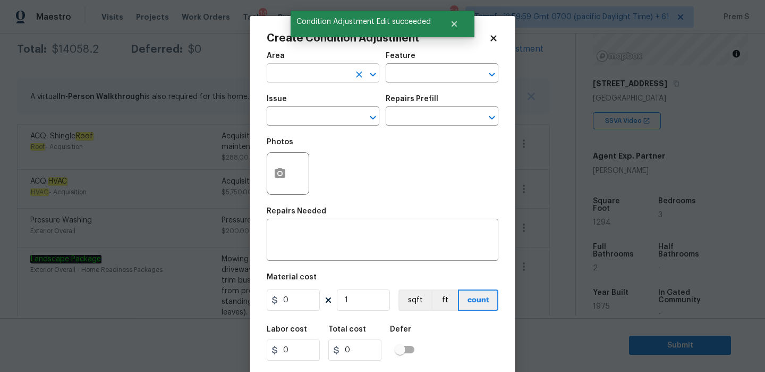
click at [300, 78] on input "text" at bounding box center [308, 74] width 83 height 16
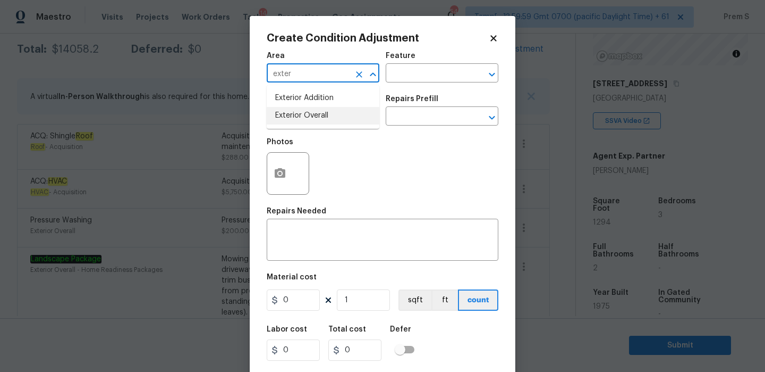
click at [283, 114] on li "Exterior Overall" at bounding box center [323, 116] width 113 height 18
type input "Exterior Overall"
click at [283, 114] on input "text" at bounding box center [308, 117] width 83 height 16
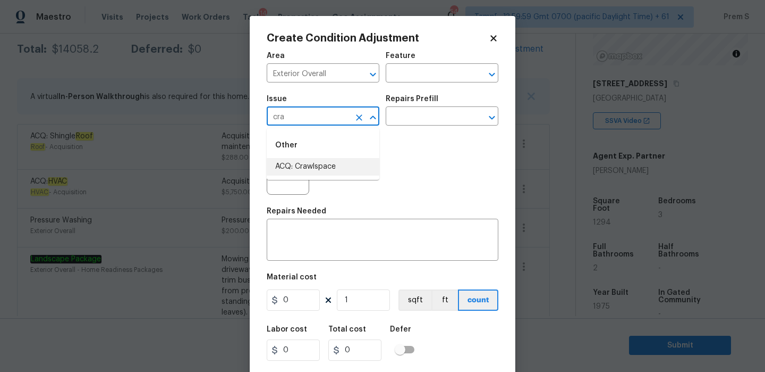
click at [324, 160] on li "ACQ: Crawlspace" at bounding box center [323, 167] width 113 height 18
type input "ACQ: Crawlspace"
click at [433, 119] on input "text" at bounding box center [427, 117] width 83 height 16
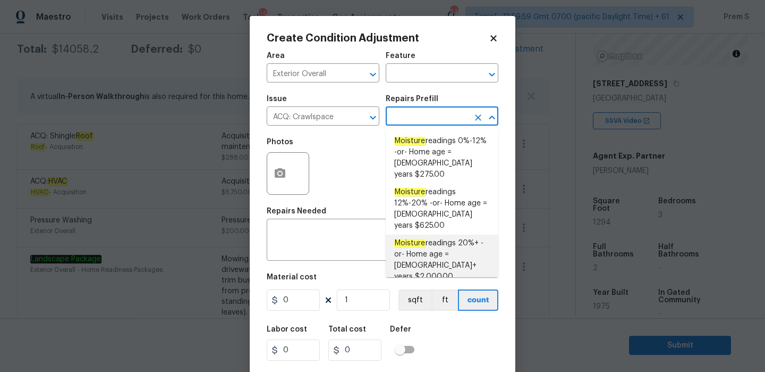
click at [442, 238] on span "Moisture readings 20%+ -or- Home age = 20+ years $2,000.00" at bounding box center [442, 260] width 96 height 45
type input "Acquisition"
type textarea "Moisture readings 20%+ -or- Home age = 20+ years"
type input "2000"
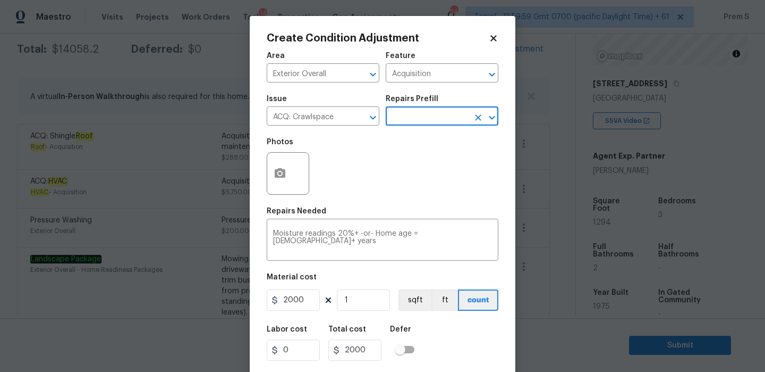
scroll to position [26, 0]
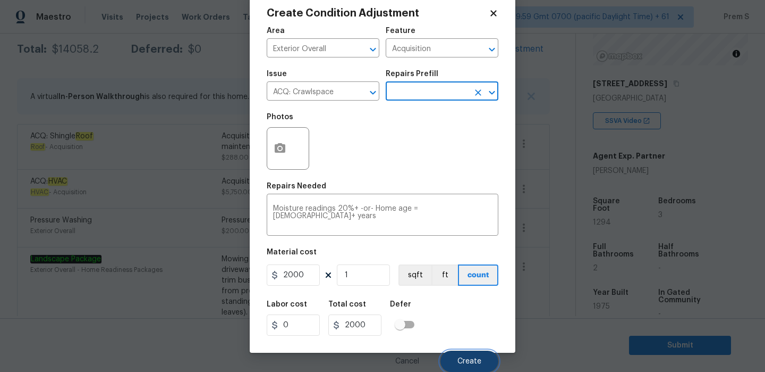
click at [473, 353] on button "Create" at bounding box center [470, 360] width 58 height 21
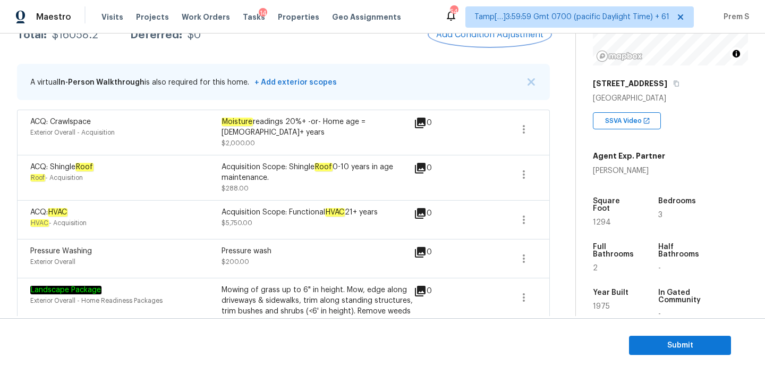
scroll to position [139, 0]
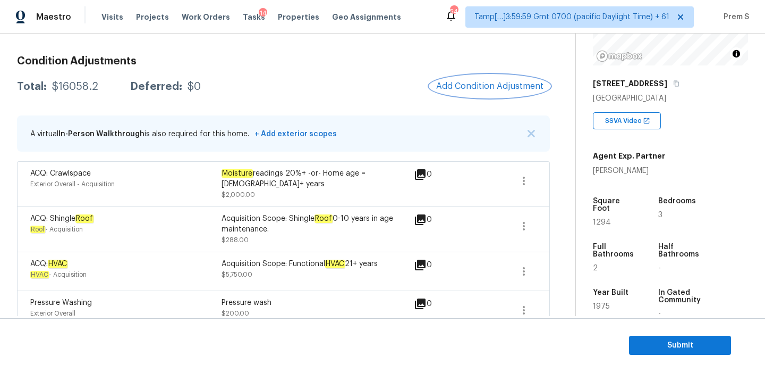
click at [496, 89] on span "Add Condition Adjustment" at bounding box center [489, 86] width 107 height 10
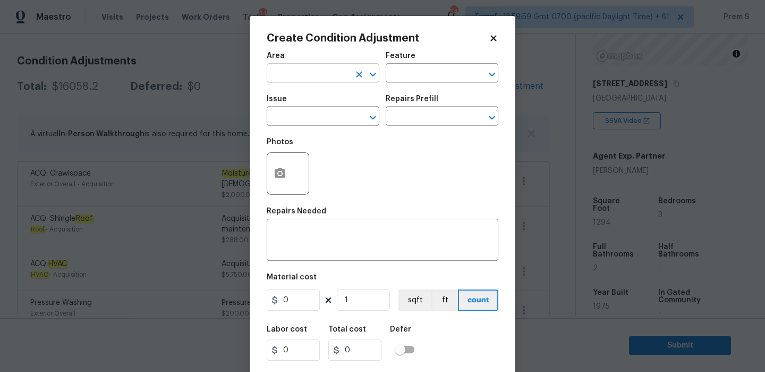
click at [339, 78] on input "text" at bounding box center [308, 74] width 83 height 16
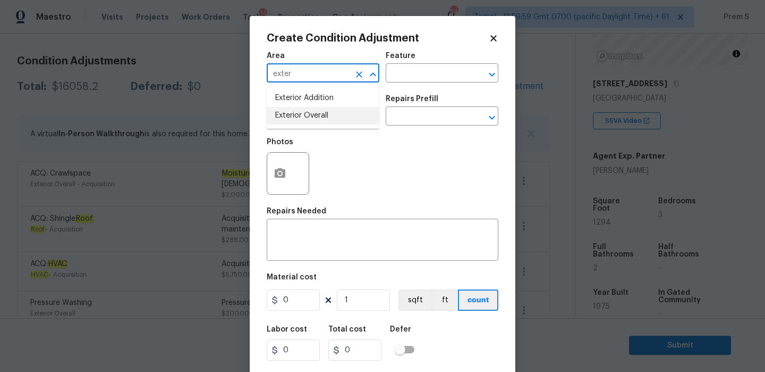
click at [320, 111] on li "Exterior Overall" at bounding box center [323, 116] width 113 height 18
type input "Exterior Overall"
click at [320, 111] on input "text" at bounding box center [308, 117] width 83 height 16
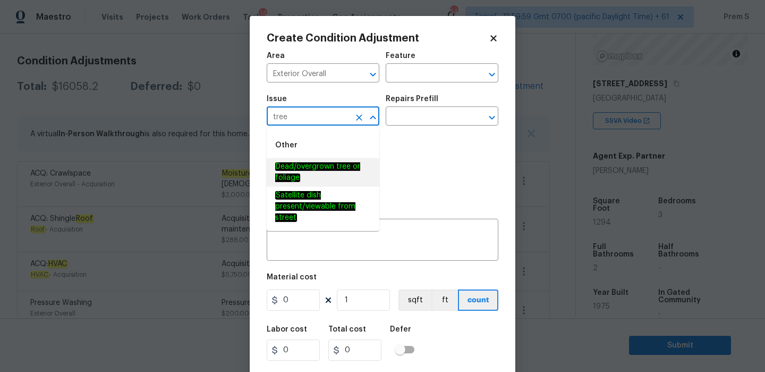
click at [345, 172] on span "Dead/overgrown tree or foliage" at bounding box center [323, 172] width 96 height 22
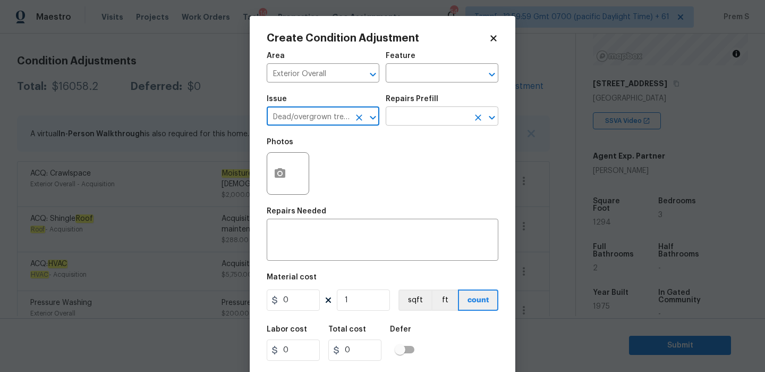
type input "Dead/overgrown tree or foliage"
click at [434, 114] on input "text" at bounding box center [427, 117] width 83 height 16
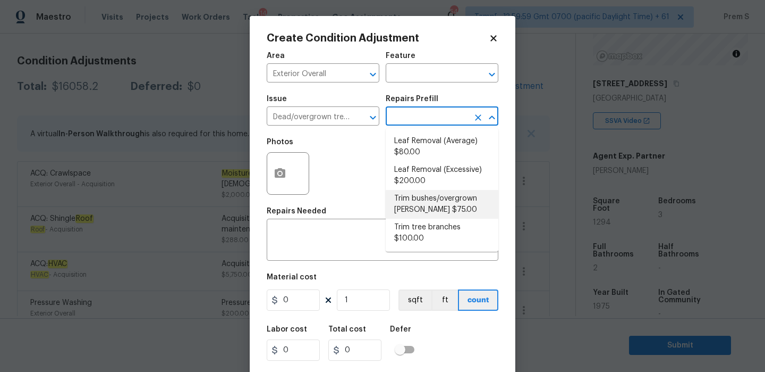
click at [428, 215] on li "Trim bushes/overgrown hedges $75.00" at bounding box center [442, 204] width 113 height 29
type textarea "Trim overgrown hegdes & bushes around perimeter of home giving 12" of clearance…"
type input "75"
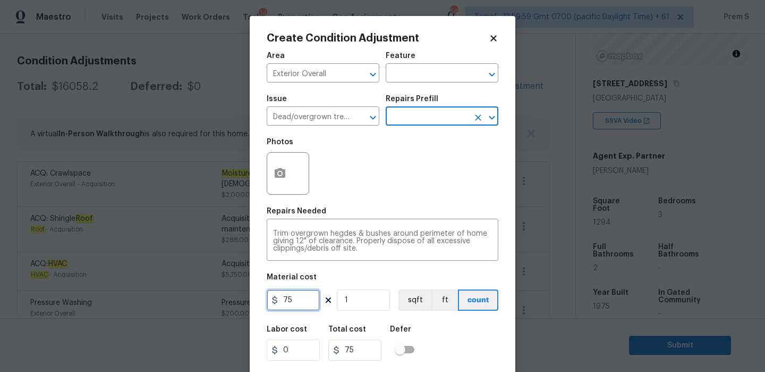
click at [296, 308] on input "75" at bounding box center [293, 299] width 53 height 21
type input "200"
click at [448, 355] on div "Labor cost 0 Total cost 75 Defer" at bounding box center [383, 343] width 232 height 48
type input "200"
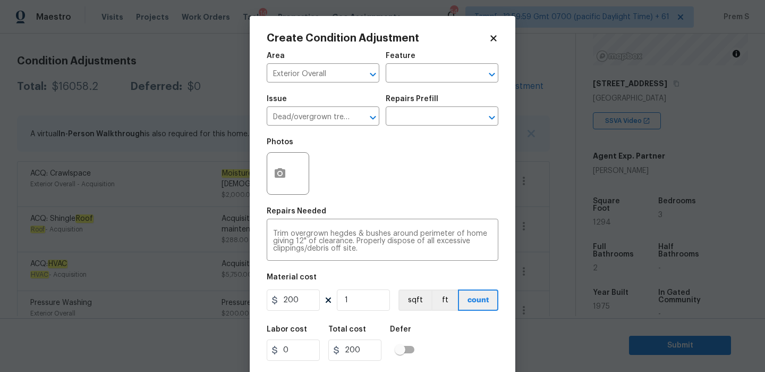
scroll to position [26, 0]
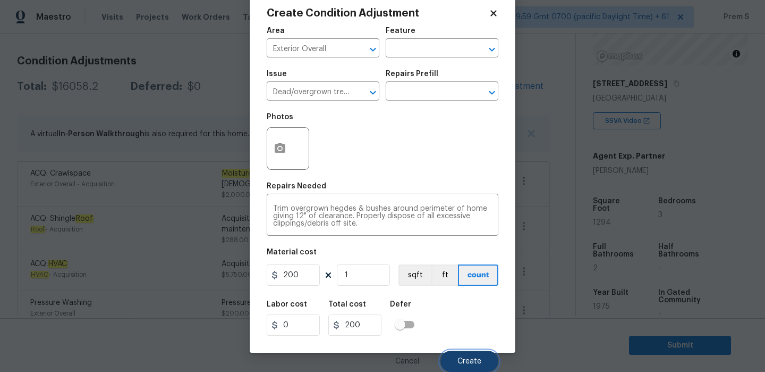
click at [460, 358] on span "Create" at bounding box center [470, 361] width 24 height 8
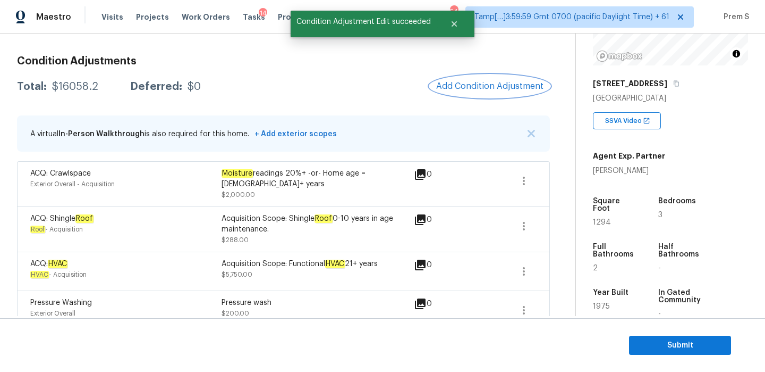
scroll to position [0, 0]
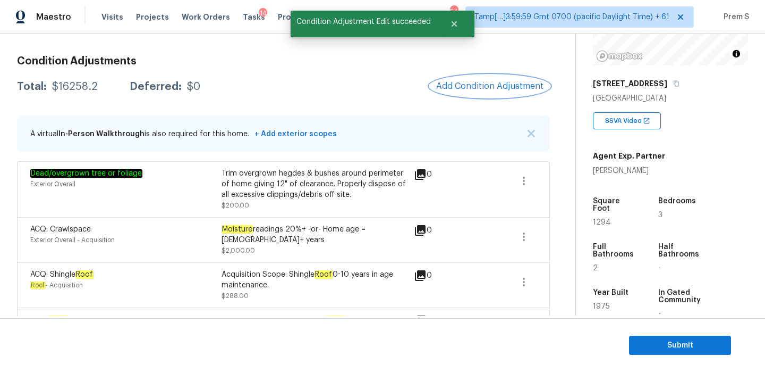
click at [492, 82] on span "Add Condition Adjustment" at bounding box center [489, 86] width 107 height 10
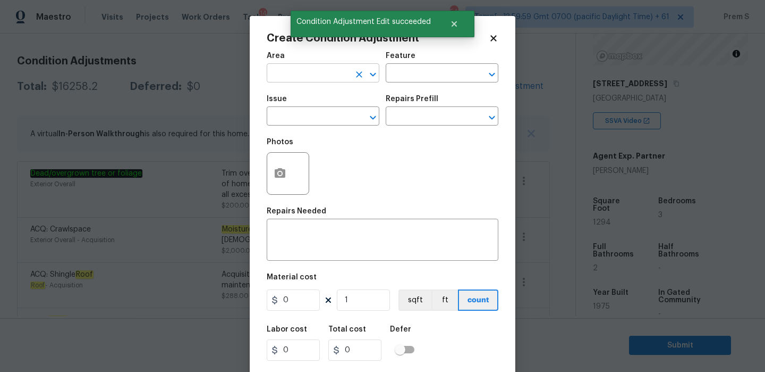
click at [310, 74] on input "text" at bounding box center [308, 74] width 83 height 16
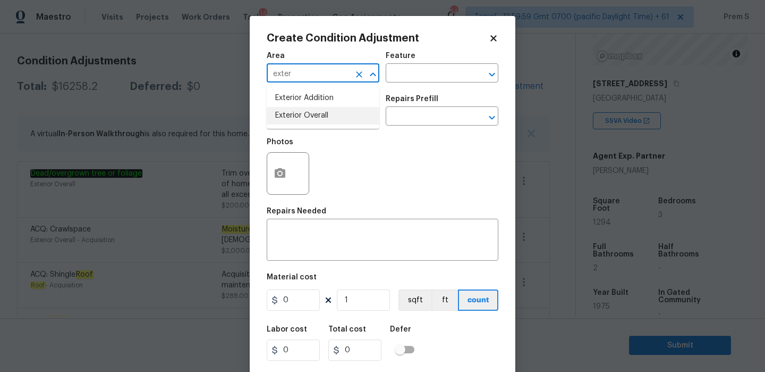
click at [298, 117] on li "Exterior Overall" at bounding box center [323, 116] width 113 height 18
type input "Exterior Overall"
click at [335, 223] on div "x ​" at bounding box center [383, 240] width 232 height 39
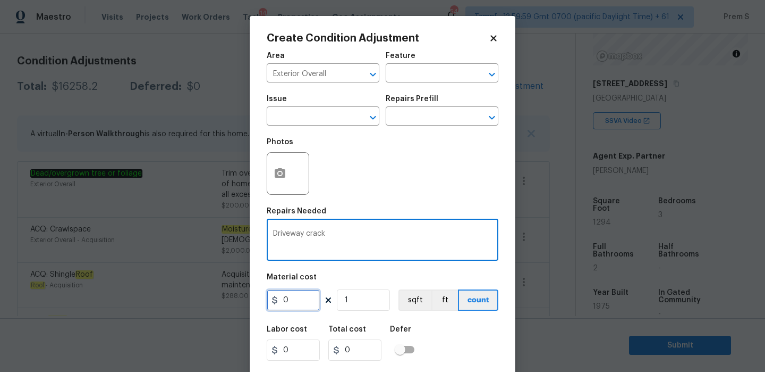
click at [276, 305] on input "0" at bounding box center [293, 299] width 53 height 21
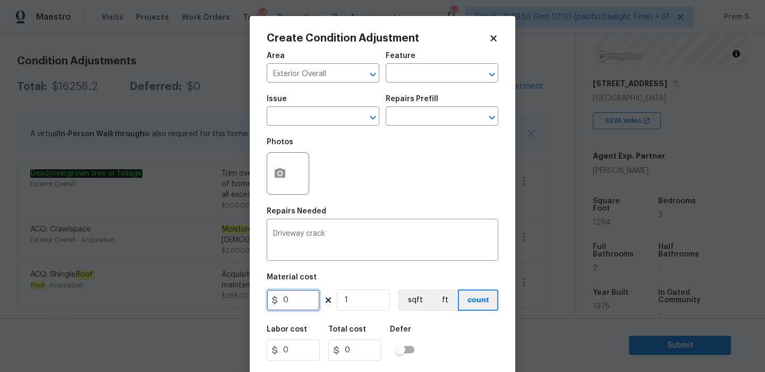
click at [276, 305] on input "0" at bounding box center [293, 299] width 53 height 21
click at [357, 244] on textarea "Driveway crack" at bounding box center [382, 241] width 219 height 22
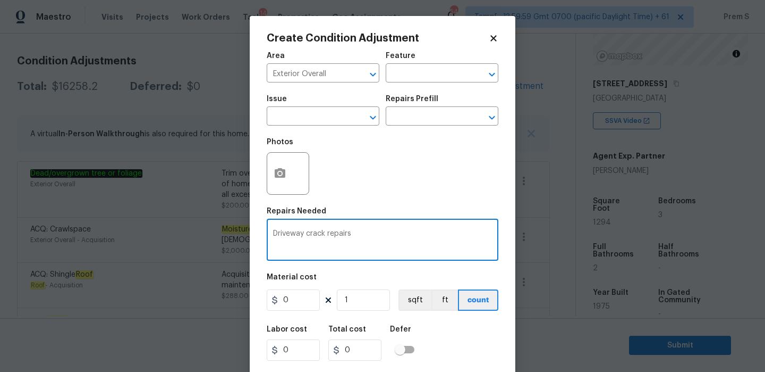
type textarea "Driveway crack repairs"
click at [298, 305] on input "0" at bounding box center [293, 299] width 53 height 21
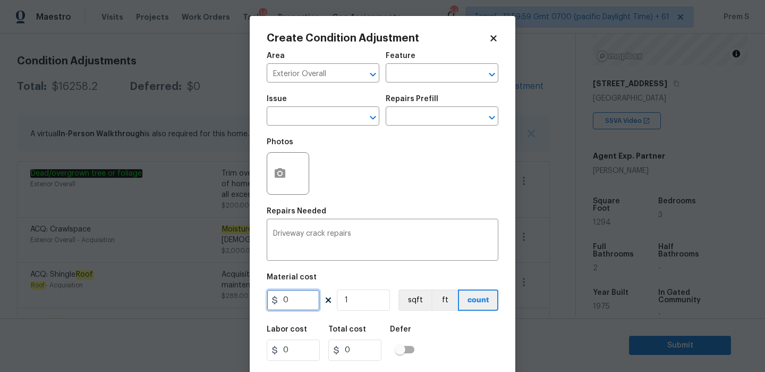
click at [298, 305] on input "0" at bounding box center [293, 299] width 53 height 21
type input "400"
click at [441, 334] on div "Labor cost 0 Total cost 0 Defer" at bounding box center [383, 343] width 232 height 48
type input "400"
click at [284, 177] on icon "button" at bounding box center [280, 173] width 11 height 10
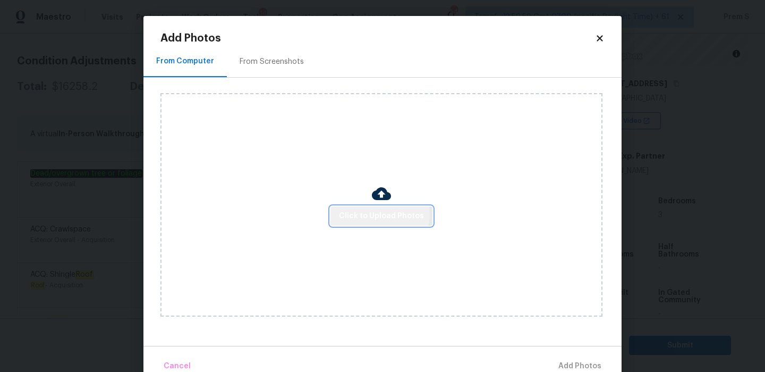
click at [380, 213] on span "Click to Upload Photos" at bounding box center [381, 215] width 85 height 13
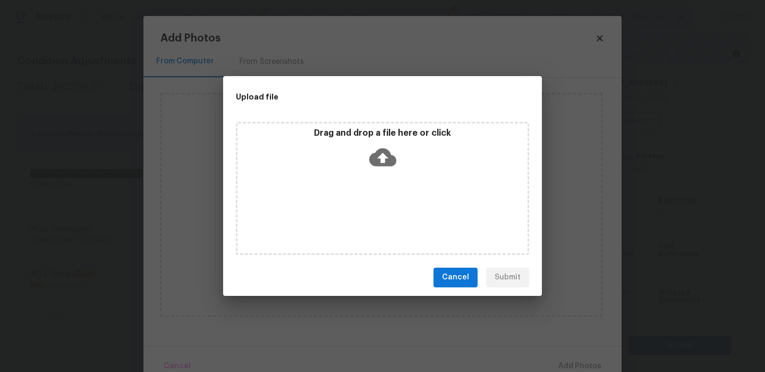
click at [376, 153] on icon at bounding box center [382, 157] width 27 height 18
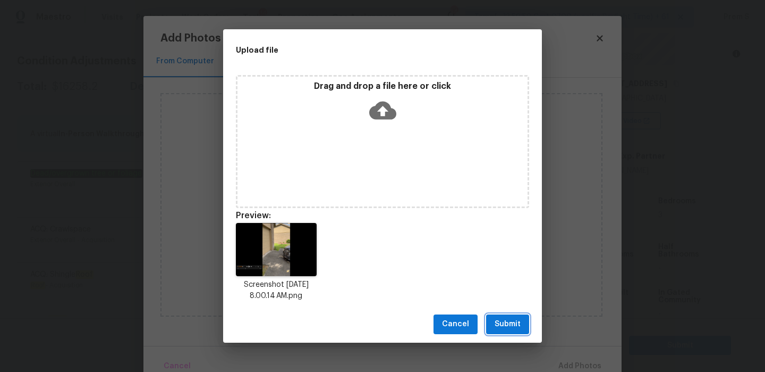
click at [517, 324] on span "Submit" at bounding box center [508, 323] width 26 height 13
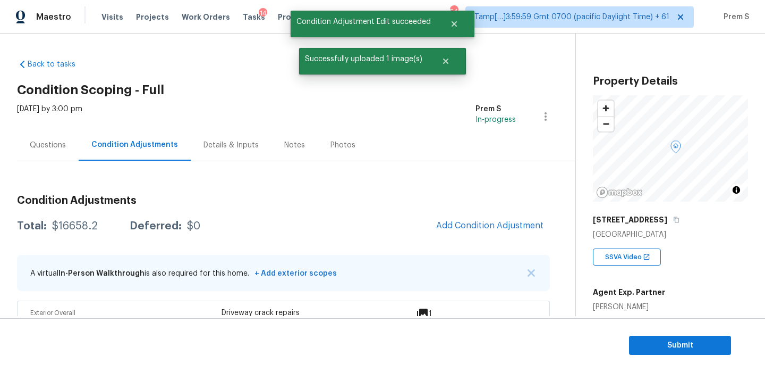
scroll to position [136, 0]
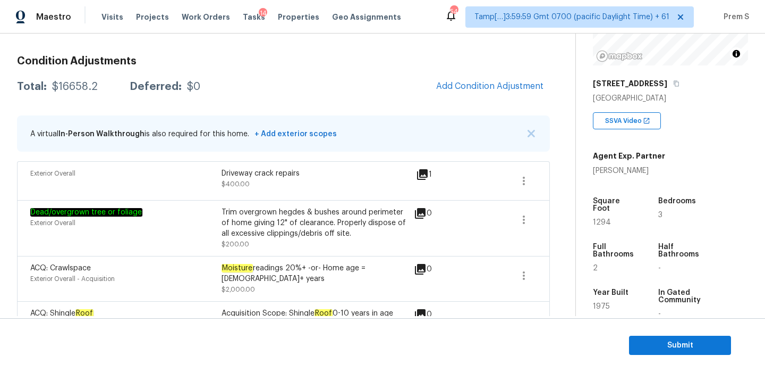
click at [462, 363] on section "Submit" at bounding box center [382, 345] width 765 height 54
click at [457, 81] on span "Add Condition Adjustment" at bounding box center [489, 86] width 107 height 10
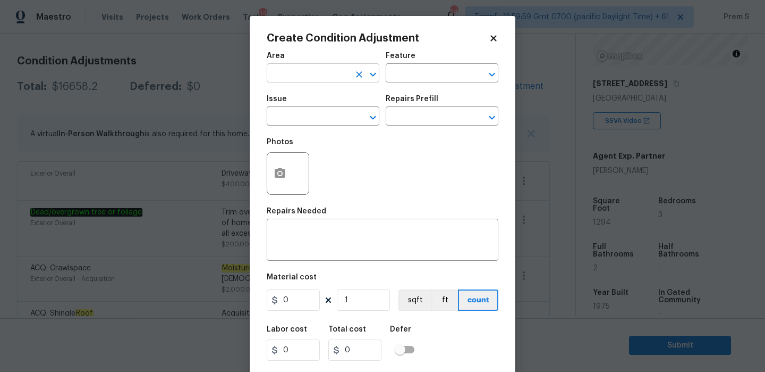
click at [326, 73] on input "text" at bounding box center [308, 74] width 83 height 16
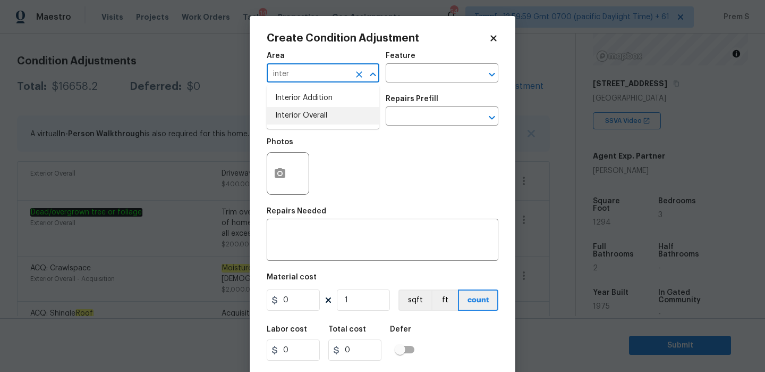
click at [324, 124] on li "Interior Overall" at bounding box center [323, 116] width 113 height 18
type input "Interior Overall"
click at [324, 124] on input "text" at bounding box center [308, 117] width 83 height 16
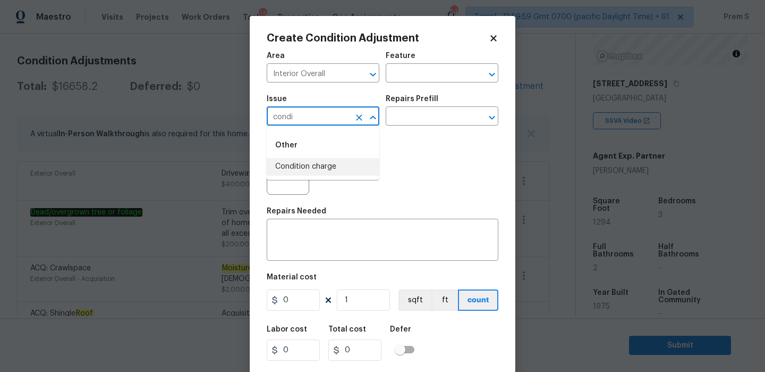
click at [345, 169] on li "Condition charge" at bounding box center [323, 167] width 113 height 18
type input "Condition charge"
click at [431, 118] on input "text" at bounding box center [427, 117] width 83 height 16
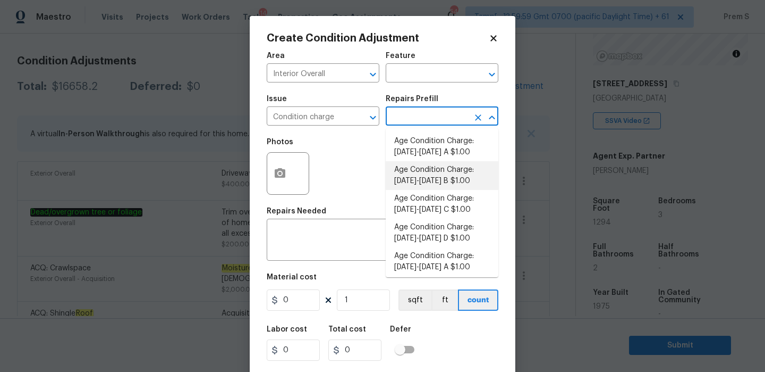
click at [458, 171] on li "Age Condition Charge: [DATE]-[DATE] B $1.00" at bounding box center [442, 175] width 113 height 29
type input "Home Readiness Packages"
type textarea "Age Condition Charge: [DATE]-[DATE] B"
type input "1"
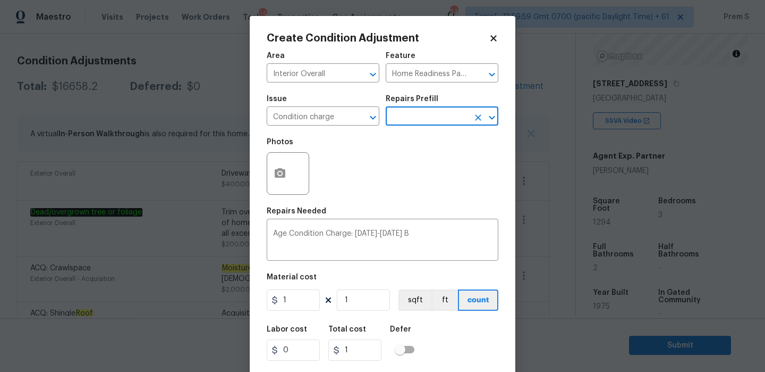
click at [487, 116] on icon "Open" at bounding box center [492, 117] width 13 height 13
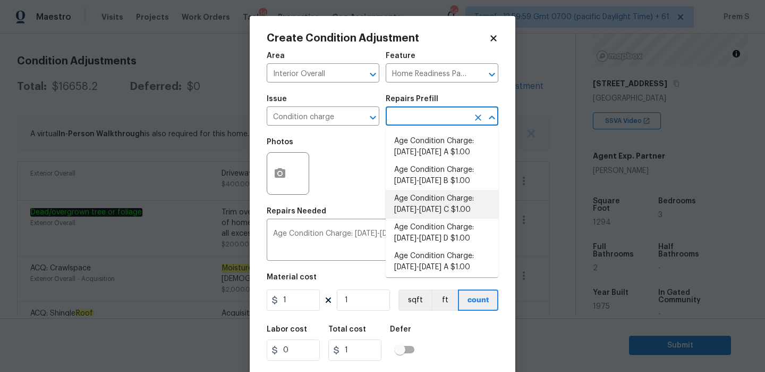
click at [423, 196] on li "Age Condition Charge: [DATE]-[DATE] C $1.00" at bounding box center [442, 204] width 113 height 29
type textarea "Age Condition Charge: [DATE]-[DATE] C"
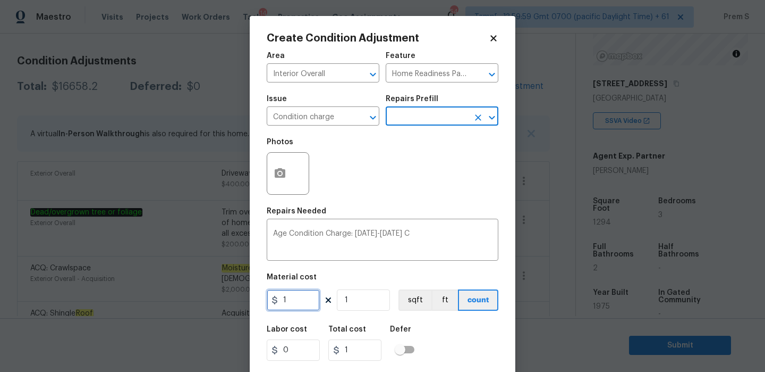
click at [302, 301] on input "1" at bounding box center [293, 299] width 53 height 21
type input "2000"
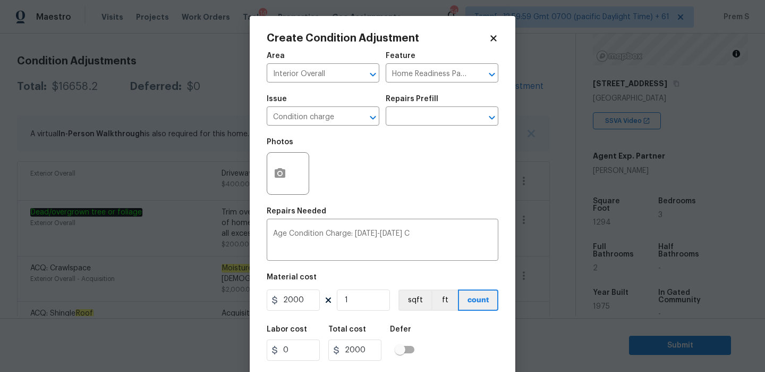
click at [471, 357] on div "Labor cost 0 Total cost 2000 Defer" at bounding box center [383, 343] width 232 height 48
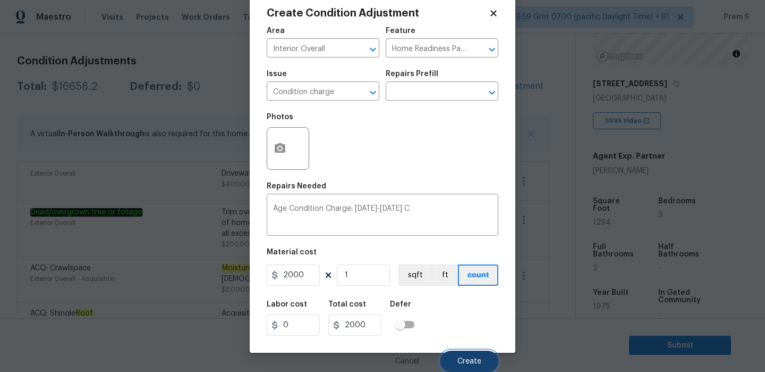
click at [476, 367] on button "Create" at bounding box center [470, 360] width 58 height 21
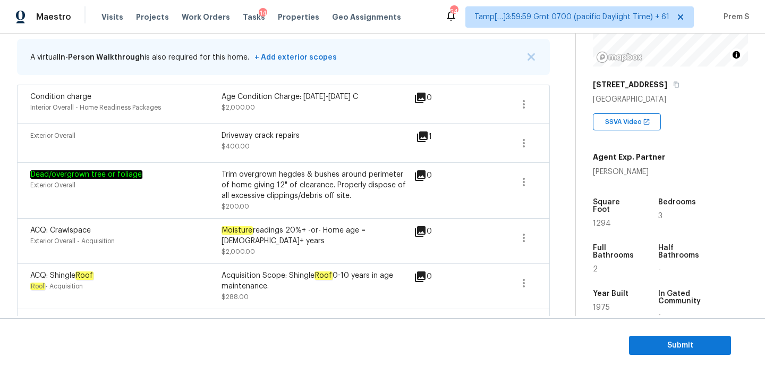
scroll to position [225, 0]
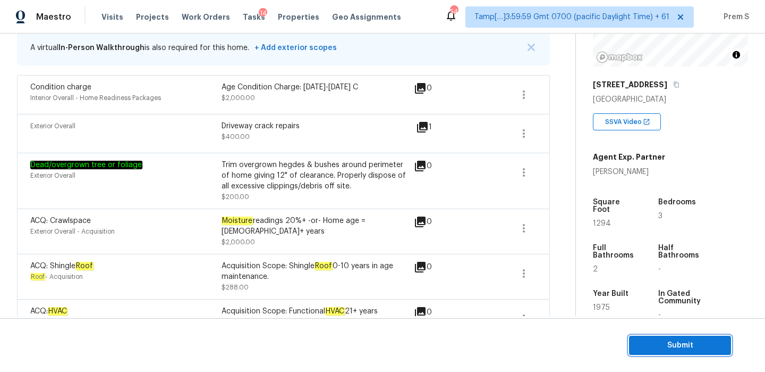
click at [649, 341] on span "Submit" at bounding box center [680, 345] width 85 height 13
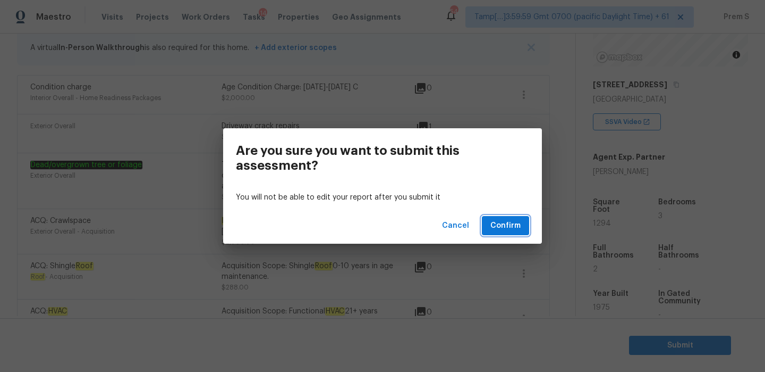
click at [506, 222] on span "Confirm" at bounding box center [506, 225] width 30 height 13
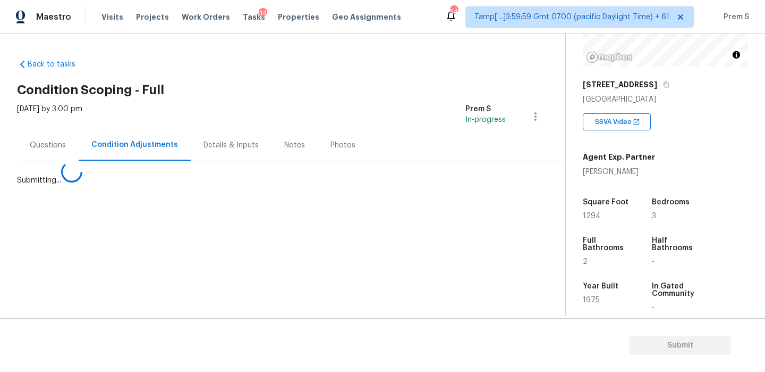
scroll to position [0, 0]
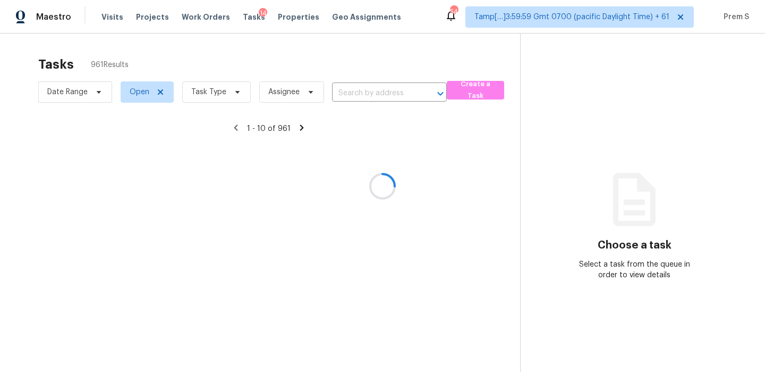
click at [393, 98] on div at bounding box center [382, 186] width 765 height 372
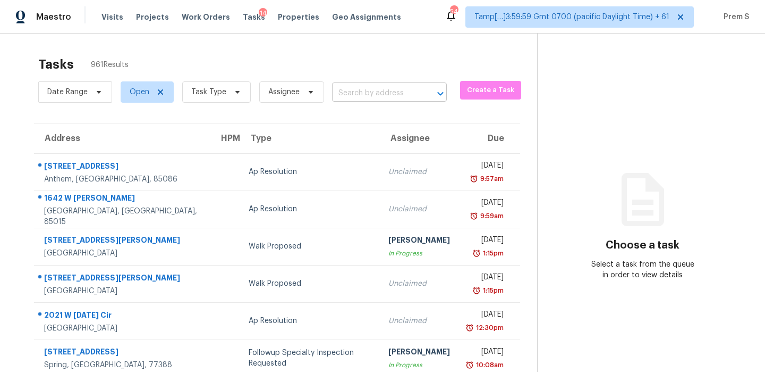
click at [408, 86] on input "text" at bounding box center [374, 93] width 85 height 16
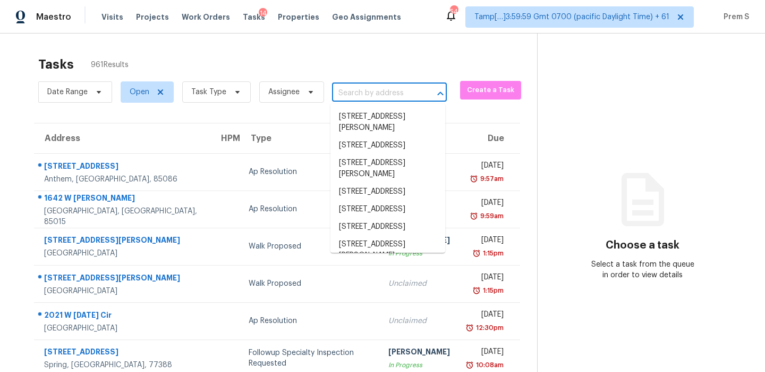
paste input "[STREET_ADDRESS][PERSON_NAME]"
type input "[STREET_ADDRESS][PERSON_NAME]"
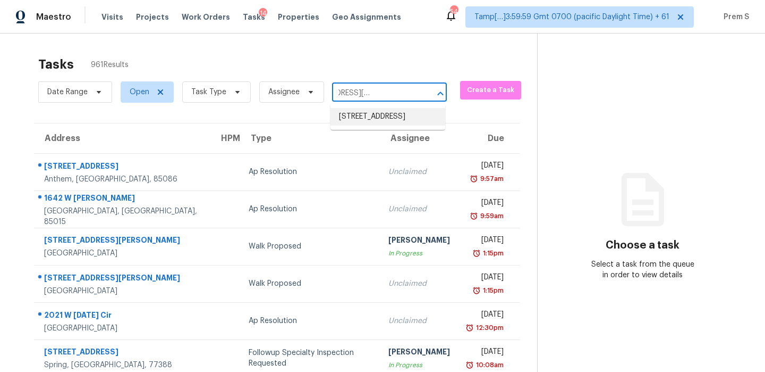
click at [382, 119] on li "[STREET_ADDRESS]" at bounding box center [388, 117] width 115 height 18
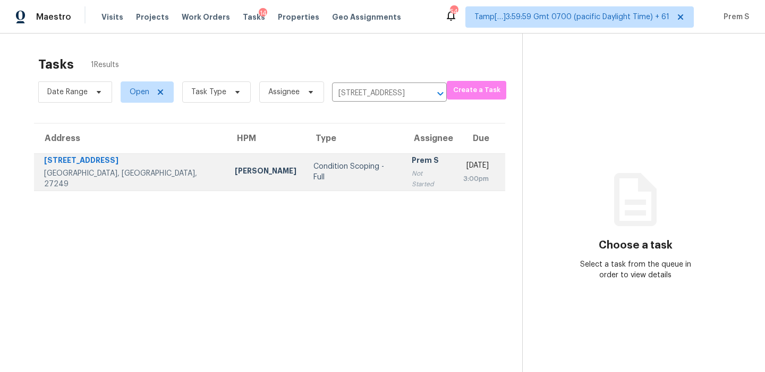
click at [412, 175] on div "Not Started" at bounding box center [429, 178] width 35 height 21
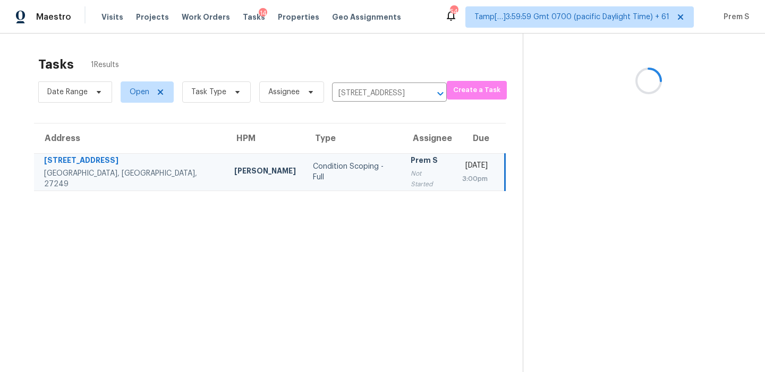
scroll to position [33, 0]
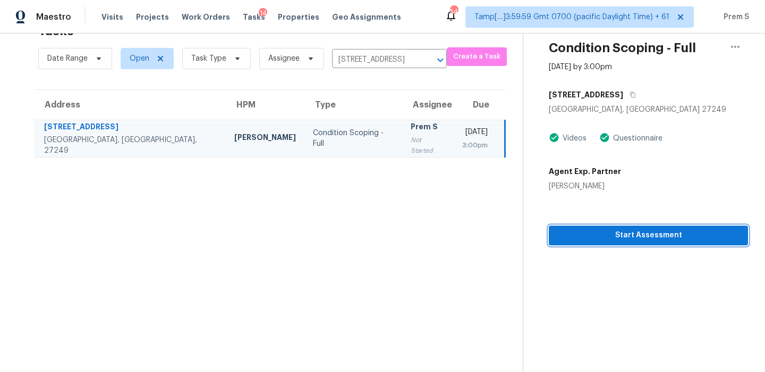
click at [639, 241] on span "Start Assessment" at bounding box center [649, 235] width 182 height 13
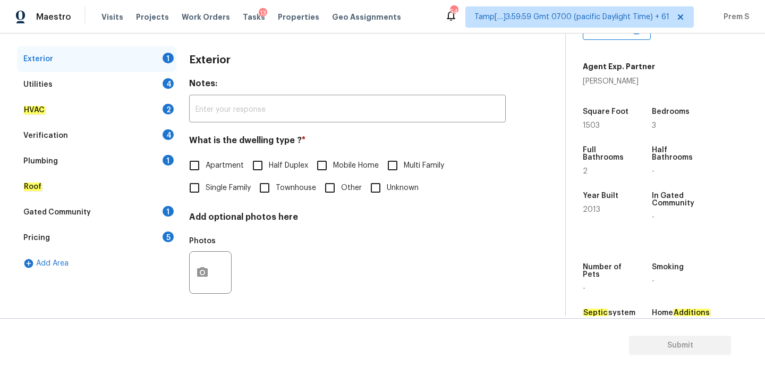
scroll to position [268, 0]
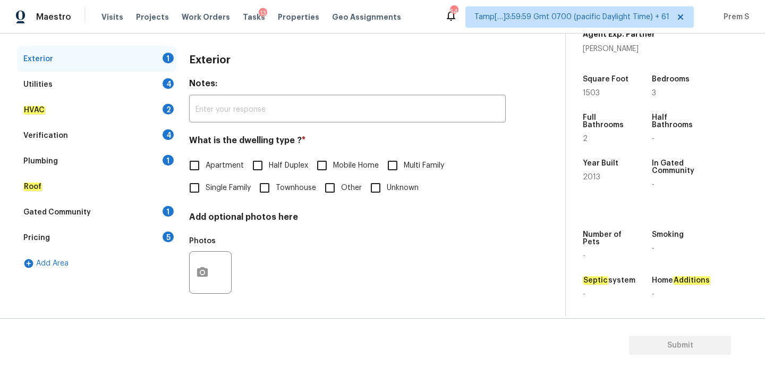
click at [208, 185] on span "Single Family" at bounding box center [228, 187] width 45 height 11
click at [206, 185] on input "Single Family" at bounding box center [194, 187] width 22 height 22
checkbox input "true"
click at [171, 81] on div "4" at bounding box center [168, 83] width 11 height 11
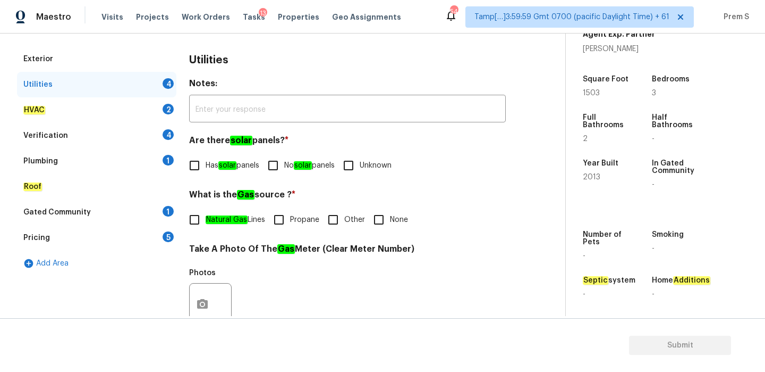
click at [284, 172] on input "No solar panels" at bounding box center [273, 165] width 22 height 22
checkbox input "true"
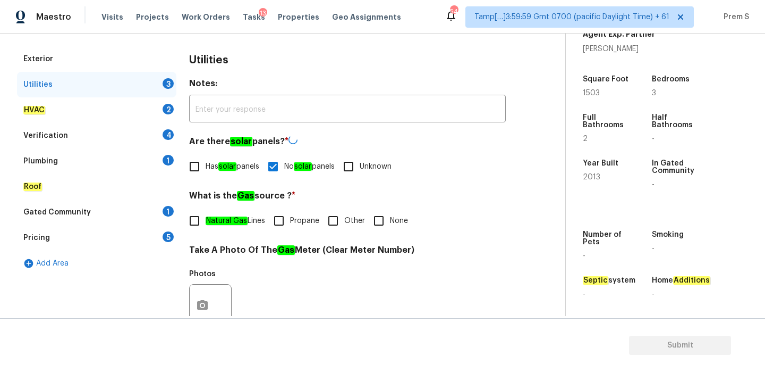
scroll to position [188, 0]
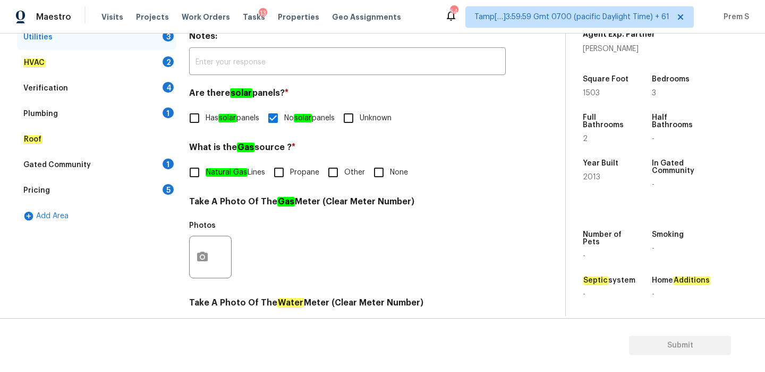
click at [338, 176] on input "Other" at bounding box center [333, 172] width 22 height 22
checkbox input "true"
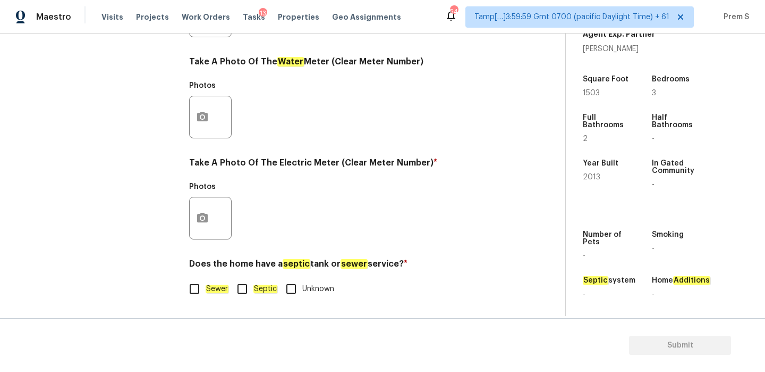
scroll to position [428, 0]
click at [208, 288] on em "Sewer" at bounding box center [217, 288] width 23 height 9
click at [206, 288] on input "Sewer" at bounding box center [194, 288] width 22 height 22
checkbox input "true"
click at [208, 222] on icon "button" at bounding box center [202, 218] width 13 height 13
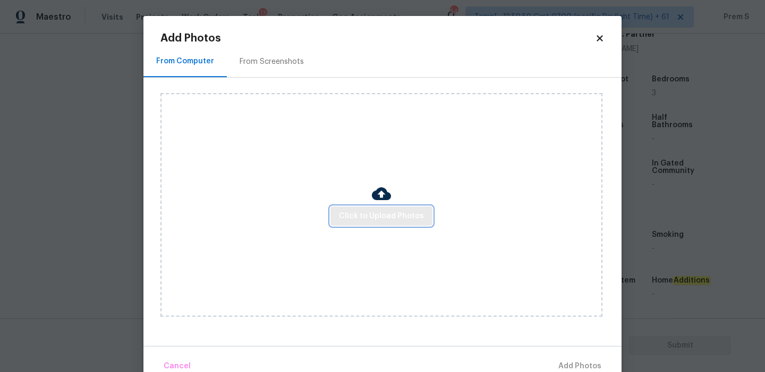
click at [393, 214] on span "Click to Upload Photos" at bounding box center [381, 215] width 85 height 13
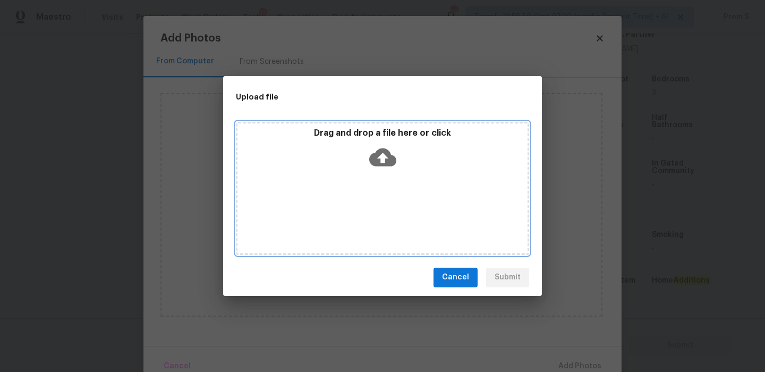
click at [392, 151] on icon at bounding box center [382, 157] width 27 height 27
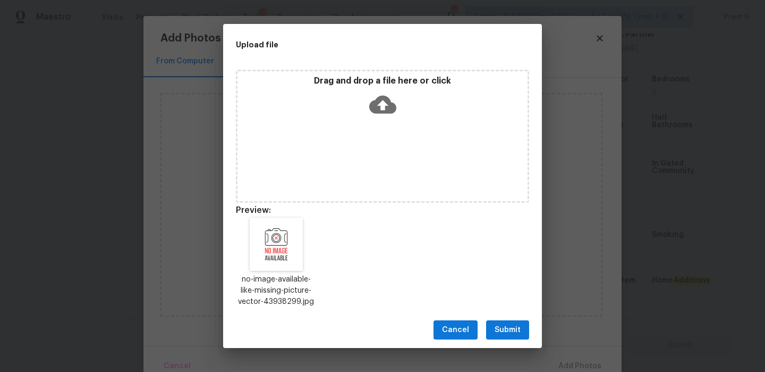
click at [518, 336] on button "Submit" at bounding box center [507, 330] width 43 height 20
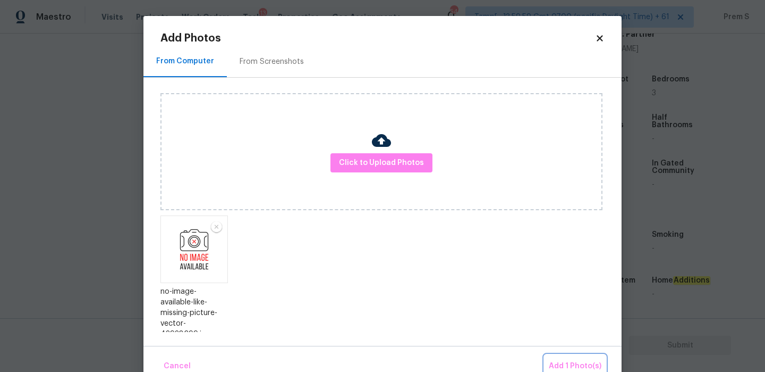
click at [577, 363] on span "Add 1 Photo(s)" at bounding box center [575, 365] width 53 height 13
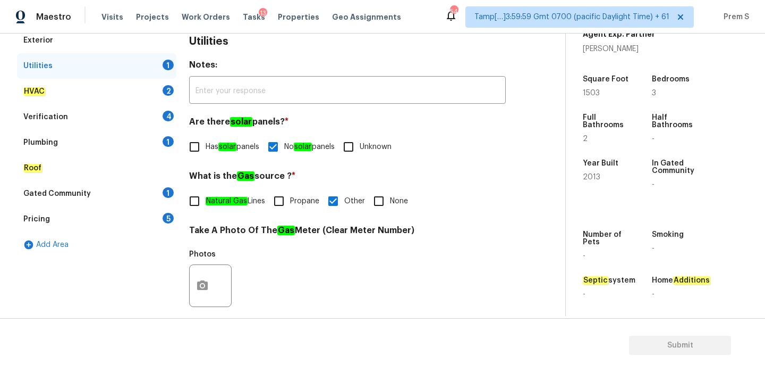
scroll to position [151, 0]
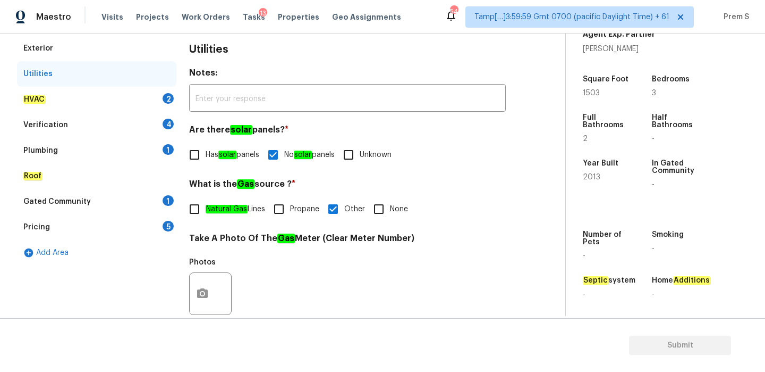
click at [167, 100] on div "2" at bounding box center [168, 98] width 11 height 11
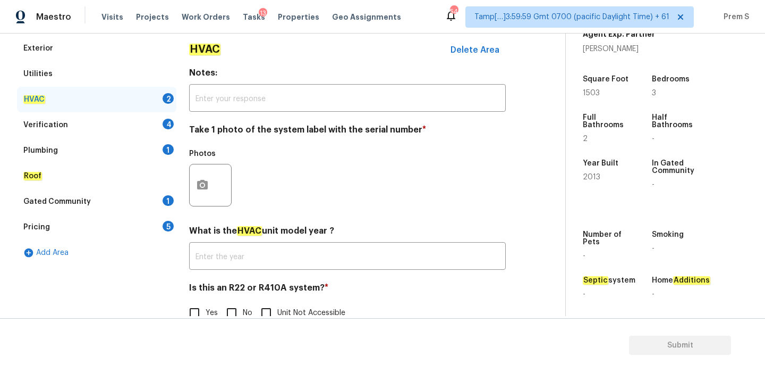
click at [234, 314] on input "No" at bounding box center [232, 312] width 22 height 22
checkbox input "true"
click at [198, 169] on button "button" at bounding box center [203, 184] width 26 height 41
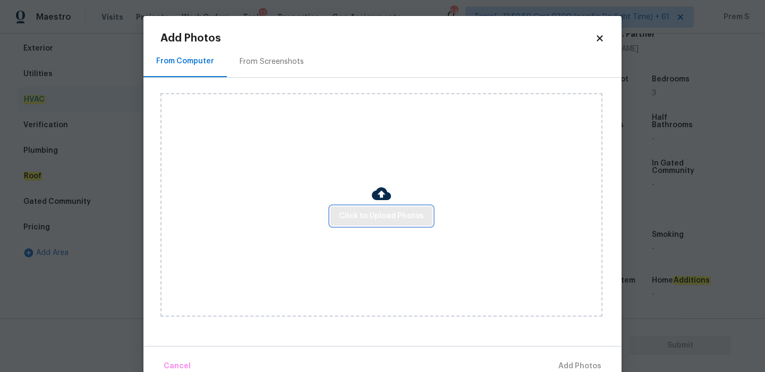
click at [394, 215] on span "Click to Upload Photos" at bounding box center [381, 215] width 85 height 13
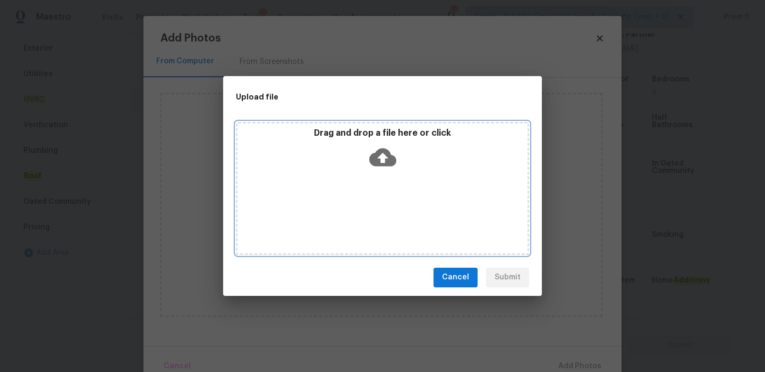
click at [383, 158] on icon at bounding box center [382, 157] width 27 height 27
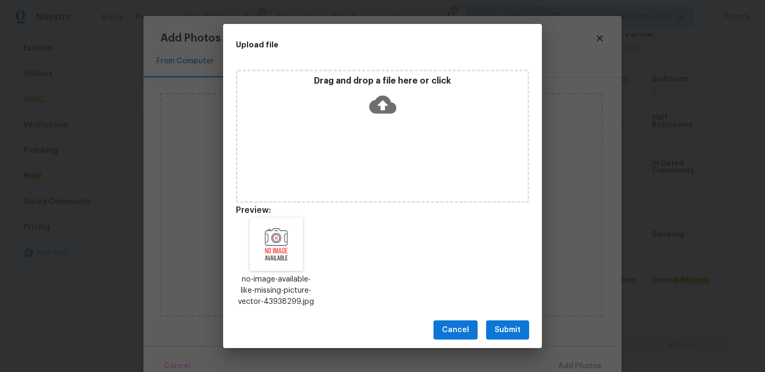
click at [502, 318] on div "Cancel Submit" at bounding box center [382, 329] width 319 height 37
click at [504, 326] on span "Submit" at bounding box center [508, 329] width 26 height 13
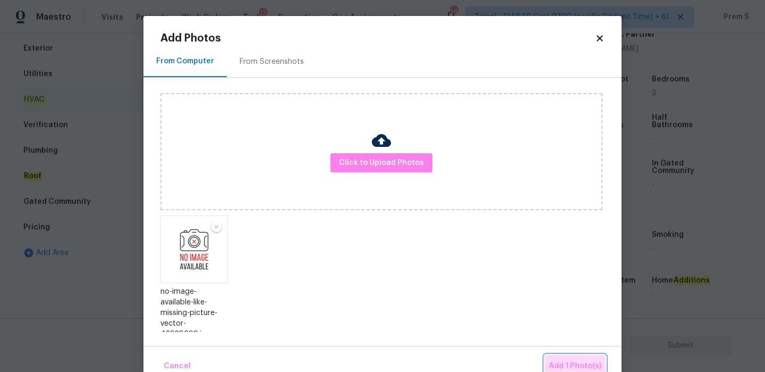
click at [570, 360] on span "Add 1 Photo(s)" at bounding box center [575, 365] width 53 height 13
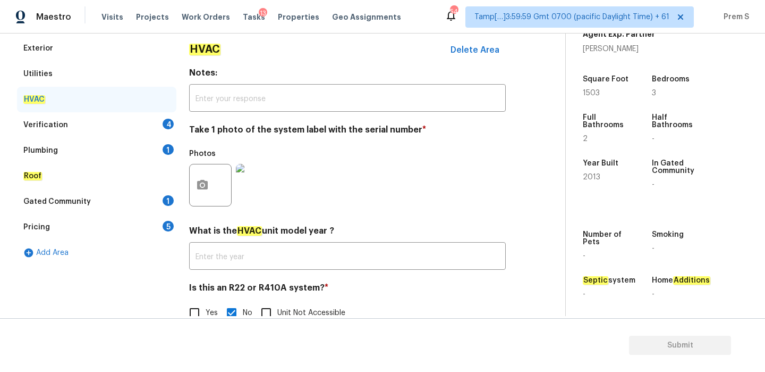
click at [155, 122] on div "Verification 4" at bounding box center [96, 125] width 159 height 26
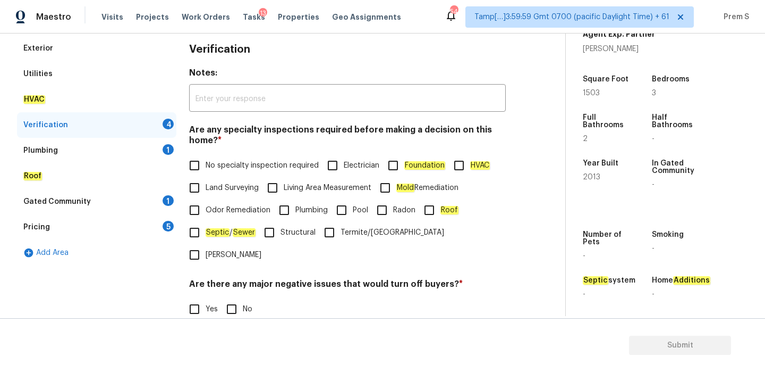
click at [218, 164] on span "No specialty inspection required" at bounding box center [262, 165] width 113 height 11
click at [206, 164] on input "No specialty inspection required" at bounding box center [194, 165] width 22 height 22
checkbox input "true"
click at [237, 298] on input "No" at bounding box center [232, 309] width 22 height 22
checkbox input "true"
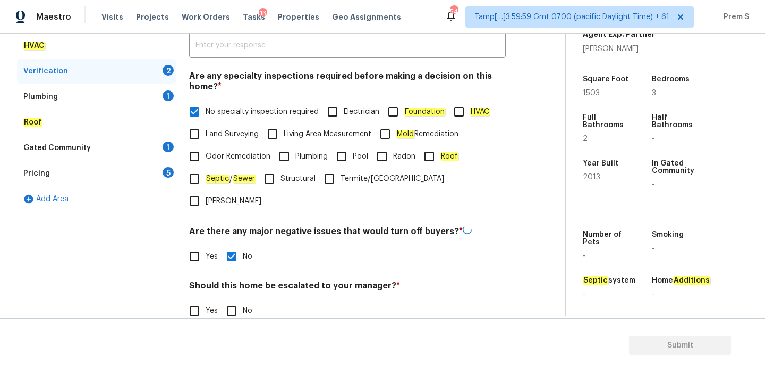
scroll to position [243, 0]
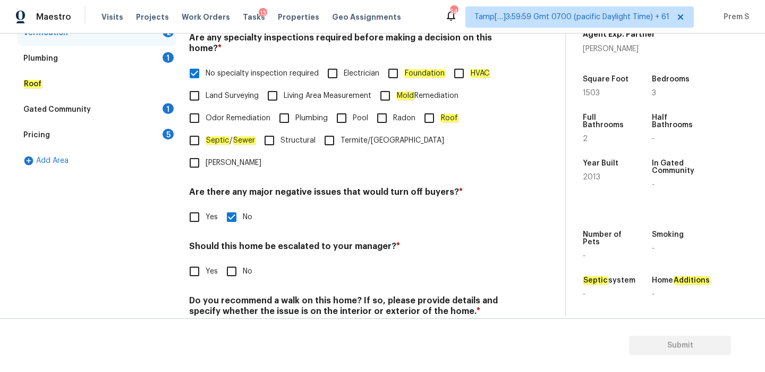
click at [210, 266] on span "Yes" at bounding box center [212, 271] width 12 height 11
click at [206, 260] on input "Yes" at bounding box center [194, 271] width 22 height 22
checkbox input "true"
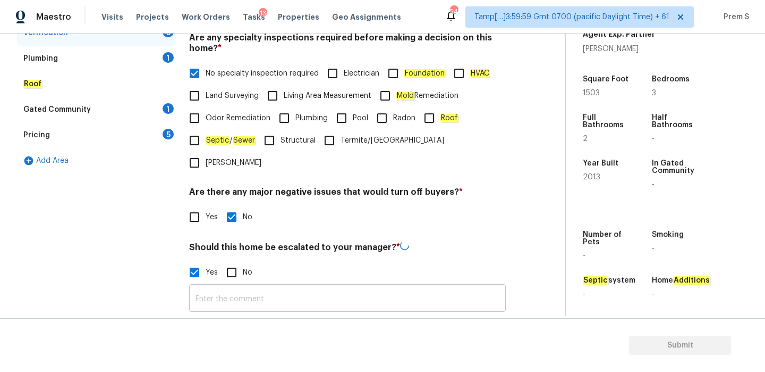
click at [217, 287] on input "text" at bounding box center [347, 299] width 317 height 25
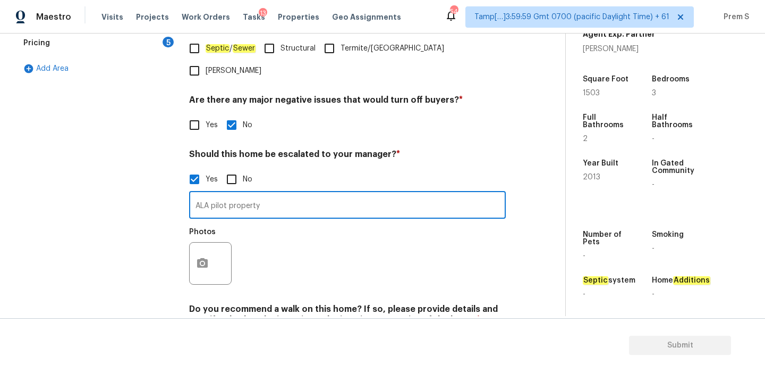
scroll to position [369, 0]
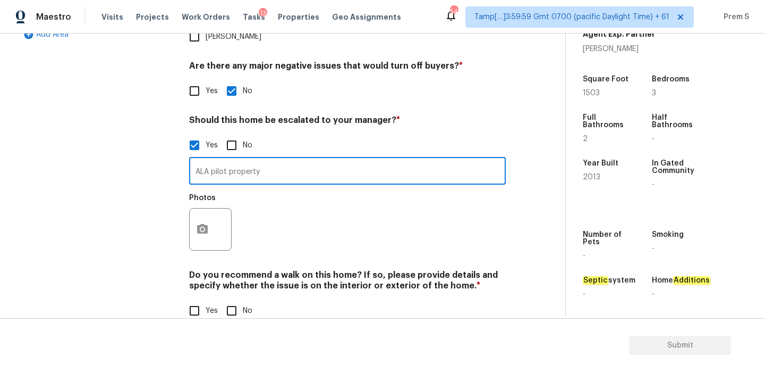
type input "ALA pilot property"
click at [202, 228] on circle "button" at bounding box center [202, 229] width 3 height 3
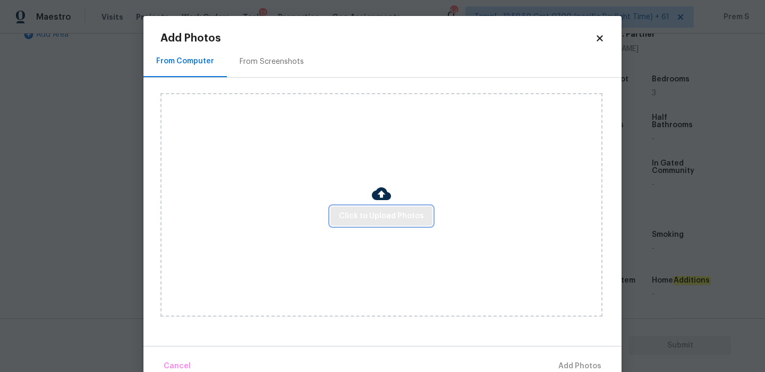
click at [389, 213] on span "Click to Upload Photos" at bounding box center [381, 215] width 85 height 13
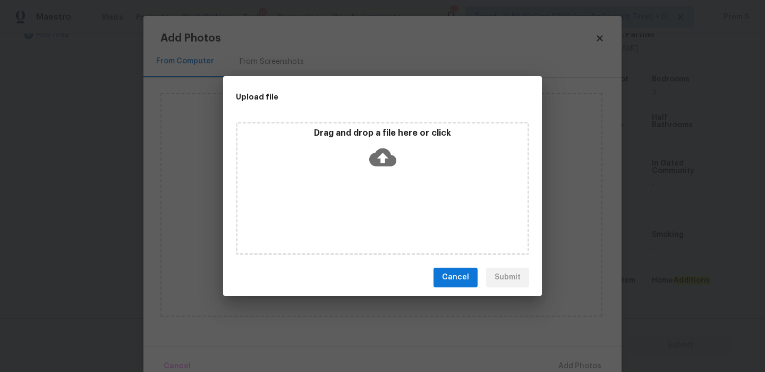
click at [382, 141] on div "Drag and drop a file here or click" at bounding box center [383, 151] width 290 height 46
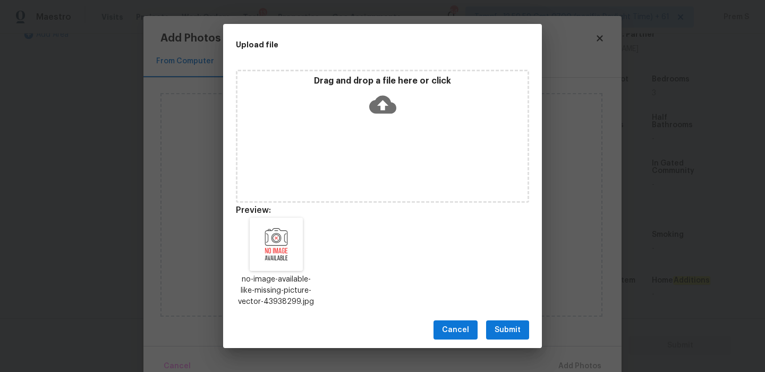
click at [503, 330] on span "Submit" at bounding box center [508, 329] width 26 height 13
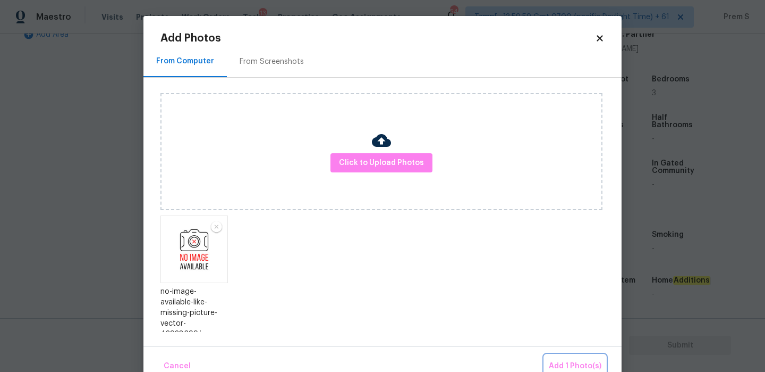
click at [566, 365] on span "Add 1 Photo(s)" at bounding box center [575, 365] width 53 height 13
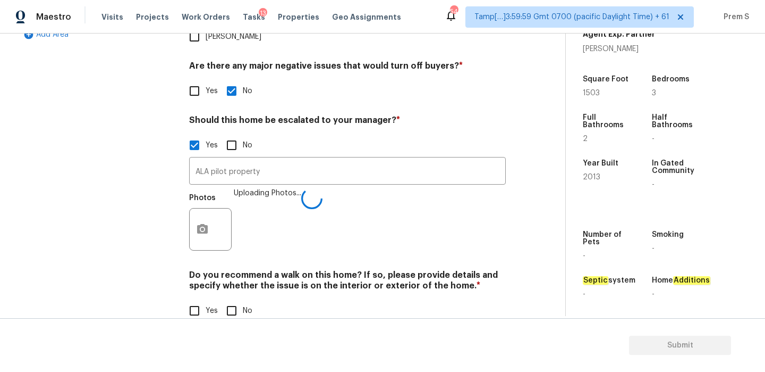
click at [235, 299] on input "No" at bounding box center [232, 310] width 22 height 22
checkbox input "true"
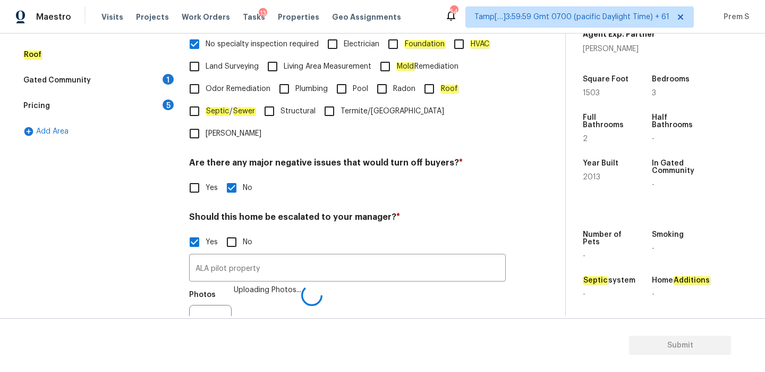
scroll to position [119, 0]
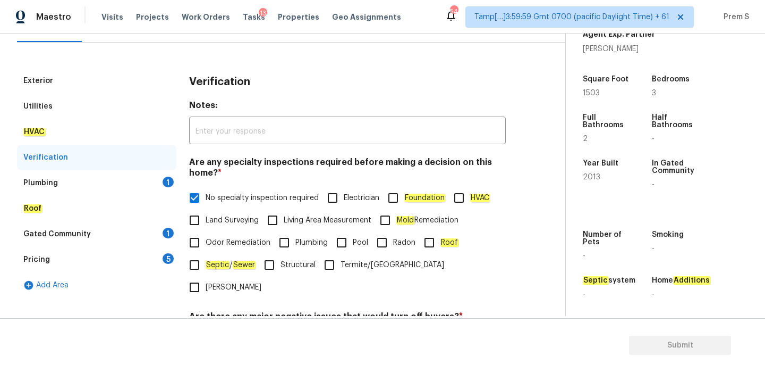
click at [161, 186] on div "Plumbing 1" at bounding box center [96, 183] width 159 height 26
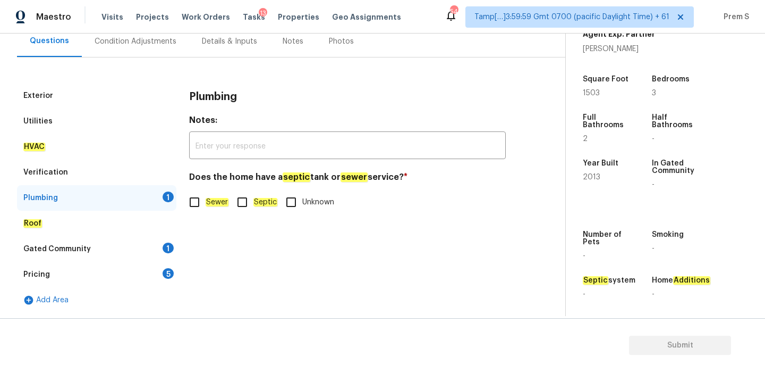
scroll to position [104, 0]
click at [209, 199] on em "Sewer" at bounding box center [217, 202] width 23 height 9
click at [206, 199] on input "Sewer" at bounding box center [194, 202] width 22 height 22
checkbox input "true"
click at [174, 248] on div "Gated Community 1" at bounding box center [96, 249] width 159 height 26
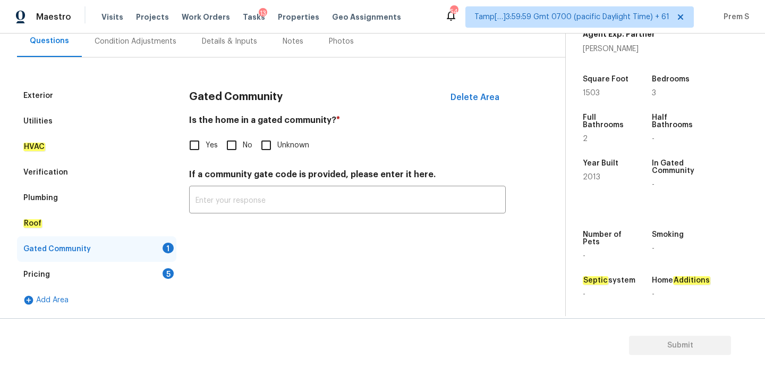
click at [230, 143] on input "No" at bounding box center [232, 145] width 22 height 22
checkbox input "true"
click at [167, 274] on div "5" at bounding box center [168, 273] width 11 height 11
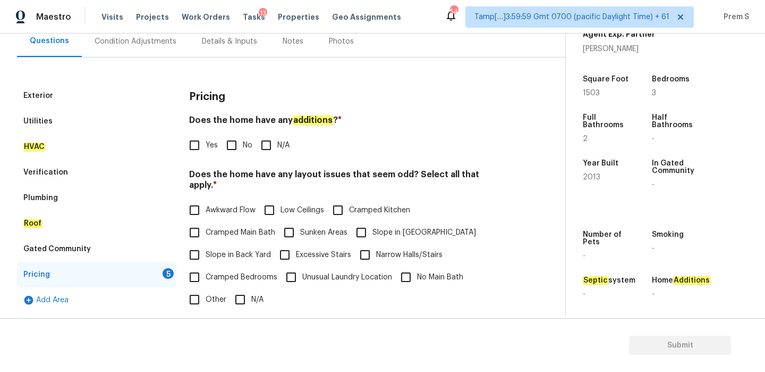
click at [241, 151] on input "No" at bounding box center [232, 145] width 22 height 22
checkbox input "true"
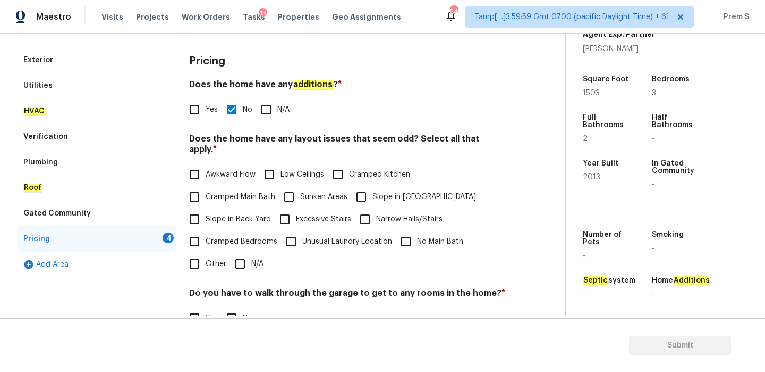
scroll to position [164, 0]
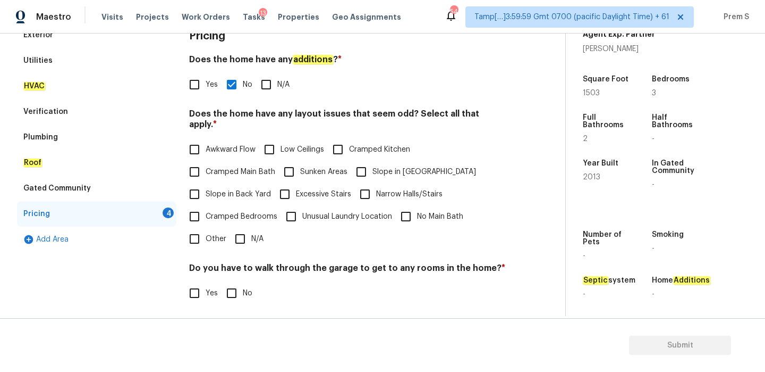
click at [246, 230] on input "N/A" at bounding box center [240, 239] width 22 height 22
checkbox input "true"
click at [232, 287] on input "No" at bounding box center [232, 293] width 22 height 22
checkbox input "true"
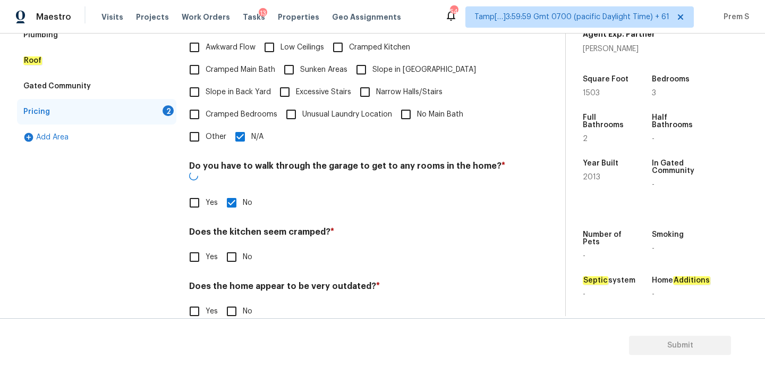
scroll to position [266, 0]
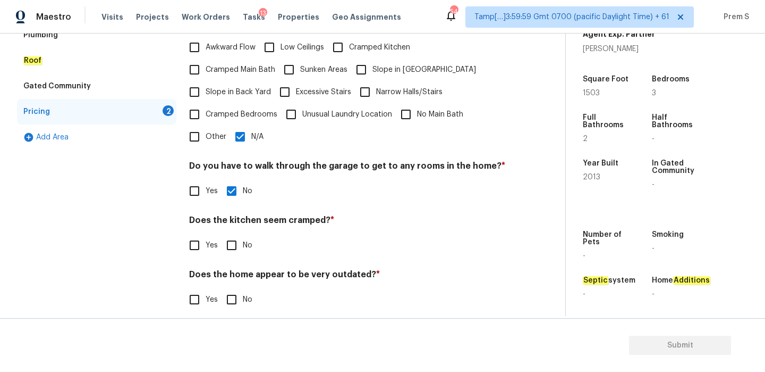
click at [243, 240] on span "No" at bounding box center [248, 245] width 10 height 11
click at [242, 234] on input "No" at bounding box center [232, 245] width 22 height 22
checkbox input "true"
click at [234, 297] on input "No" at bounding box center [232, 300] width 22 height 22
checkbox input "true"
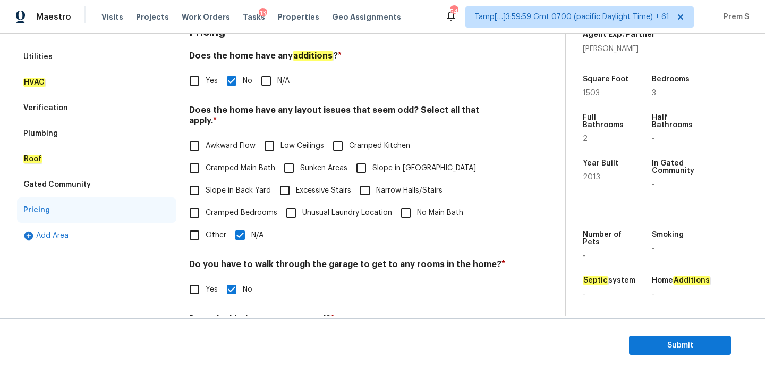
scroll to position [197, 0]
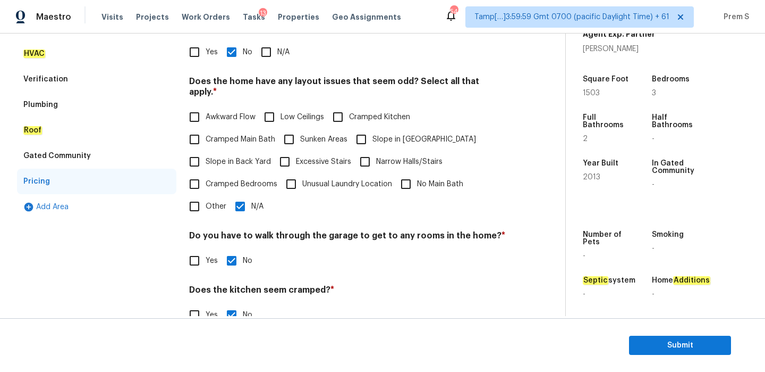
click at [241, 195] on input "N/A" at bounding box center [240, 206] width 22 height 22
checkbox input "false"
click at [256, 156] on span "Slope in Back Yard" at bounding box center [238, 161] width 65 height 11
click at [206, 151] on input "Slope in Back Yard" at bounding box center [194, 161] width 22 height 22
checkbox input "true"
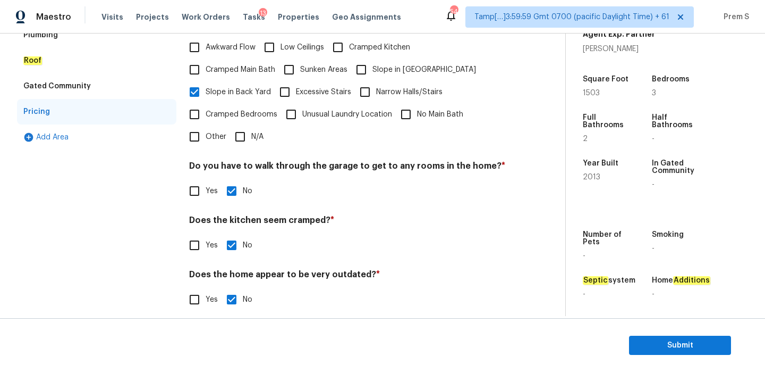
scroll to position [97, 0]
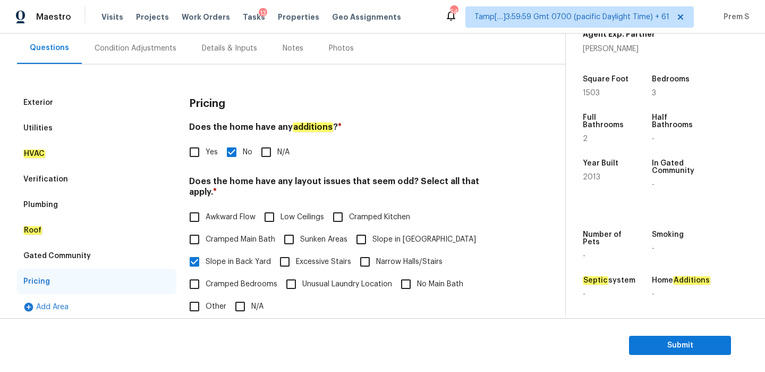
click at [151, 54] on div "Condition Adjustments" at bounding box center [135, 47] width 107 height 31
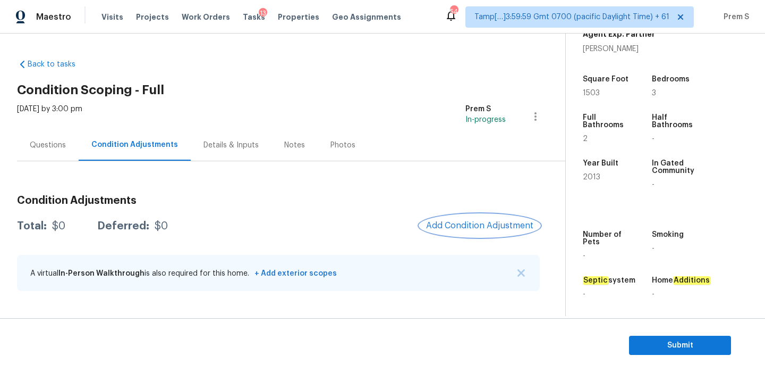
click at [464, 215] on button "Add Condition Adjustment" at bounding box center [480, 225] width 120 height 22
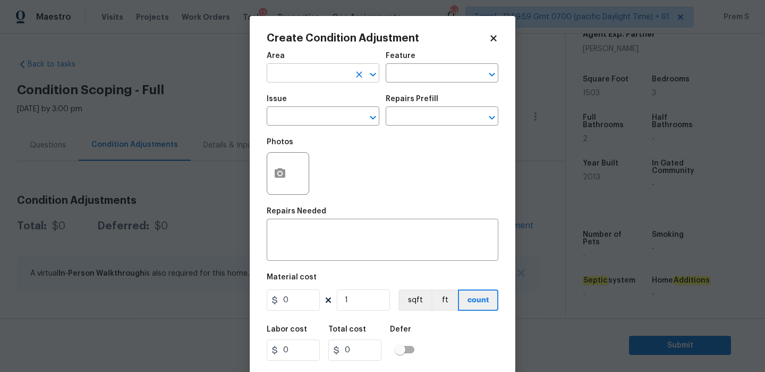
click at [328, 69] on input "text" at bounding box center [308, 74] width 83 height 16
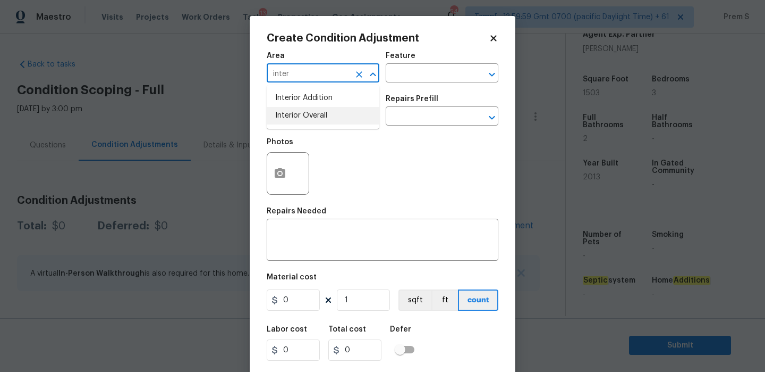
click at [321, 115] on li "Interior Overall" at bounding box center [323, 116] width 113 height 18
type input "Interior Overall"
click at [321, 115] on input "text" at bounding box center [308, 117] width 83 height 16
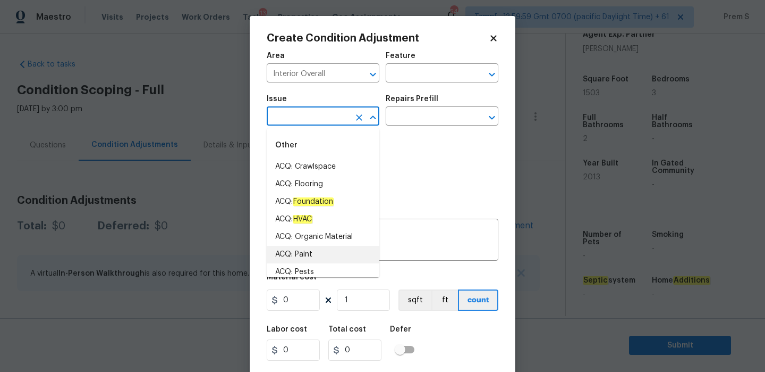
click at [305, 255] on li "ACQ: Paint" at bounding box center [323, 255] width 113 height 18
type input "ACQ: Paint"
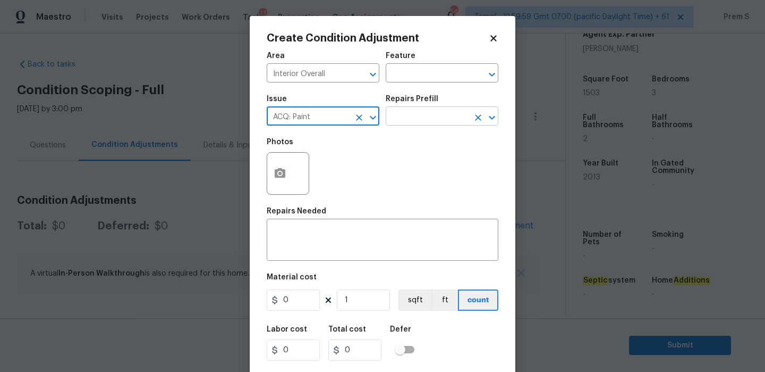
click at [423, 116] on input "text" at bounding box center [427, 117] width 83 height 16
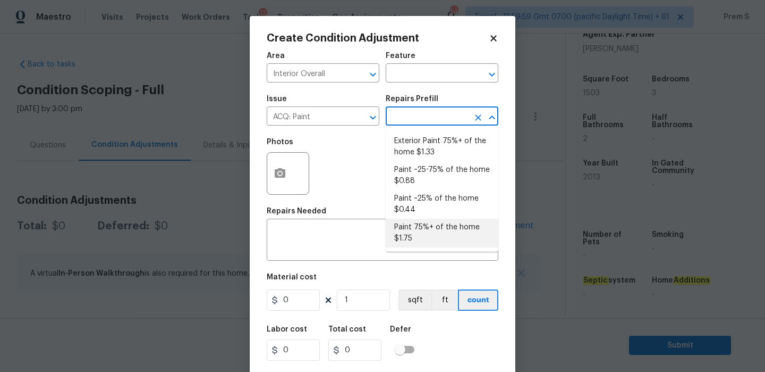
click at [421, 238] on li "Paint 75%+ of the home $1.75" at bounding box center [442, 232] width 113 height 29
type input "Acquisition"
type textarea "Acquisition Scope: 75%+ of the home will likely require interior paint"
type input "1.75"
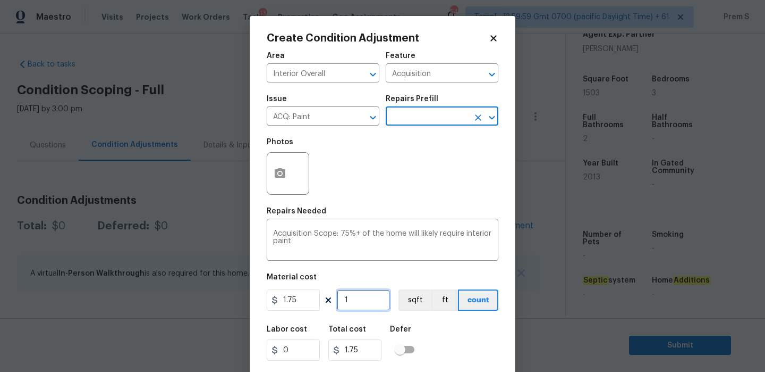
click at [367, 301] on input "1" at bounding box center [363, 299] width 53 height 21
type input "15"
type input "26.25"
type input "150"
type input "262.5"
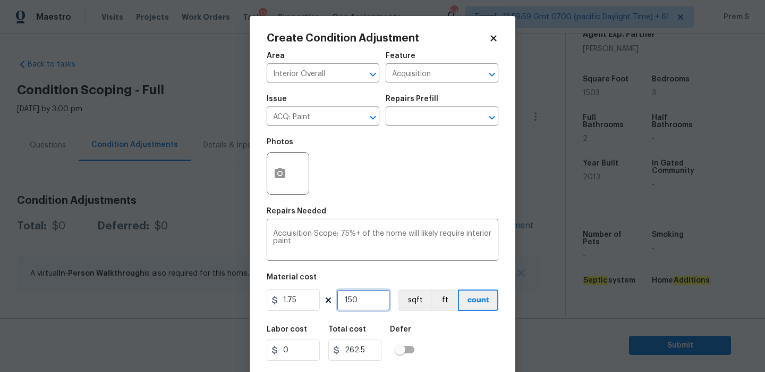
type input "1503"
type input "2630.25"
type input "1503"
click at [278, 178] on icon "button" at bounding box center [280, 173] width 11 height 10
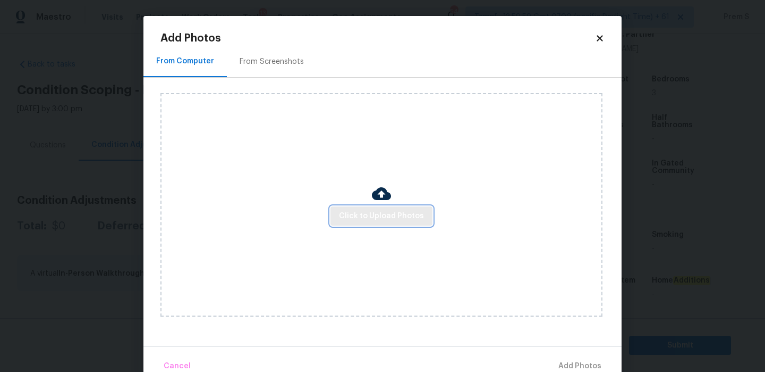
click at [384, 208] on button "Click to Upload Photos" at bounding box center [382, 216] width 102 height 20
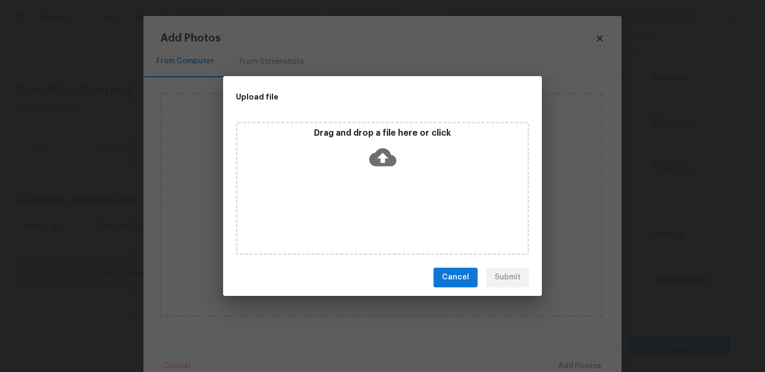
click at [378, 157] on icon at bounding box center [382, 157] width 27 height 18
